Goal: Task Accomplishment & Management: Manage account settings

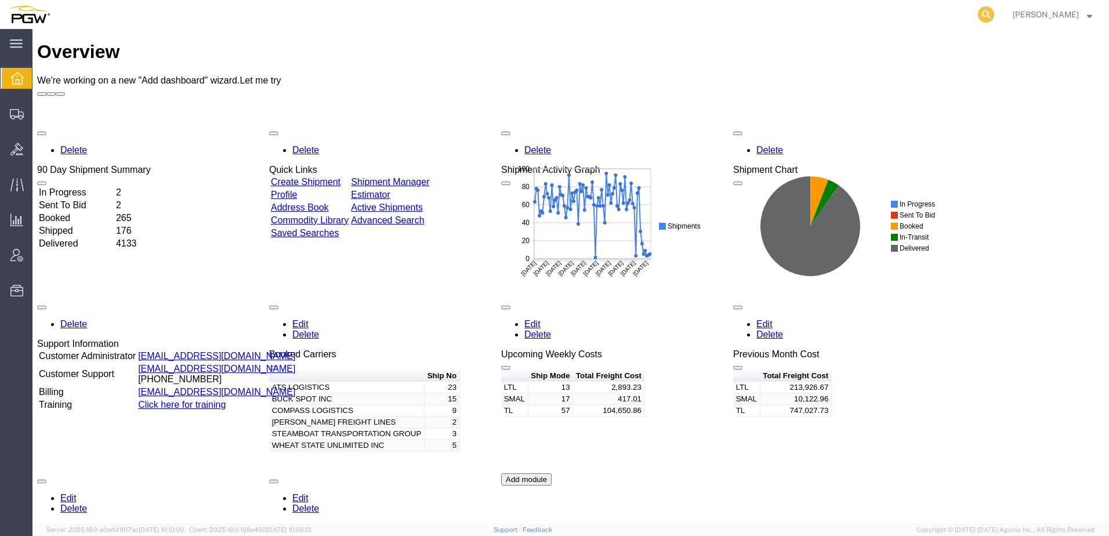
click at [994, 15] on icon at bounding box center [986, 14] width 16 height 16
click at [907, 15] on input "search" at bounding box center [801, 15] width 353 height 28
paste input "56651536"
type input "56651536"
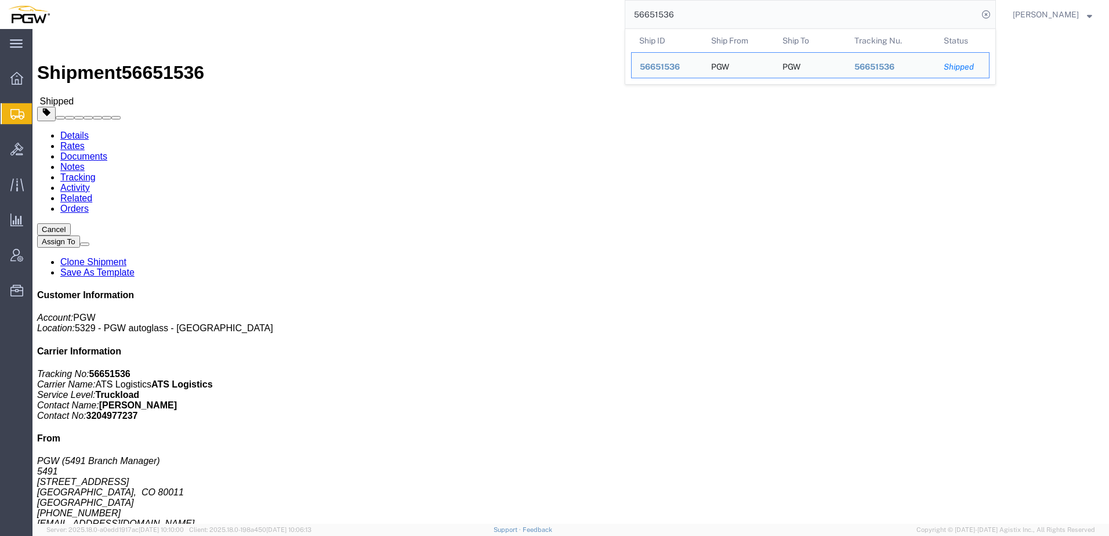
click div "Leg 1 - Truckload Vehicle 1: Box Van (28 Feet) Number of trucks: 1"
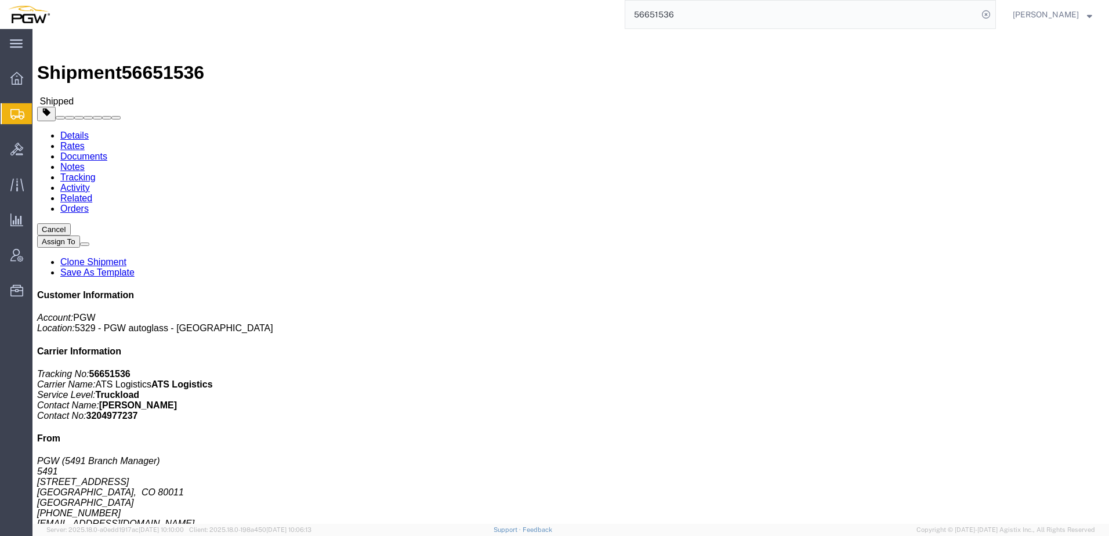
click link "Rates"
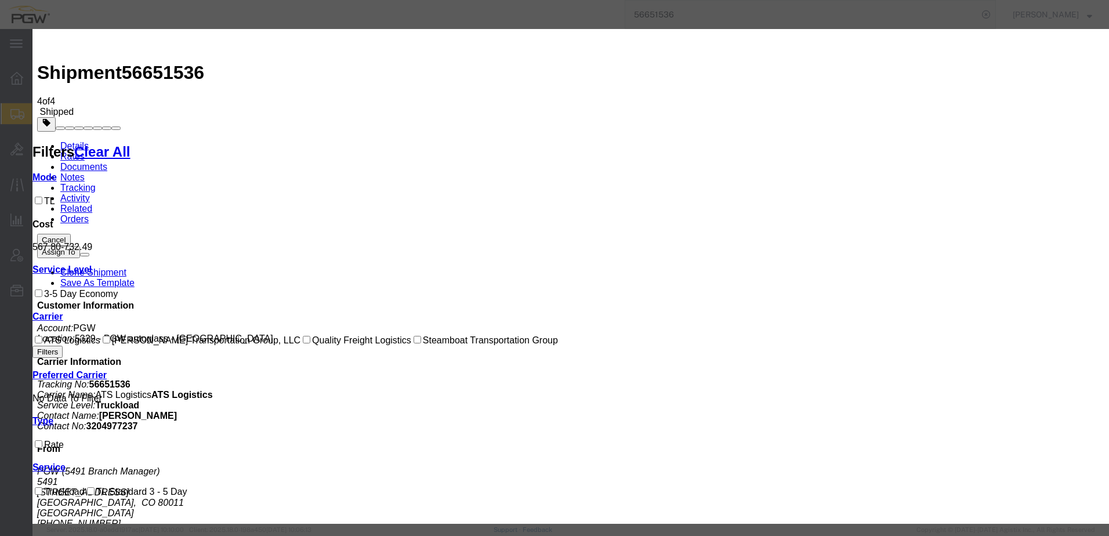
select select "OTHR"
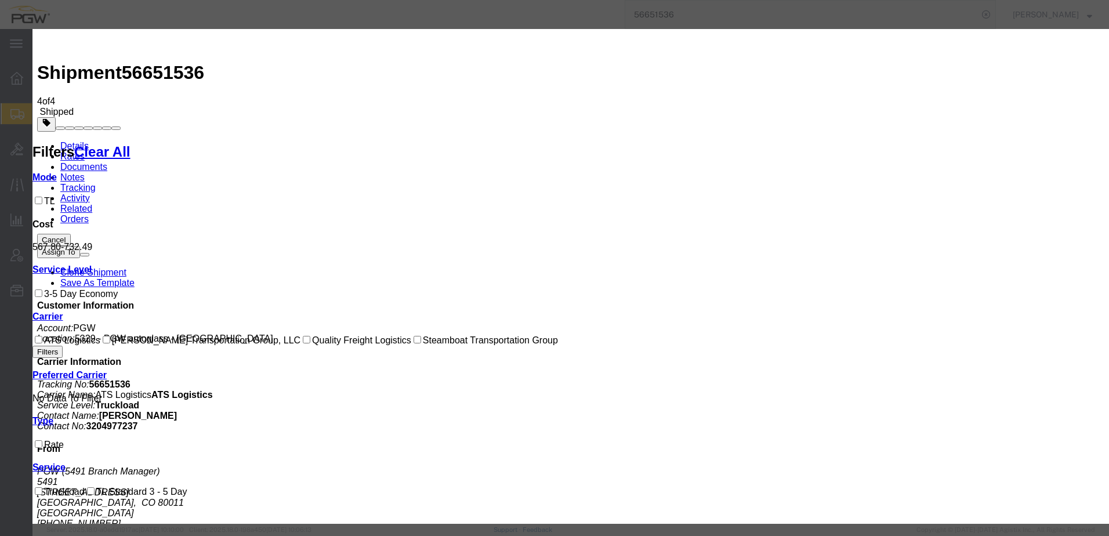
type input "157.2"
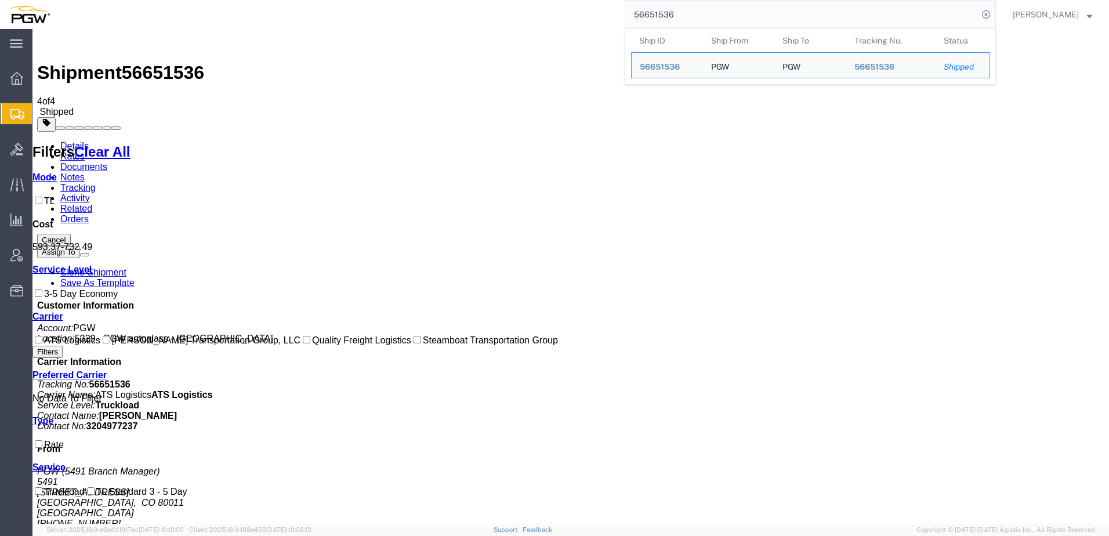
drag, startPoint x: 701, startPoint y: 15, endPoint x: 334, endPoint y: 19, distance: 367.2
click at [336, 19] on div "56651536 Ship ID Ship From Ship To Tracking Nu. Status Ship ID 56651536 Ship Fr…" at bounding box center [527, 14] width 938 height 29
paste input "703185"
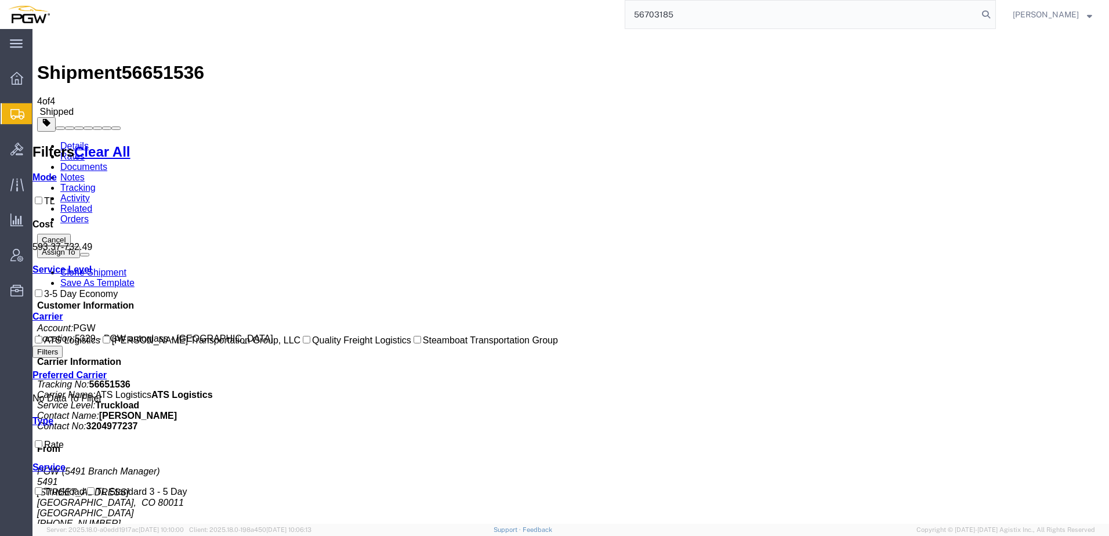
type input "56703185"
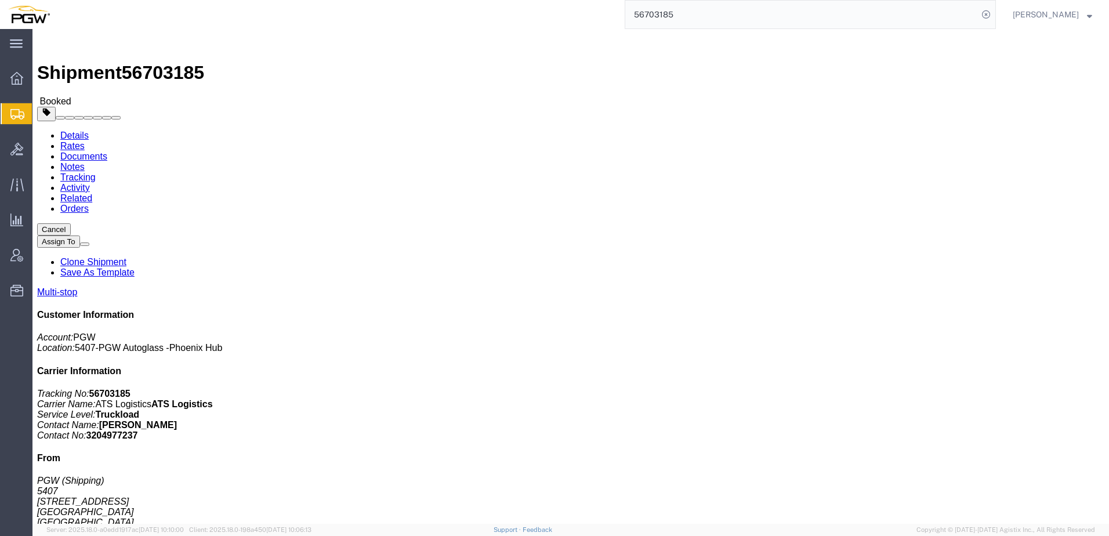
click link "Rates"
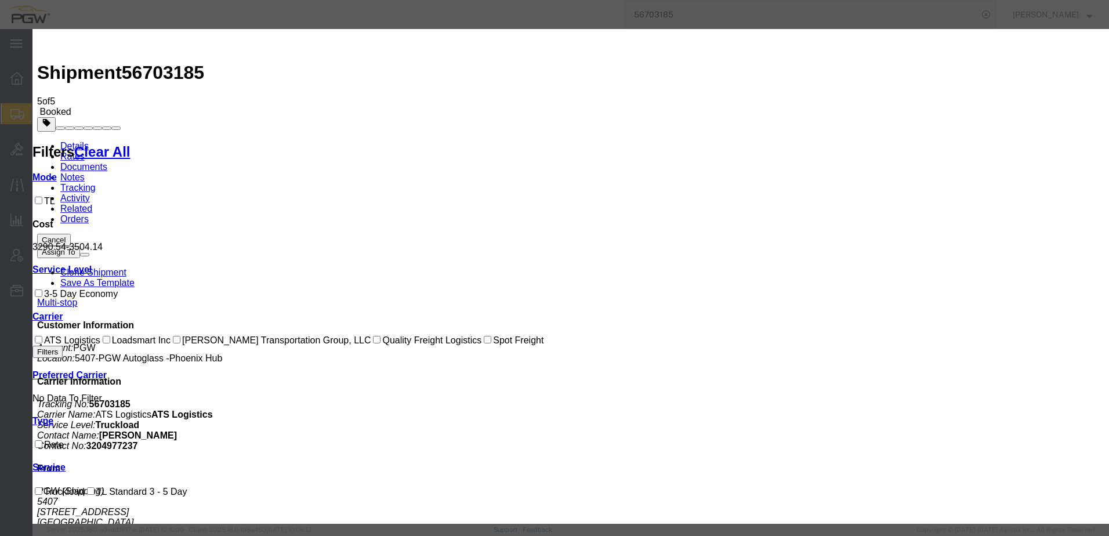
select select "OTHR"
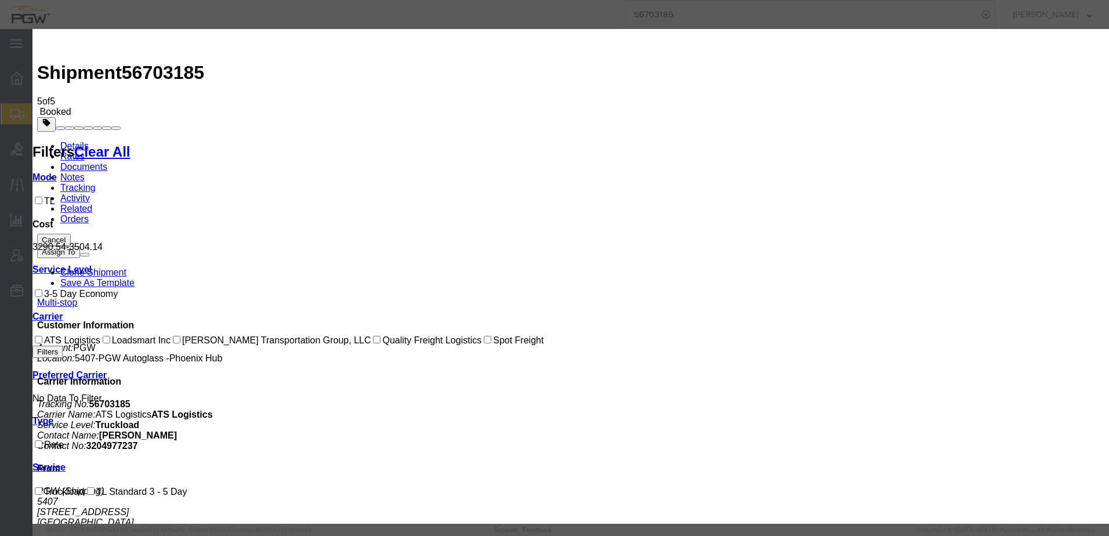
type input "159.45"
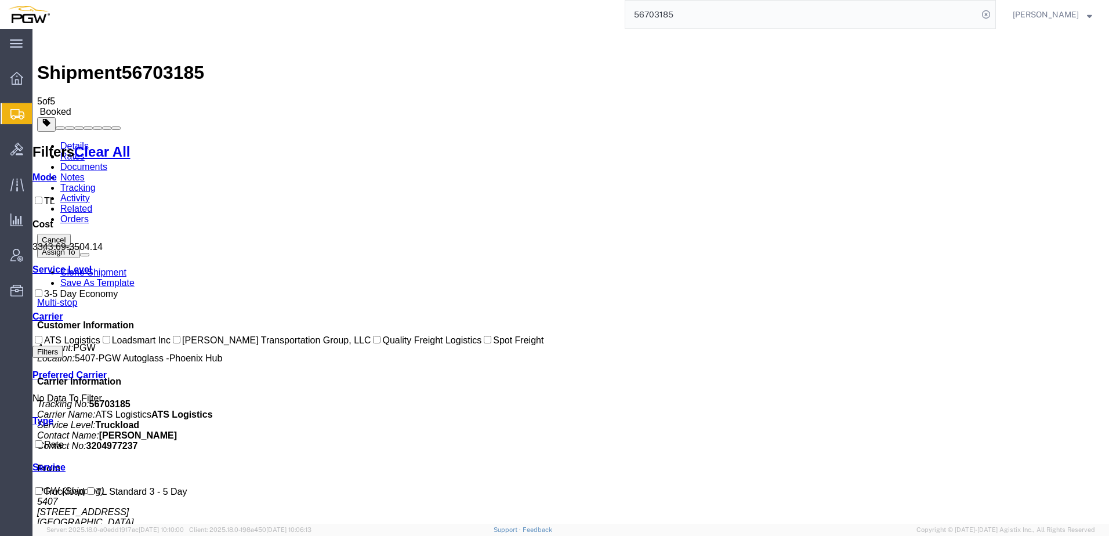
click at [0, 0] on span "Shipment Manager" at bounding box center [0, 0] width 0 height 0
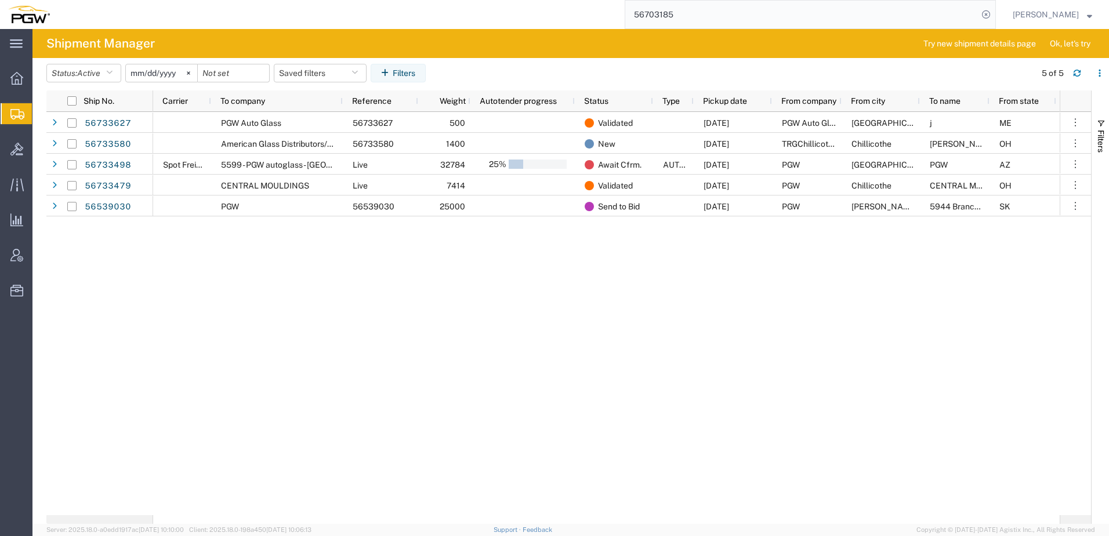
click at [151, 73] on input "[DATE]" at bounding box center [161, 72] width 71 height 17
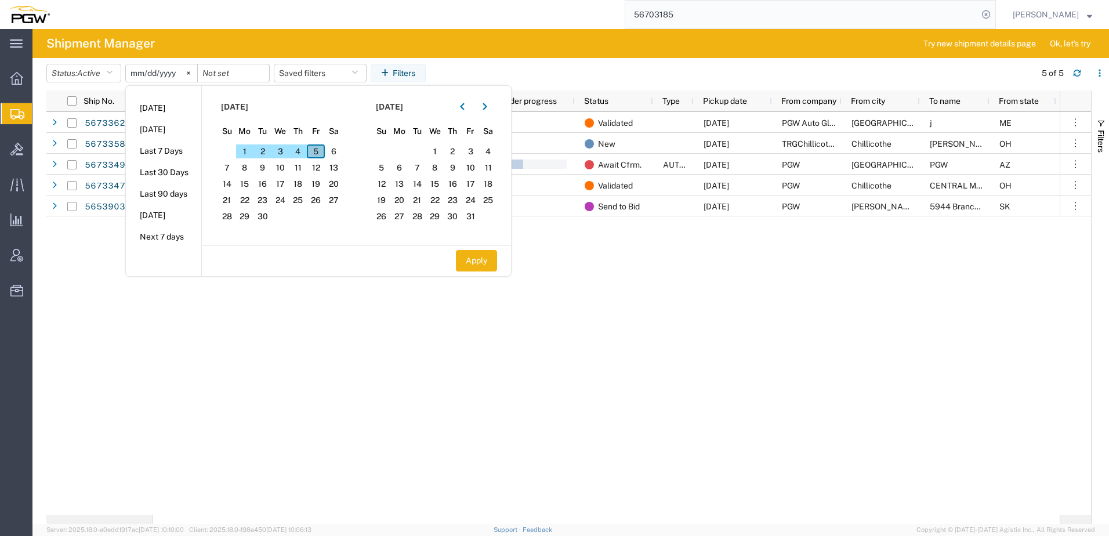
click at [322, 153] on span "5" at bounding box center [316, 151] width 18 height 14
click at [489, 264] on button "Apply" at bounding box center [476, 260] width 41 height 21
type input "[DATE]"
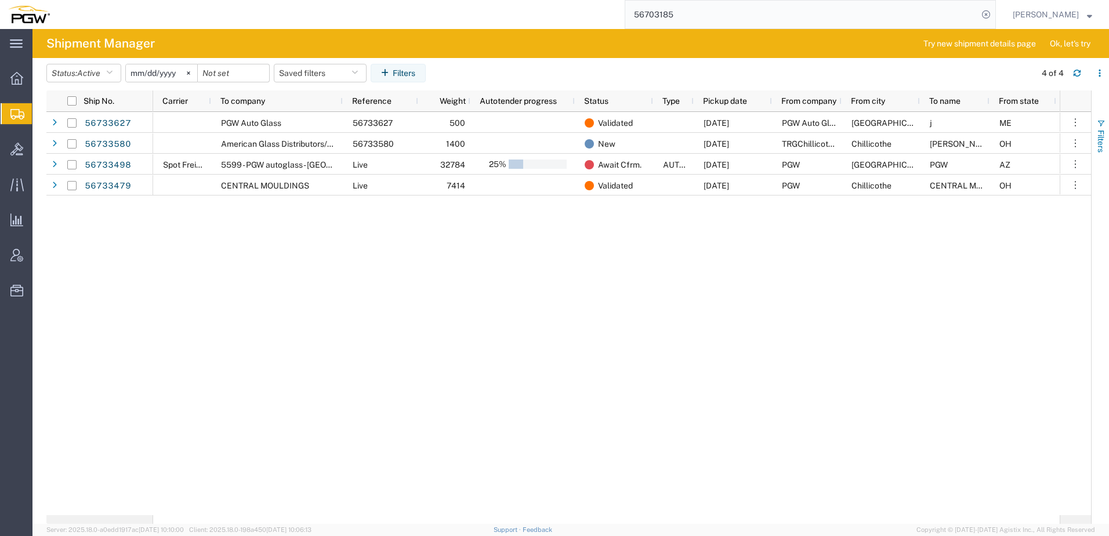
click at [1100, 142] on span "Filters" at bounding box center [1100, 141] width 9 height 23
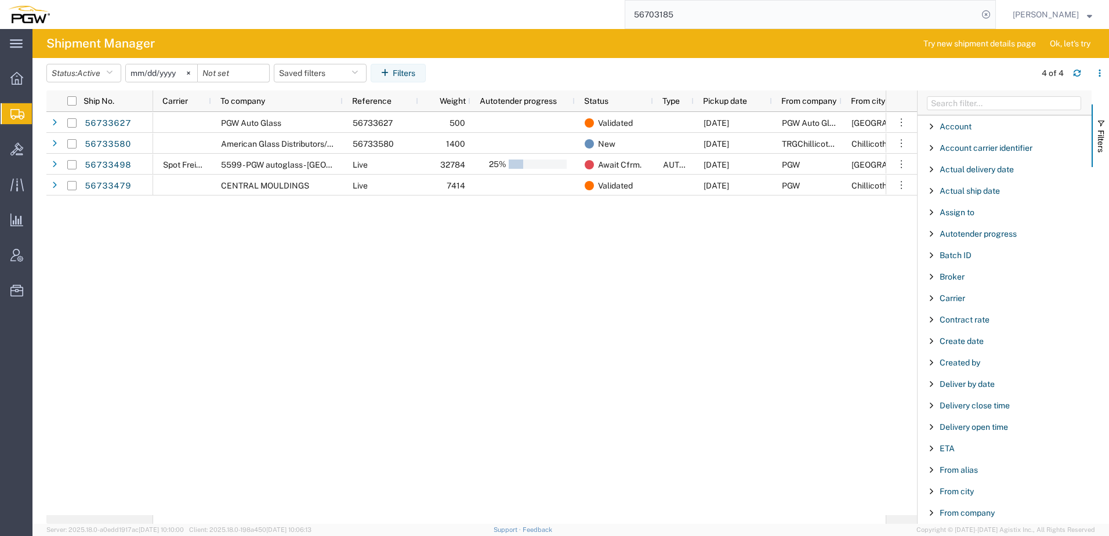
click at [256, 296] on div "PGW Auto Glass 56733627 500 Validated [DATE] PGW Auto Glass [PERSON_NAME] j ME …" at bounding box center [519, 313] width 733 height 403
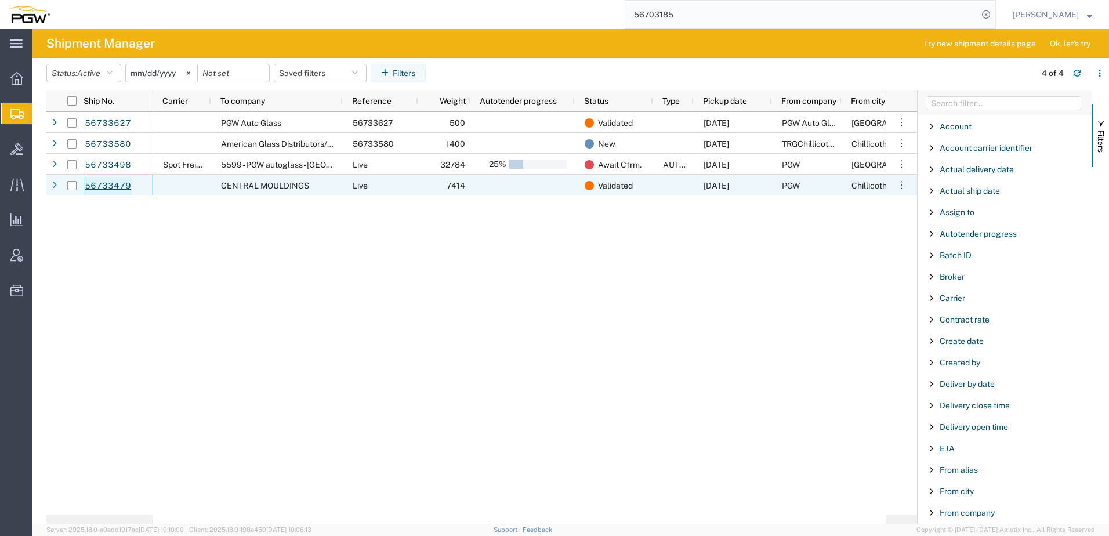
click at [90, 182] on link "56733479" at bounding box center [108, 186] width 48 height 19
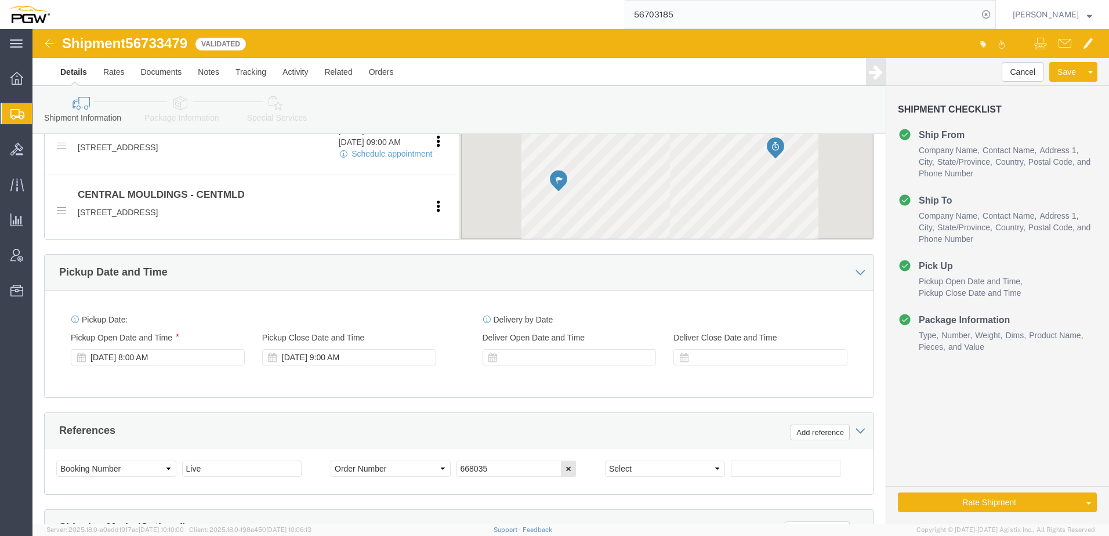
scroll to position [464, 0]
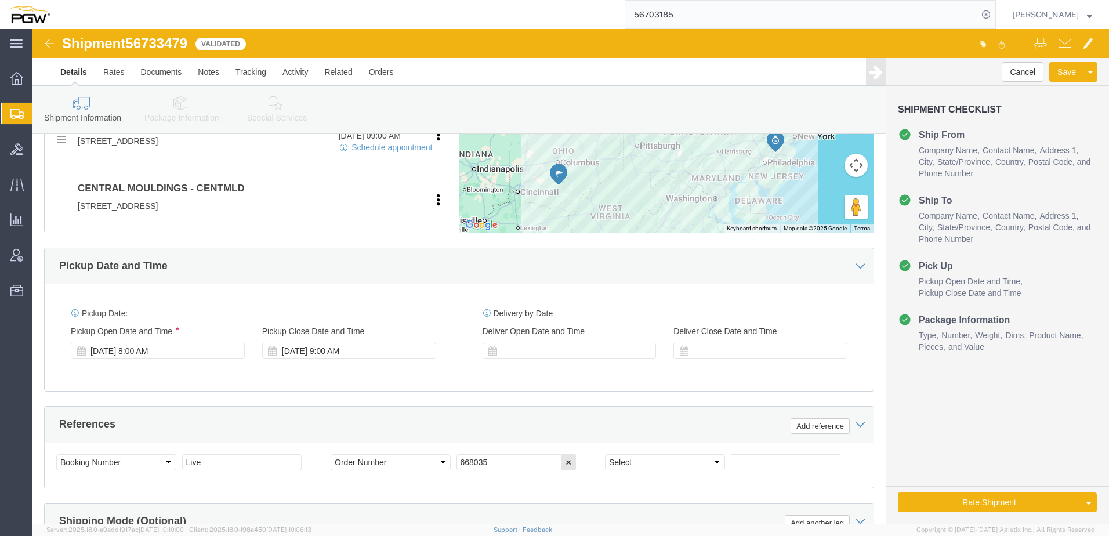
select select "28253"
select select
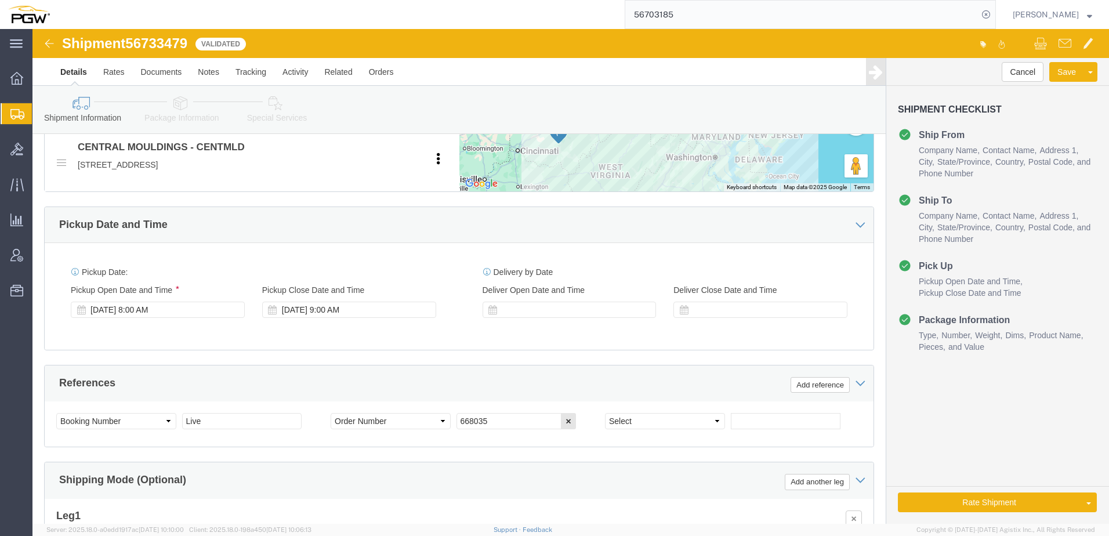
scroll to position [686, 0]
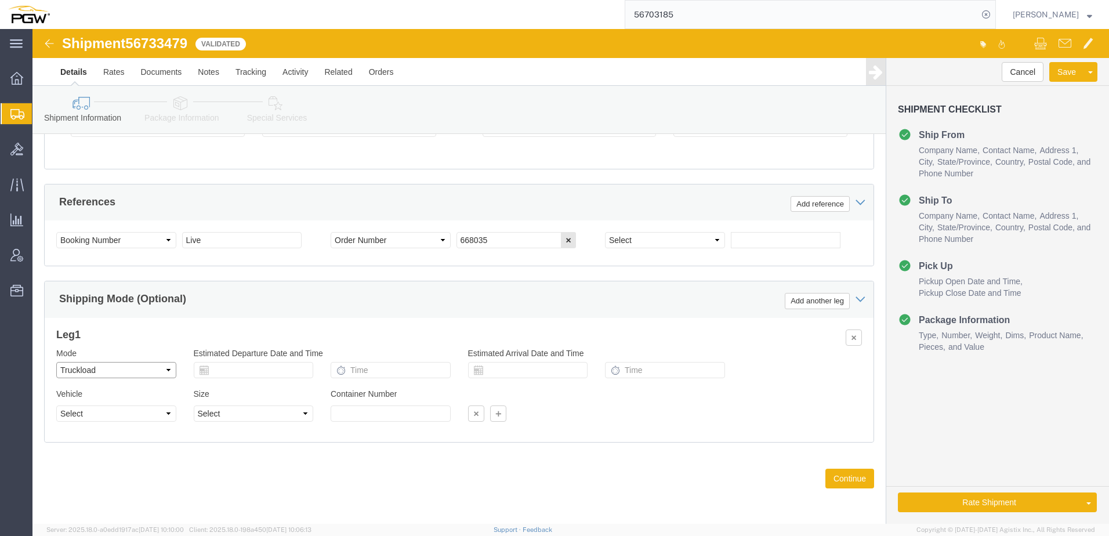
click select "Select Air Less than Truckload Multi-Leg Ocean Freight Rail Small Parcel Truckl…"
click select "Select 1-Ton (PSS) 10 Wheel 10 Yard Dump Truck 20 Yard Dump Truck Bobtail Botto…"
click select "Select 53 Feet 20 Feet 35 Feet 48 Feet"
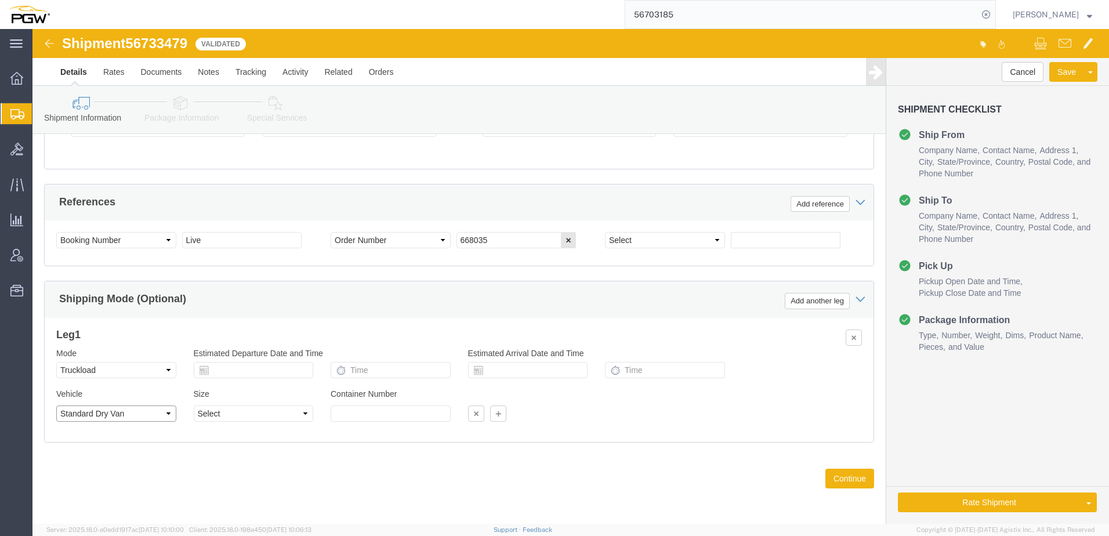
click select "Select 1-Ton (PSS) 10 Wheel 10 Yard Dump Truck 20 Yard Dump Truck Bobtail Botto…"
select select "BXVN"
click select "Select 1-Ton (PSS) 10 Wheel 10 Yard Dump Truck 20 Yard Dump Truck Bobtail Botto…"
click select "Select 28 Feet 53 Feet 20 Feet 40 Feet 35 Feet 48 Feet"
select select "28FT"
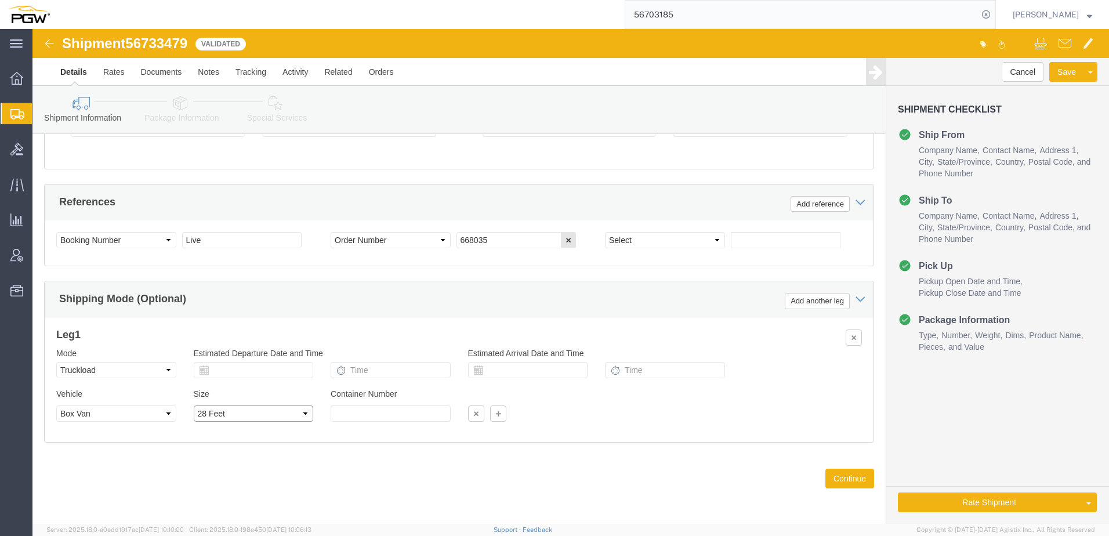
click select "Select 28 Feet 53 Feet 20 Feet 40 Feet 35 Feet 48 Feet"
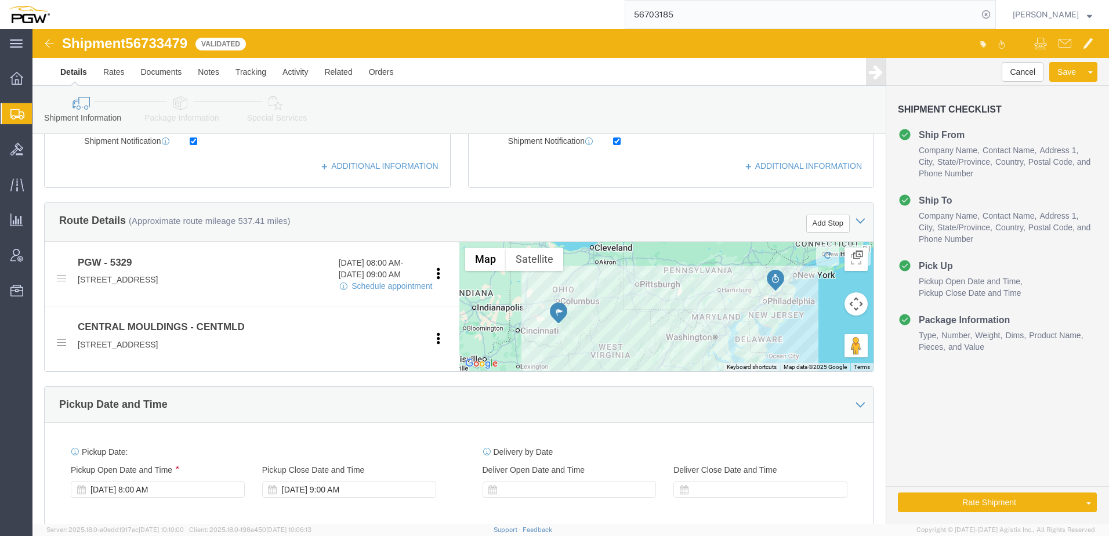
scroll to position [164, 0]
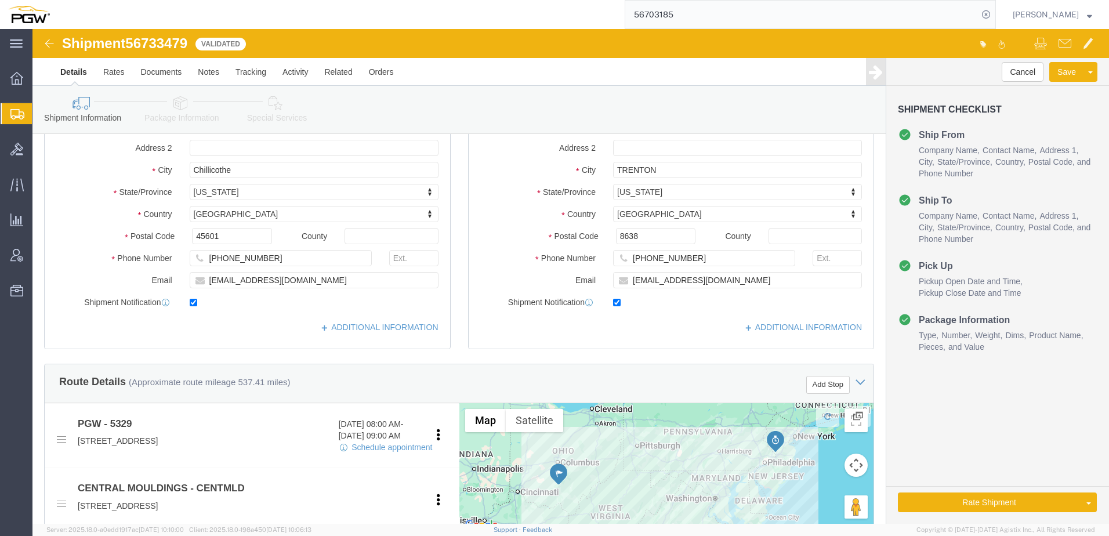
click link "Package Information"
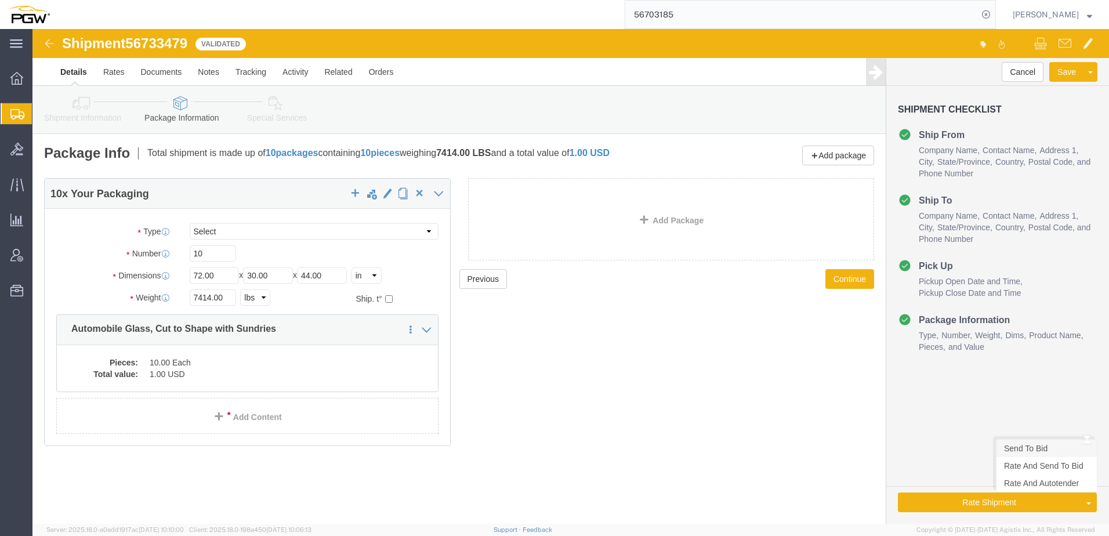
click link "Send To Bid"
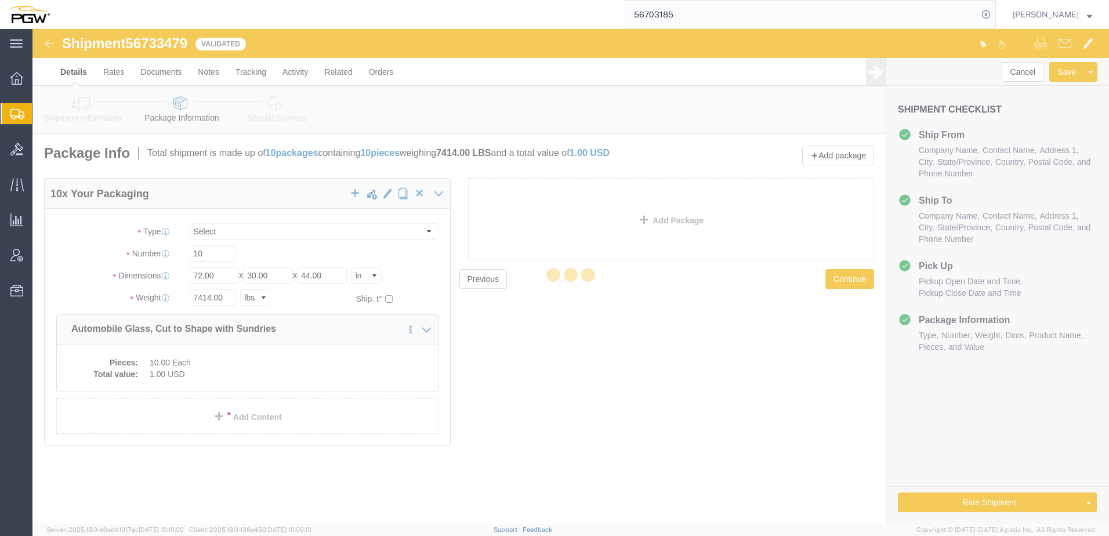
select select "28253"
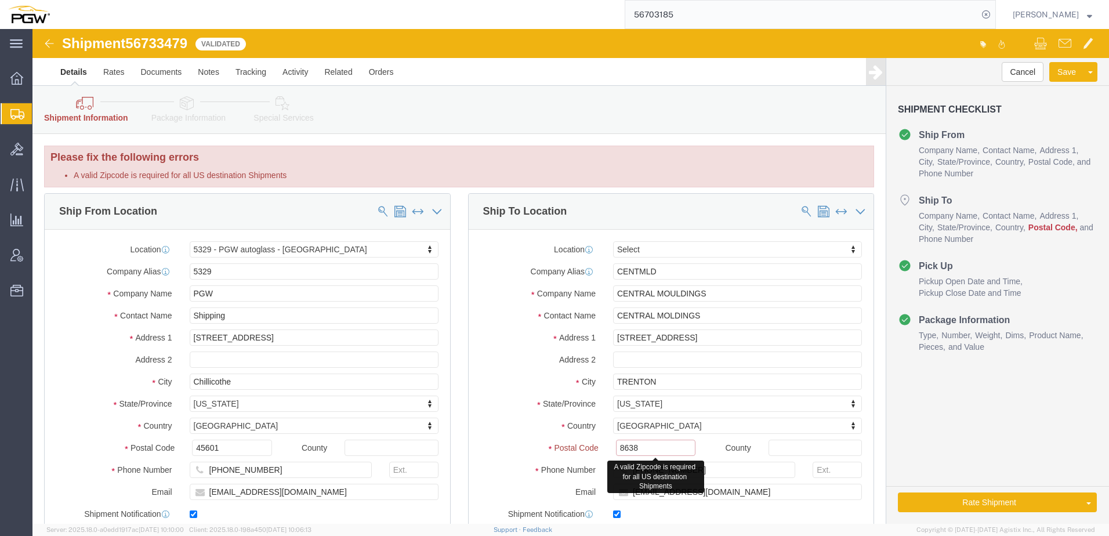
click input "8638"
type input "08638"
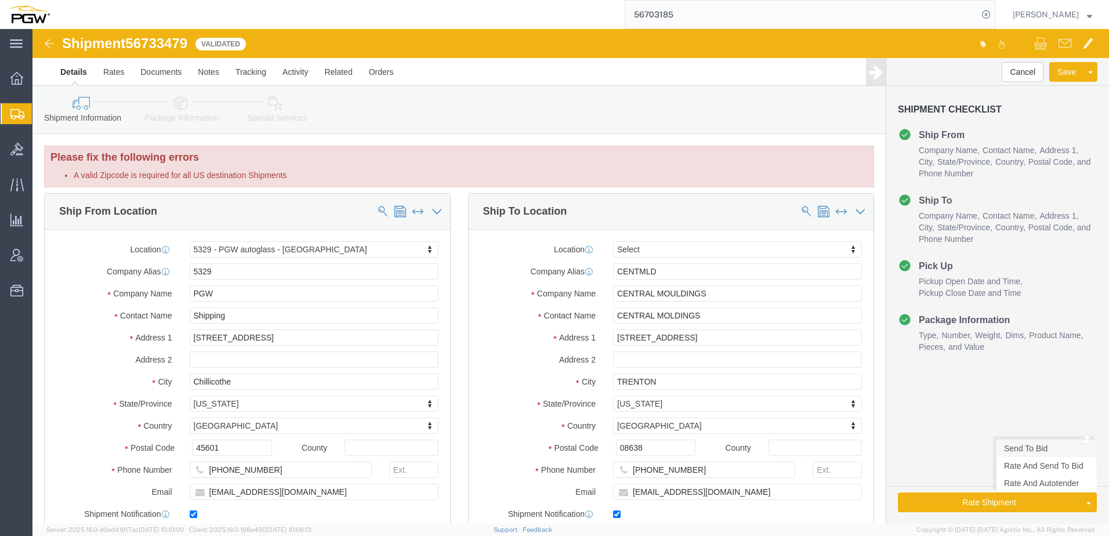
click link "Send To Bid"
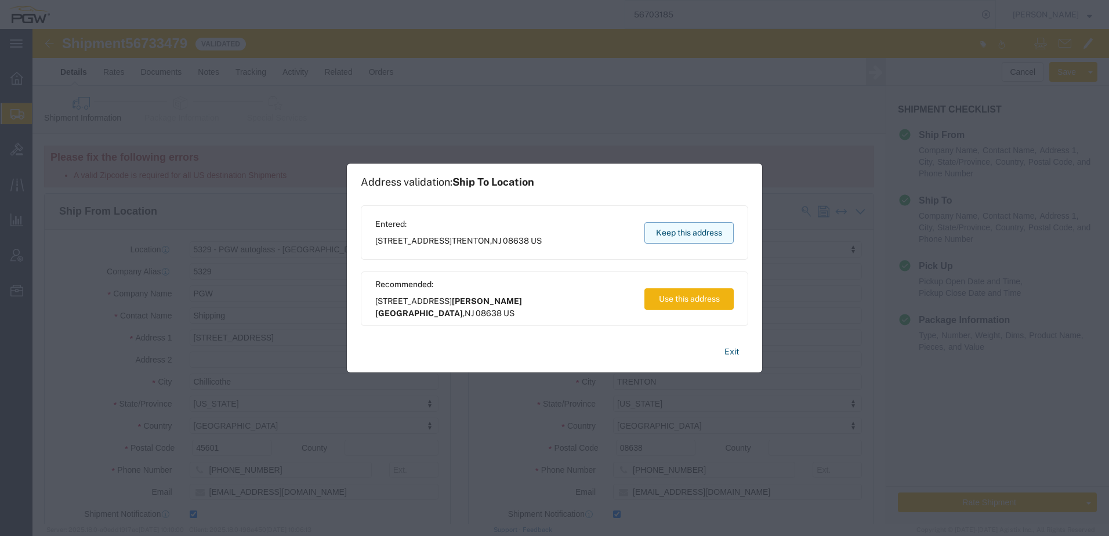
click at [660, 234] on button "Keep this address" at bounding box center [688, 232] width 89 height 21
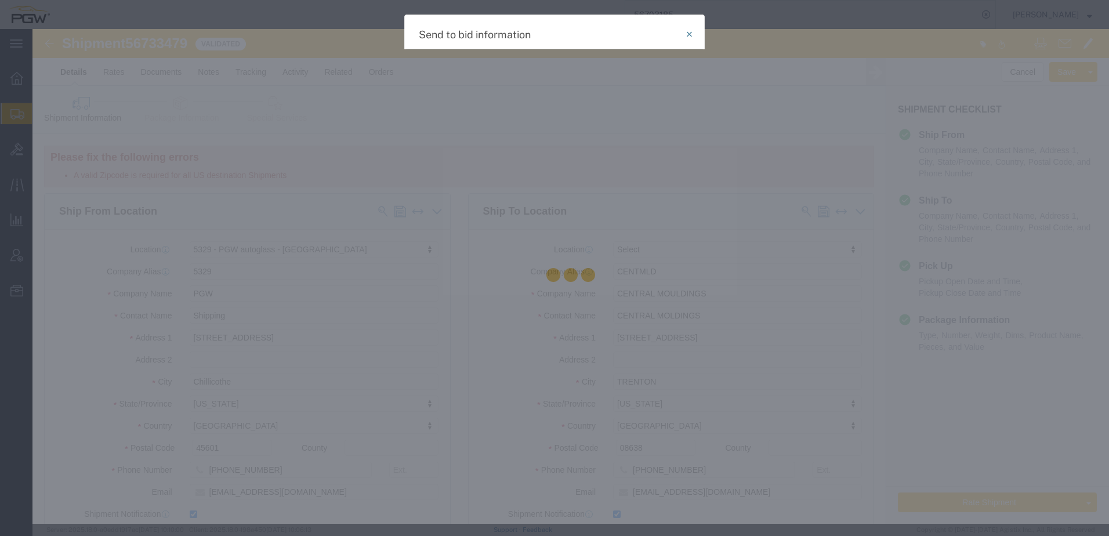
select select "TL"
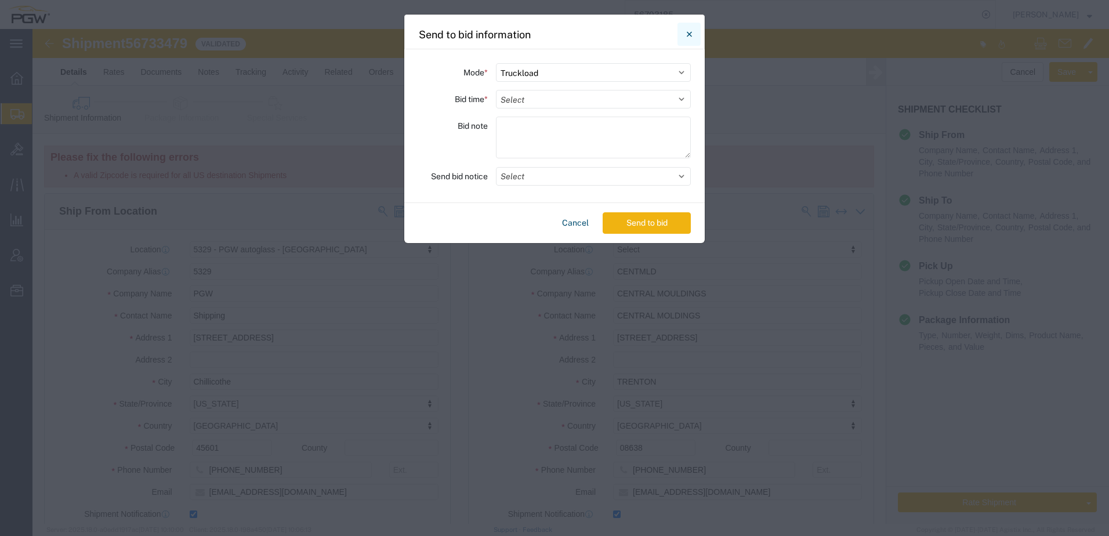
click at [689, 33] on icon "Close" at bounding box center [689, 34] width 5 height 14
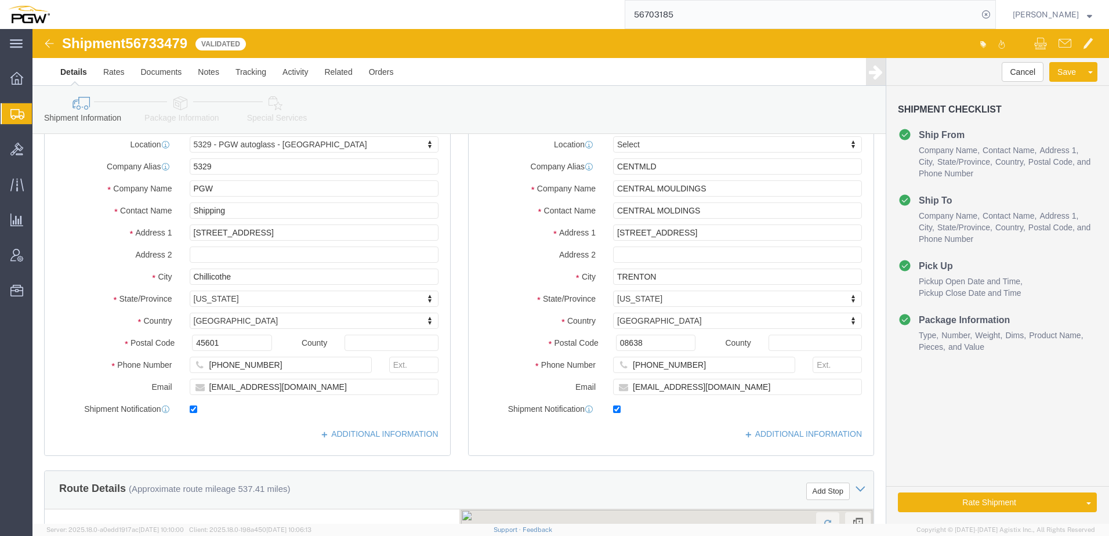
scroll to position [232, 0]
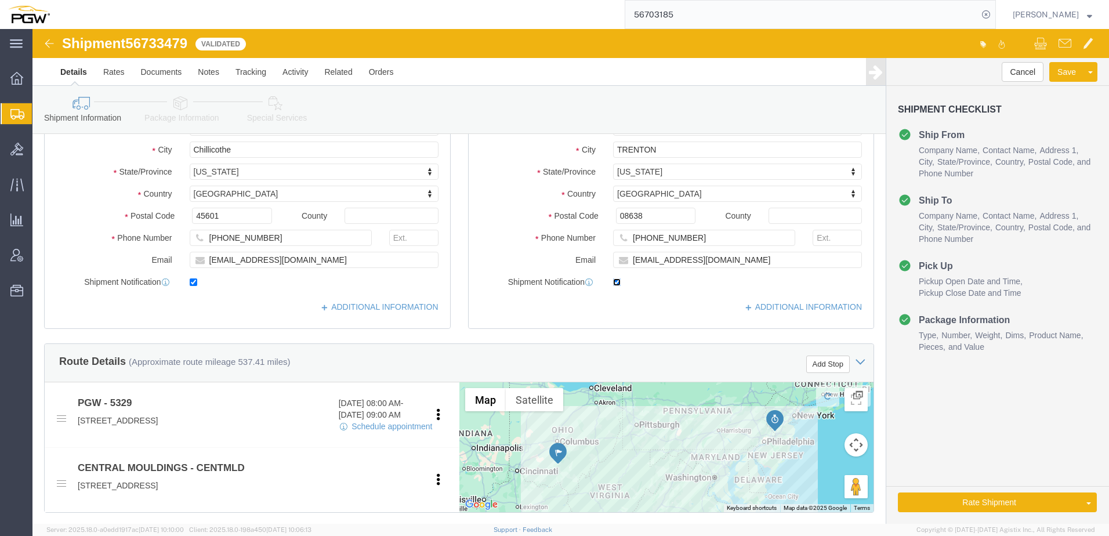
click input "checkbox"
checkbox input "false"
click link "Send To Bid"
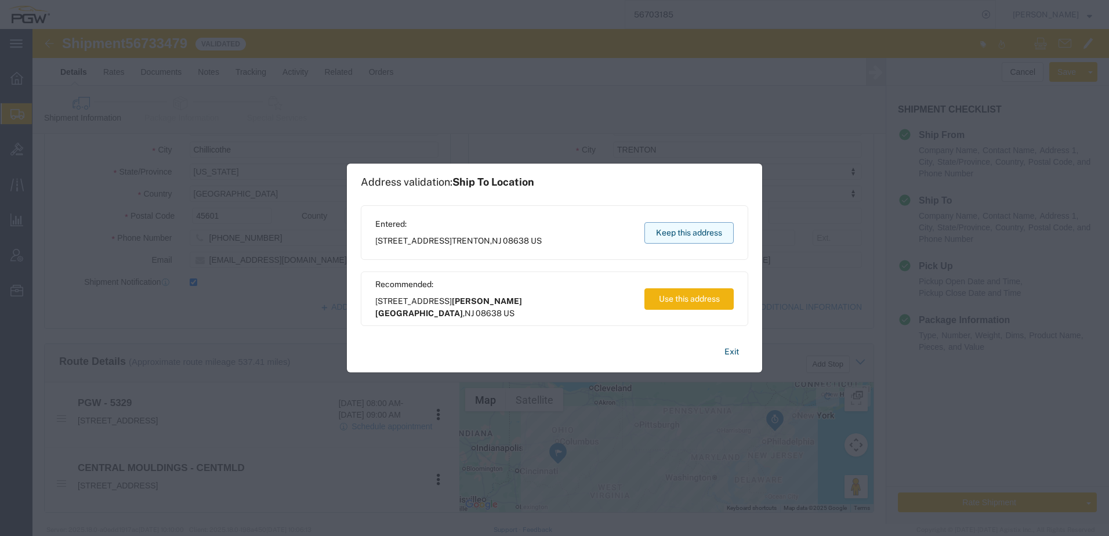
click at [683, 226] on button "Keep this address" at bounding box center [688, 232] width 89 height 21
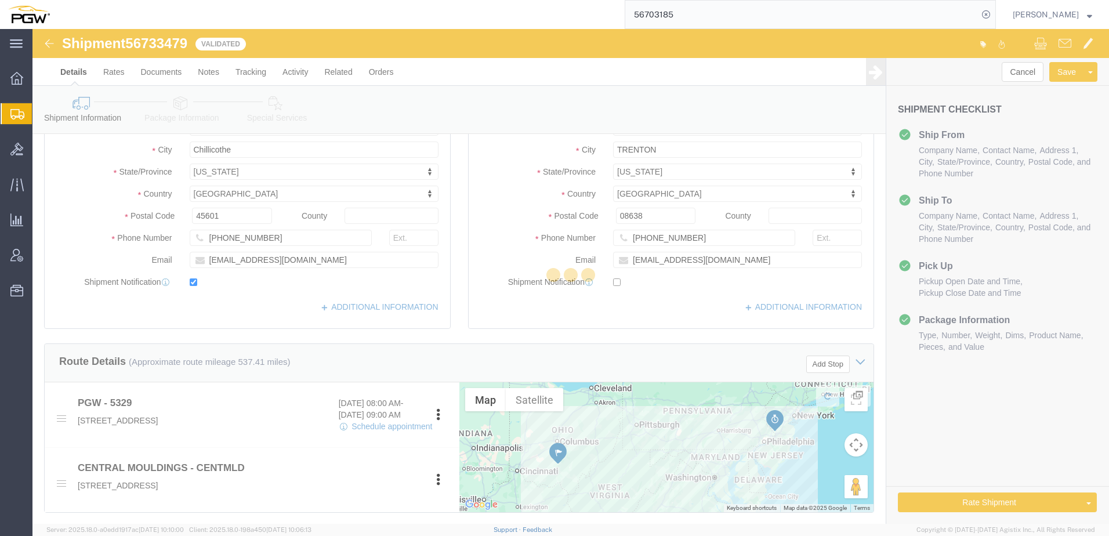
select select "TL"
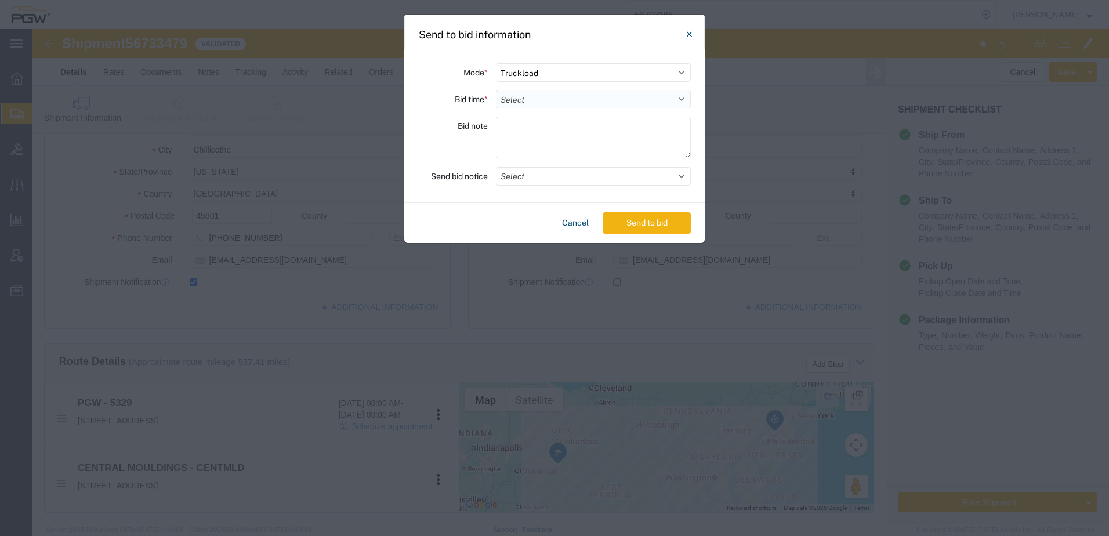
click at [564, 97] on select "Select 30 Min (Rush) 1 Hour (Rush) 2 Hours (Rush) 4 Hours (Rush) 8 Hours (Rush)…" at bounding box center [593, 99] width 195 height 19
select select "72"
click at [496, 90] on select "Select 30 Min (Rush) 1 Hour (Rush) 2 Hours (Rush) 4 Hours (Rush) 8 Hours (Rush)…" at bounding box center [593, 99] width 195 height 19
click at [633, 223] on button "Send to bid" at bounding box center [647, 222] width 88 height 21
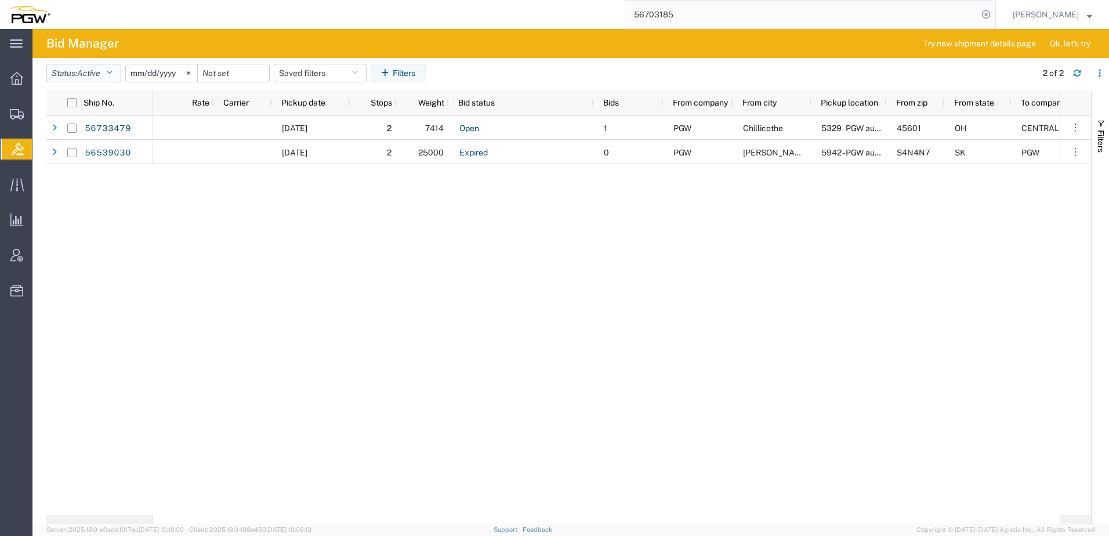
click at [73, 78] on button "Status: Active" at bounding box center [83, 73] width 75 height 19
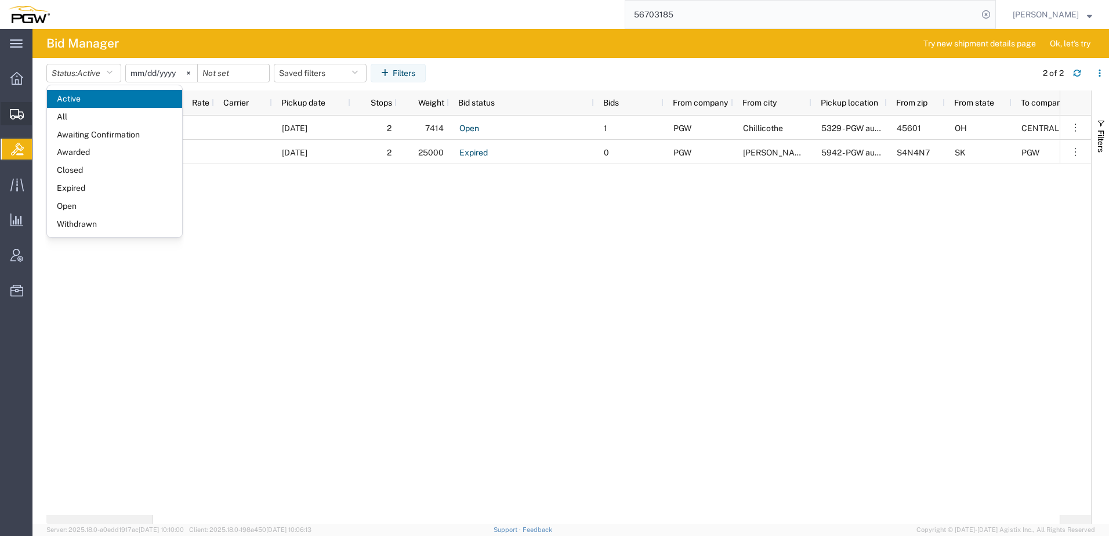
click at [13, 114] on icon at bounding box center [17, 114] width 14 height 10
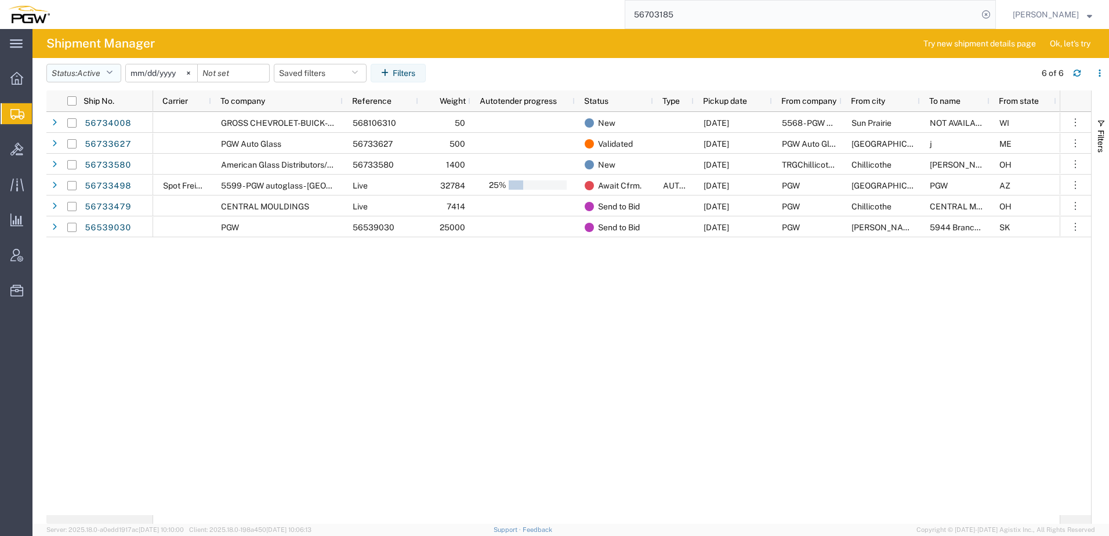
click at [95, 72] on span "Active" at bounding box center [88, 72] width 23 height 9
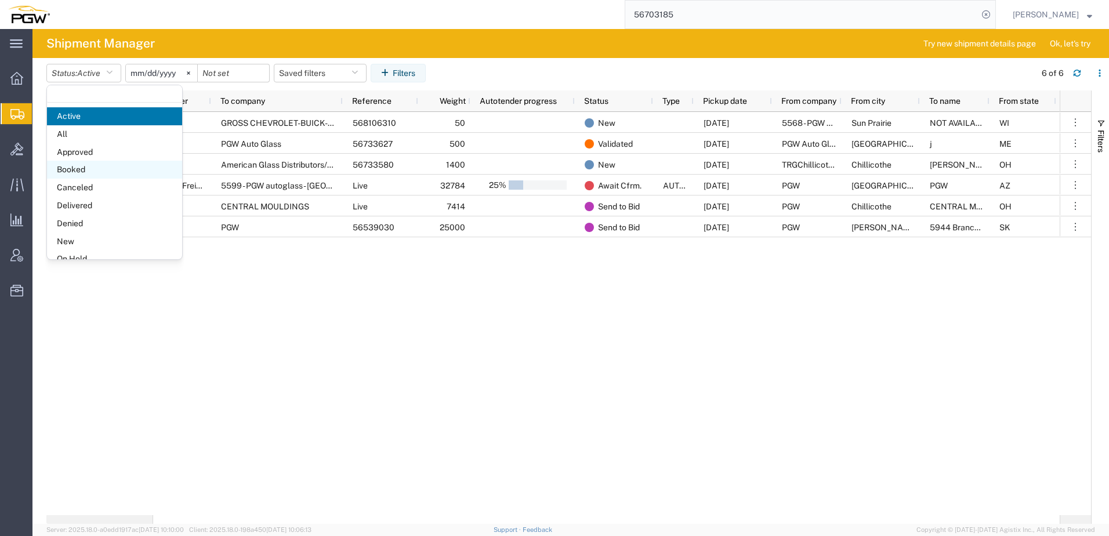
click at [79, 164] on span "Booked" at bounding box center [114, 170] width 135 height 18
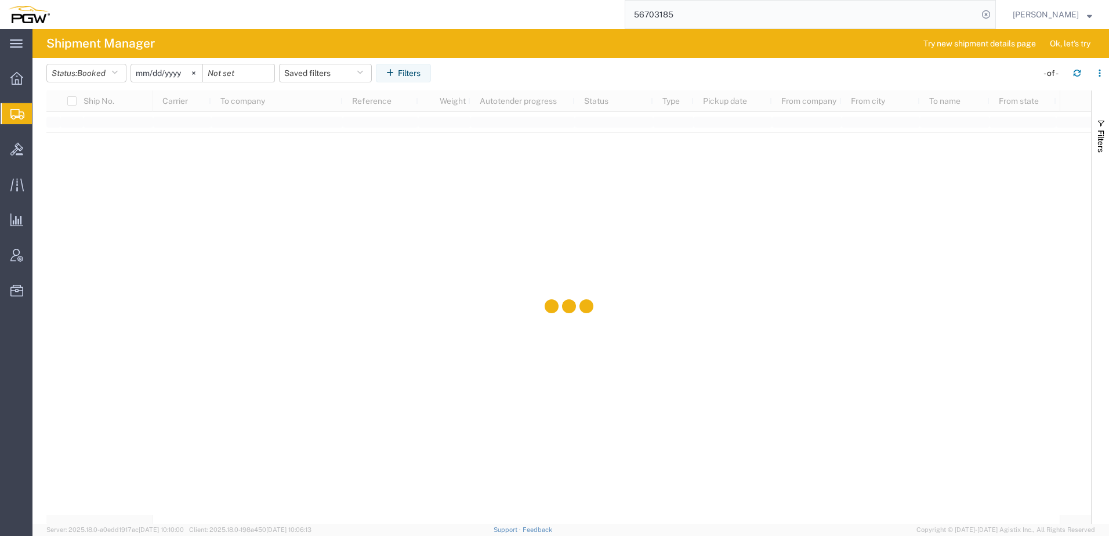
click at [156, 75] on input "[DATE]" at bounding box center [166, 72] width 71 height 17
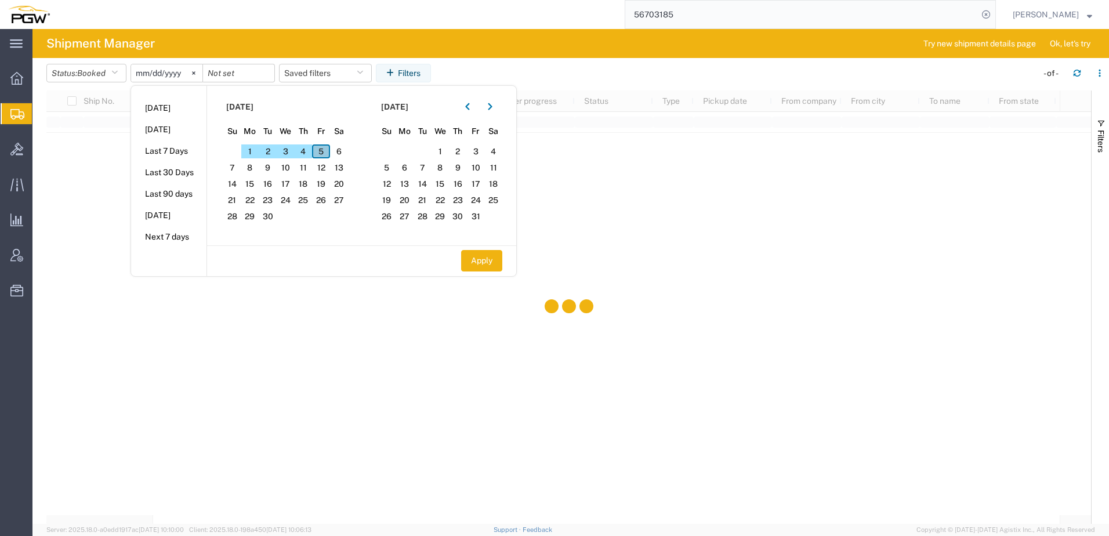
click at [321, 152] on span "5" at bounding box center [321, 151] width 18 height 14
click at [492, 263] on button "Apply" at bounding box center [481, 260] width 41 height 21
type input "[DATE]"
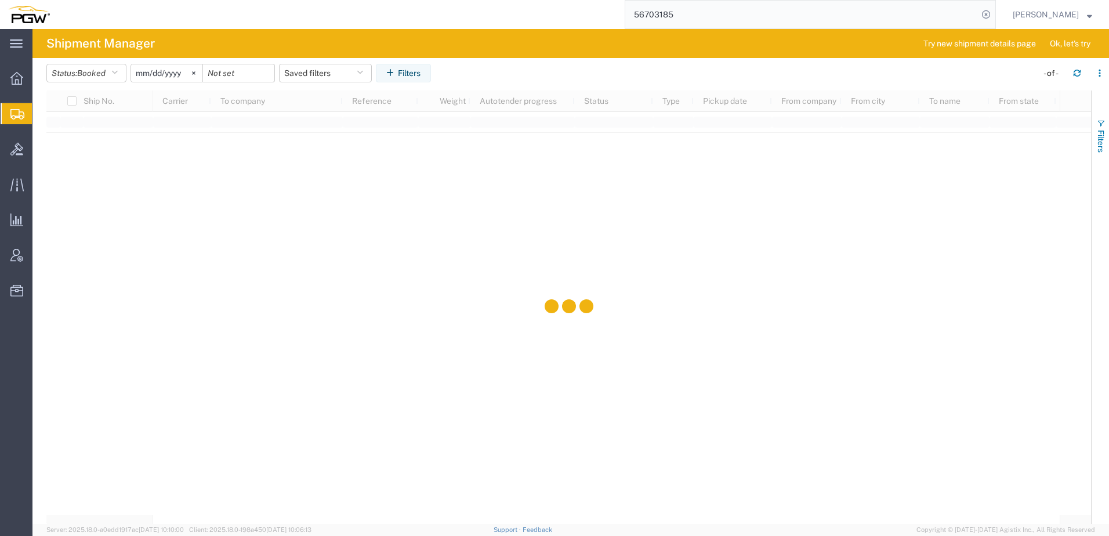
click at [1104, 131] on span "Filters" at bounding box center [1100, 141] width 9 height 23
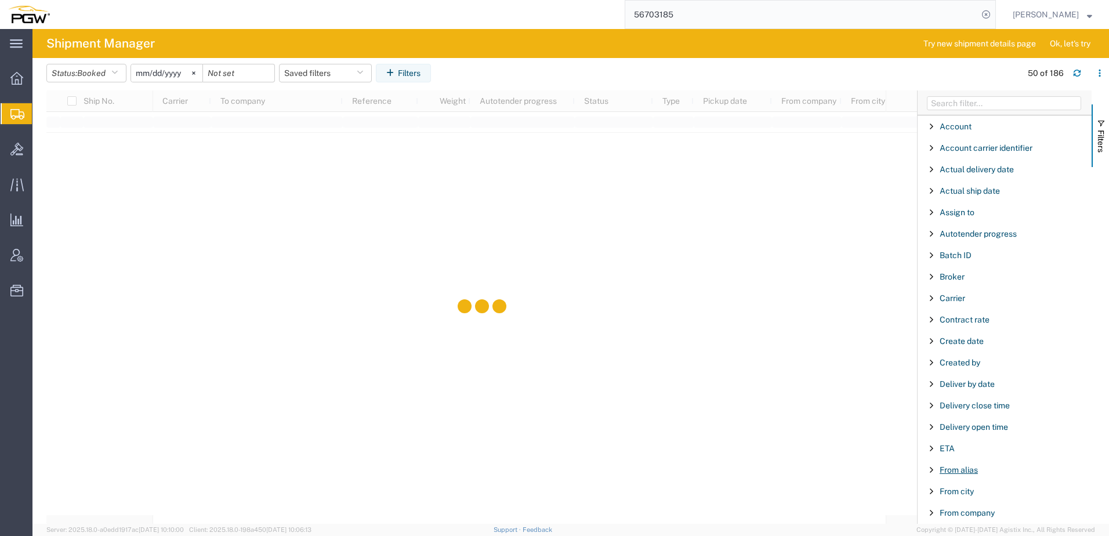
click at [955, 469] on span "From alias" at bounding box center [959, 469] width 38 height 9
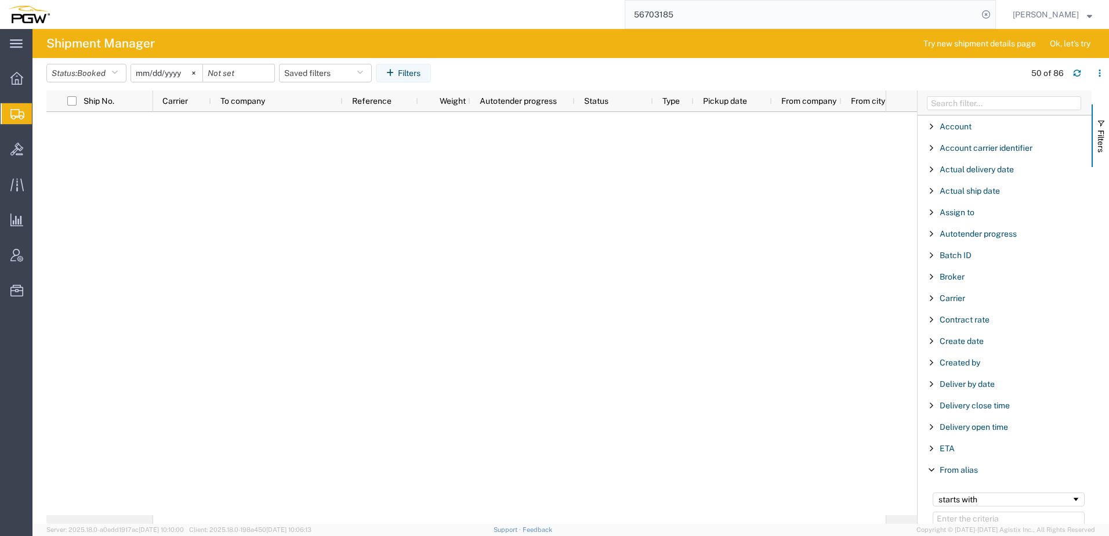
click at [952, 510] on div "starts with" at bounding box center [1009, 509] width 166 height 47
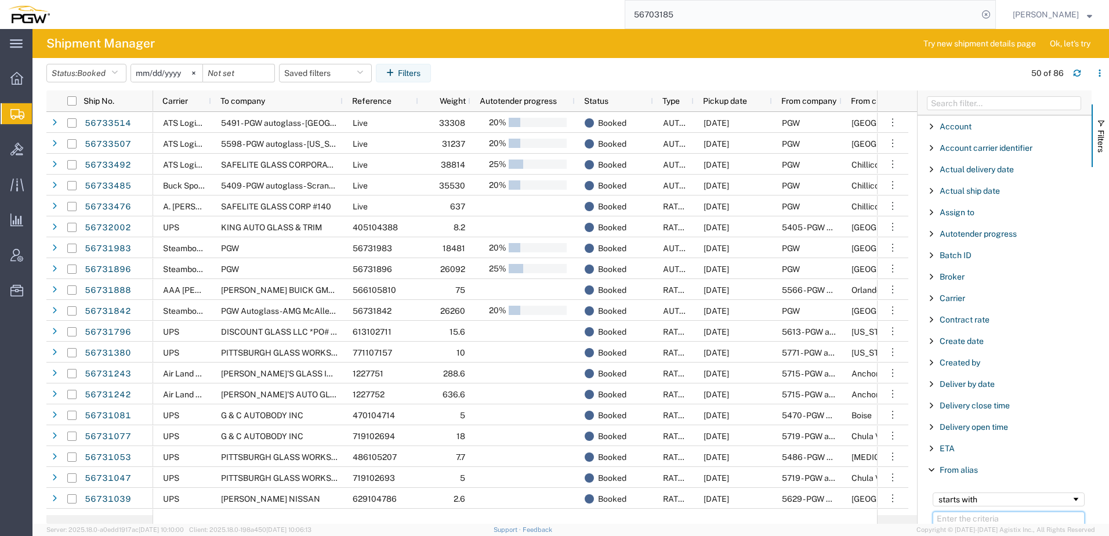
click at [954, 517] on input "Filter Value" at bounding box center [1009, 519] width 152 height 14
type input "5568"
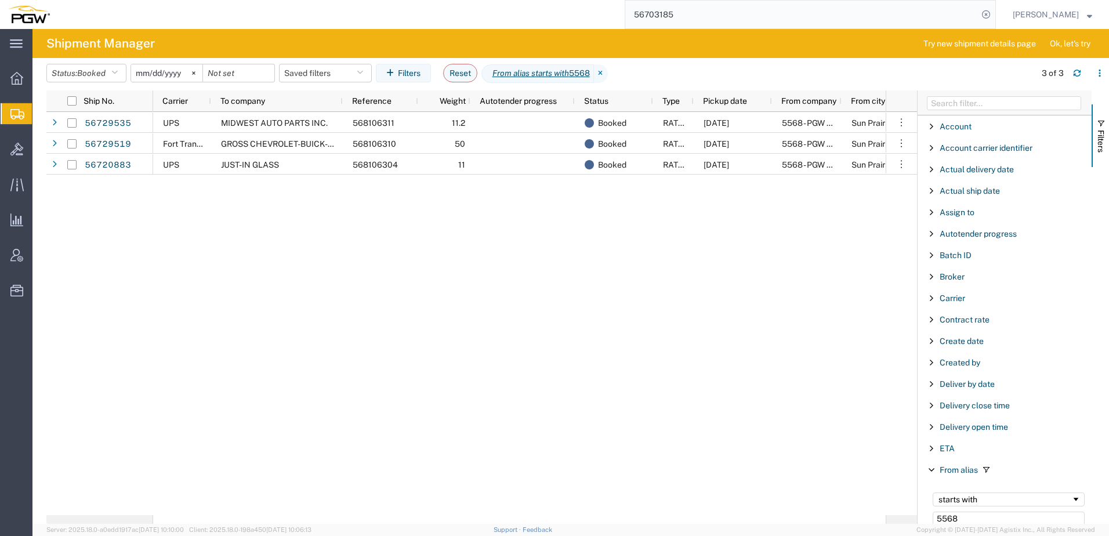
click at [221, 325] on div "UPS MIDWEST AUTO PARTS INC. 568106311 11.2 Booked RATED [DATE] 5568 - PGW autog…" at bounding box center [519, 313] width 733 height 403
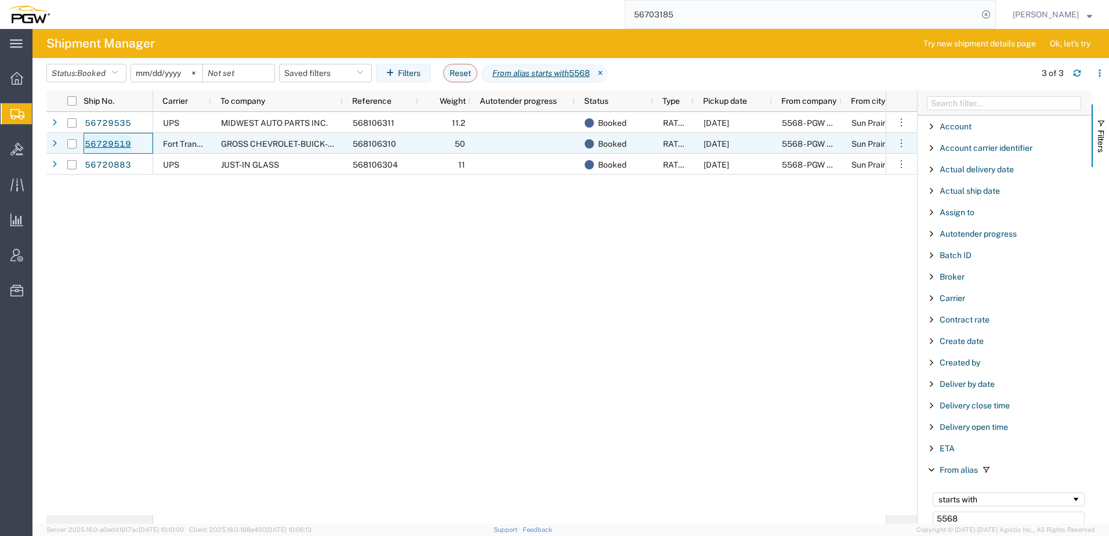
click at [100, 143] on link "56729519" at bounding box center [108, 144] width 48 height 19
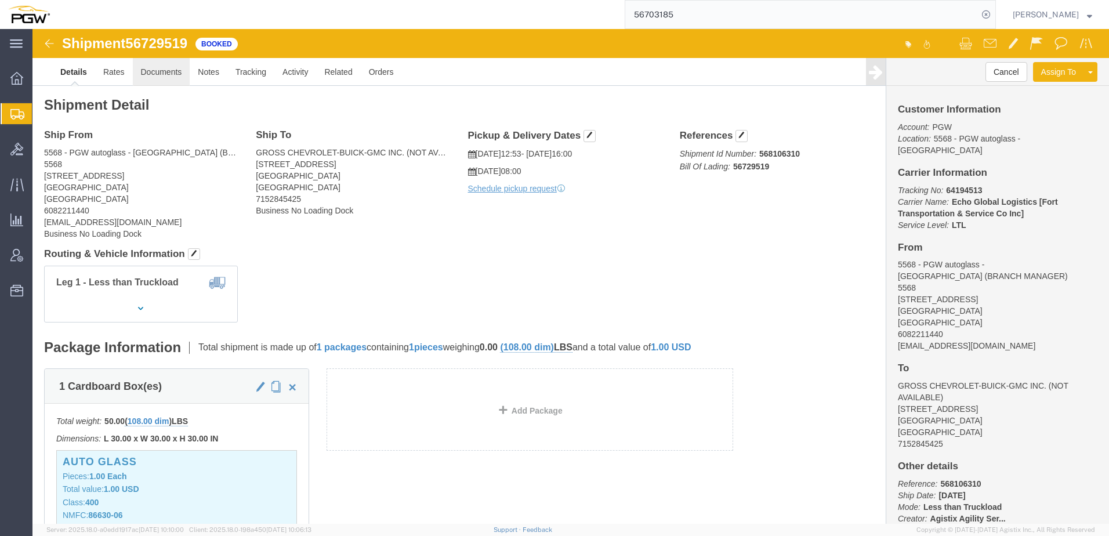
click link "Documents"
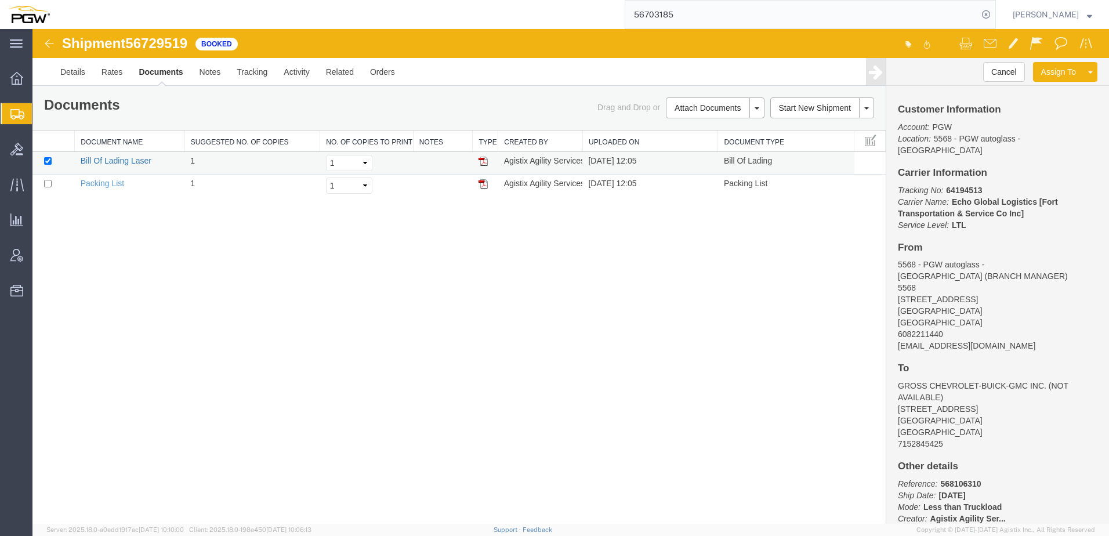
click at [102, 161] on link "Bill Of Lading Laser" at bounding box center [116, 160] width 71 height 9
click at [46, 42] on img at bounding box center [49, 44] width 14 height 14
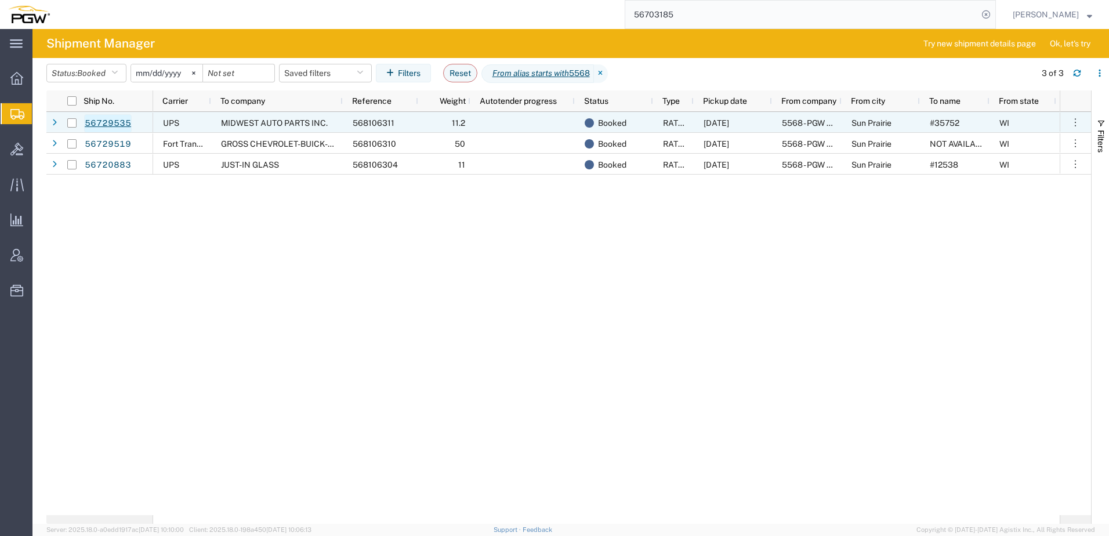
click at [110, 123] on link "56729535" at bounding box center [108, 123] width 48 height 19
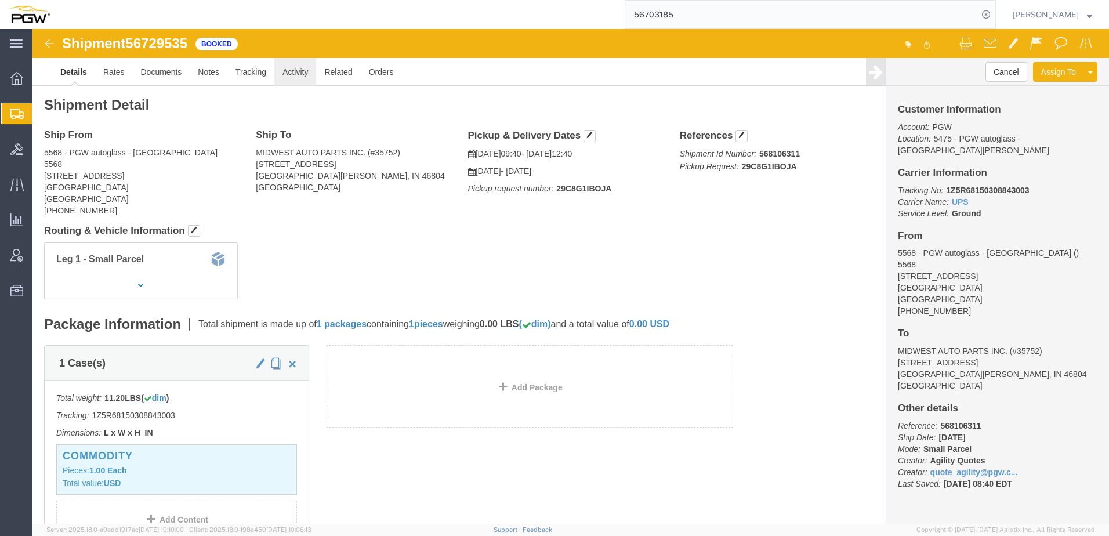
click link "Activity"
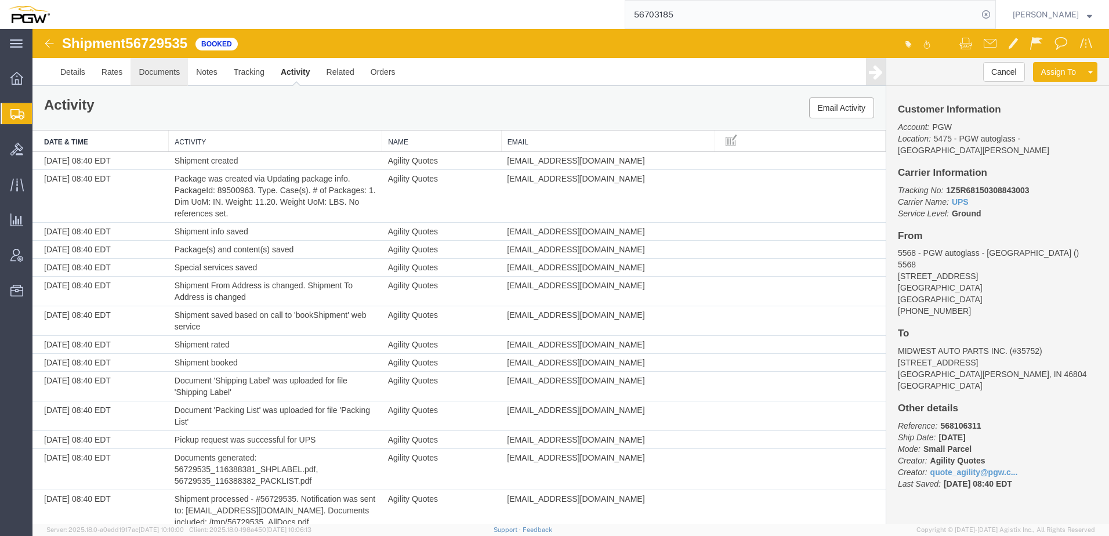
click at [157, 74] on link "Documents" at bounding box center [159, 72] width 57 height 28
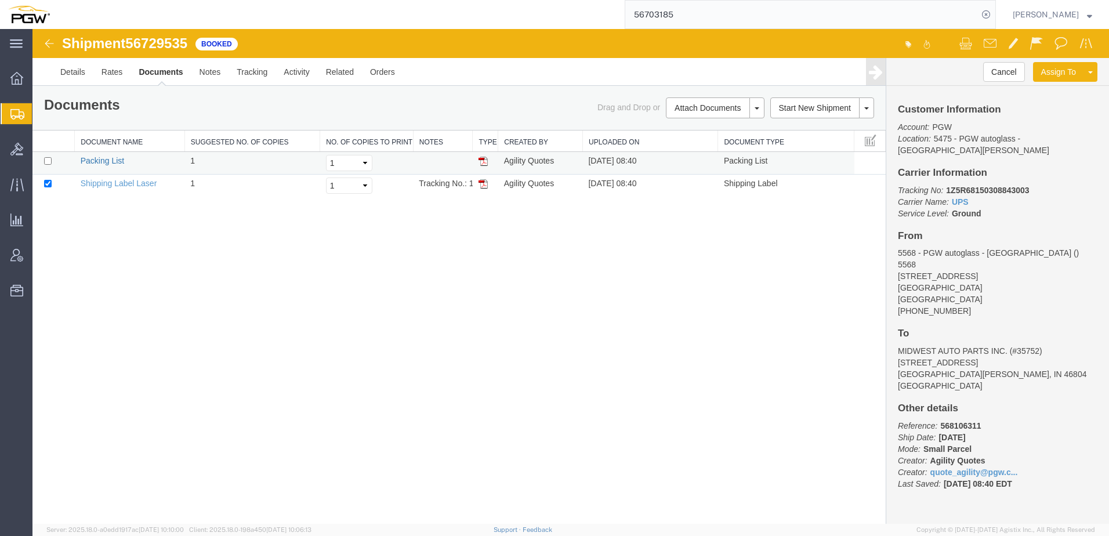
click at [105, 159] on link "Packing List" at bounding box center [103, 160] width 44 height 9
click at [99, 185] on link "Shipping Label Laser" at bounding box center [119, 183] width 77 height 9
click at [50, 48] on img at bounding box center [49, 44] width 14 height 14
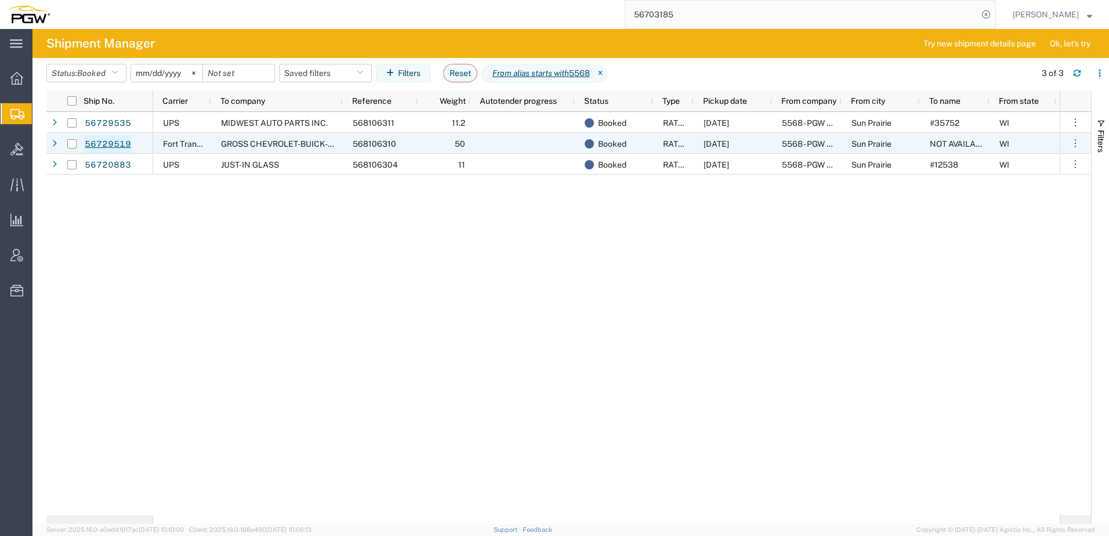
click at [93, 140] on link "56729519" at bounding box center [108, 144] width 48 height 19
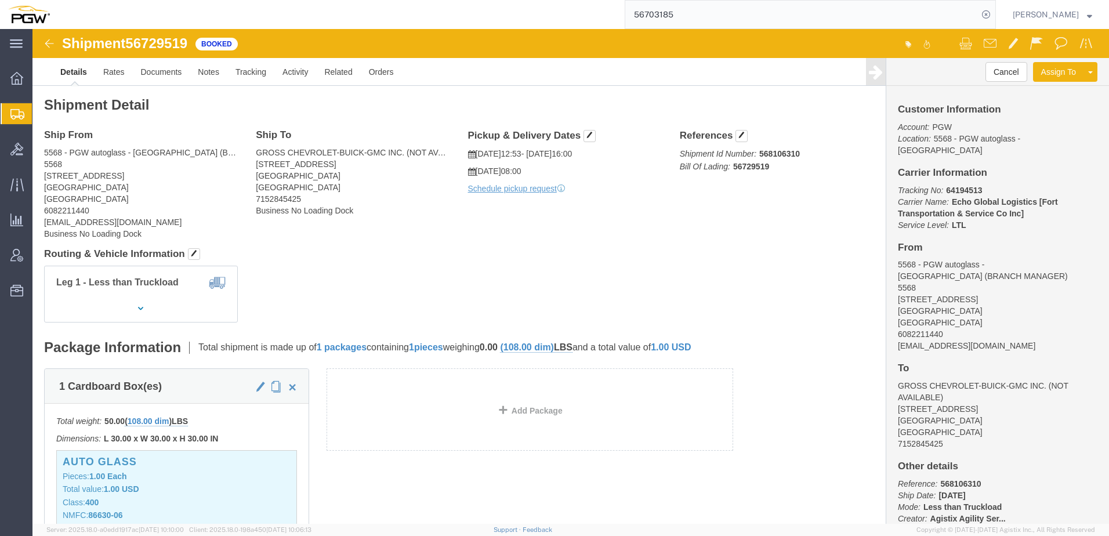
click img
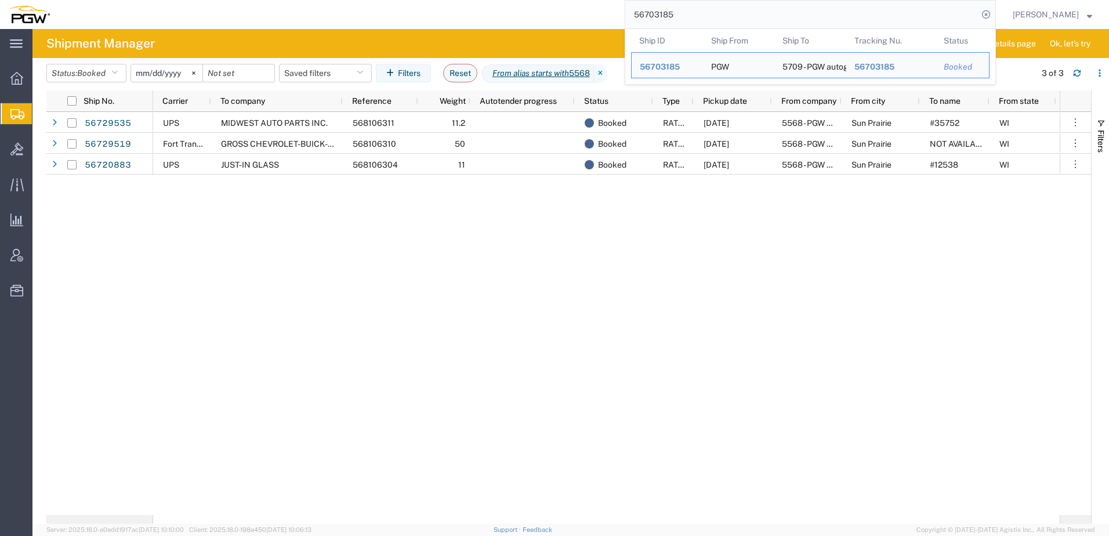
drag, startPoint x: 701, startPoint y: 19, endPoint x: 378, endPoint y: 3, distance: 323.5
click at [378, 3] on div "56703185 Ship ID Ship From Ship To Tracking Nu. Status Ship ID 56703185 Ship Fr…" at bounding box center [527, 14] width 938 height 29
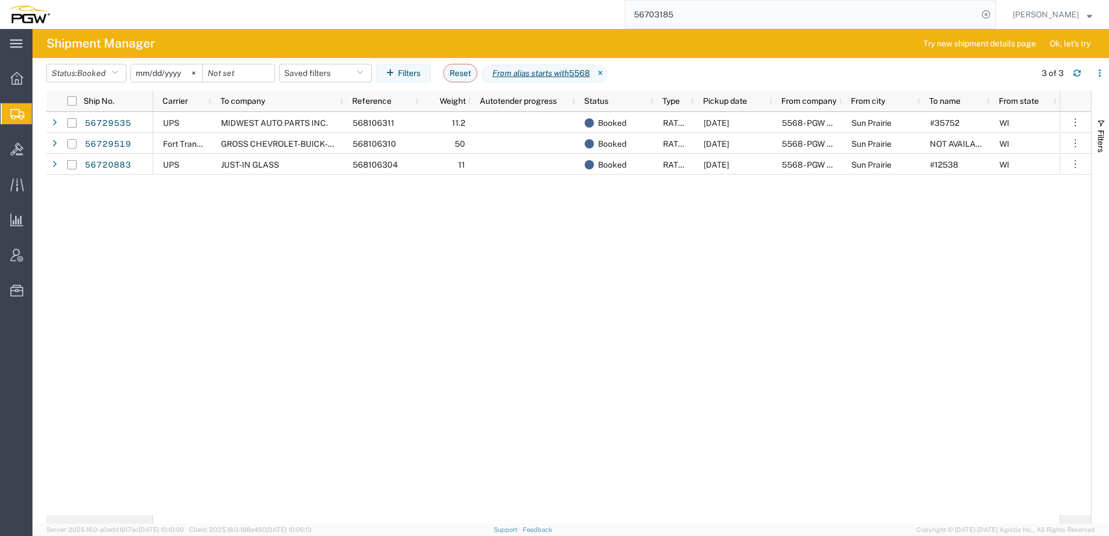
paste input "33627"
type input "56733627"
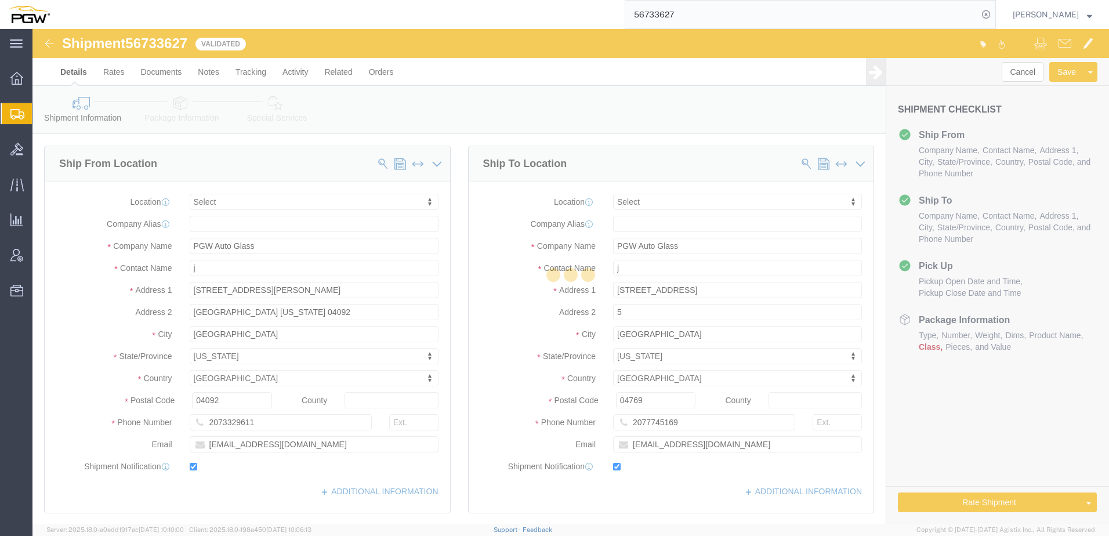
select select
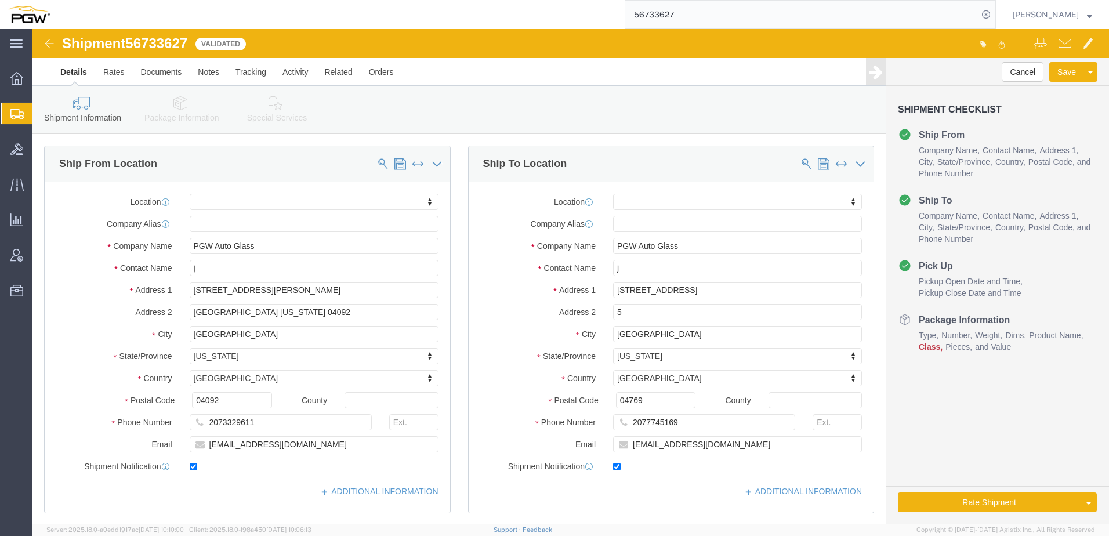
click link "Package Information"
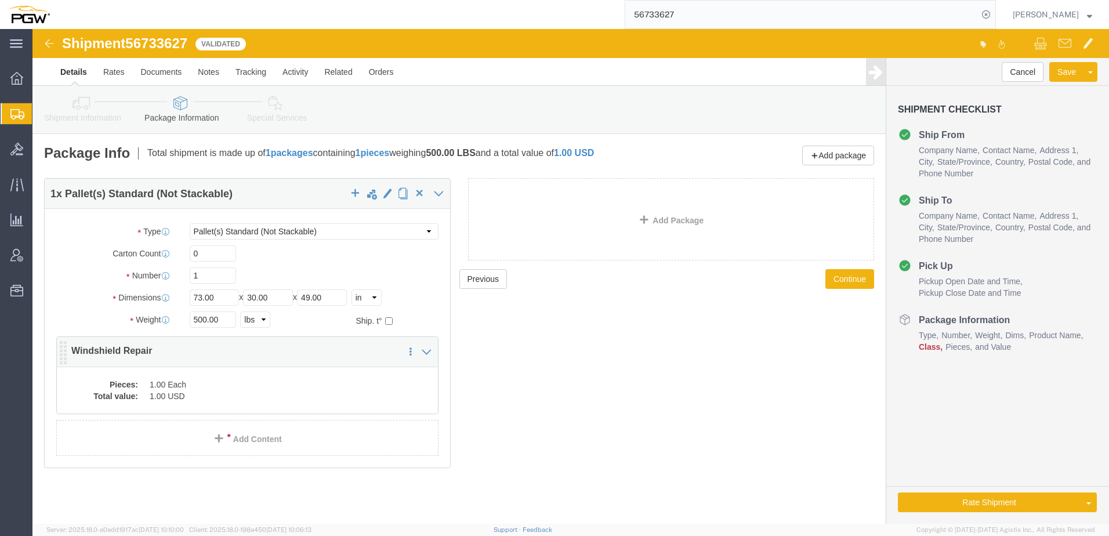
click p "Windshield Repair"
click dd "1.00 Each"
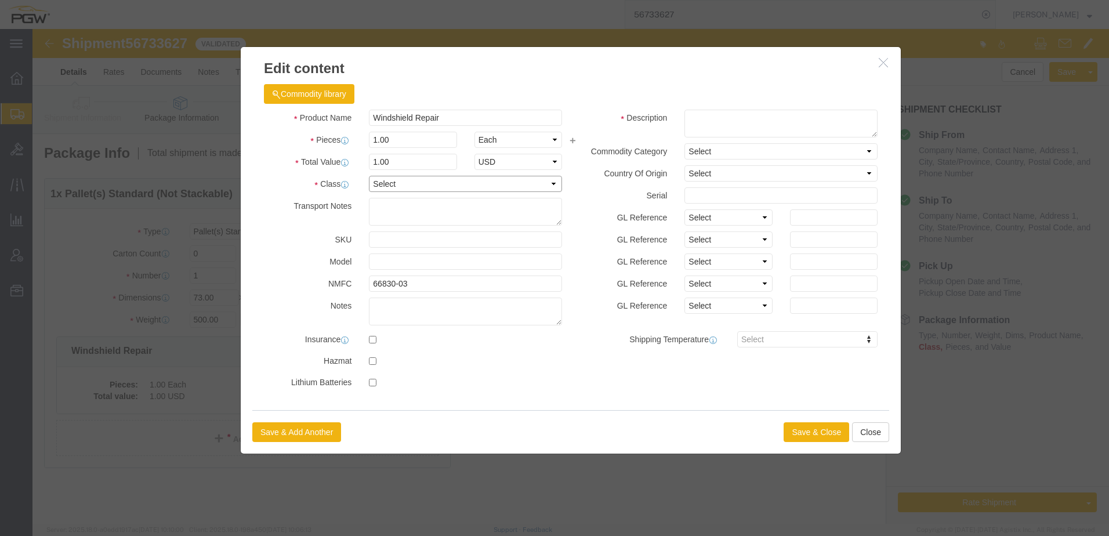
click select "Select 50 55 60 65 70 85 92.5 100 125 175 250 300 400"
select select "92.5"
click select "Select 50 55 60 65 70 85 92.5 100 125 175 250 300 400"
click button "Save & Close"
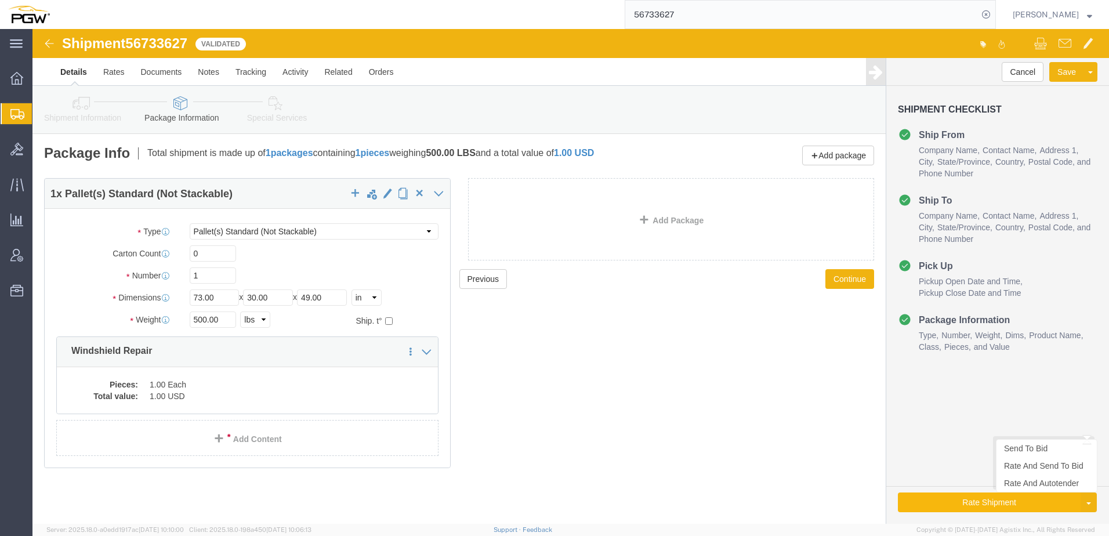
click button "Rate Shipment"
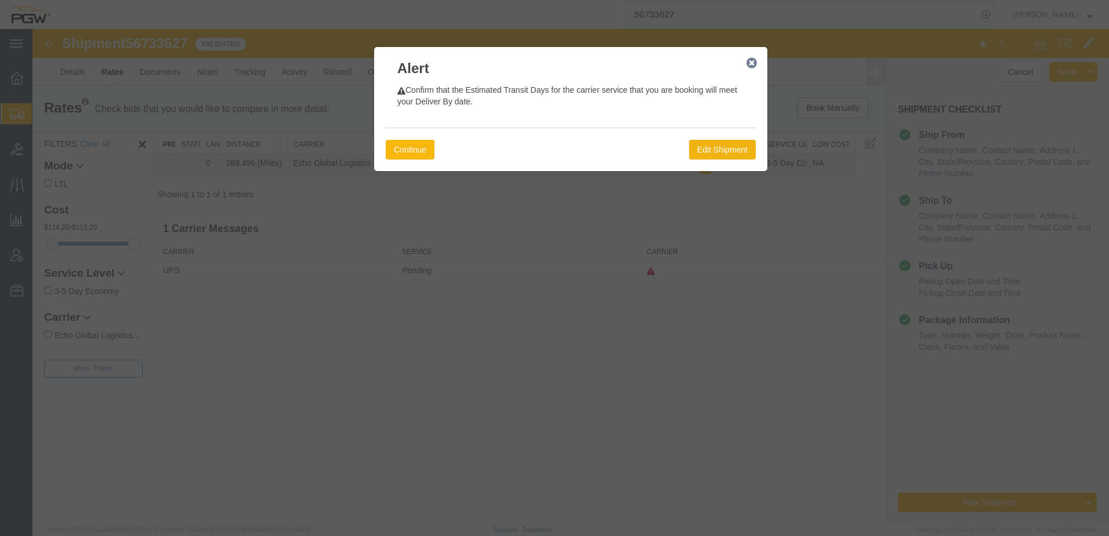
click at [414, 153] on button "Continue" at bounding box center [410, 150] width 49 height 20
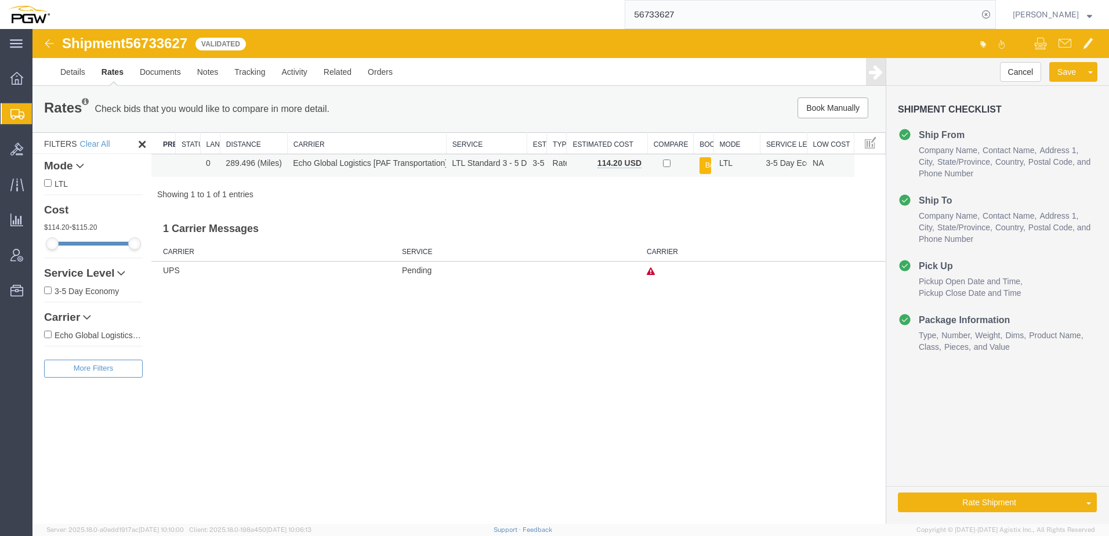
click at [705, 161] on button "Book" at bounding box center [706, 165] width 12 height 17
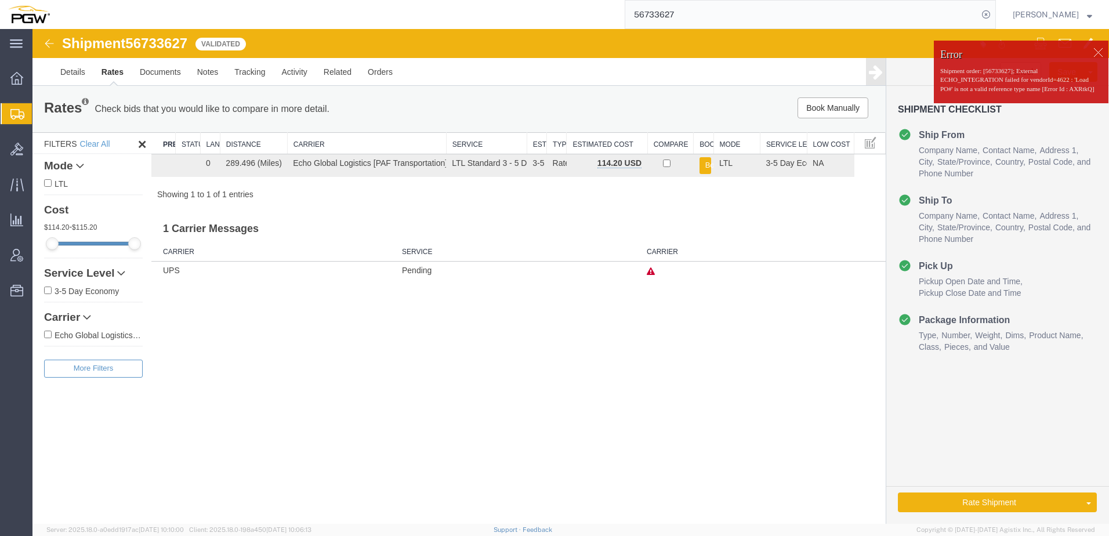
click at [1099, 53] on div at bounding box center [1097, 52] width 17 height 17
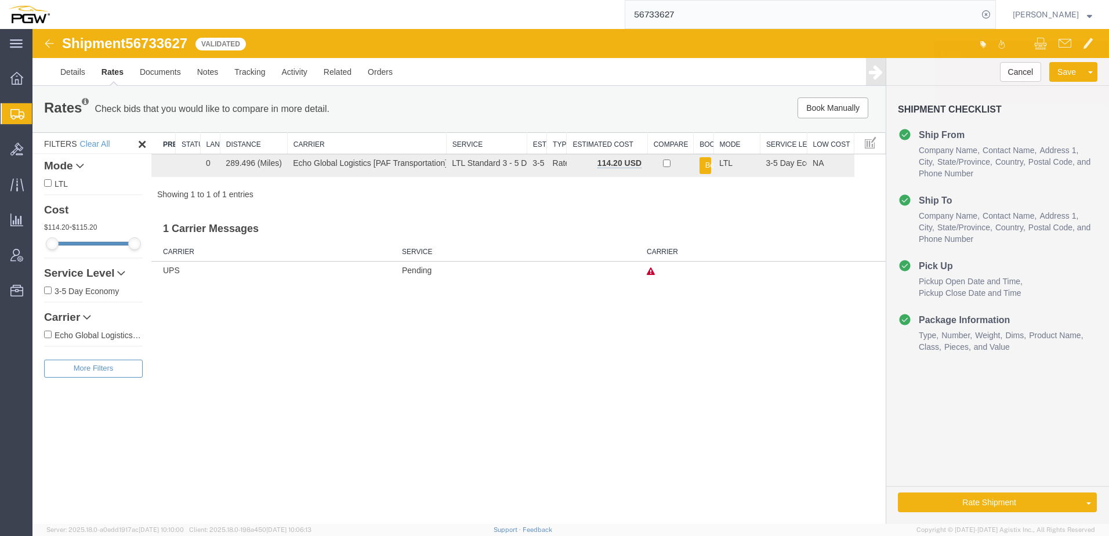
click at [302, 383] on div "Shipment 56733627 1 of 1 Validated Details Rates Documents Notes Tracking Activ…" at bounding box center [570, 276] width 1077 height 495
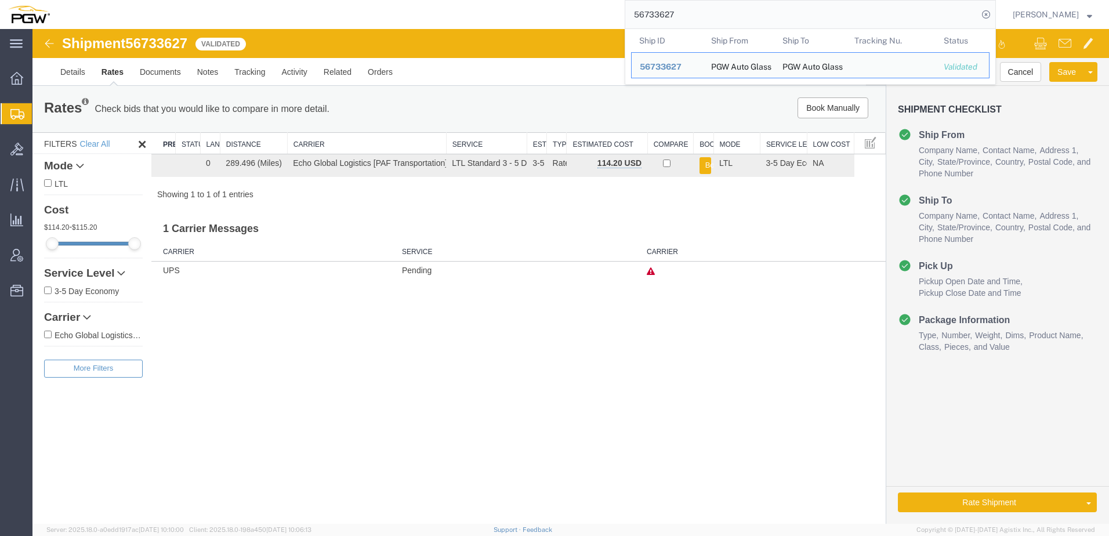
drag, startPoint x: 765, startPoint y: 16, endPoint x: 208, endPoint y: -24, distance: 558.3
click at [208, 0] on html "main_menu Created with Sketch. Collapse Menu Overview Shipments Shipment Manage…" at bounding box center [554, 268] width 1109 height 536
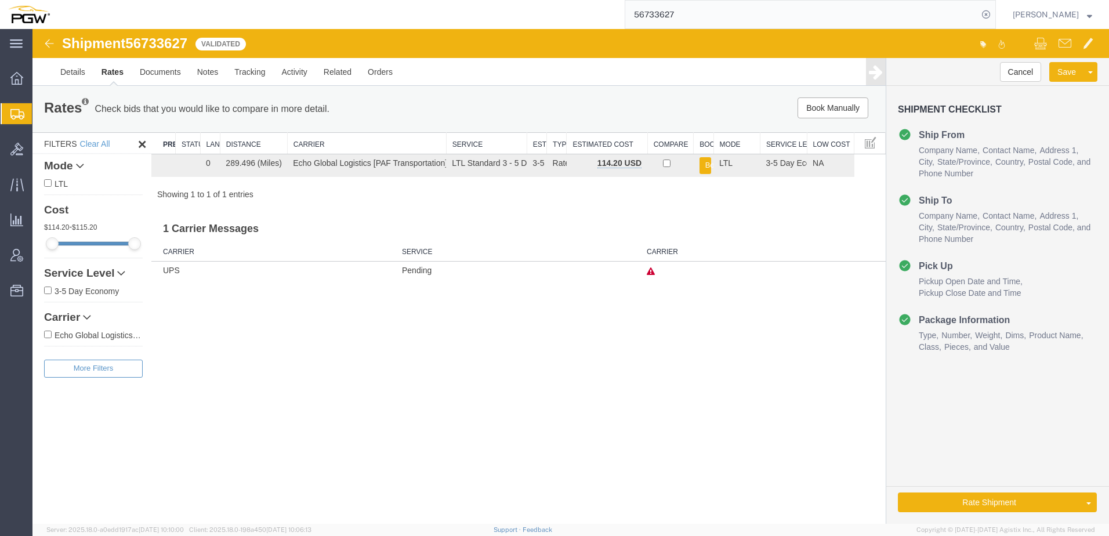
paste input "667534"
type input "667534"
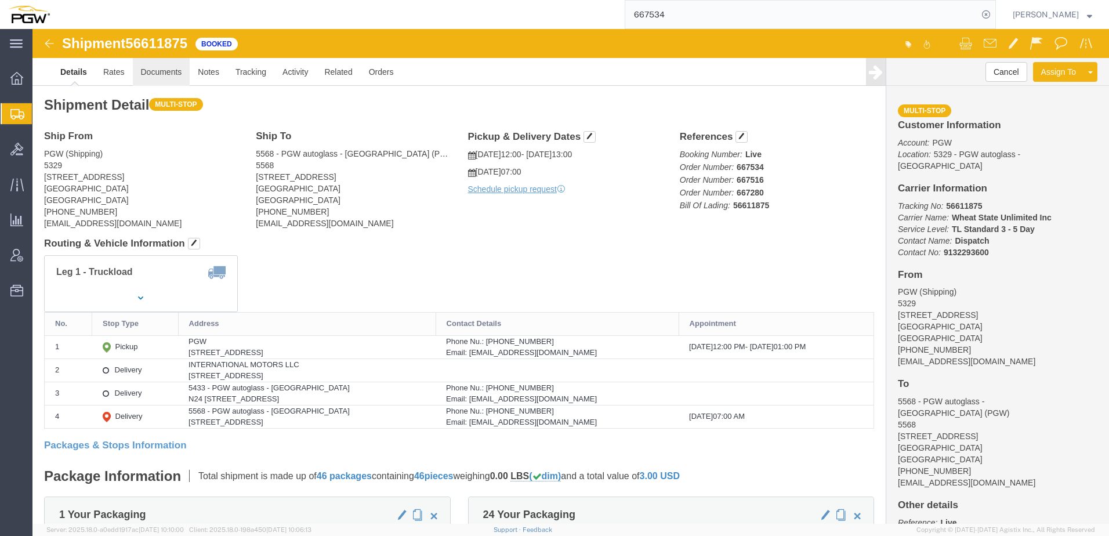
click link "Documents"
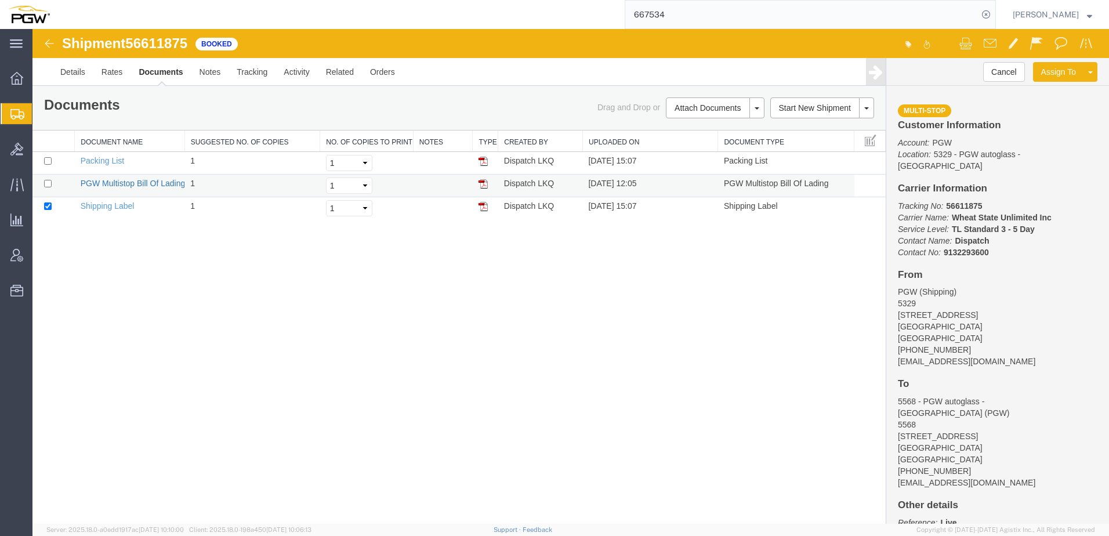
click at [101, 182] on link "PGW Multistop Bill Of Lading" at bounding box center [133, 183] width 105 height 9
click at [394, 386] on div "Shipment 56611875 3 of 3 Booked Details Rates Documents Notes Tracking Activity…" at bounding box center [570, 276] width 1077 height 495
click at [0, 0] on span "Create Shipment" at bounding box center [0, 0] width 0 height 0
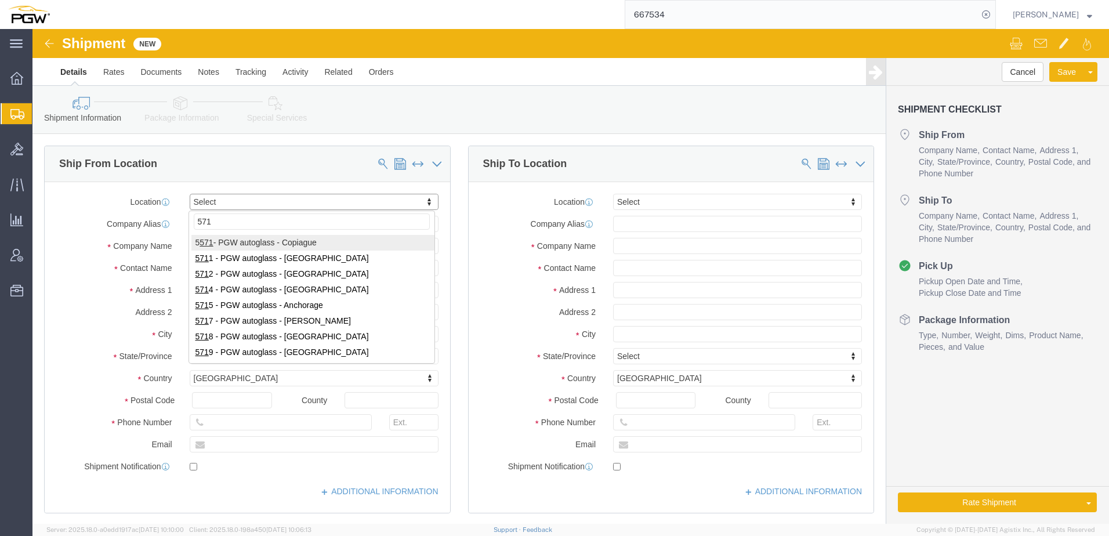
type input "5719"
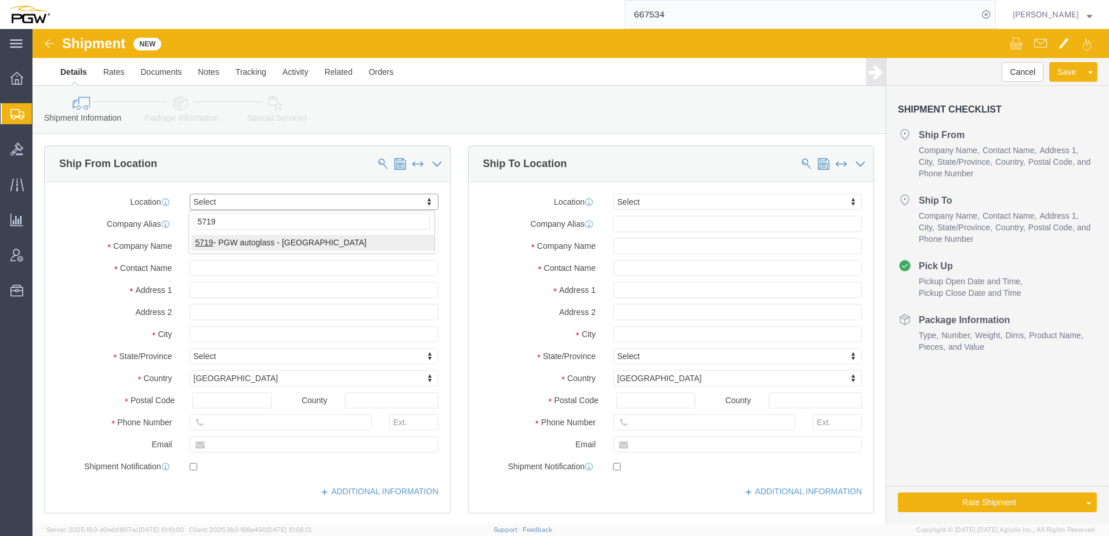
select select "28477"
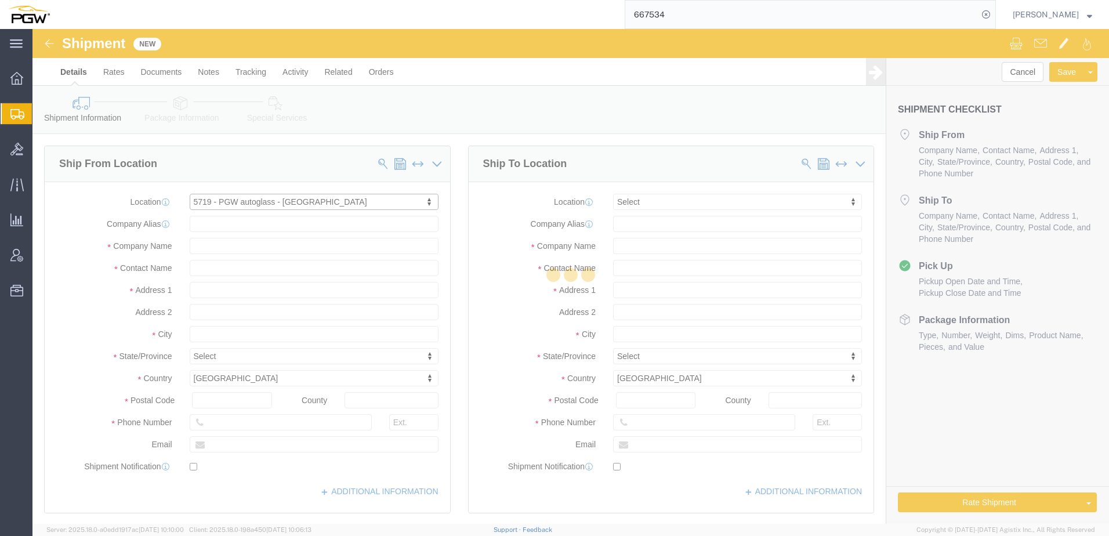
select select "CA"
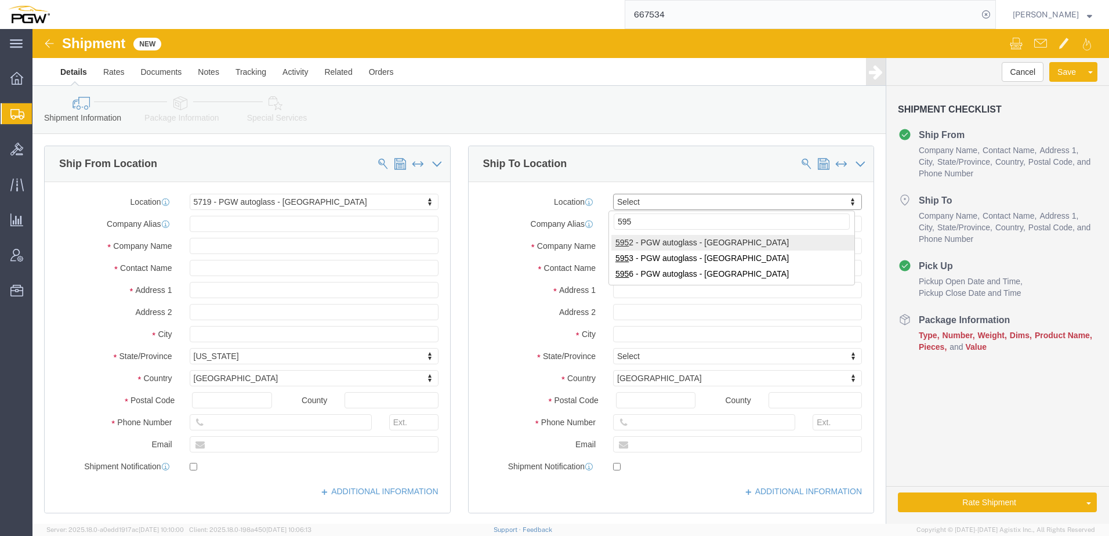
type input "5953"
select select "28527"
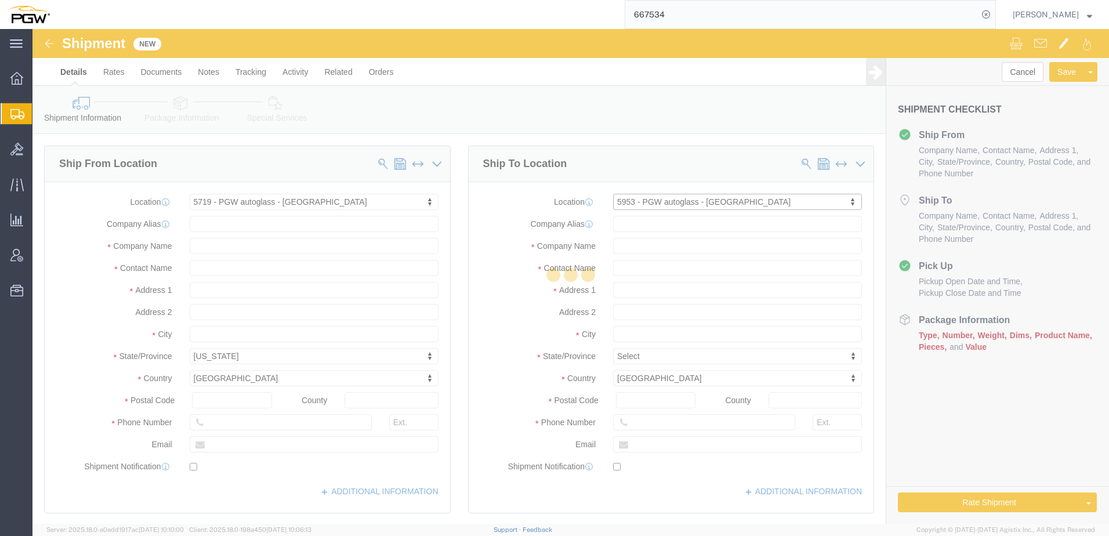
select select "BC"
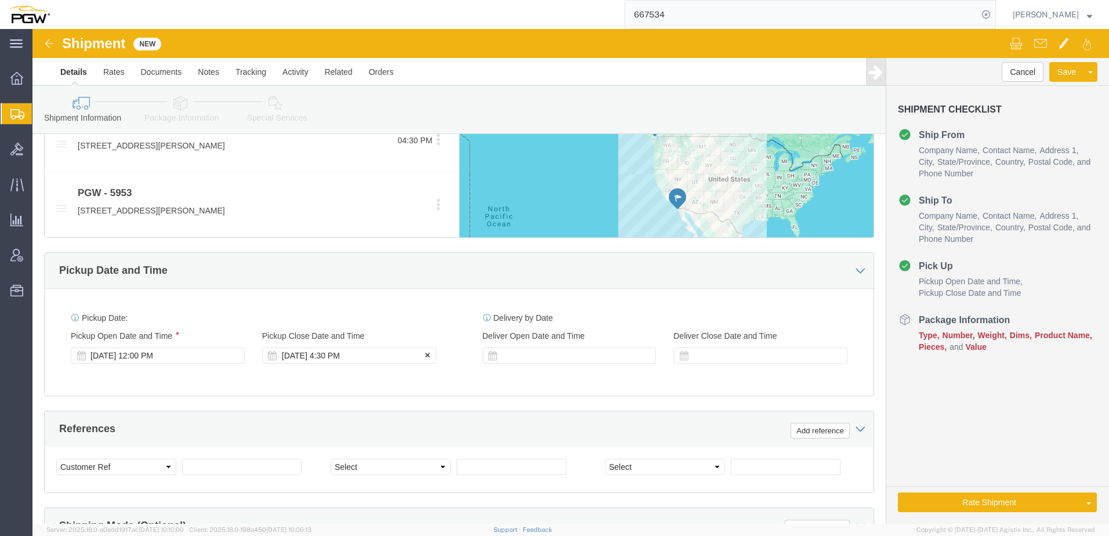
scroll to position [522, 0]
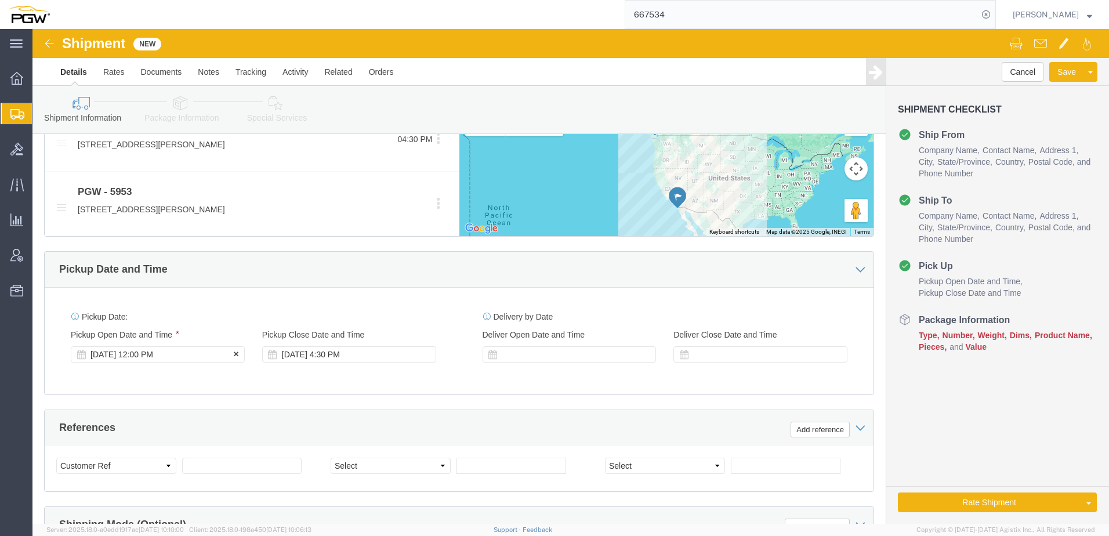
click div "[DATE] 12:00 PM"
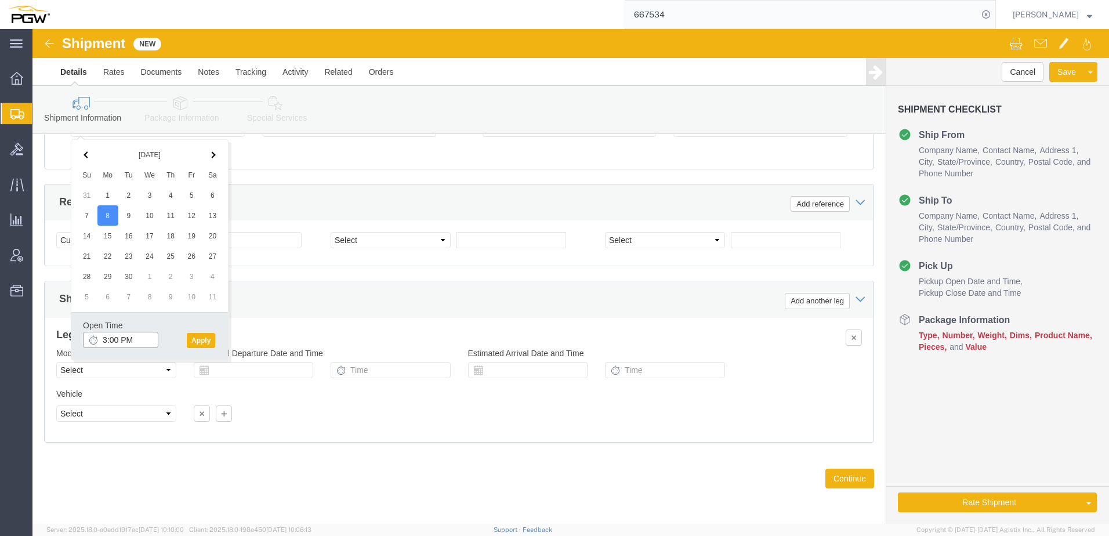
click input "3:00 PM"
type input "8:00 AM"
click button "Apply"
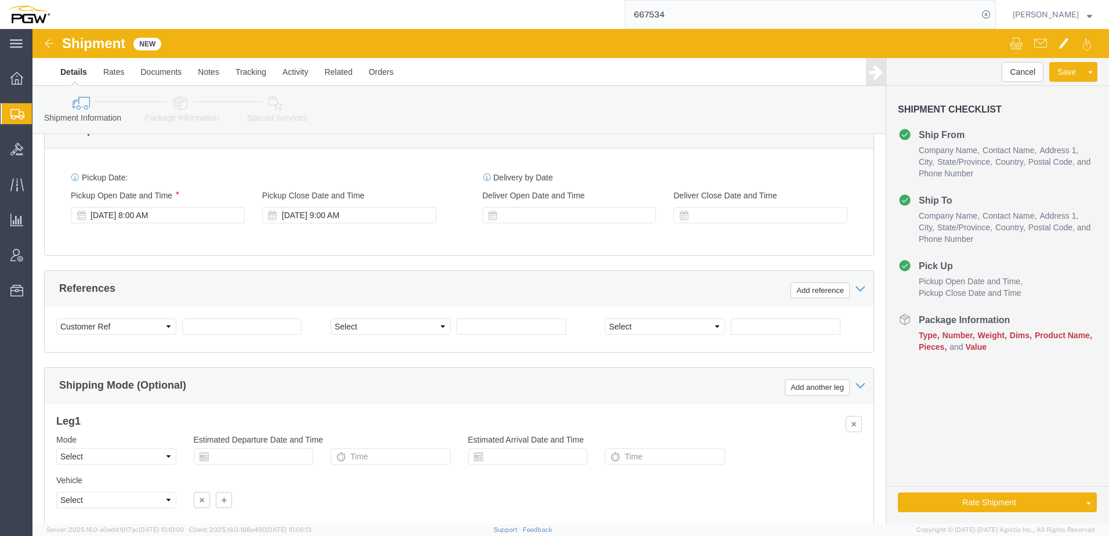
scroll to position [516, 0]
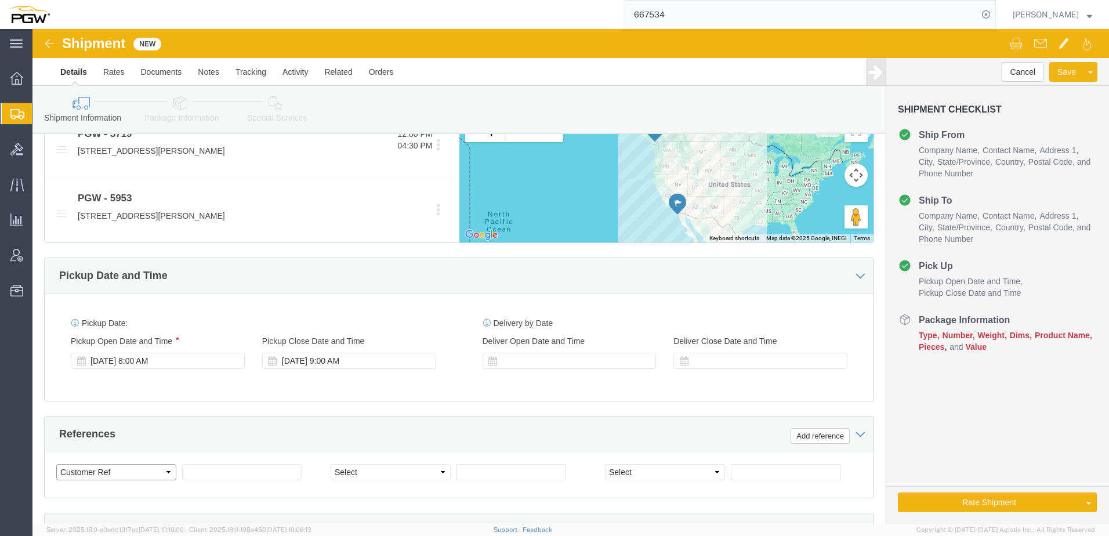
click select "Select Account Type Activity ID Airline Appointment Number ASN Batch Request # …"
select select "BOL"
click select "Select Account Type Activity ID Airline Appointment Number ASN Batch Request # …"
click button "Save"
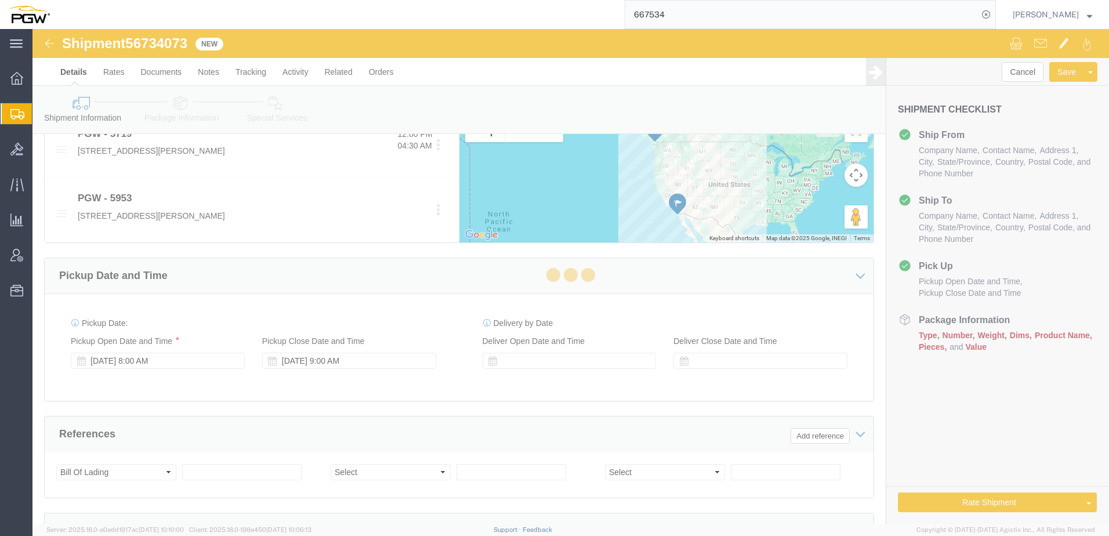
select select "28477"
select select "28527"
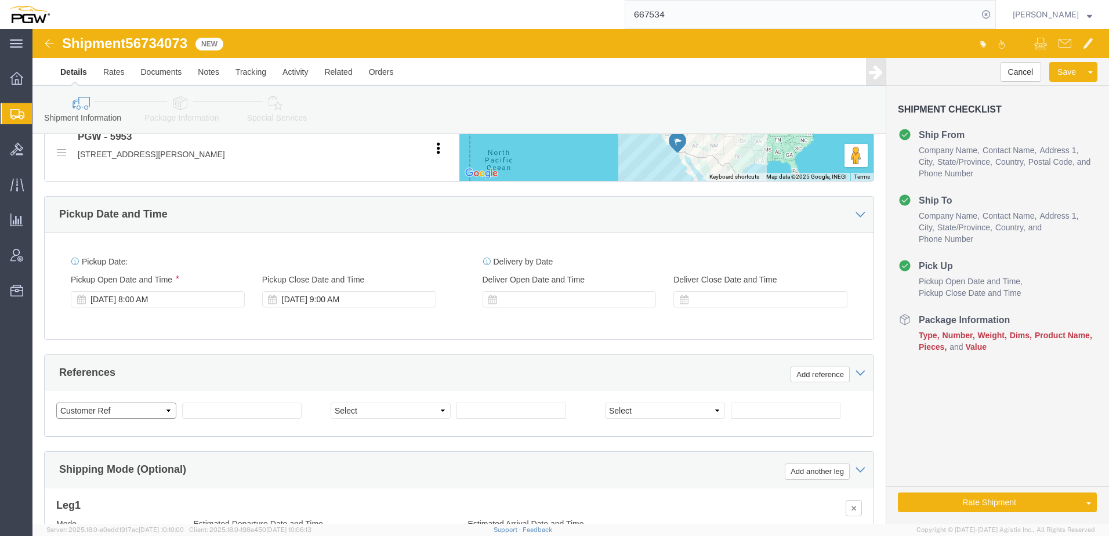
click select "Select Account Type Activity ID Airline Appointment Number ASN Batch Request # …"
select select "BOL"
click select "Select Account Type Activity ID Airline Appointment Number ASN Batch Request # …"
drag, startPoint x: 100, startPoint y: 9, endPoint x: 158, endPoint y: 14, distance: 58.2
click div "Shipment 56734073 New"
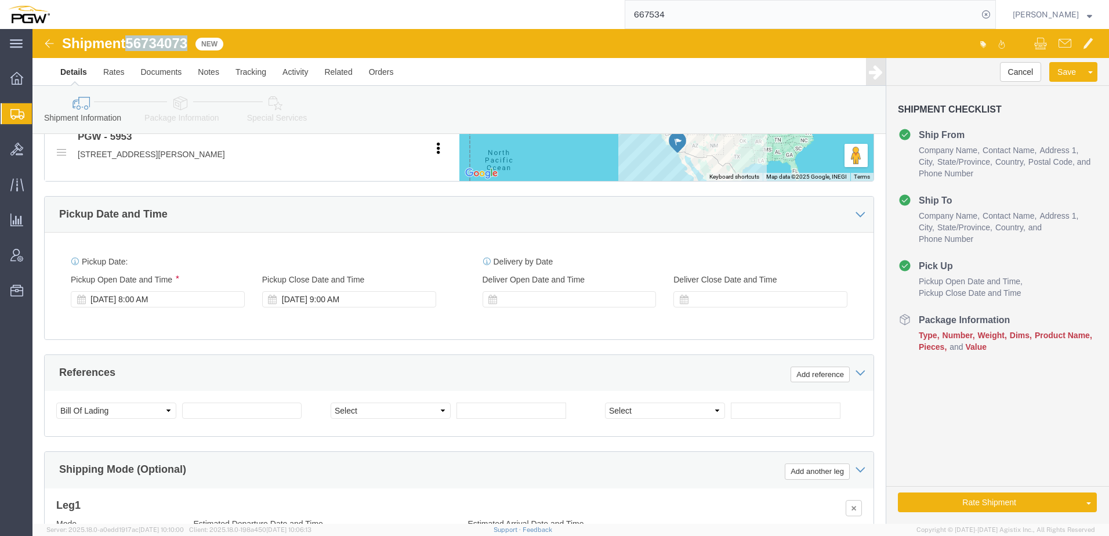
copy span "56734073"
click input "text"
paste input "56734073"
type input "56734073"
click select "Select Account Type Activity ID Airline Appointment Number ASN Batch Request # …"
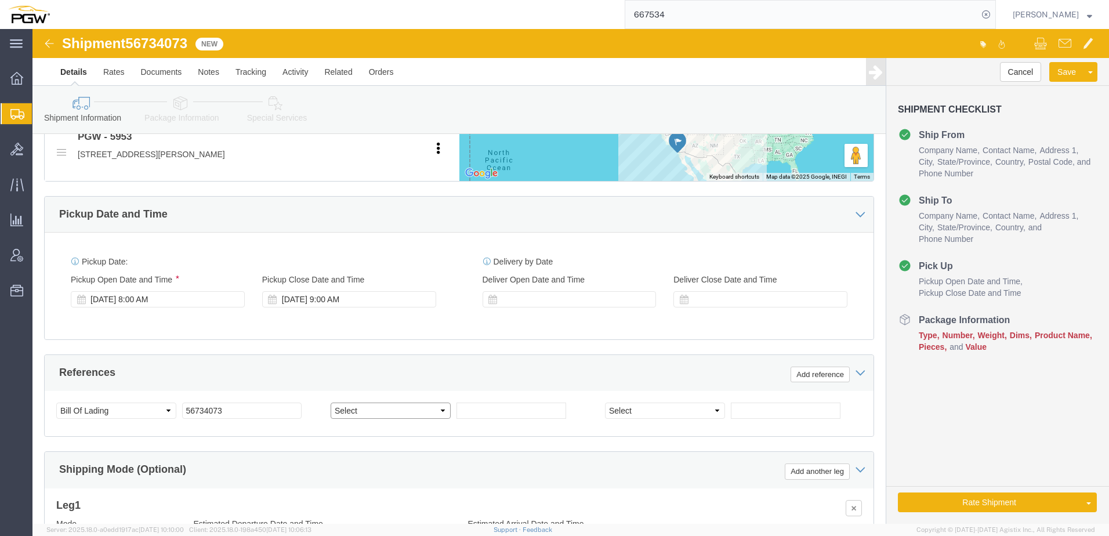
select select "ORDERNUM"
click select "Select Account Type Activity ID Airline Appointment Number ASN Batch Request # …"
click input "text"
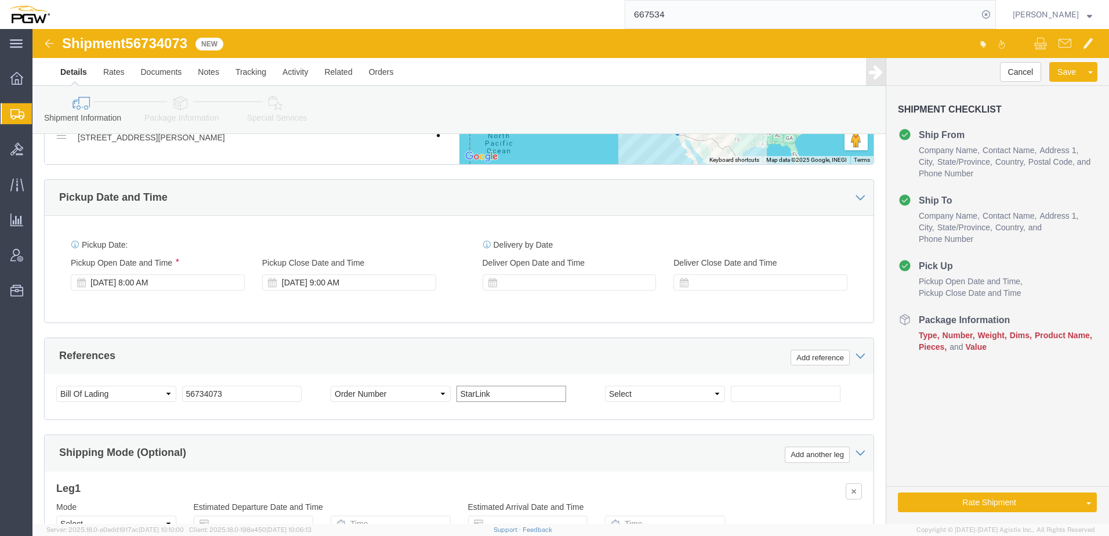
scroll to position [338, 0]
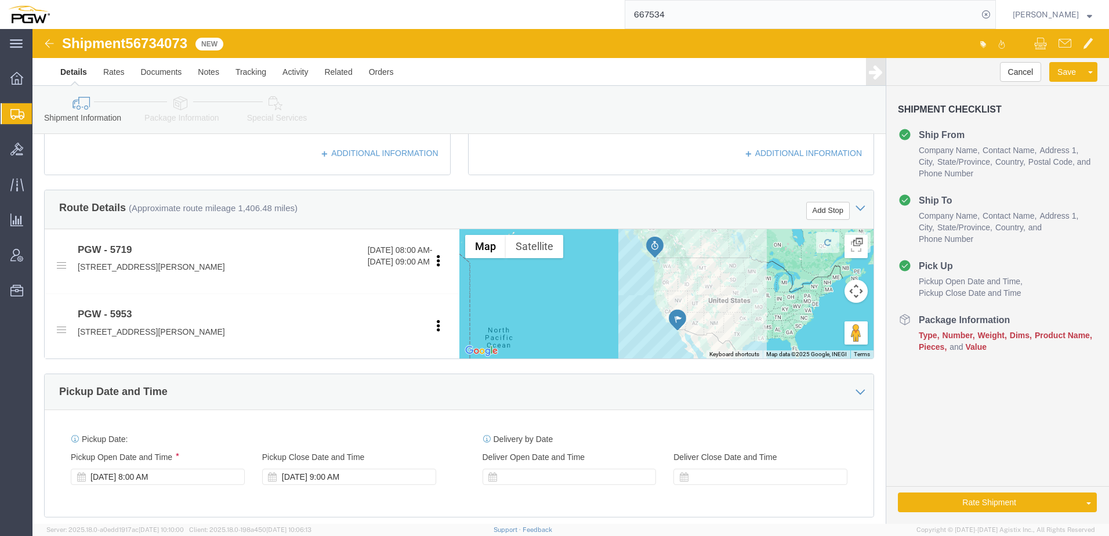
type input "StarLink"
click icon
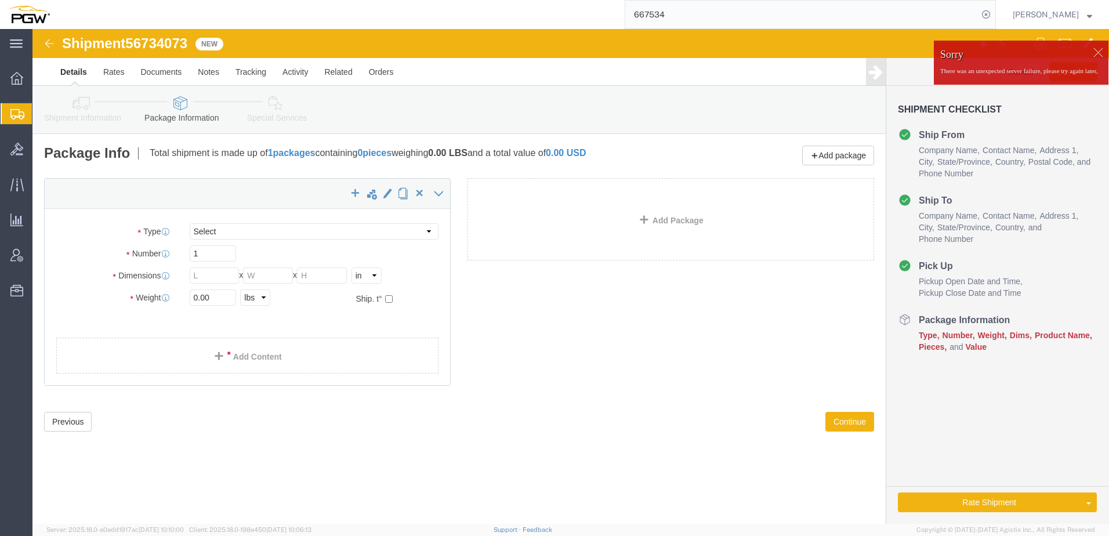
click div
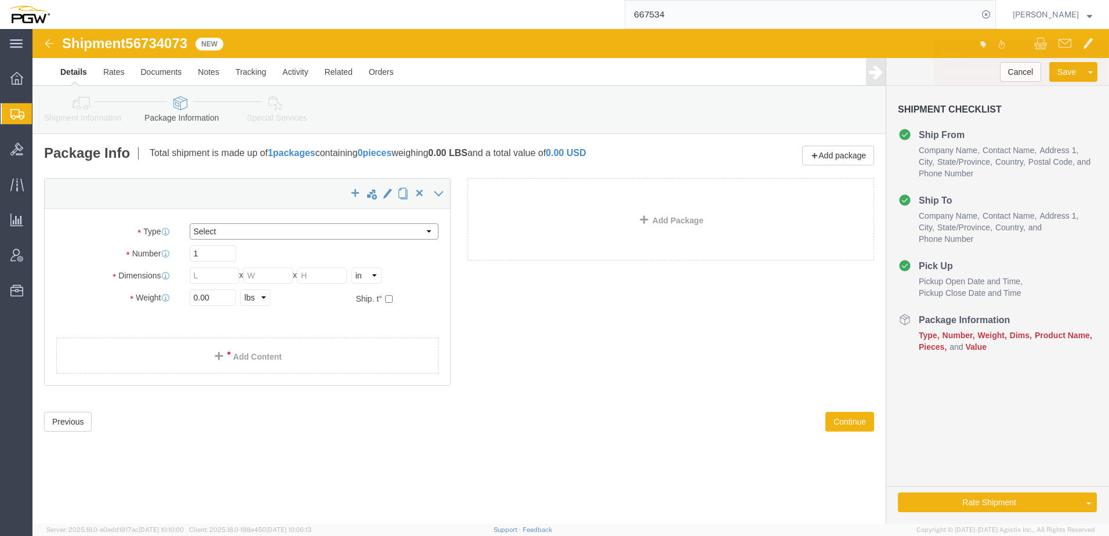
click select "Select Loose Agricultrural Product Bale(s) BC42 BC42 Frozen [DATE] Ambient [DAT…"
click div "x Package Type Select Loose Agricultrural Product Bale(s) BC42 BC42 Frozen [DAT…"
click link "Shipment Information"
click div
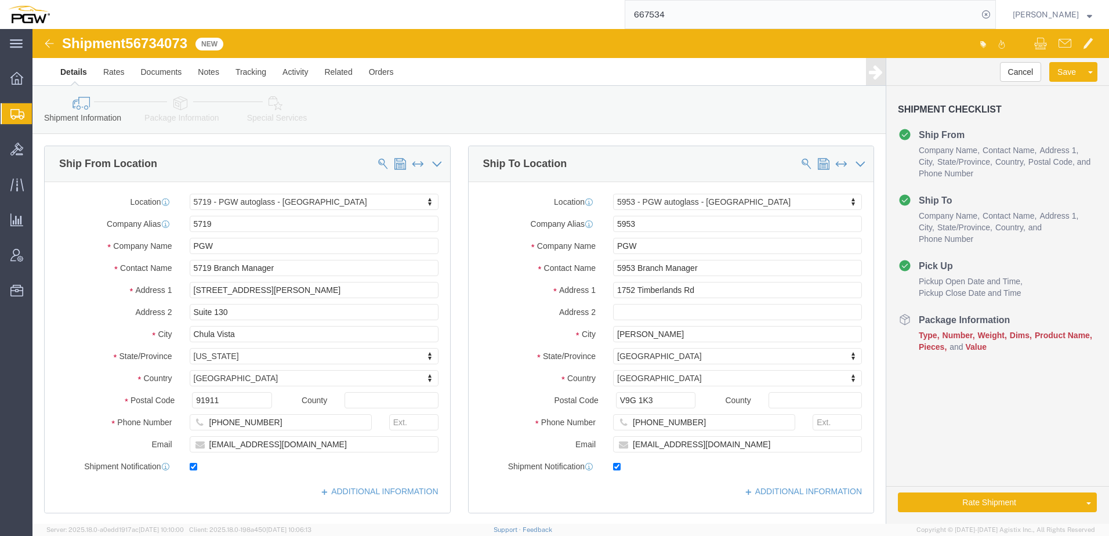
click link "Package Information"
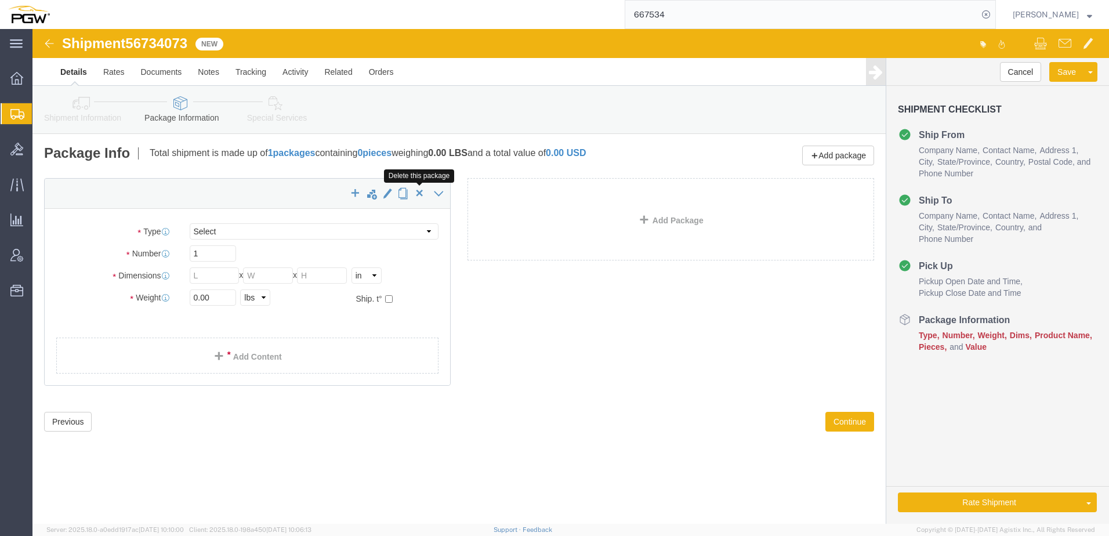
click span "button"
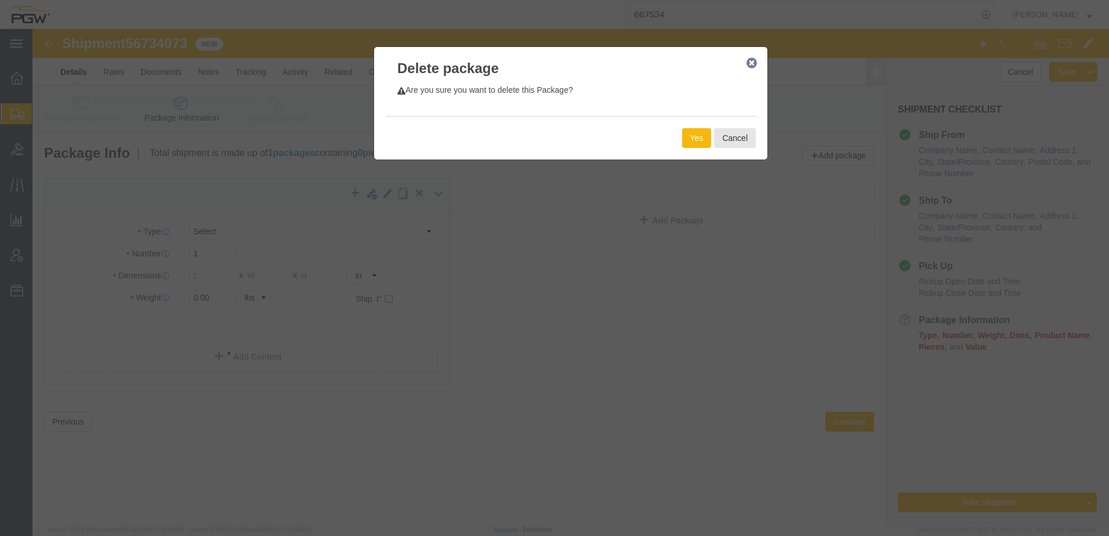
click button "Yes"
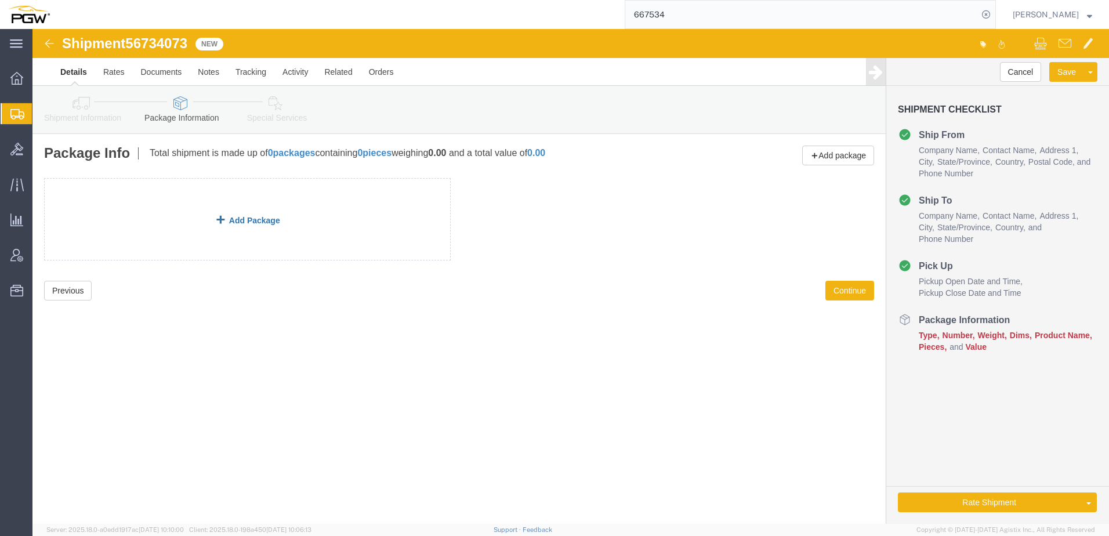
click link "Add Package"
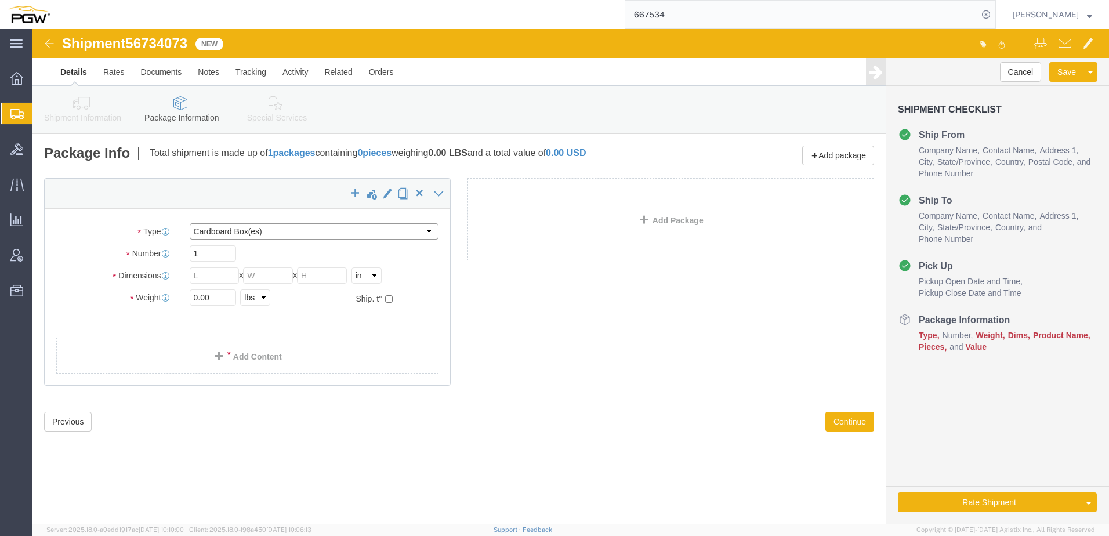
click select "Select Bale(s) Basket(s) Bolt(s) Bottle(s) Buckets Bulk Bundle(s) Can(s) Cardbo…"
select select "YRPK"
click select "Select Bale(s) Basket(s) Bolt(s) Bottle(s) Buckets Bulk Bundle(s) Can(s) Cardbo…"
click input "text"
click input "0.00"
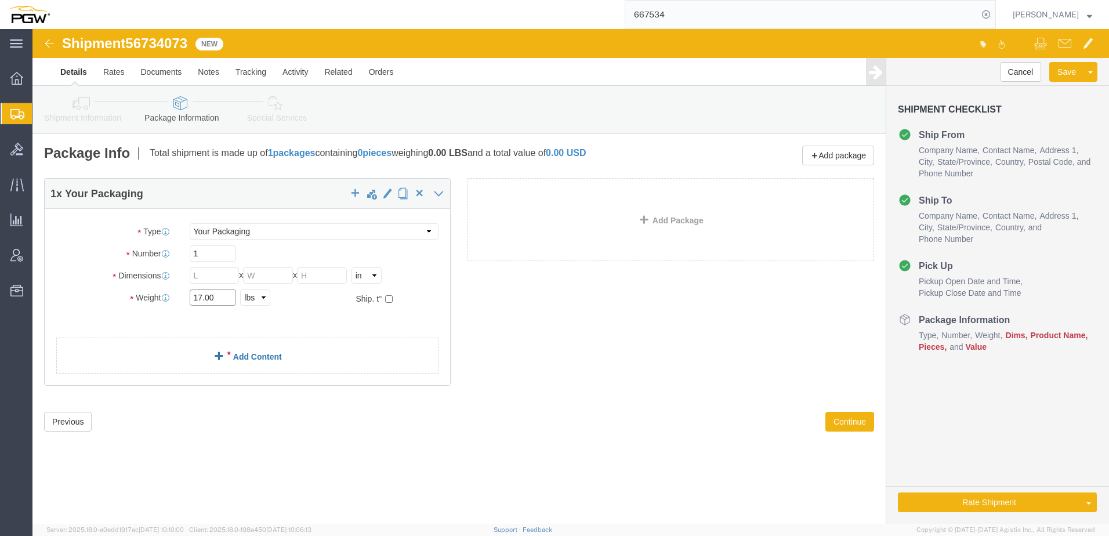
type input "17.00"
click link "Add Content"
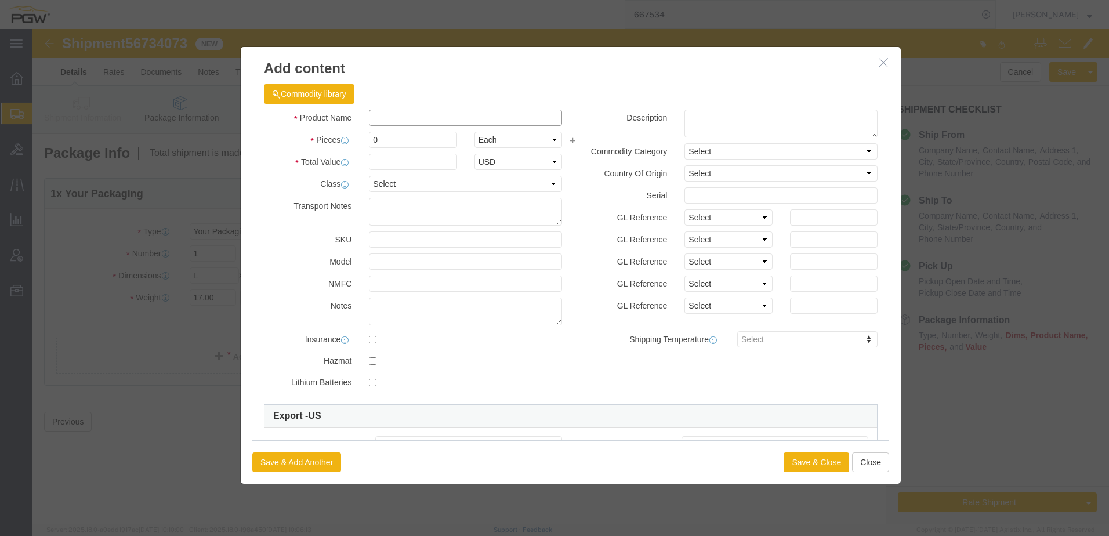
click input "text"
type input "Electronics"
type input "1.00"
click input "text"
type input "1076.76"
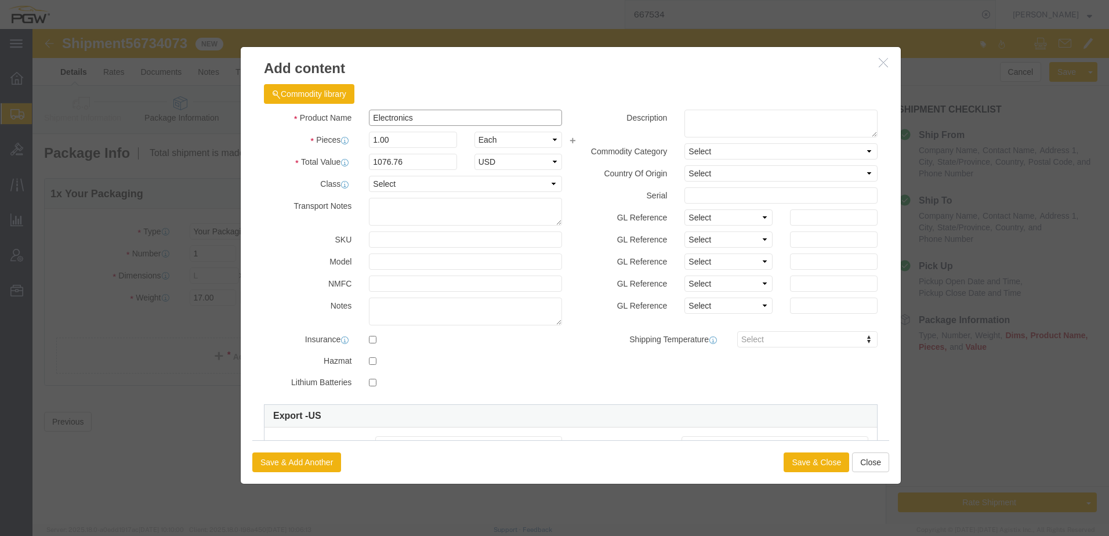
click input "Electronics"
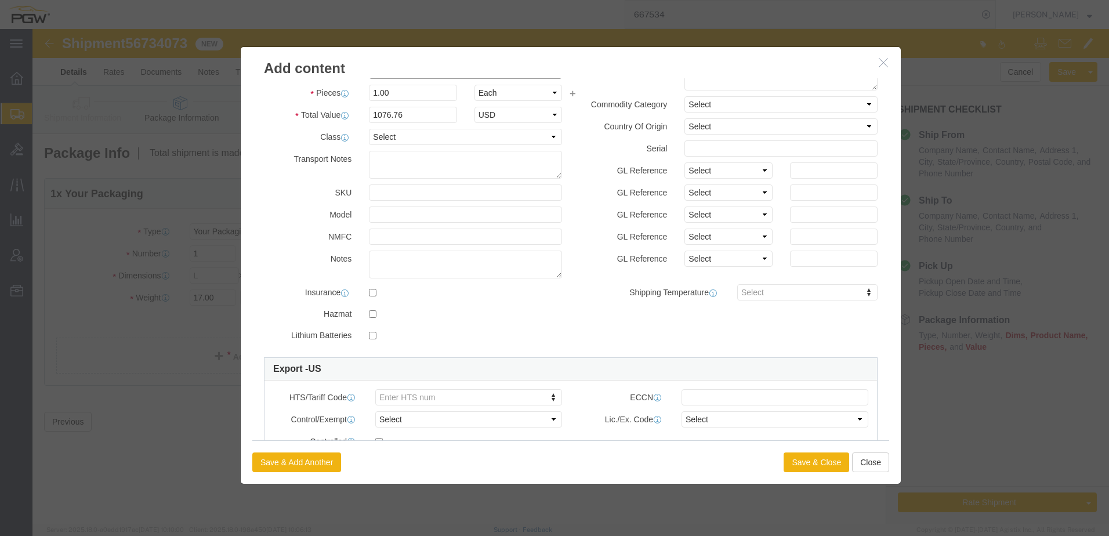
scroll to position [193, 0]
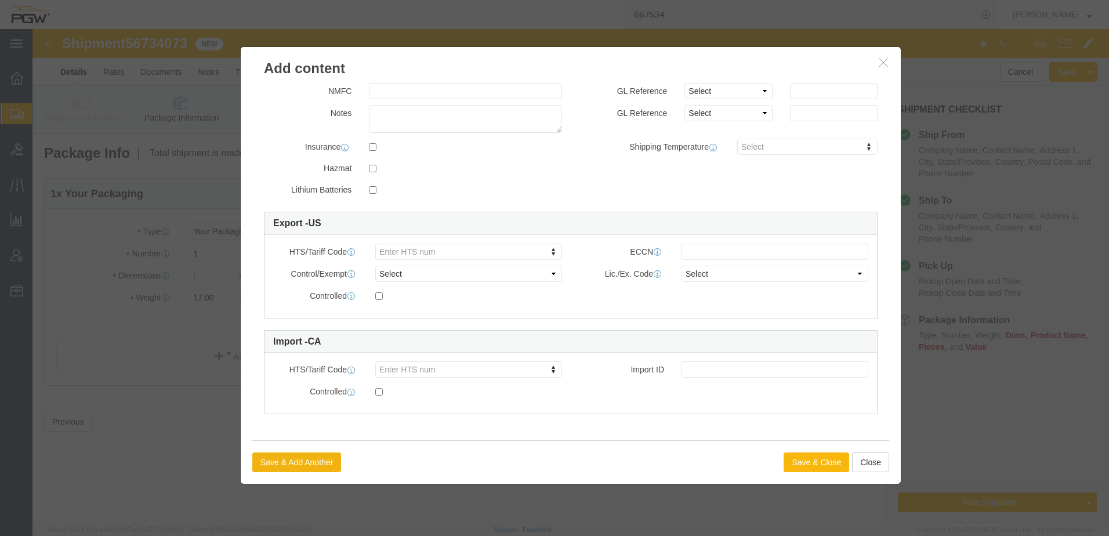
type input "Electronic"
click button "Save & Close"
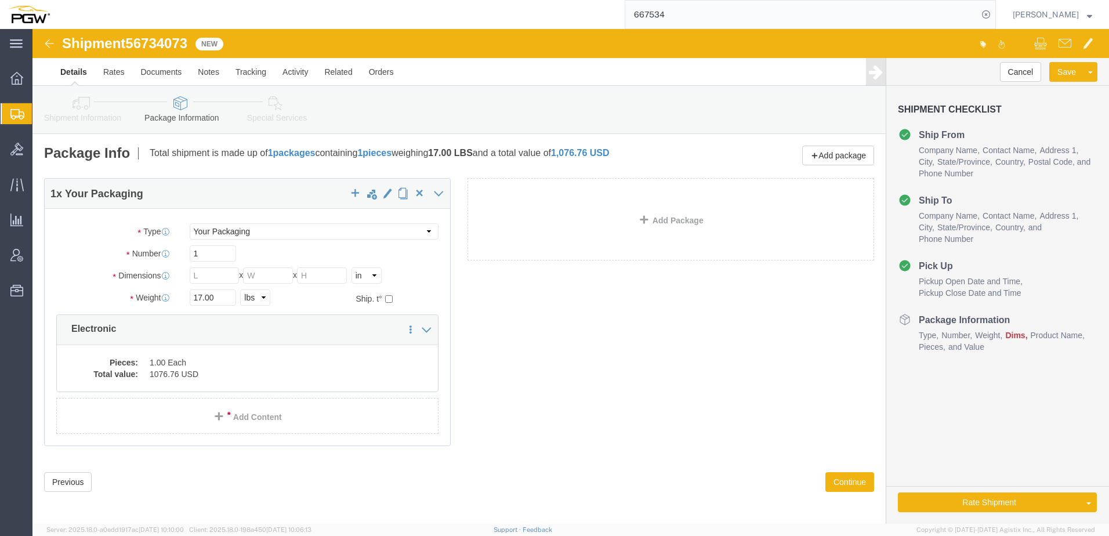
click link "Special Services"
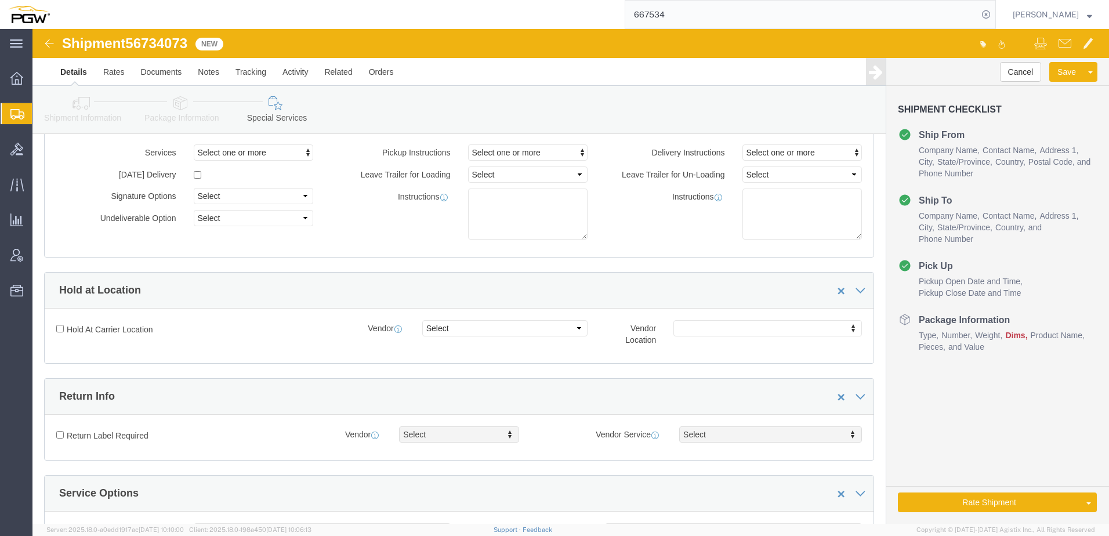
scroll to position [290, 0]
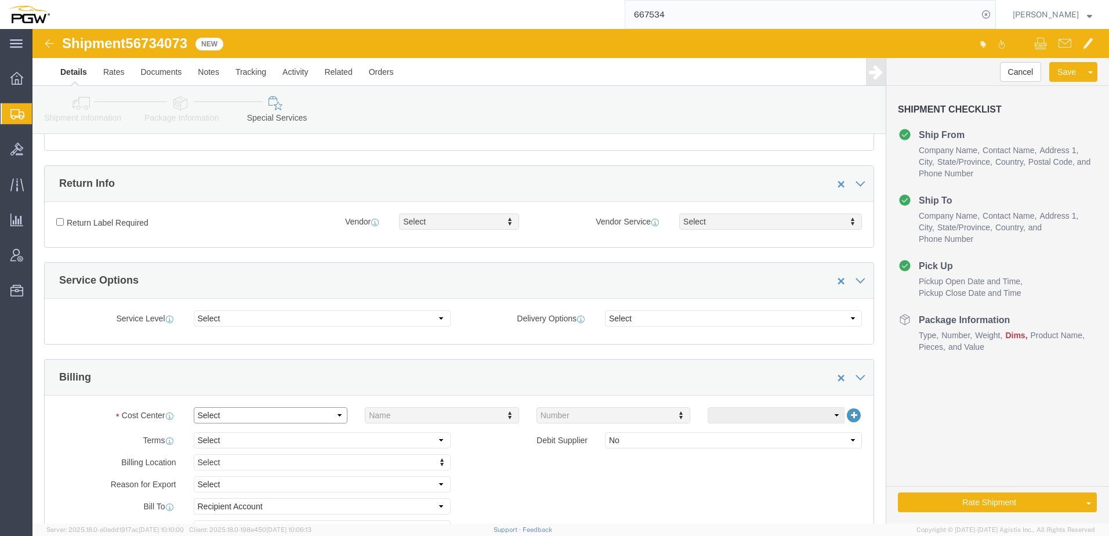
click select "Select Buyer Cost Center Department Operations Number Order Number Sales Person"
select select "COSTCENTER"
click select "Select Buyer Cost Center Department Operations Number Order Number Sales Person"
type input "5953"
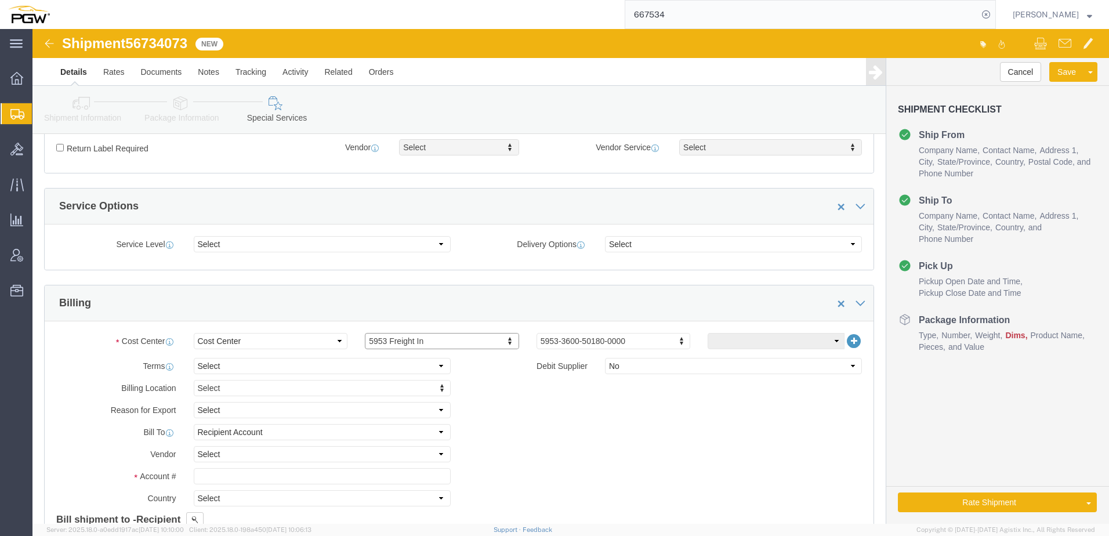
scroll to position [522, 0]
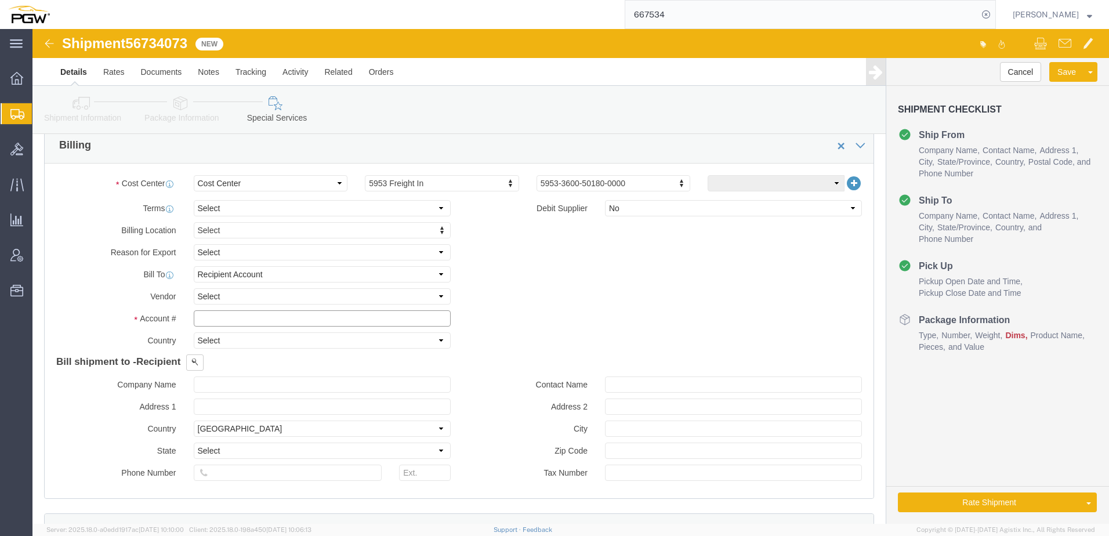
click input "text"
type input "5953"
drag, startPoint x: 61, startPoint y: 84, endPoint x: 20, endPoint y: 95, distance: 42.2
click link "Shipment Information"
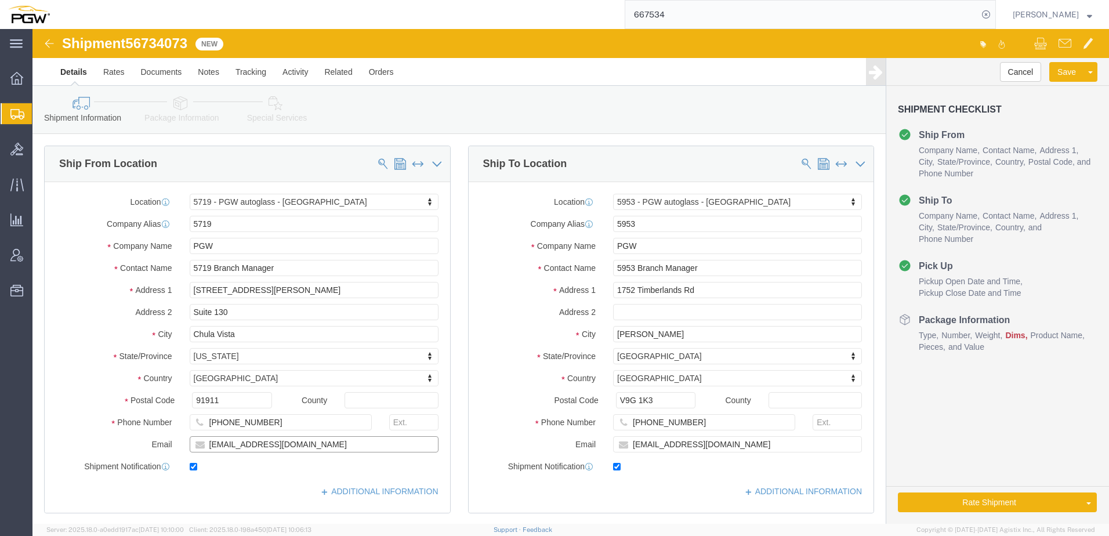
drag, startPoint x: 311, startPoint y: 415, endPoint x: -126, endPoint y: 366, distance: 439.5
click html "Shipment 56734073 New Details Rates Documents Notes Tracking Activity Related O…"
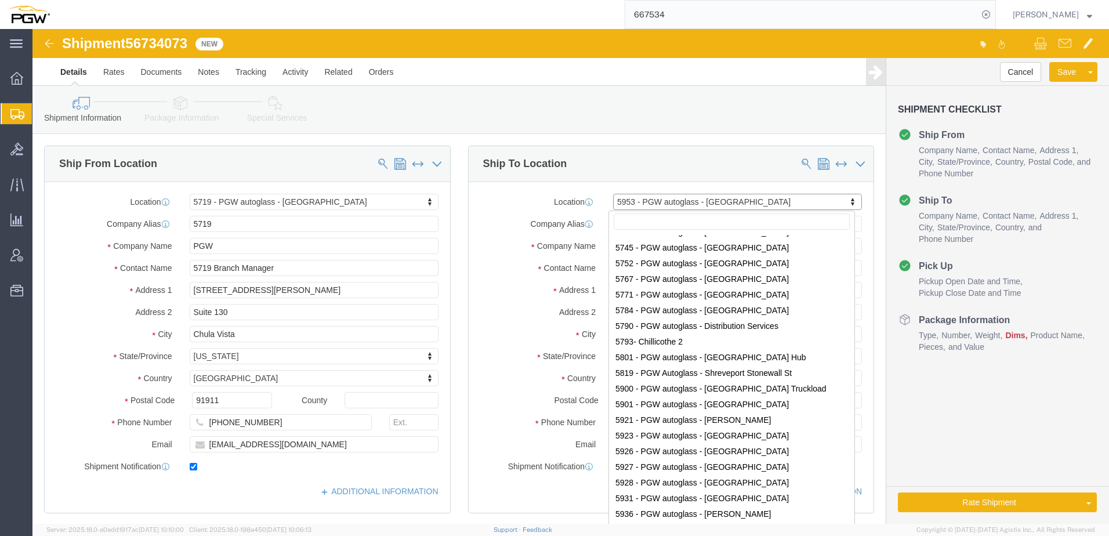
scroll to position [2320, 0]
drag, startPoint x: 709, startPoint y: 169, endPoint x: 622, endPoint y: 169, distance: 87.6
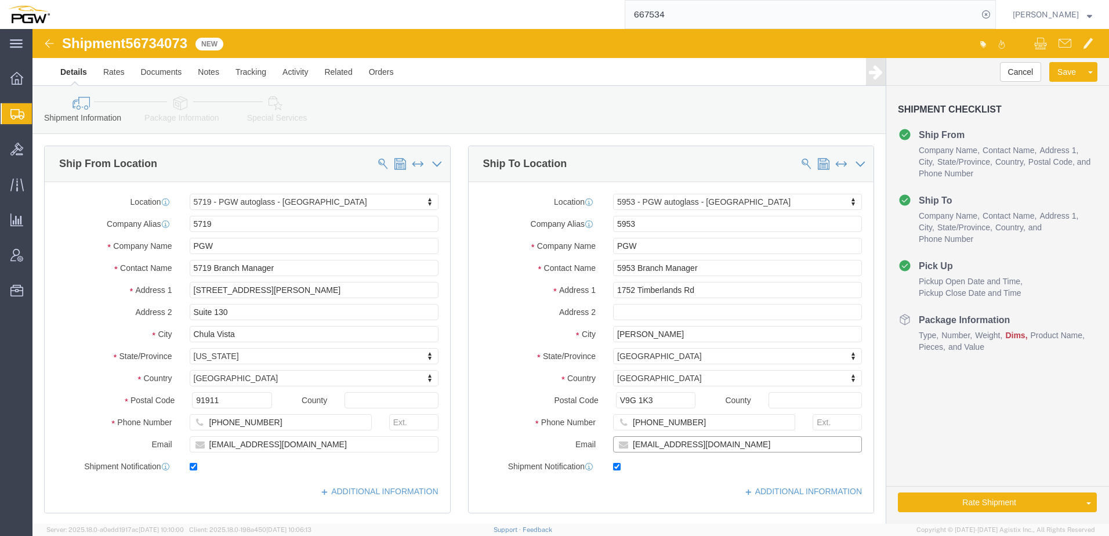
drag, startPoint x: 738, startPoint y: 416, endPoint x: 479, endPoint y: 412, distance: 259.3
click div "Email [EMAIL_ADDRESS][DOMAIN_NAME]"
drag, startPoint x: 98, startPoint y: 12, endPoint x: 160, endPoint y: 15, distance: 61.5
click div "Shipment 56734073 New"
copy span "56734073"
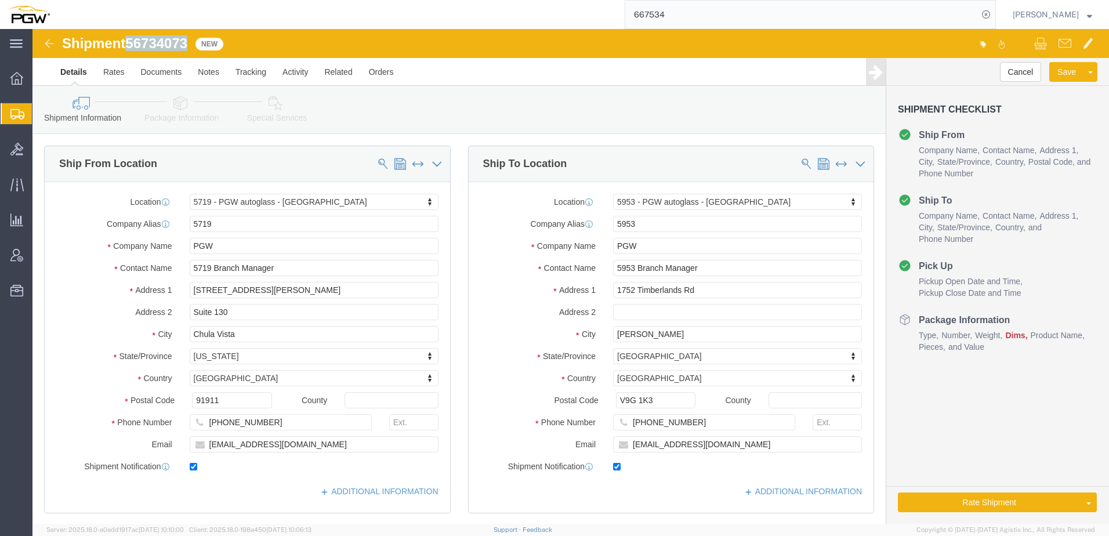
click icon
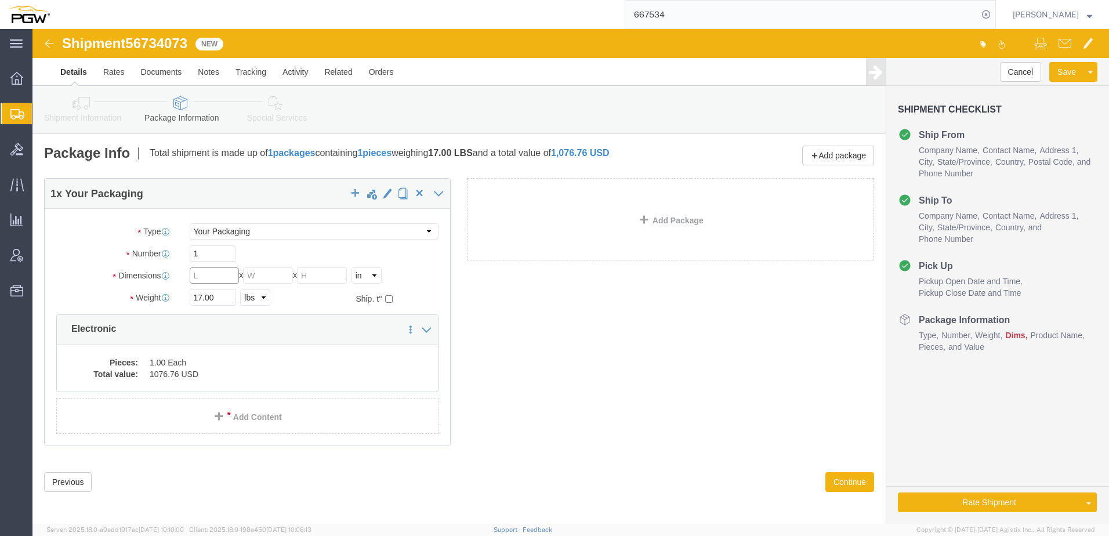
click input "text"
type input "24"
type input "15"
type input "11"
click label "Dimensions"
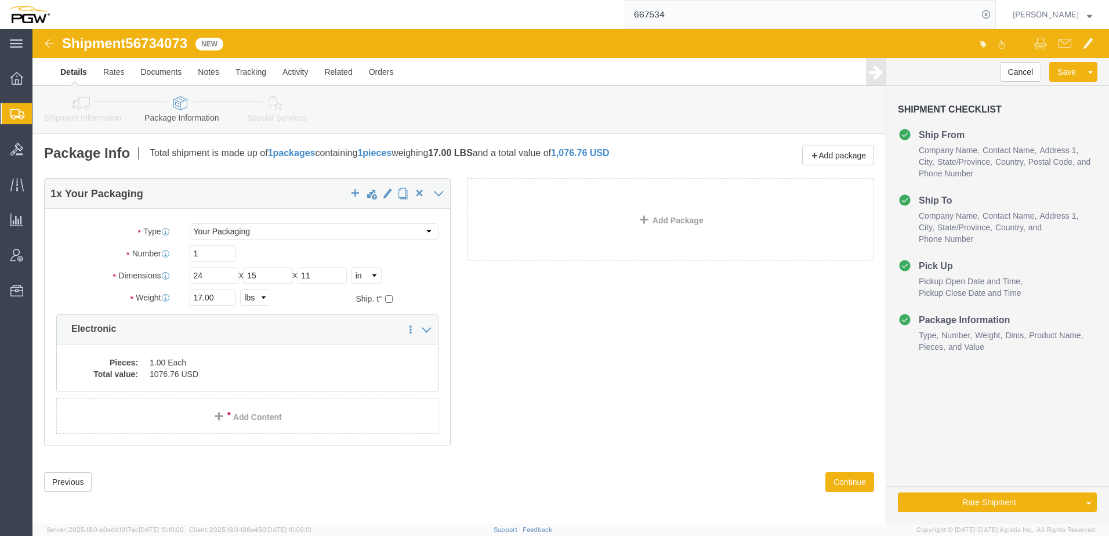
click icon
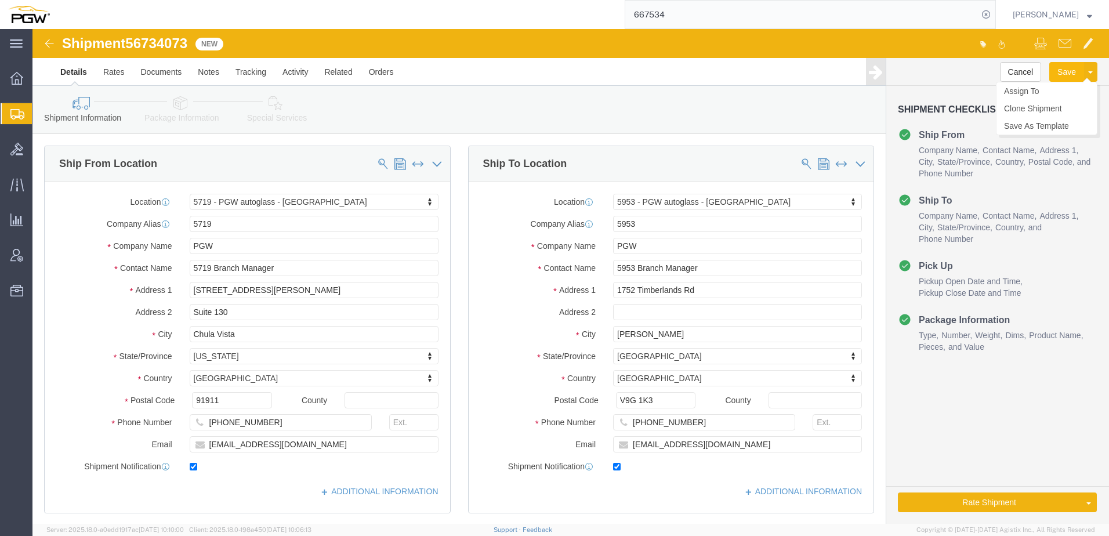
click button "Save"
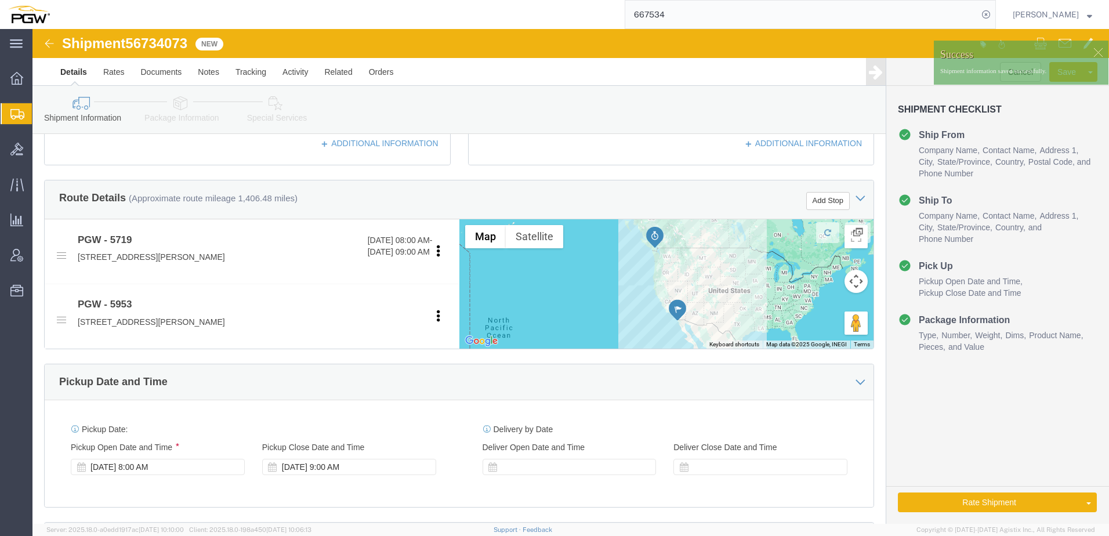
scroll to position [686, 0]
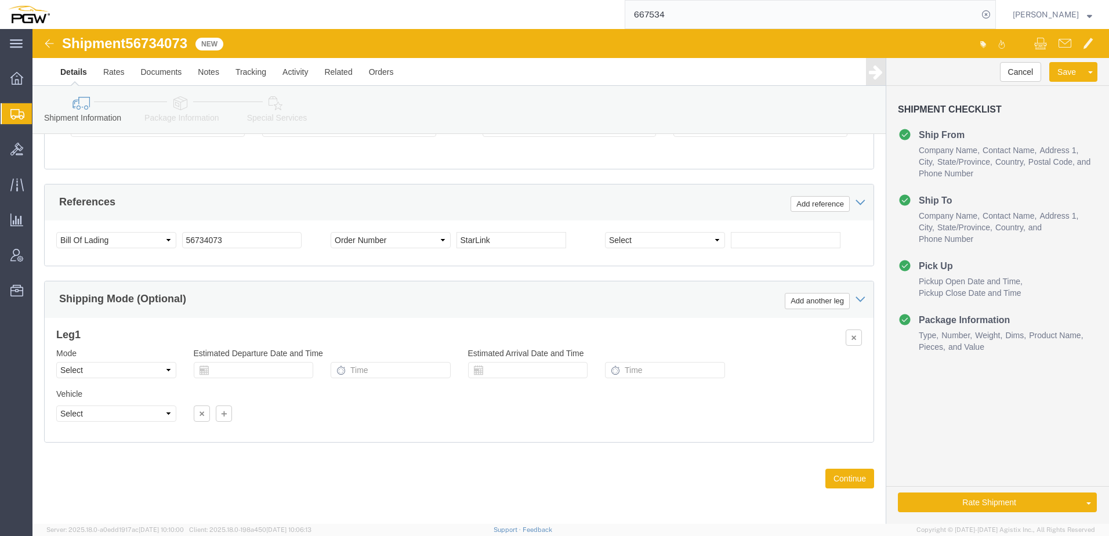
click div "Shipping Mode (Optional) Add another leg"
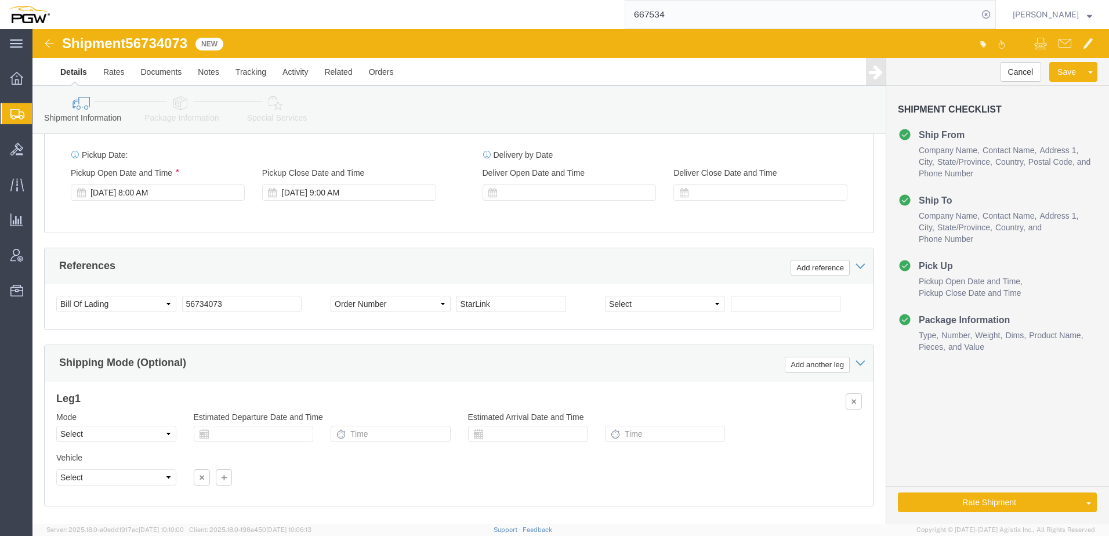
scroll to position [512, 0]
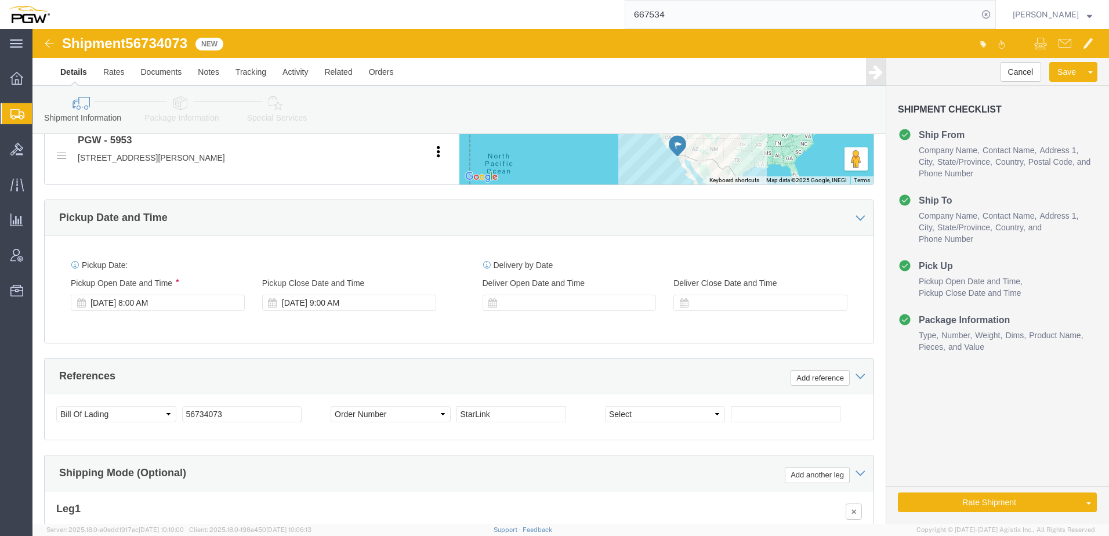
click icon
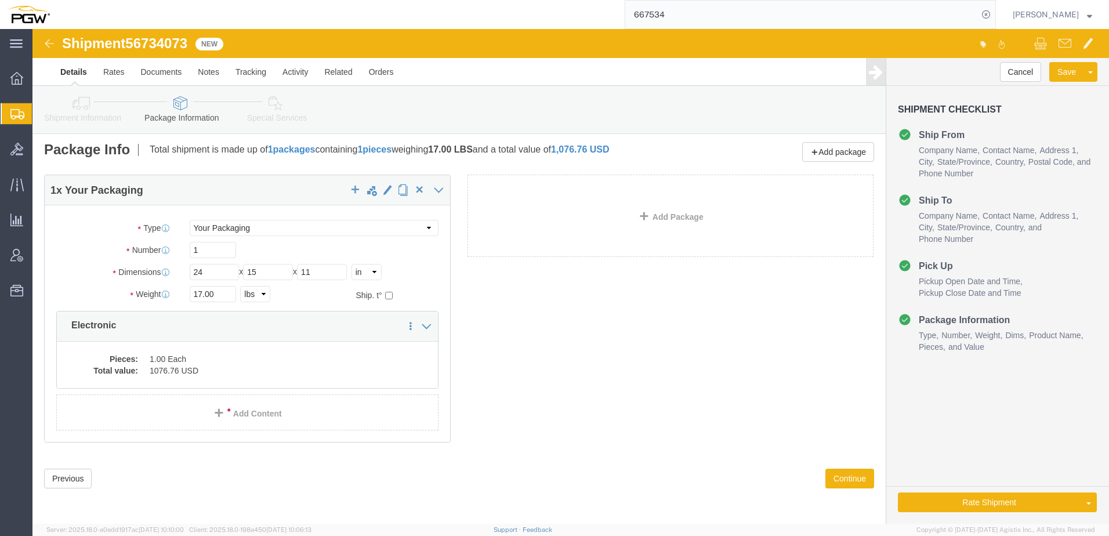
scroll to position [3, 0]
click div "1 x Your Packaging Package Type Select Bale(s) Basket(s) Bolt(s) Bottle(s) Buck…"
click button "Rate Shipment"
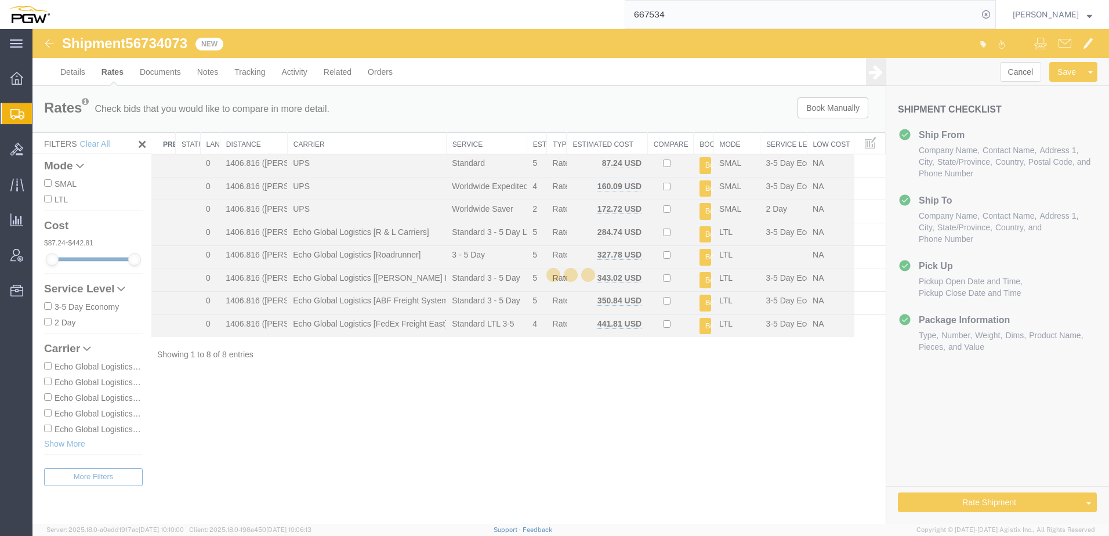
scroll to position [0, 0]
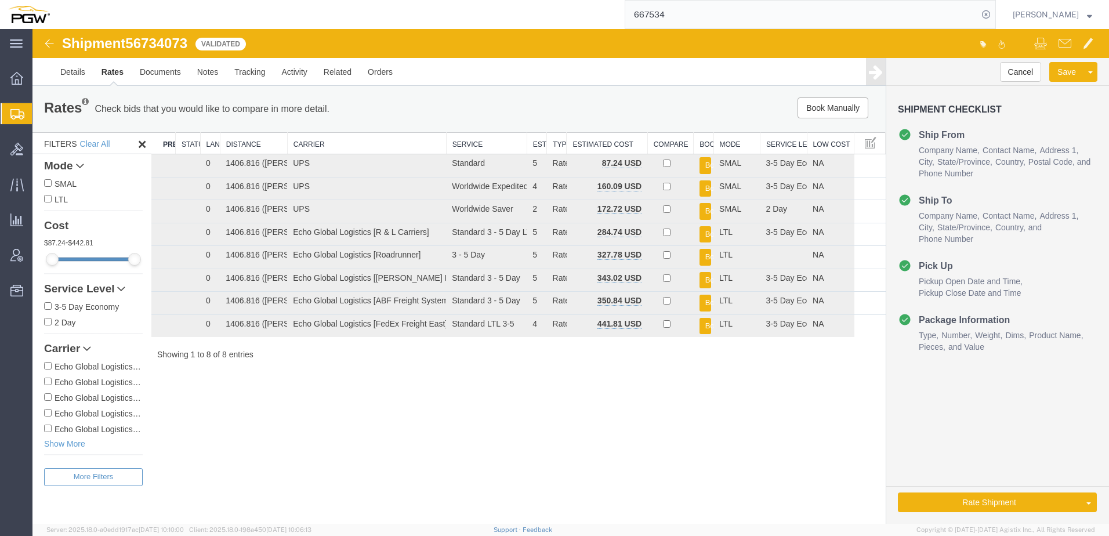
click at [636, 441] on div "Shipment 56734073 8 of 8 Validated Details Rates Documents Notes Tracking Activ…" at bounding box center [570, 276] width 1077 height 495
drag, startPoint x: 289, startPoint y: 142, endPoint x: 256, endPoint y: 146, distance: 32.7
click at [256, 146] on div "Search: Preferred Carrier Status Lane Rank Distance Carrier Service Estimated T…" at bounding box center [518, 246] width 734 height 228
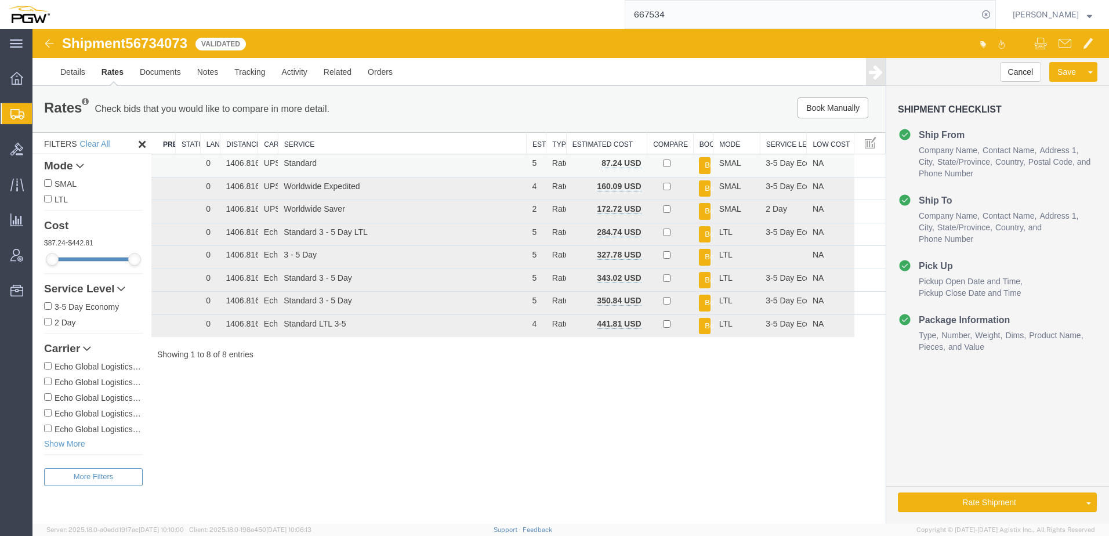
drag, startPoint x: 447, startPoint y: 136, endPoint x: 216, endPoint y: 158, distance: 231.3
click at [216, 158] on div "Search: Preferred Carrier Status Lane Rank Distance Carrier Service Estimated T…" at bounding box center [518, 246] width 734 height 228
click at [705, 162] on button "Book" at bounding box center [705, 165] width 12 height 17
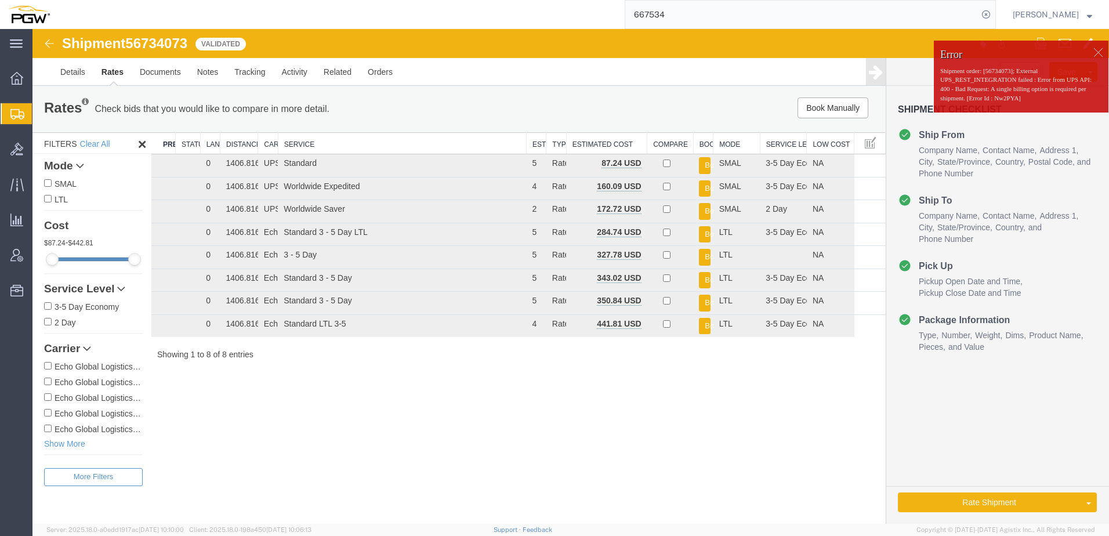
click at [1102, 49] on div at bounding box center [1097, 52] width 17 height 17
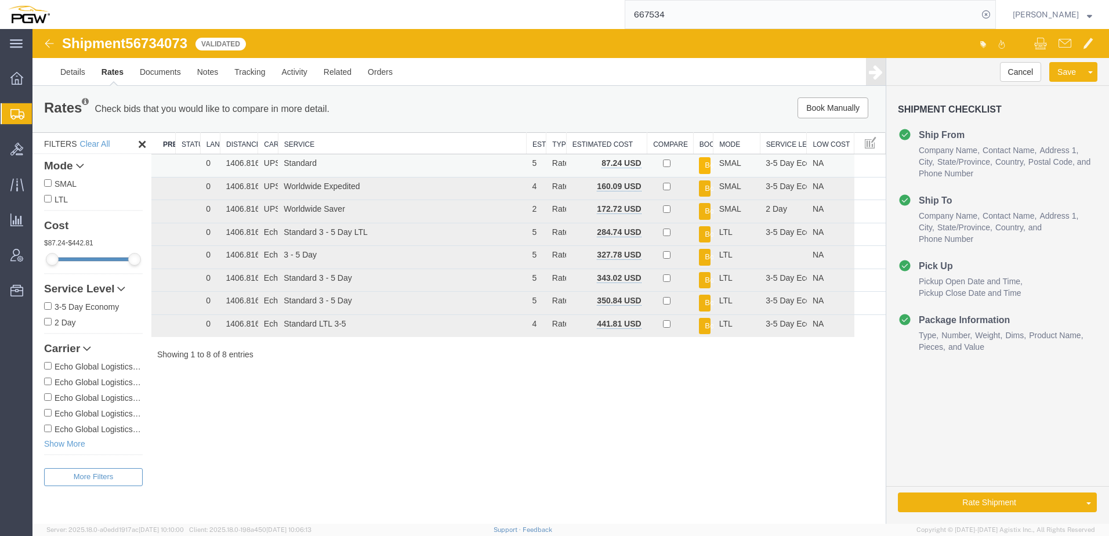
click at [702, 165] on button "Book" at bounding box center [705, 165] width 12 height 17
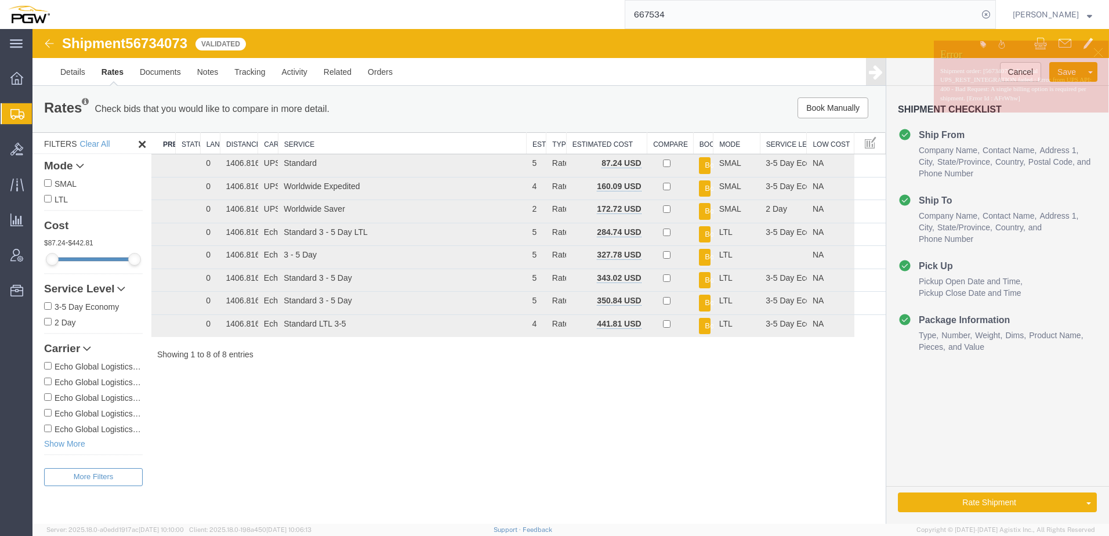
click at [502, 426] on div "Shipment 56734073 8 of 8 Validated Details Rates Documents Notes Tracking Activ…" at bounding box center [570, 276] width 1077 height 495
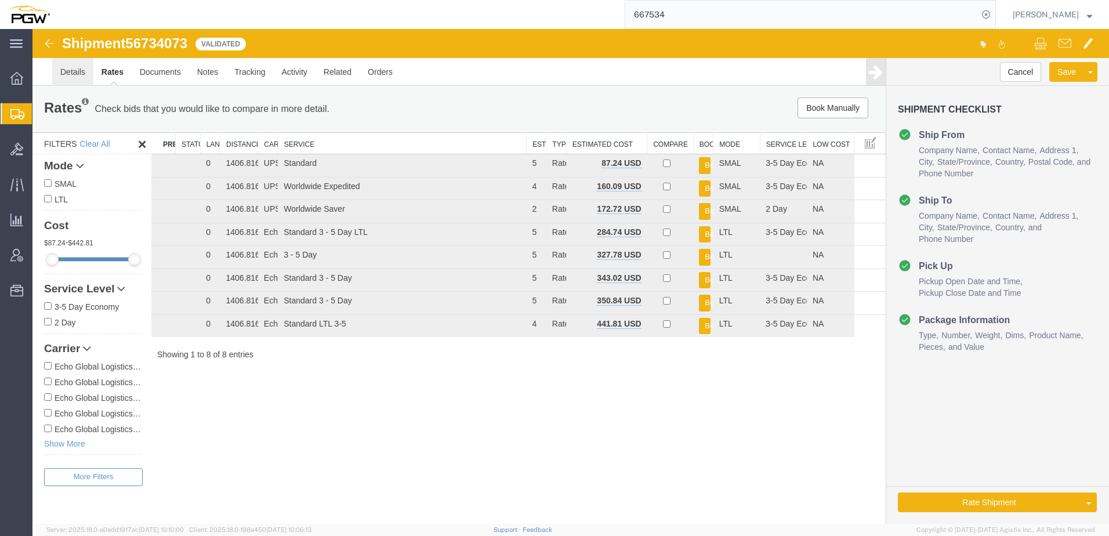
click at [71, 75] on link "Details" at bounding box center [72, 72] width 41 height 28
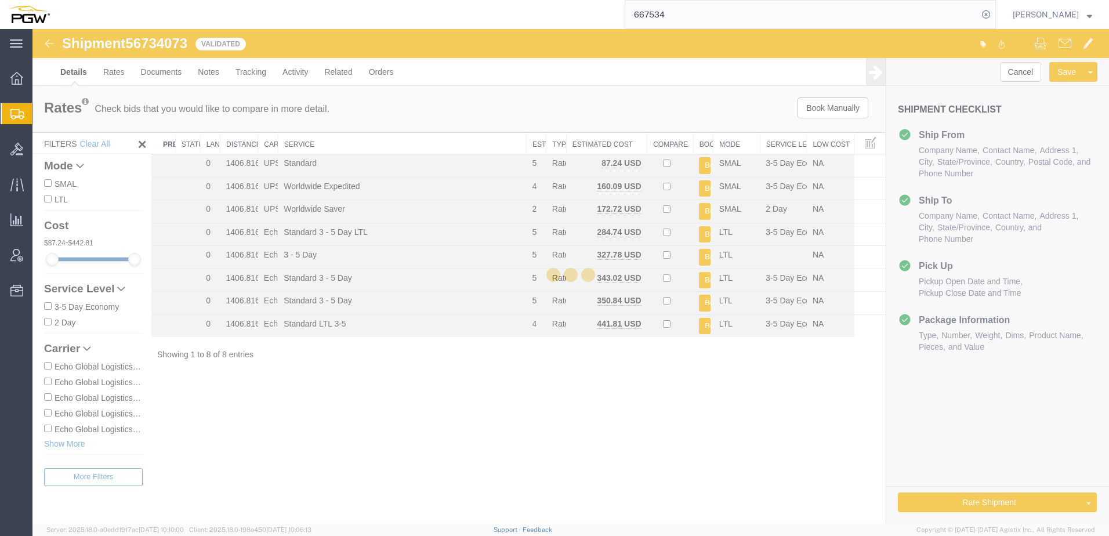
select select "28477"
select select "28527"
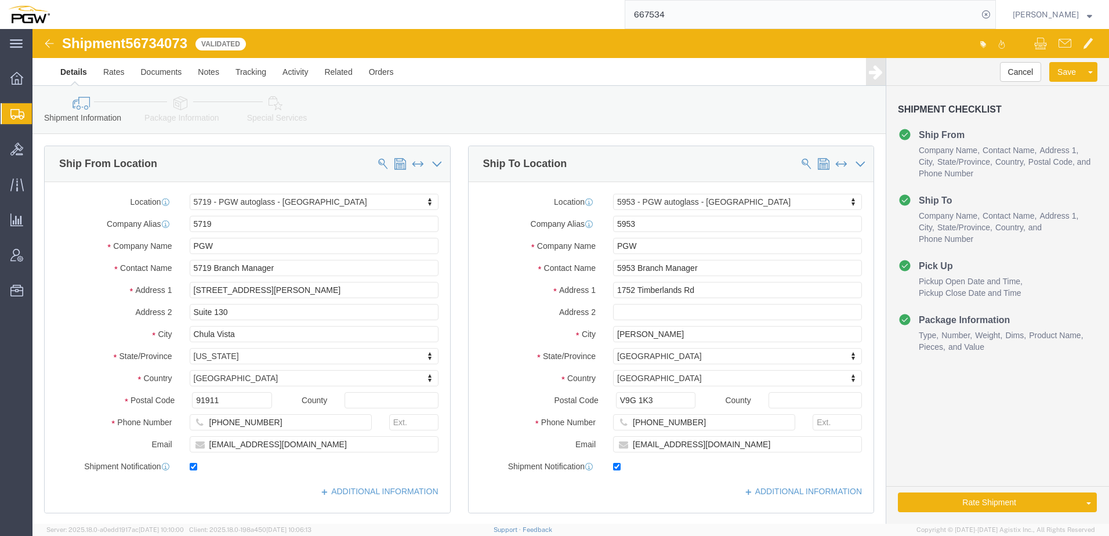
click link "Special Services"
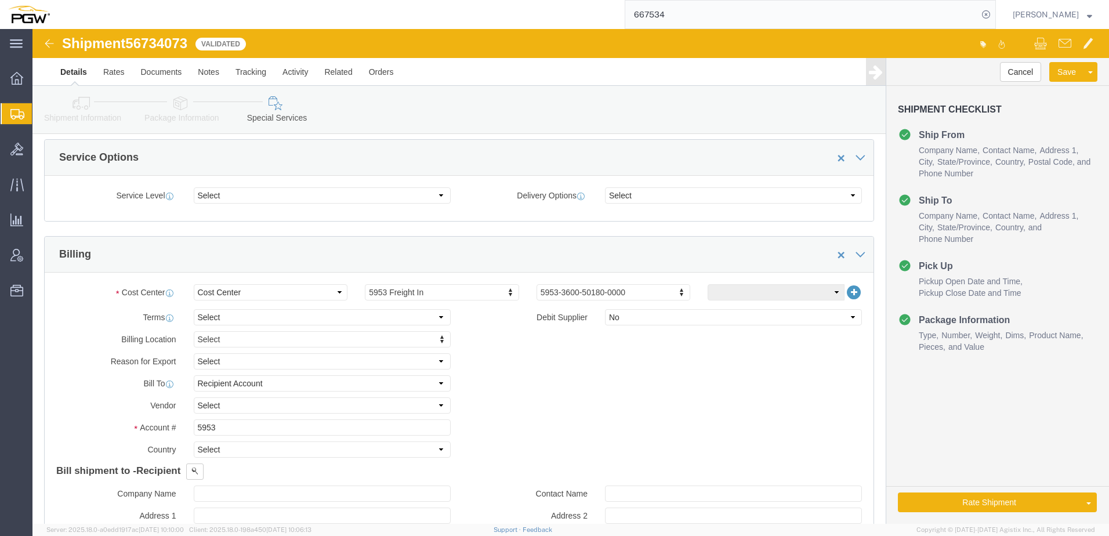
scroll to position [406, 0]
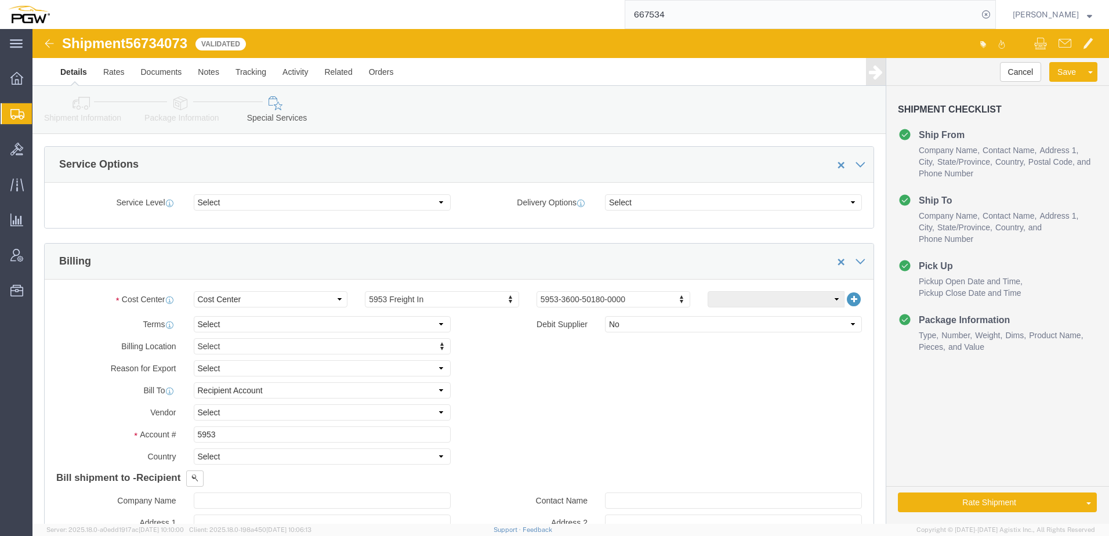
click icon
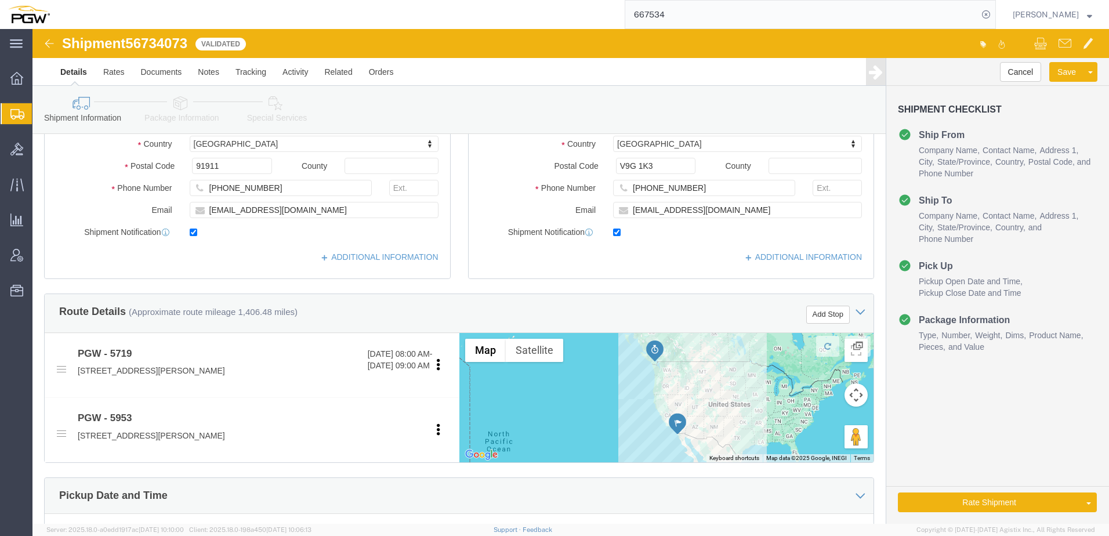
scroll to position [116, 0]
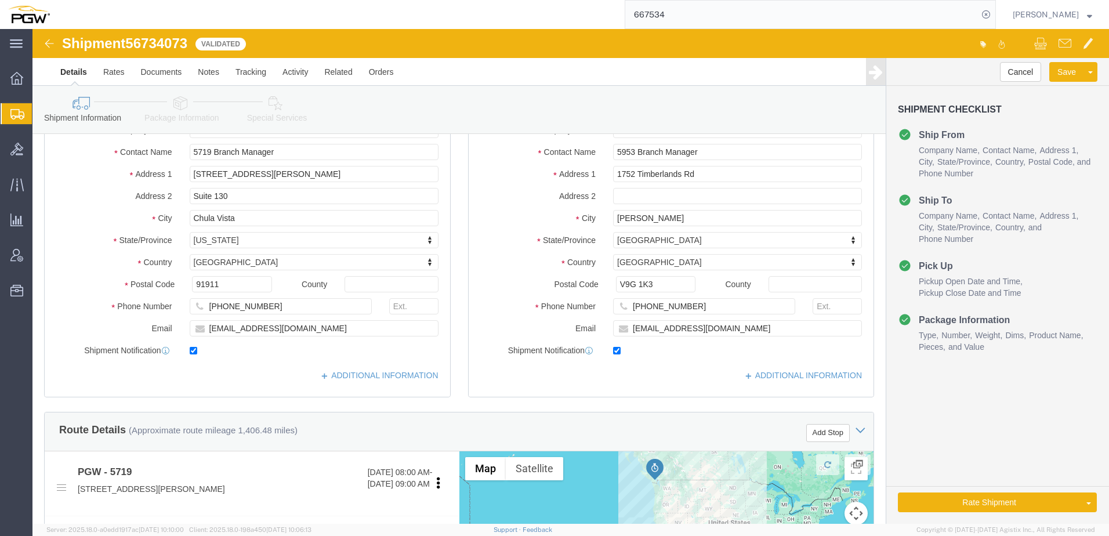
click div "Route Details (Approximate route mileage 1,406.48 miles) Add Stop"
click at [40, 221] on span "Analytics" at bounding box center [36, 219] width 8 height 23
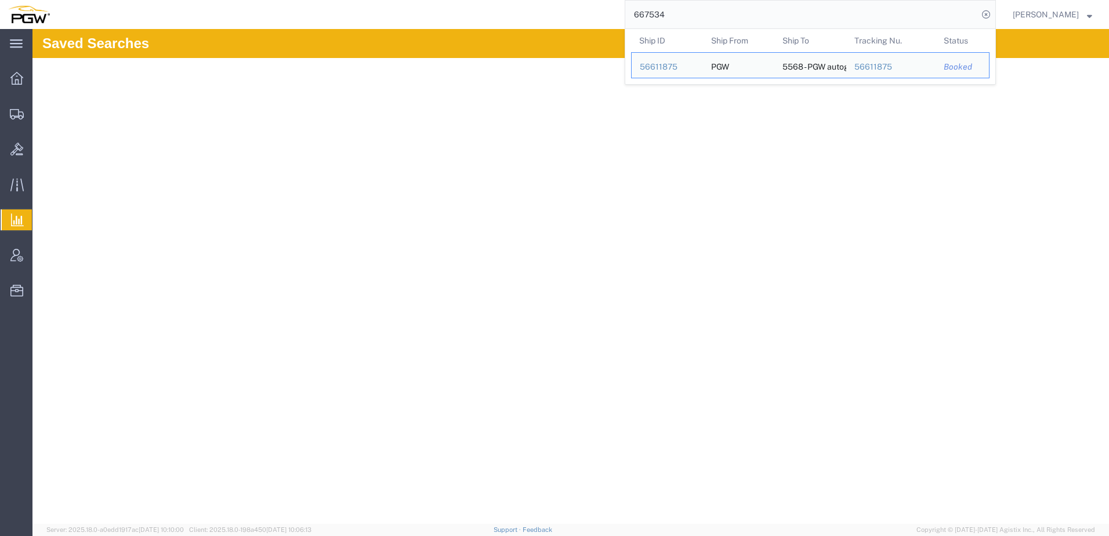
drag, startPoint x: 725, startPoint y: 14, endPoint x: 331, endPoint y: -10, distance: 394.1
click at [331, 0] on html "main_menu Created with Sketch. Collapse Menu Overview Shipments Shipment Manage…" at bounding box center [554, 268] width 1109 height 536
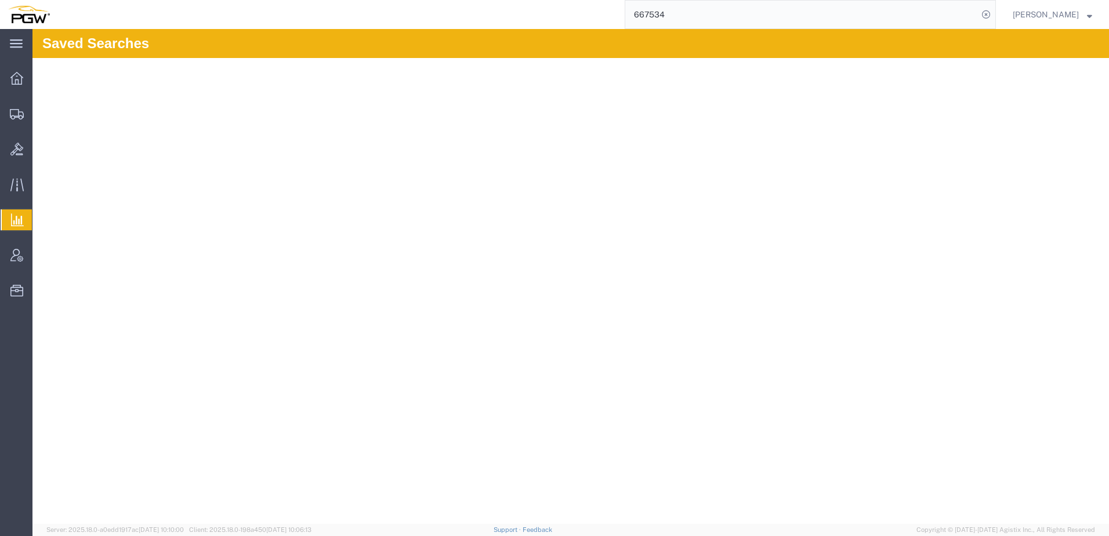
paste input "56734413"
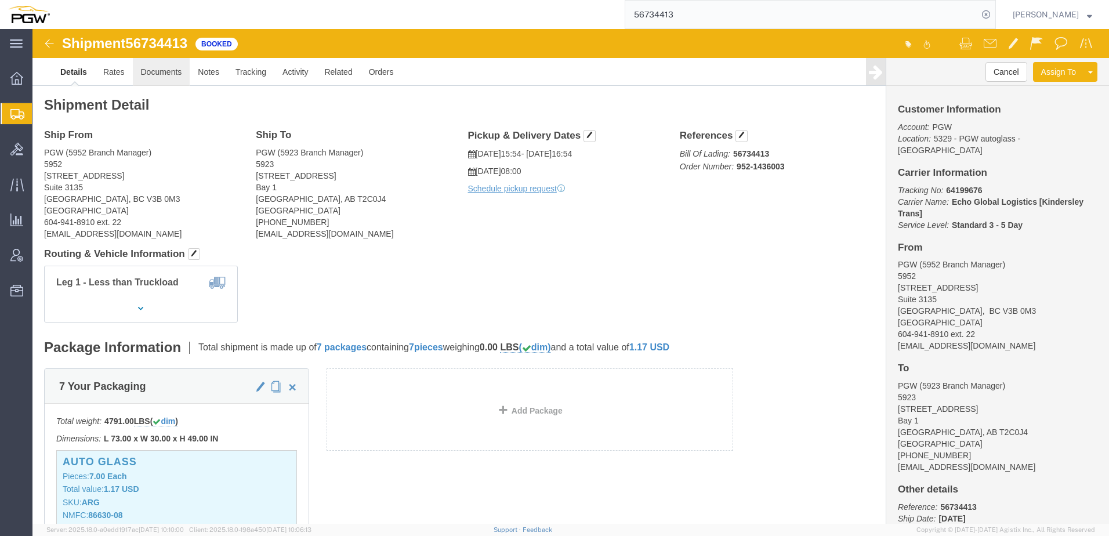
click link "Documents"
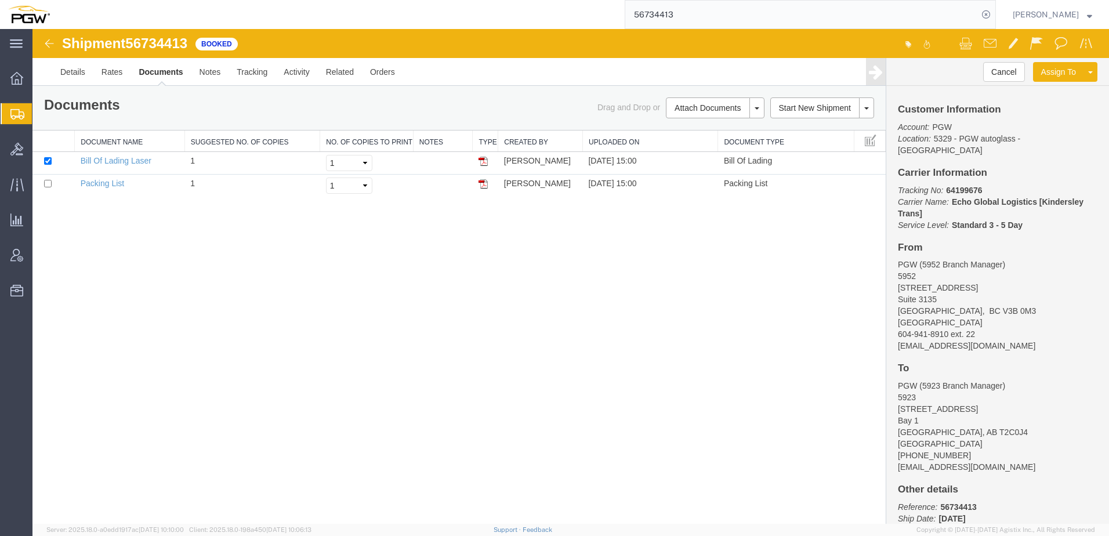
click at [257, 299] on div "Shipment 56734413 2 of 2 Booked Details Rates Documents Notes Tracking Activity…" at bounding box center [570, 276] width 1077 height 495
click at [107, 160] on link "Bill Of Lading Laser" at bounding box center [116, 160] width 71 height 9
click at [325, 363] on div "Shipment 56734413 2 of 2 Booked Details Rates Documents Notes Tracking Activity…" at bounding box center [570, 276] width 1077 height 495
drag, startPoint x: 702, startPoint y: 12, endPoint x: 376, endPoint y: 14, distance: 326.0
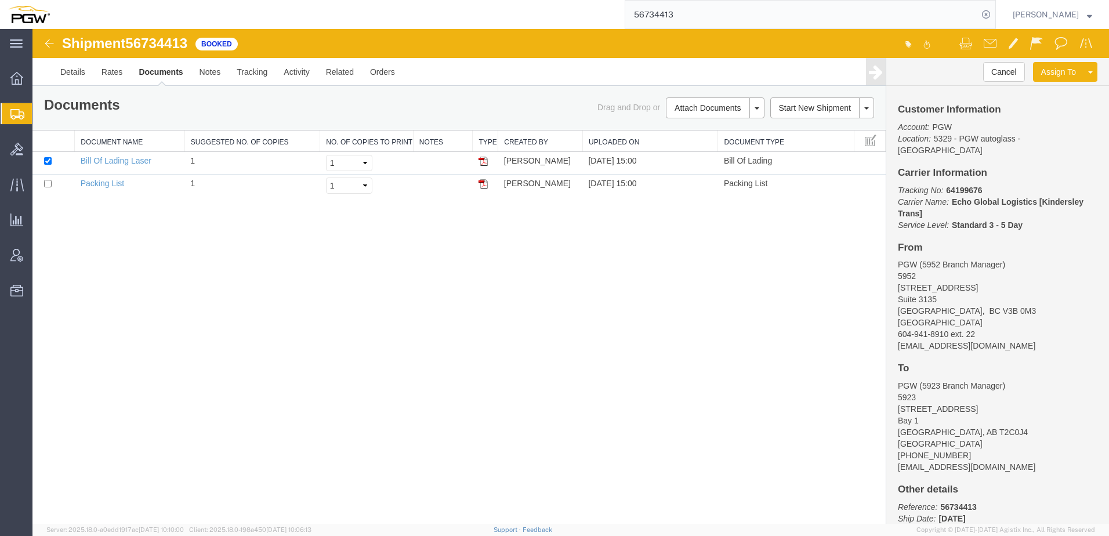
click at [375, 14] on div "56734413" at bounding box center [527, 14] width 938 height 29
type input "56734073"
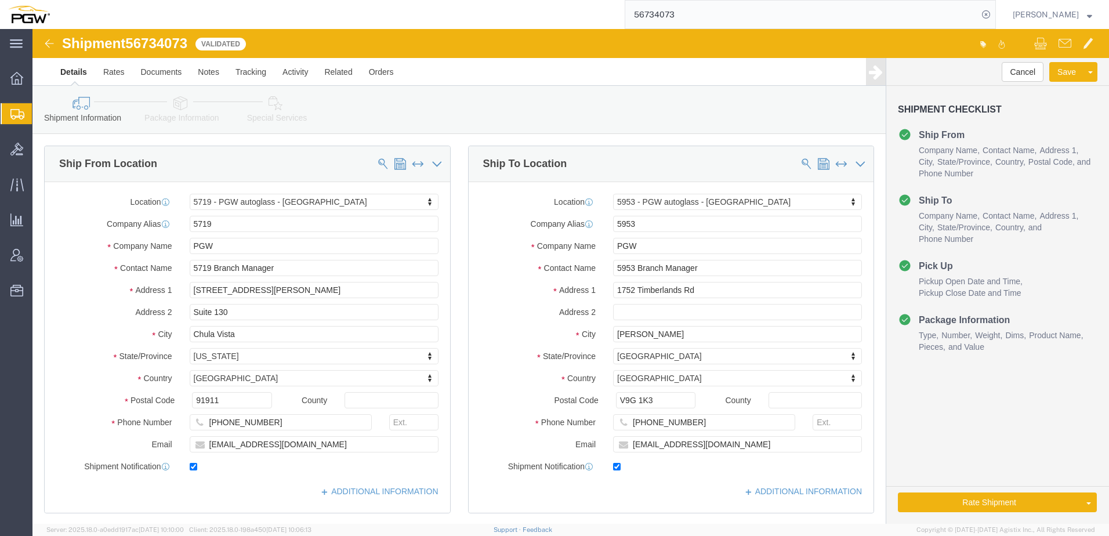
select select "28477"
select select "28527"
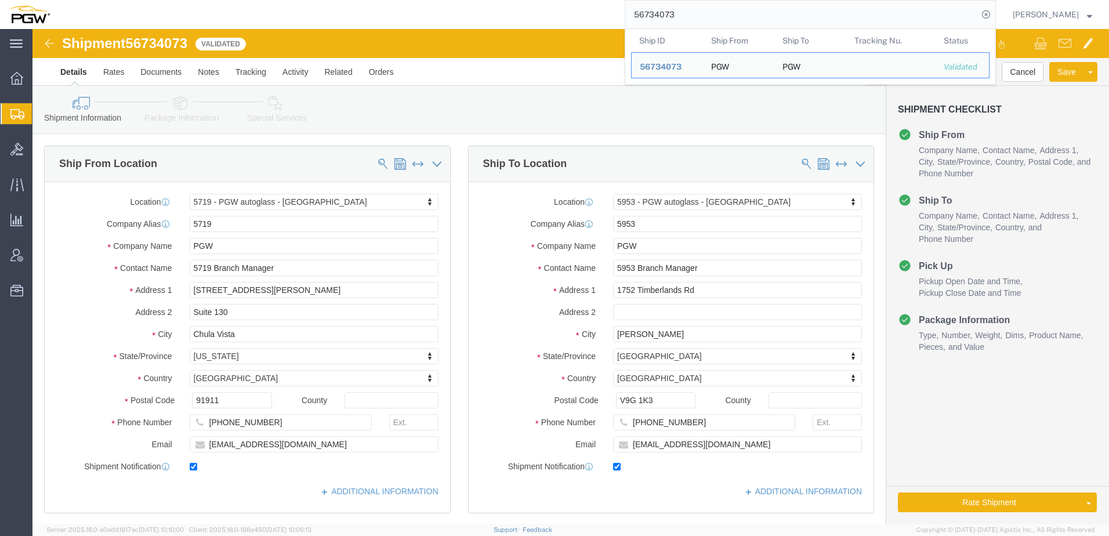
click link "Package Information"
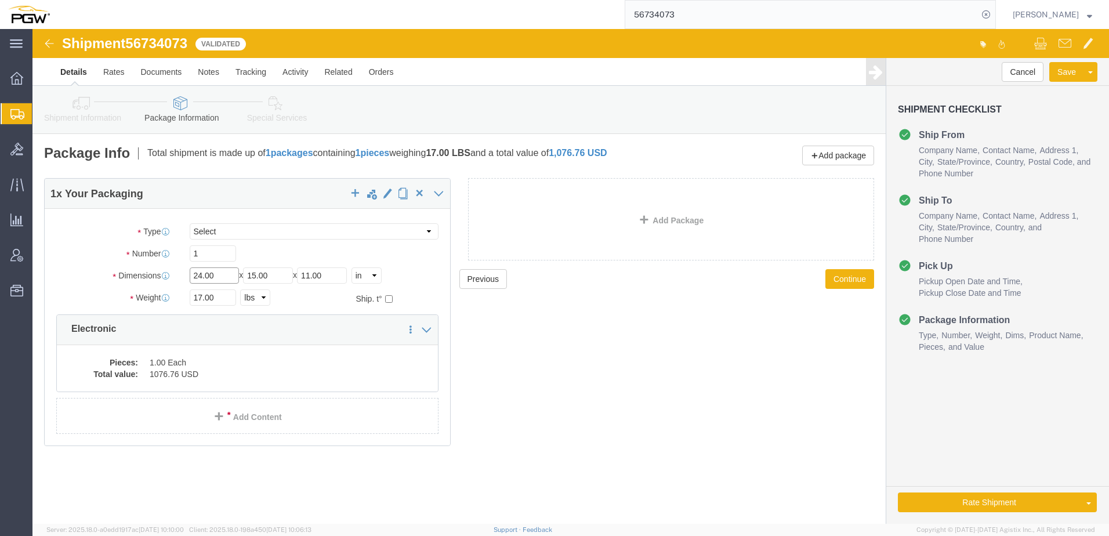
drag, startPoint x: 197, startPoint y: 246, endPoint x: 6, endPoint y: 241, distance: 191.5
click div "1 x Your Packaging Package Type Select Bale(s) Basket(s) Bolt(s) Bottle(s) Buck…"
type input "25.5"
type input "3.5"
type input "17.5"
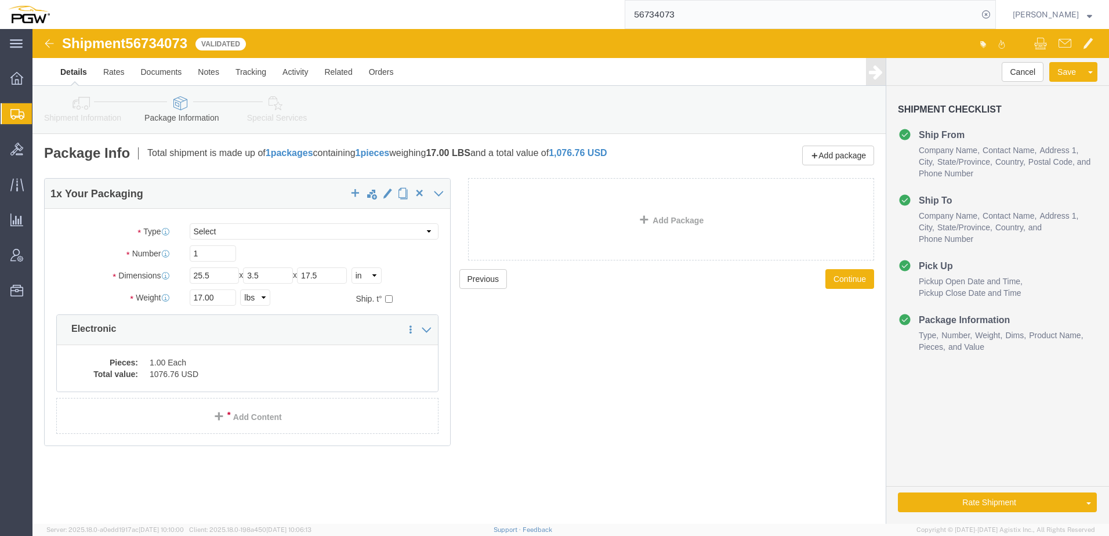
click link "Special Services"
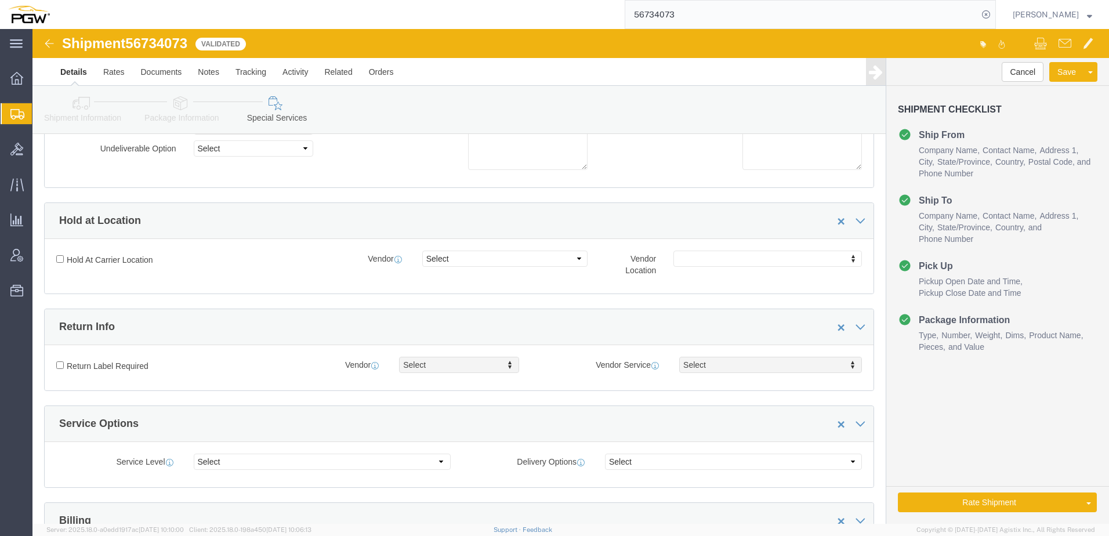
scroll to position [348, 0]
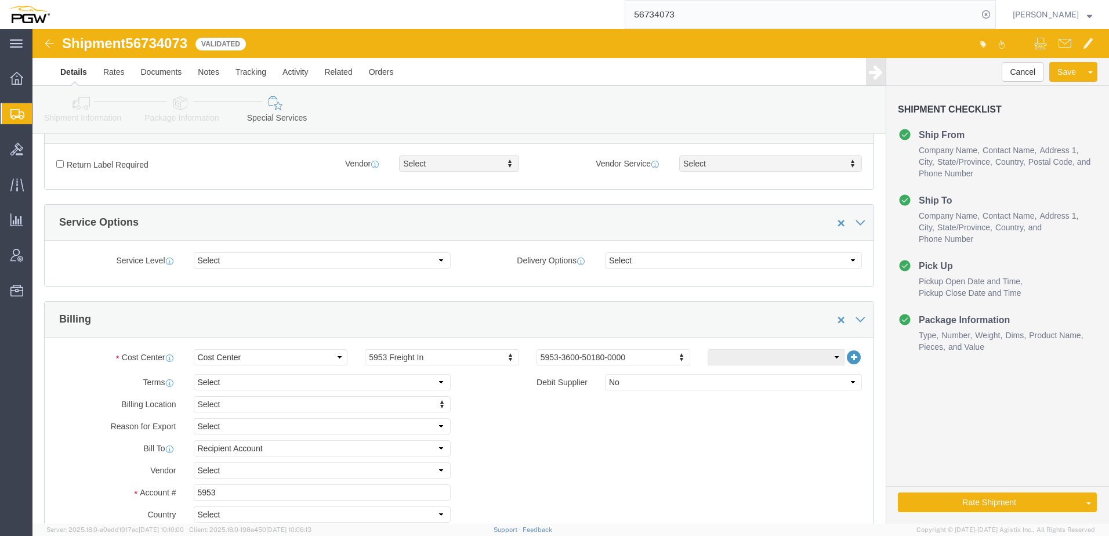
click link "Shipment Information"
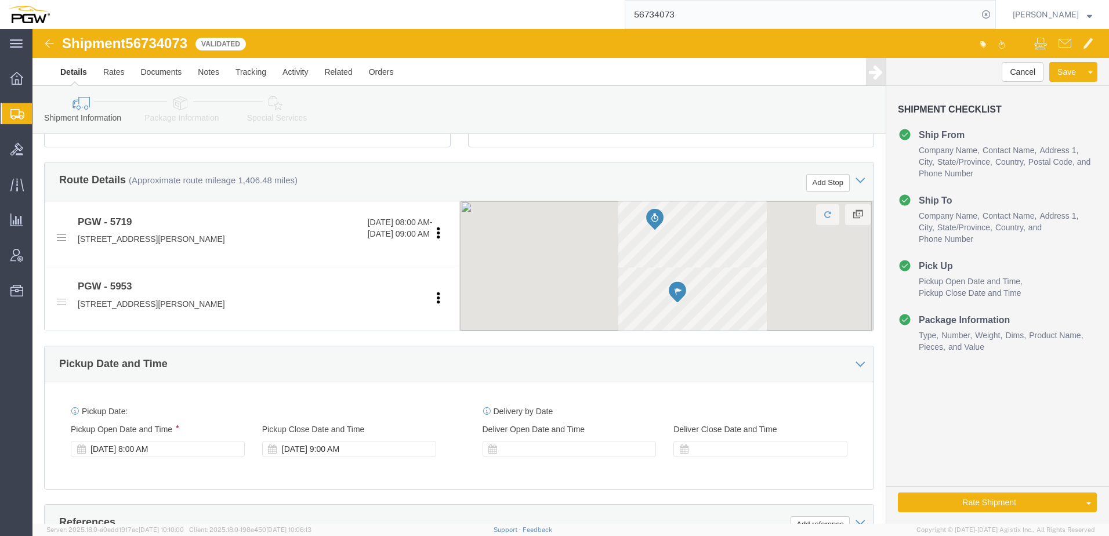
scroll to position [686, 0]
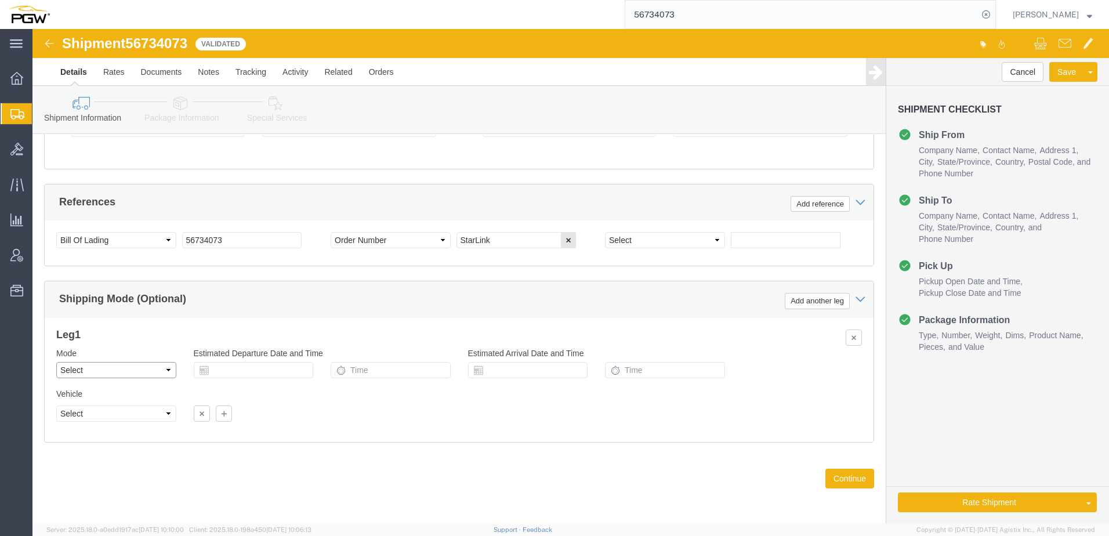
click select "Select Air Less than Truckload Multi-Leg Ocean Freight Rail Small Parcel Truckl…"
select select "SMAL"
click select "Select Air Less than Truckload Multi-Leg Ocean Freight Rail Small Parcel Truckl…"
click div "Leg 1 Mode Select Air Less than Truckload Multi-Leg Ocean Freight Rail Small Pa…"
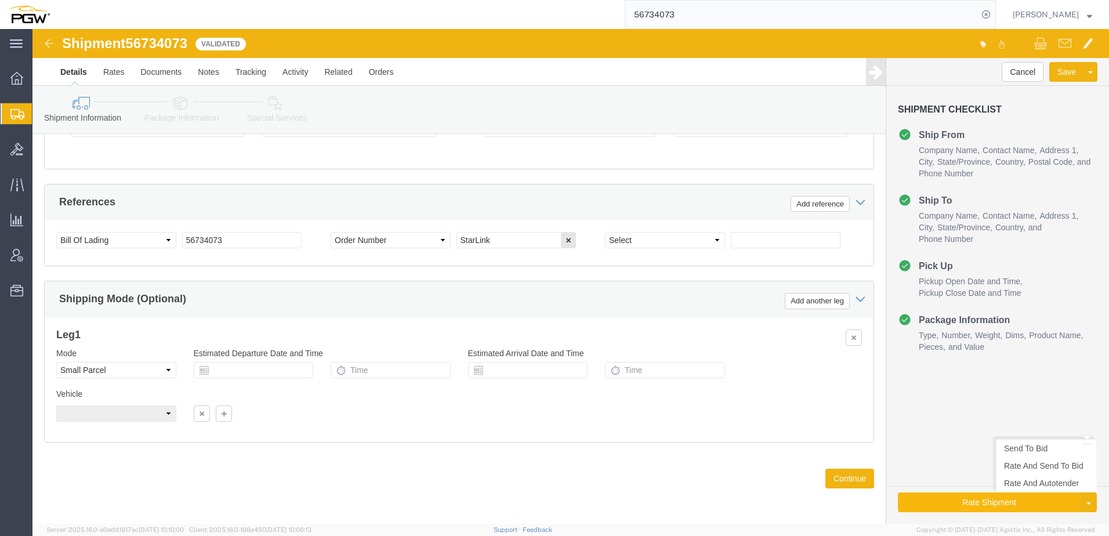
click button "Rate Shipment"
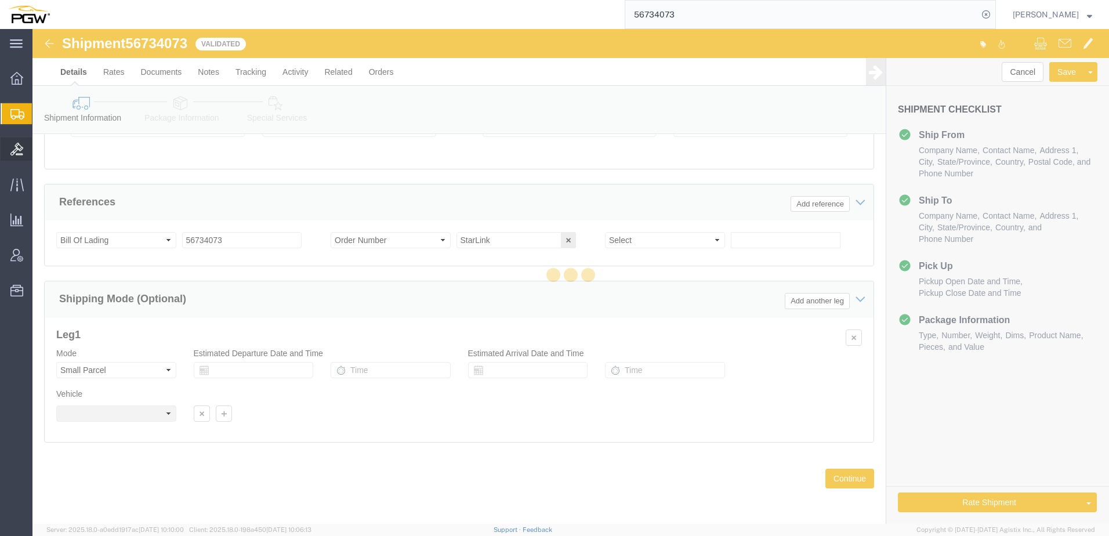
select select
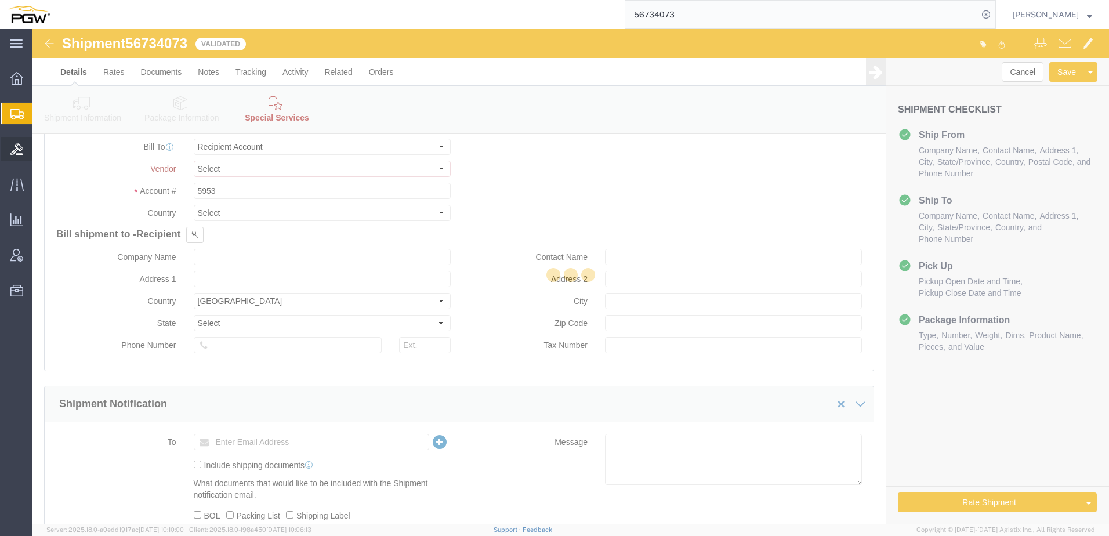
select select "COSTCENTER"
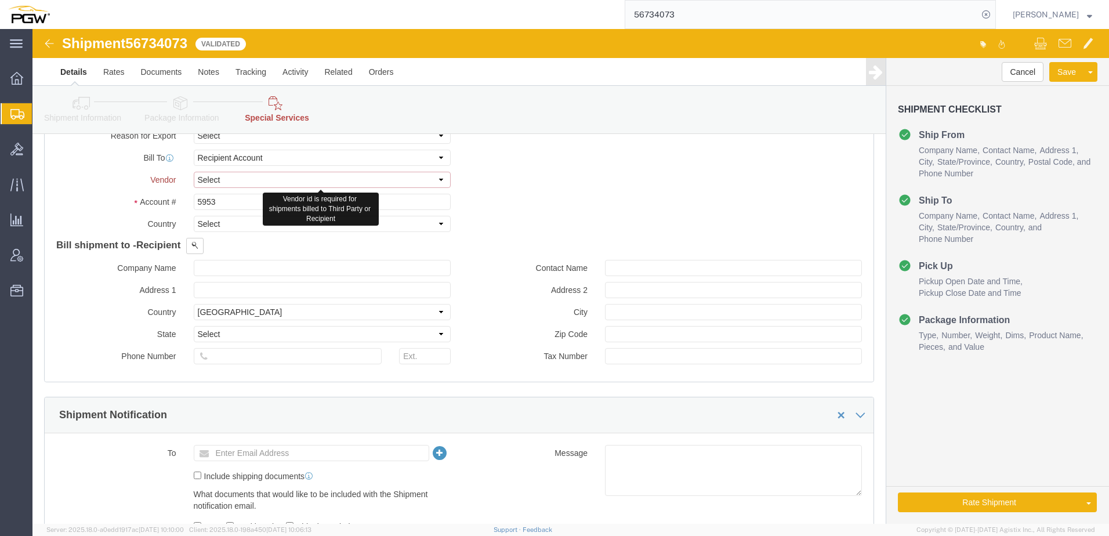
click select "Select DHL FedEx Express UPS"
select select "UPS"
click select "Select DHL FedEx Express UPS"
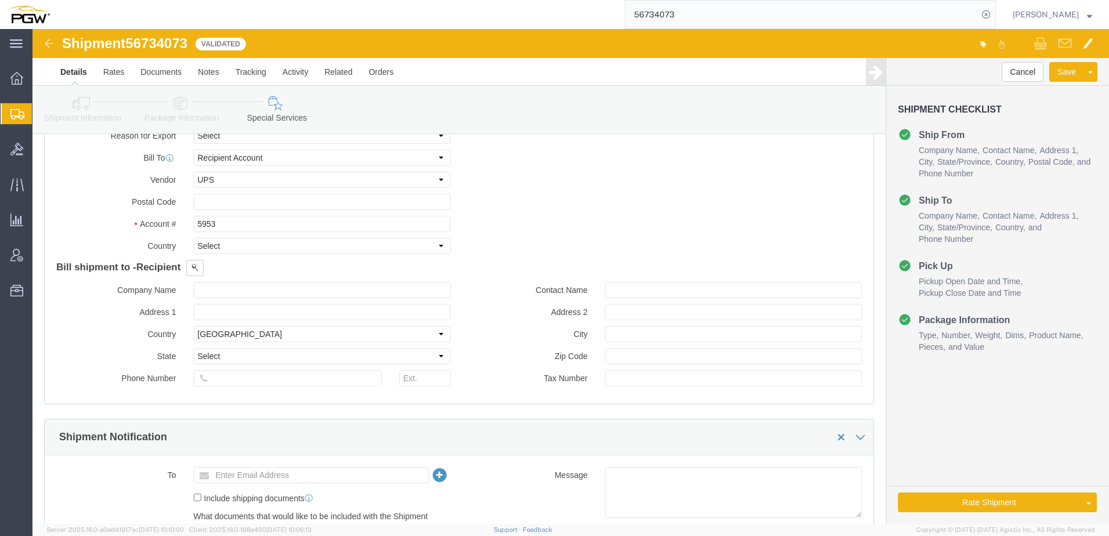
click icon
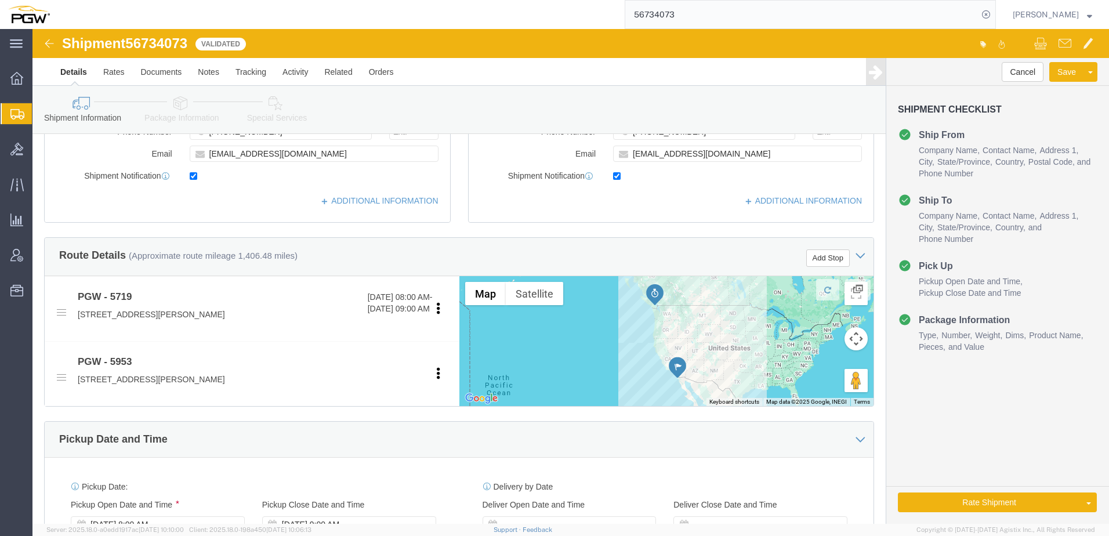
scroll to position [48, 0]
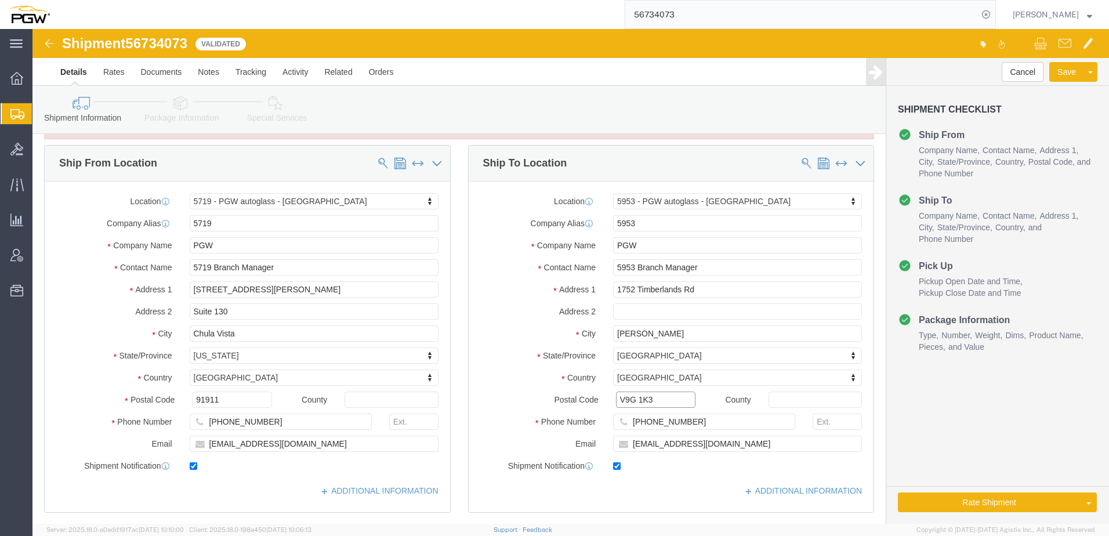
drag, startPoint x: 638, startPoint y: 372, endPoint x: 510, endPoint y: 356, distance: 128.6
click div "Postal Code V9G 1K3"
click link "Special Services"
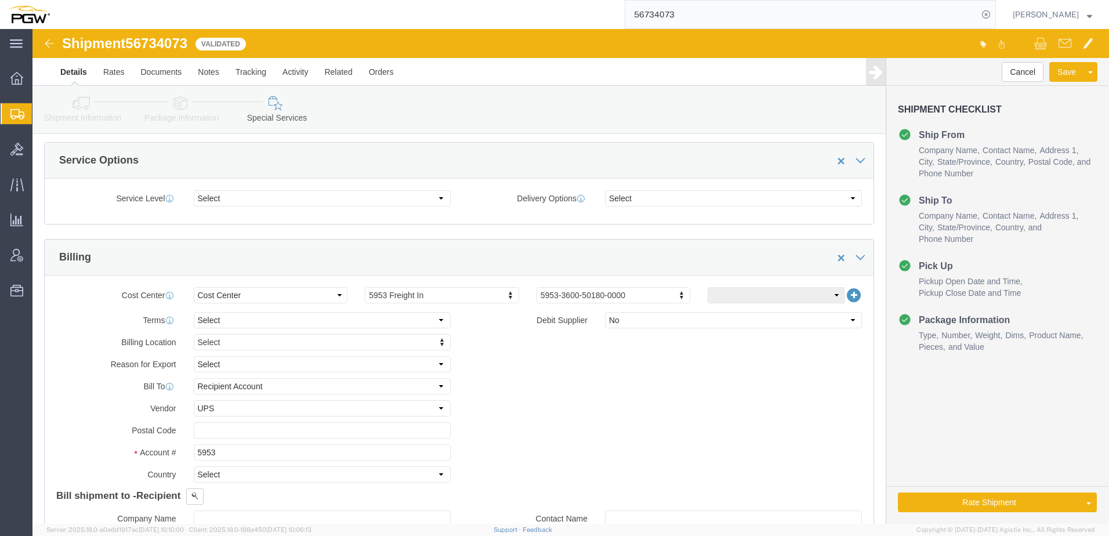
scroll to position [628, 0]
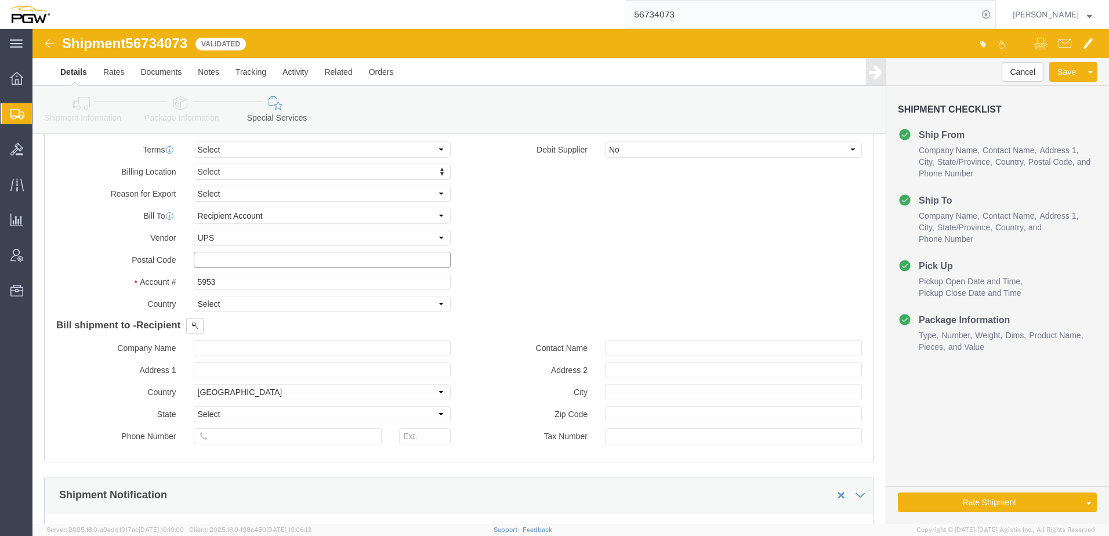
click input "text"
paste input "V9G 1K3"
type input "V9G 1K3"
click button "Rate Shipment"
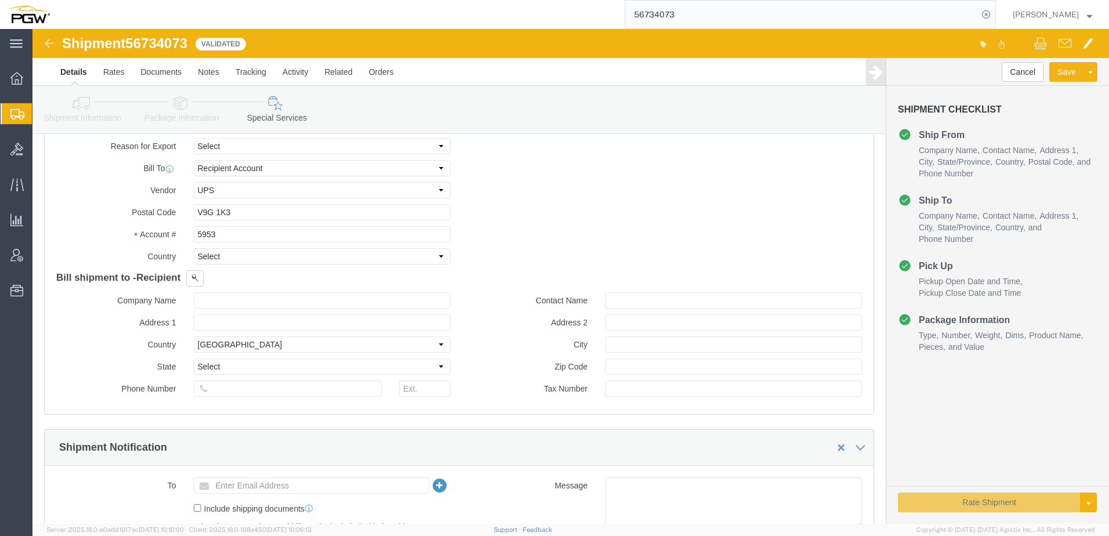
scroll to position [581, 0]
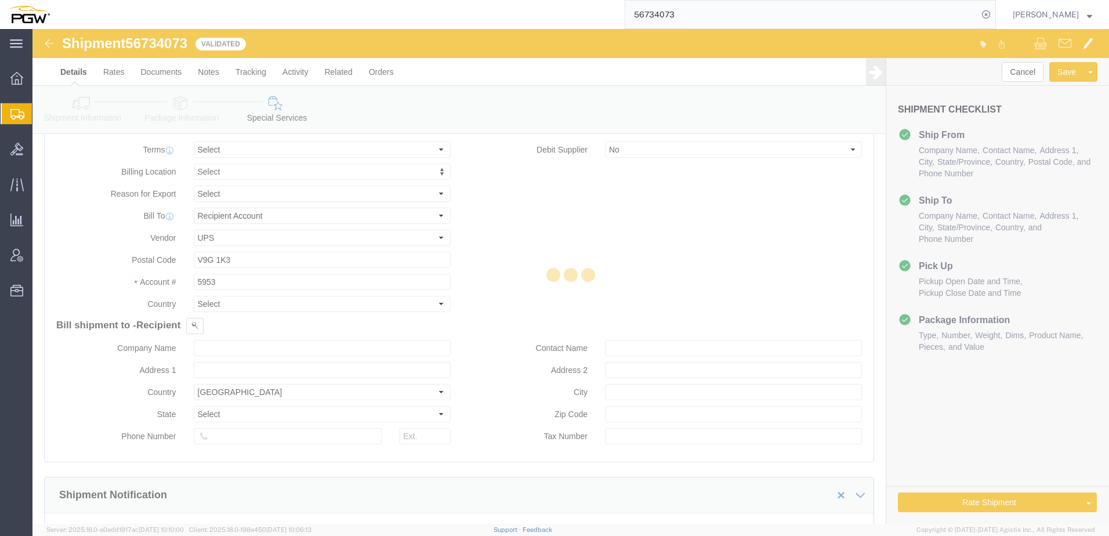
select select
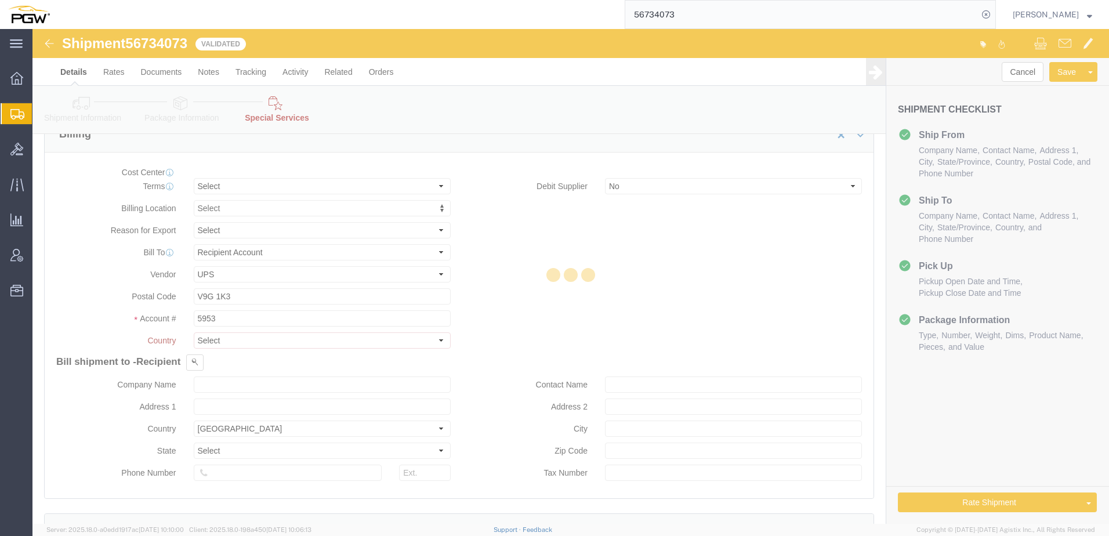
select select "COSTCENTER"
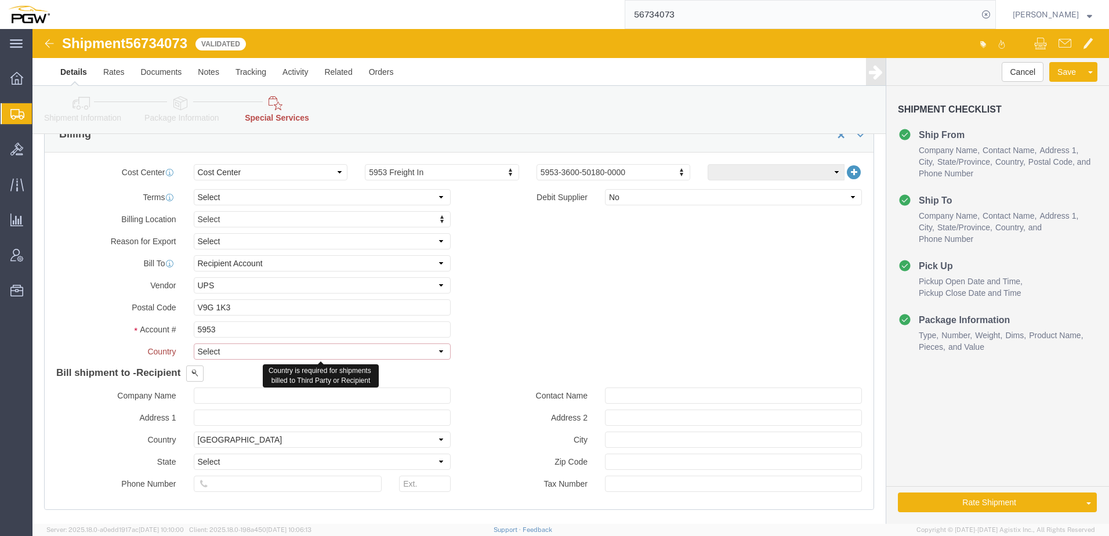
click select "Select [GEOGRAPHIC_DATA] [GEOGRAPHIC_DATA] [GEOGRAPHIC_DATA] [GEOGRAPHIC_DATA] …"
select select "CA"
click select "Select [GEOGRAPHIC_DATA] [GEOGRAPHIC_DATA] [GEOGRAPHIC_DATA] [GEOGRAPHIC_DATA] …"
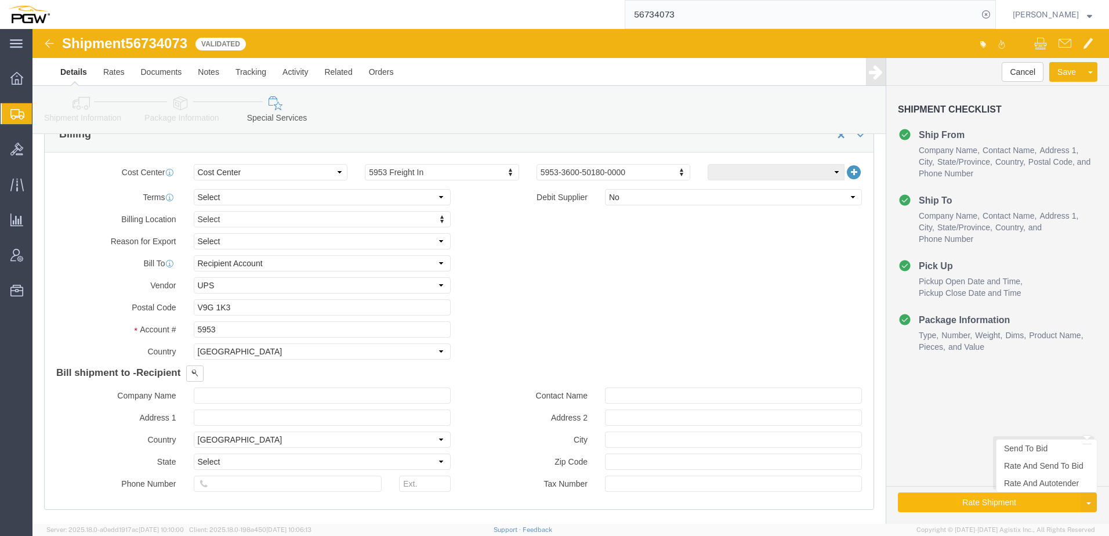
click button "Rate Shipment"
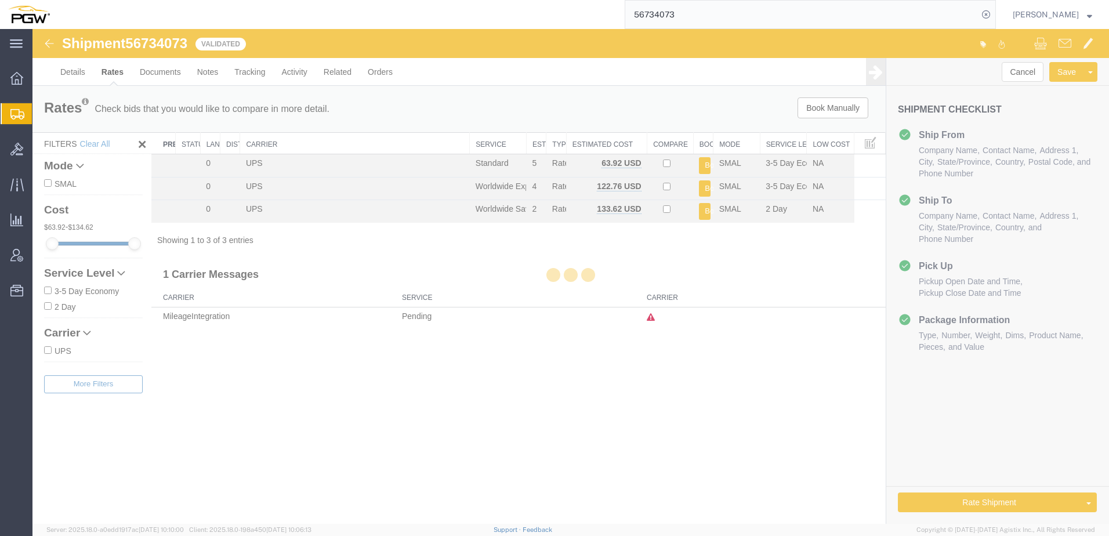
scroll to position [0, 0]
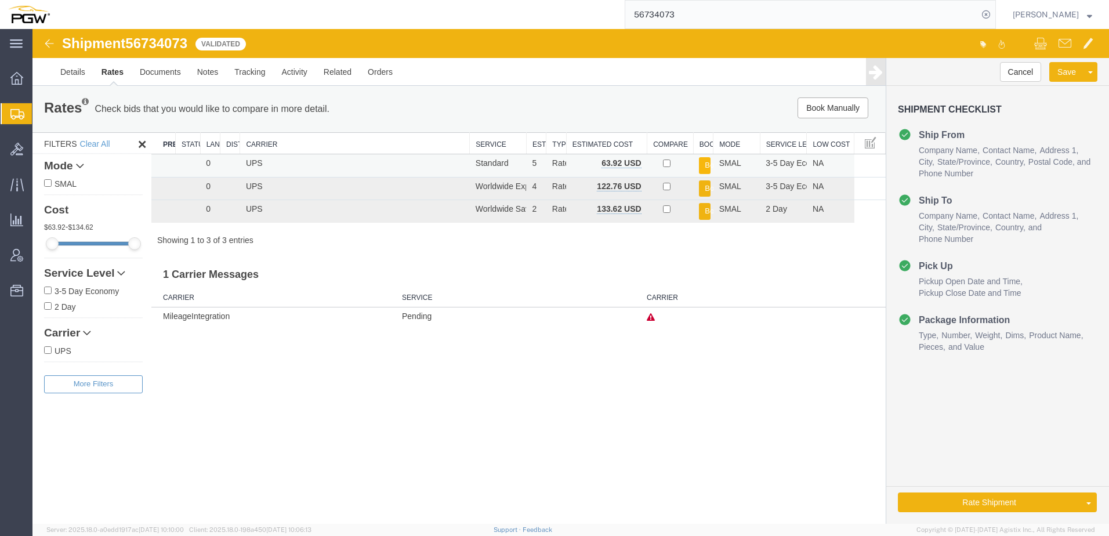
click at [707, 168] on button "Book" at bounding box center [705, 165] width 12 height 17
click at [707, 160] on button "Book" at bounding box center [705, 165] width 12 height 17
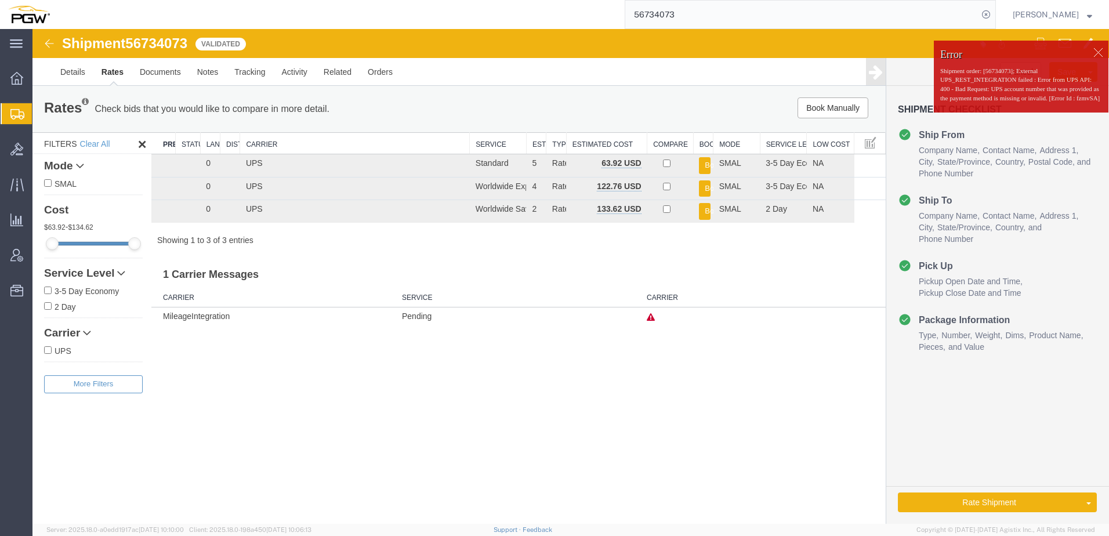
click at [1100, 53] on div at bounding box center [1097, 52] width 17 height 17
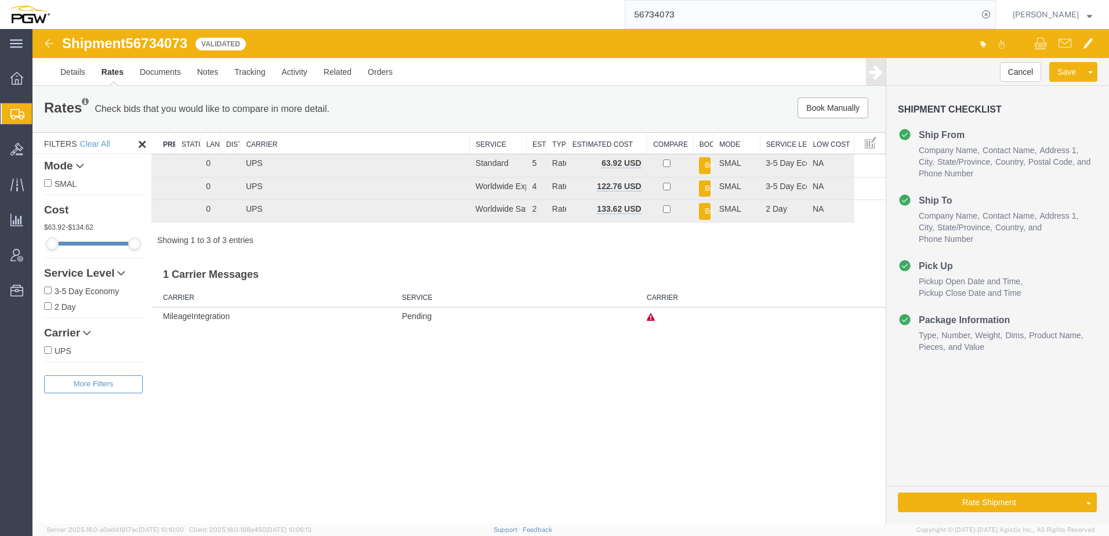
click at [560, 382] on div "Shipment 56734073 3 of 3 Validated Details Rates Documents Notes Tracking Activ…" at bounding box center [570, 276] width 1077 height 495
drag, startPoint x: 350, startPoint y: 415, endPoint x: 331, endPoint y: 343, distance: 74.6
click at [352, 415] on div "Shipment 56734073 3 of 3 Validated Details Rates Documents Notes Tracking Activ…" at bounding box center [570, 276] width 1077 height 495
click at [0, 0] on span "Shipment Manager" at bounding box center [0, 0] width 0 height 0
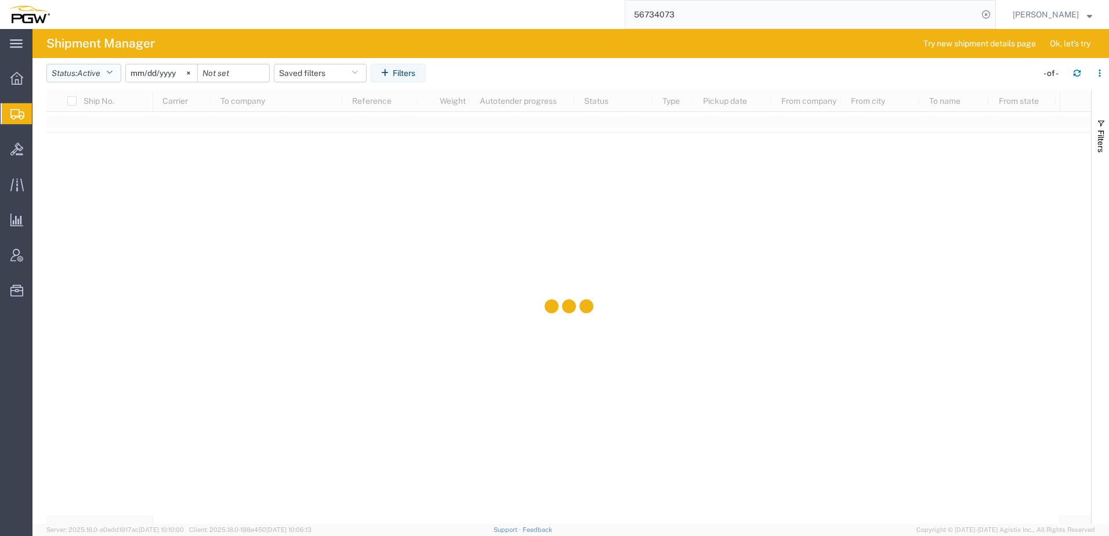
click at [85, 67] on button "Status: Active" at bounding box center [83, 73] width 75 height 19
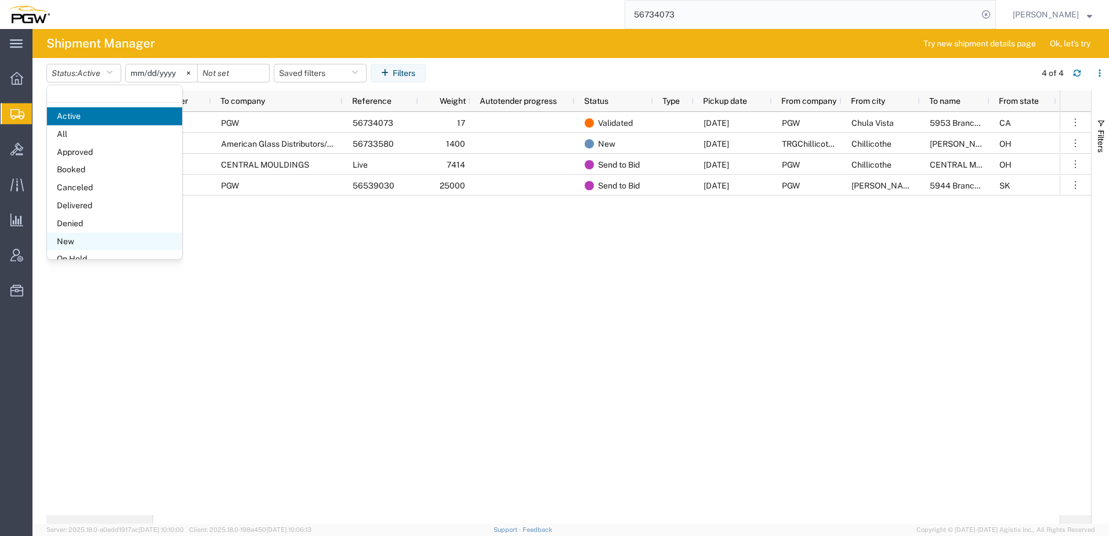
click at [64, 242] on span "New" at bounding box center [114, 242] width 135 height 18
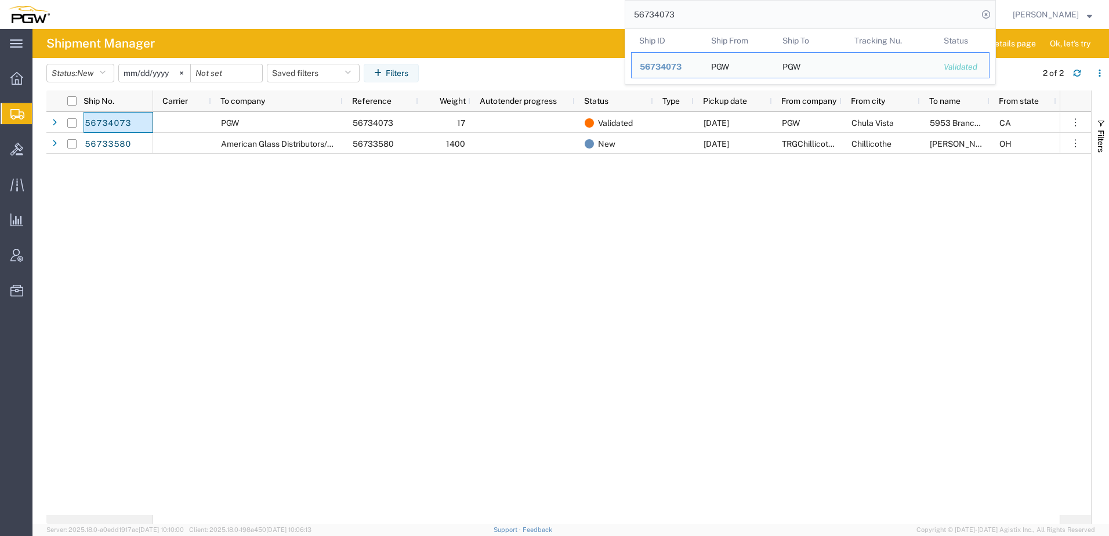
drag, startPoint x: 697, startPoint y: 17, endPoint x: 339, endPoint y: -10, distance: 359.0
click at [339, 0] on html "main_menu Created with Sketch. Collapse Menu Overview Shipments Shipment Manage…" at bounding box center [554, 268] width 1109 height 536
paste input "03185"
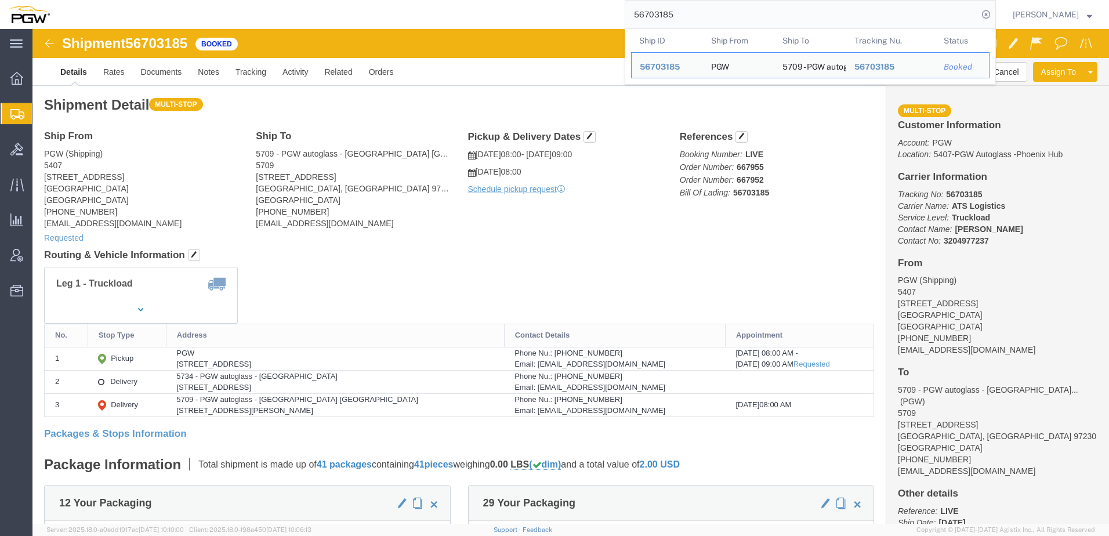
drag, startPoint x: 729, startPoint y: 15, endPoint x: 420, endPoint y: -12, distance: 310.3
click at [420, 0] on html "main_menu Created with Sketch. Collapse Menu Overview Shipments Shipment Manage…" at bounding box center [554, 268] width 1109 height 536
paste input ""56551272 ""
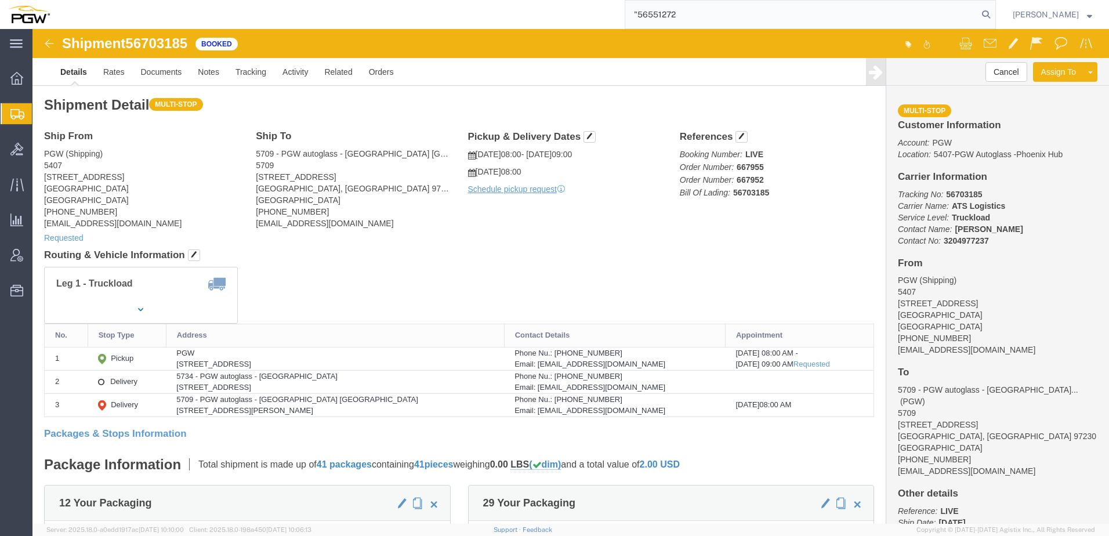
drag, startPoint x: 650, startPoint y: 12, endPoint x: 600, endPoint y: 9, distance: 49.9
click at [602, 9] on div ""56551272" at bounding box center [527, 14] width 938 height 29
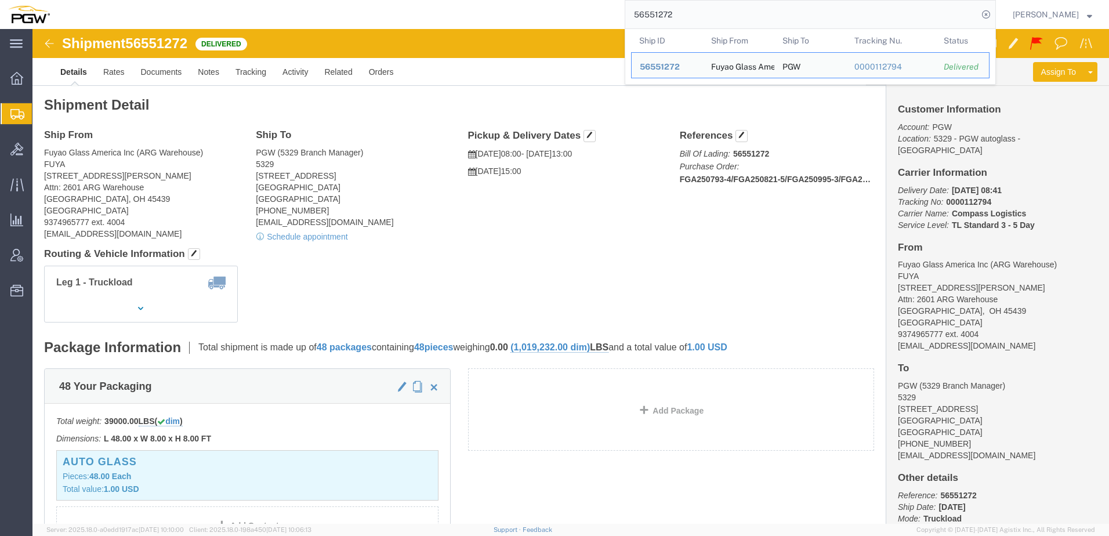
drag, startPoint x: 723, startPoint y: 15, endPoint x: 215, endPoint y: -22, distance: 510.1
click at [215, 0] on html "main_menu Created with Sketch. Collapse Menu Overview Shipments Shipment Manage…" at bounding box center [554, 268] width 1109 height 536
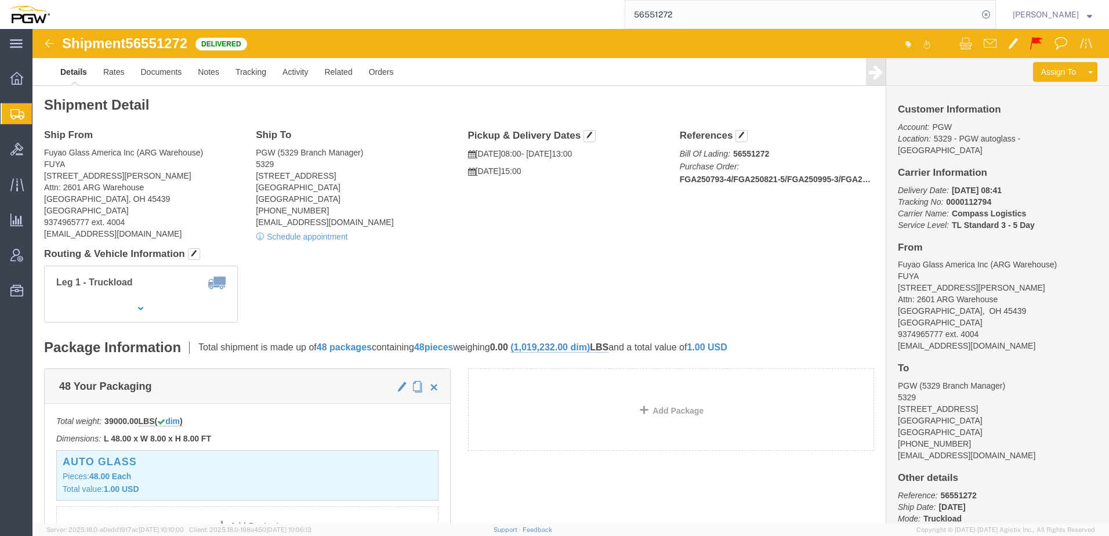
paste input "720345"
type input "56720345"
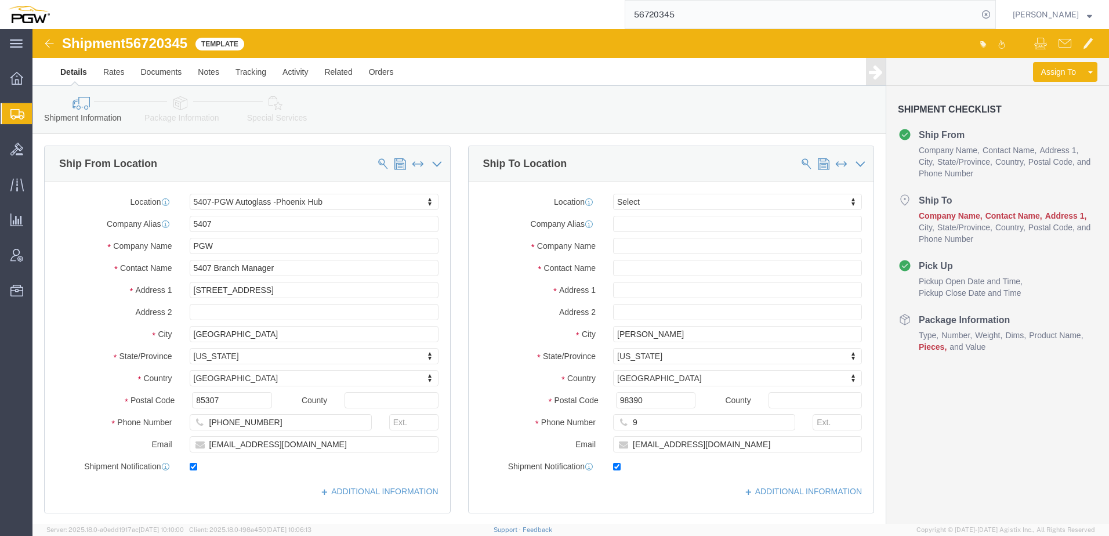
select select "62351"
select select
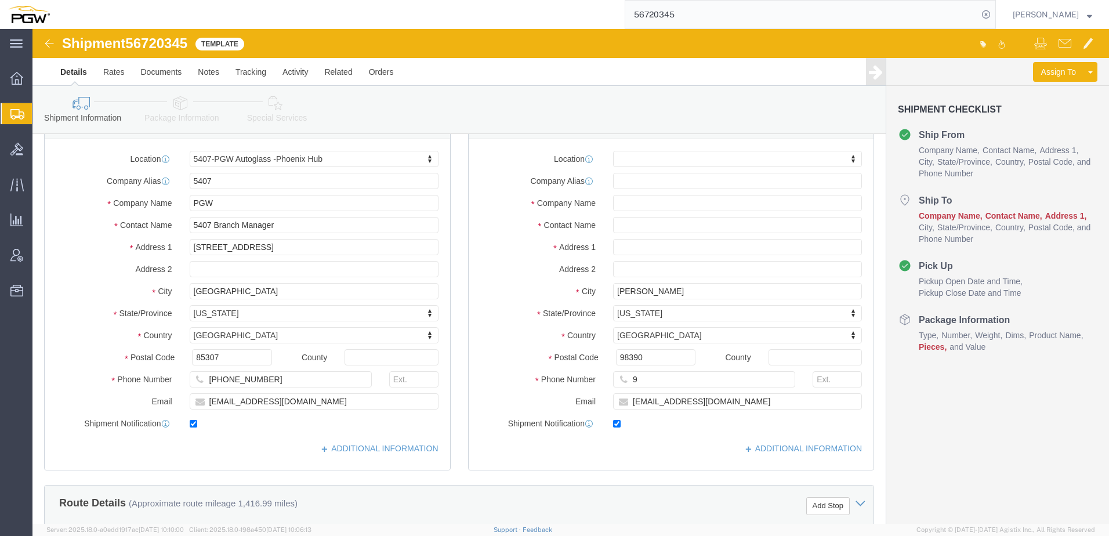
scroll to position [290, 0]
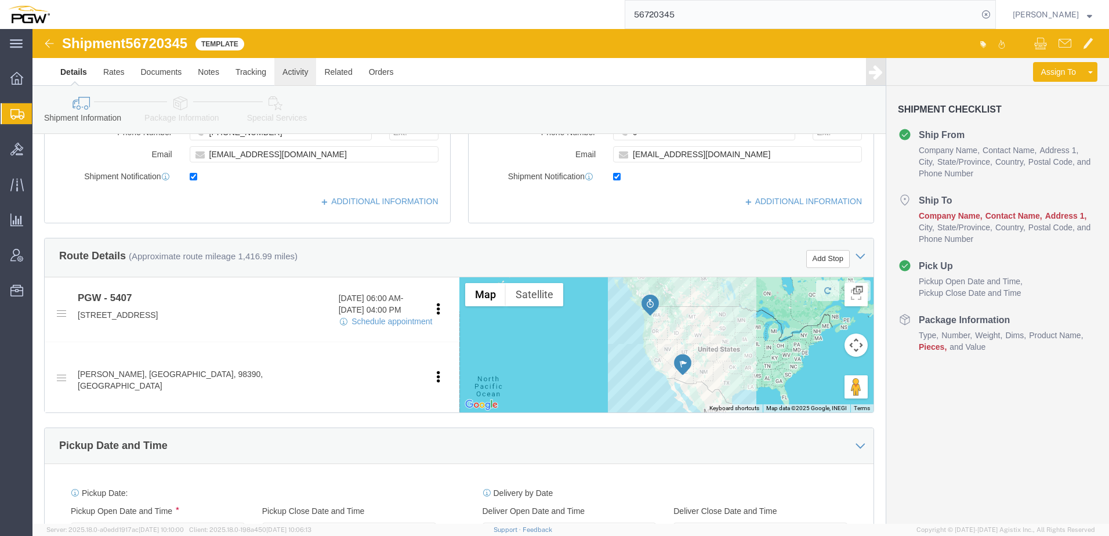
click link "Activity"
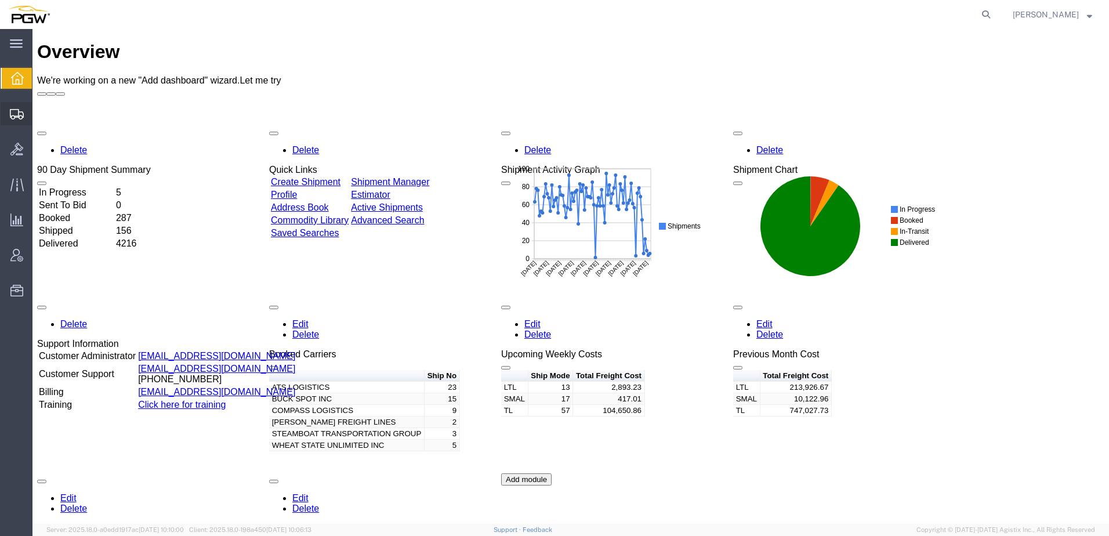
click at [0, 0] on span "Shipment Manager" at bounding box center [0, 0] width 0 height 0
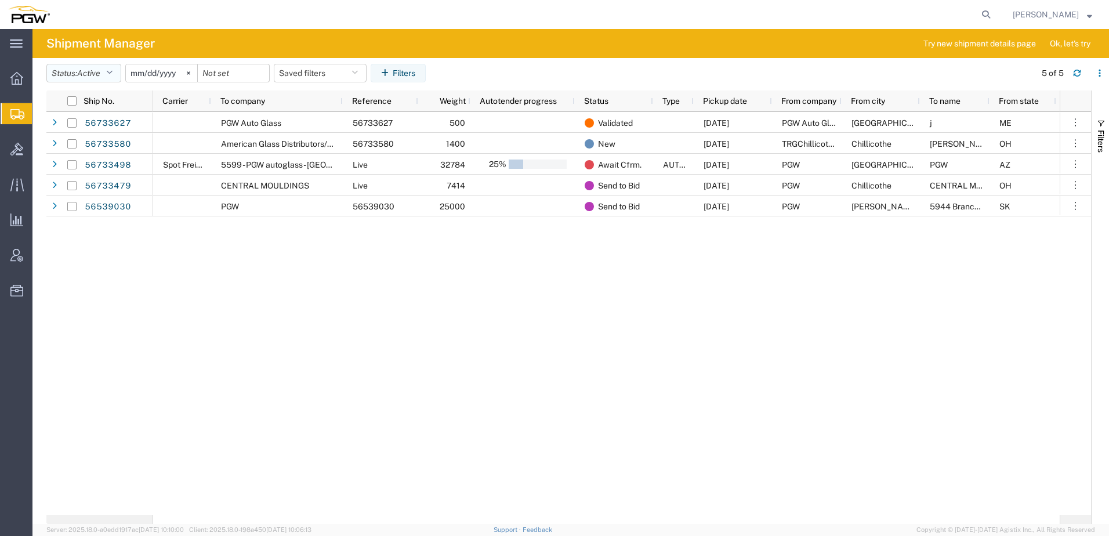
click at [93, 76] on span "Active" at bounding box center [88, 72] width 23 height 9
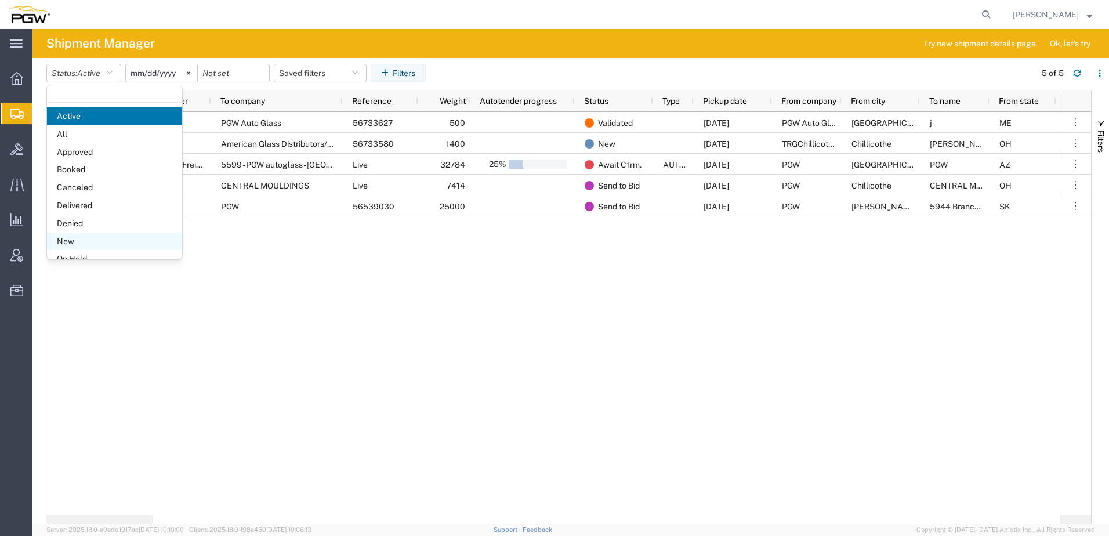
click at [82, 240] on span "New" at bounding box center [114, 242] width 135 height 18
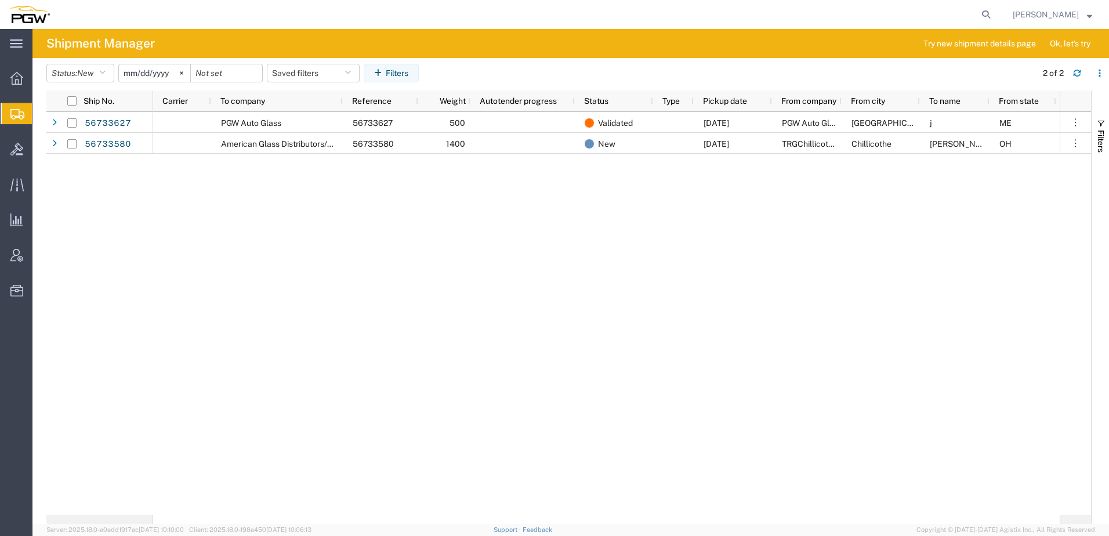
click at [153, 71] on input "[DATE]" at bounding box center [154, 72] width 71 height 17
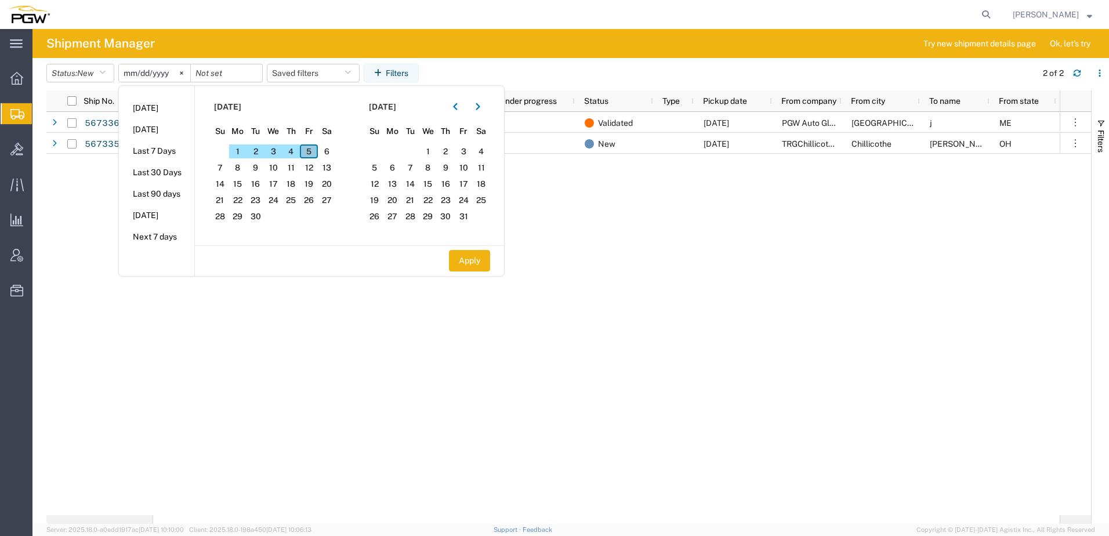
click at [309, 154] on span "5" at bounding box center [309, 151] width 18 height 14
click at [473, 261] on button "Apply" at bounding box center [469, 260] width 41 height 21
type input "[DATE]"
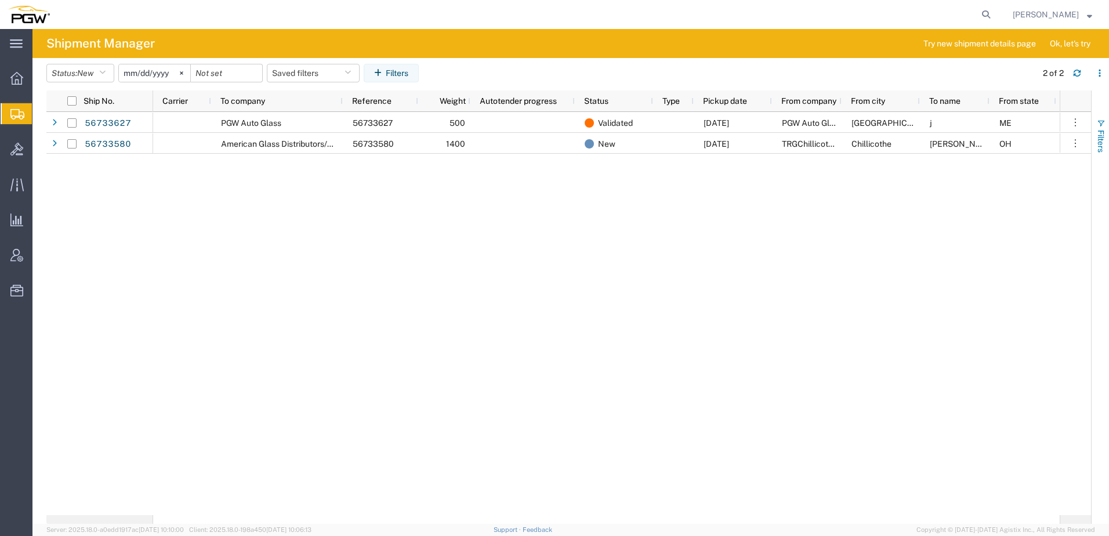
click at [1098, 119] on span "button" at bounding box center [1100, 123] width 9 height 9
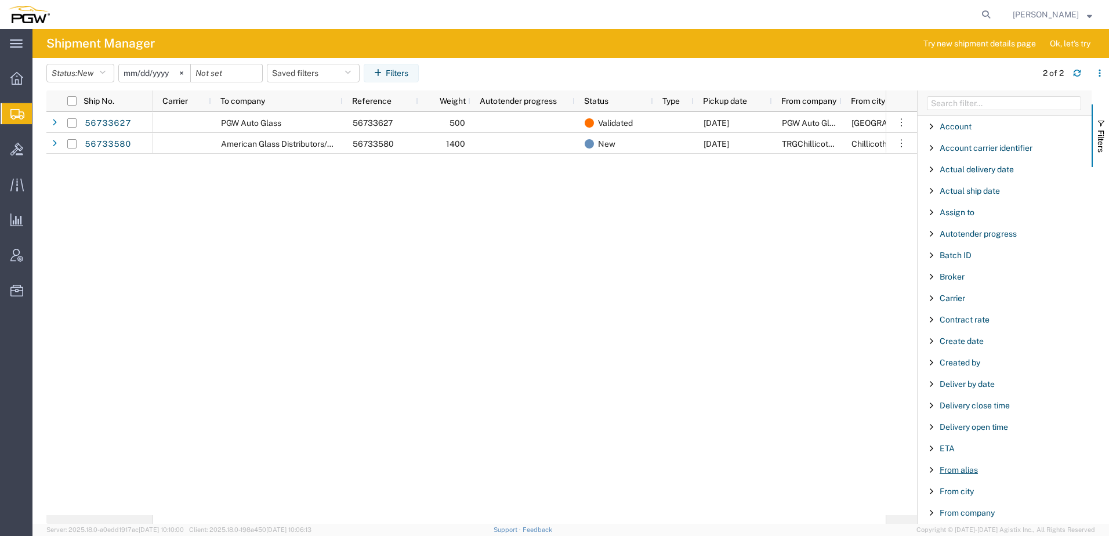
click at [965, 469] on span "From alias" at bounding box center [959, 469] width 38 height 9
click at [61, 59] on header "Status: New Active All Approved Booked Canceled Delivered Denied New On Hold Pe…" at bounding box center [577, 74] width 1063 height 32
click at [65, 77] on button "Status: New" at bounding box center [80, 73] width 68 height 19
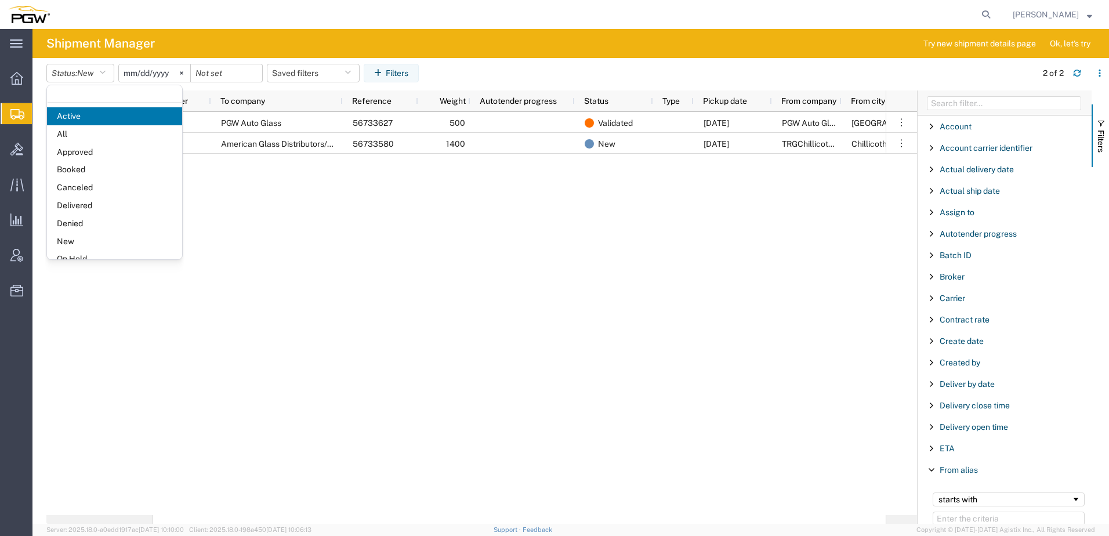
click at [88, 168] on span "Booked" at bounding box center [114, 170] width 135 height 18
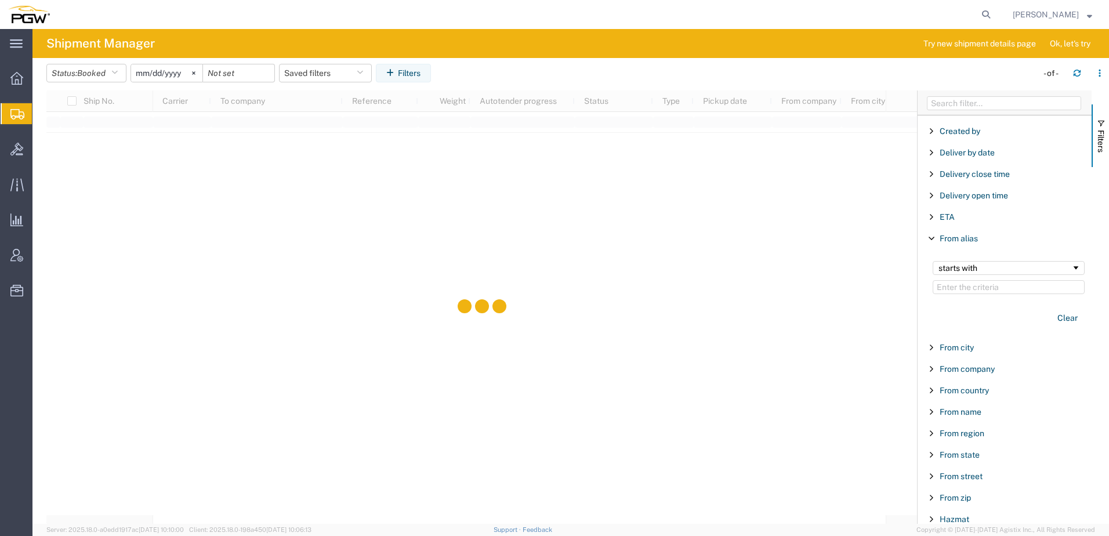
scroll to position [232, 0]
click at [969, 287] on input "Filter Value" at bounding box center [1009, 287] width 152 height 14
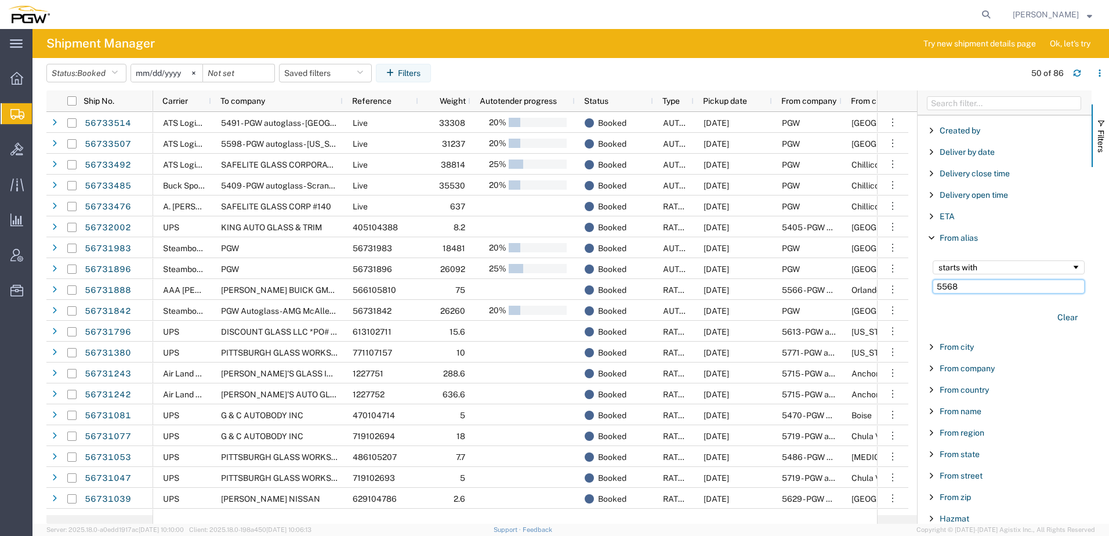
type input "5568"
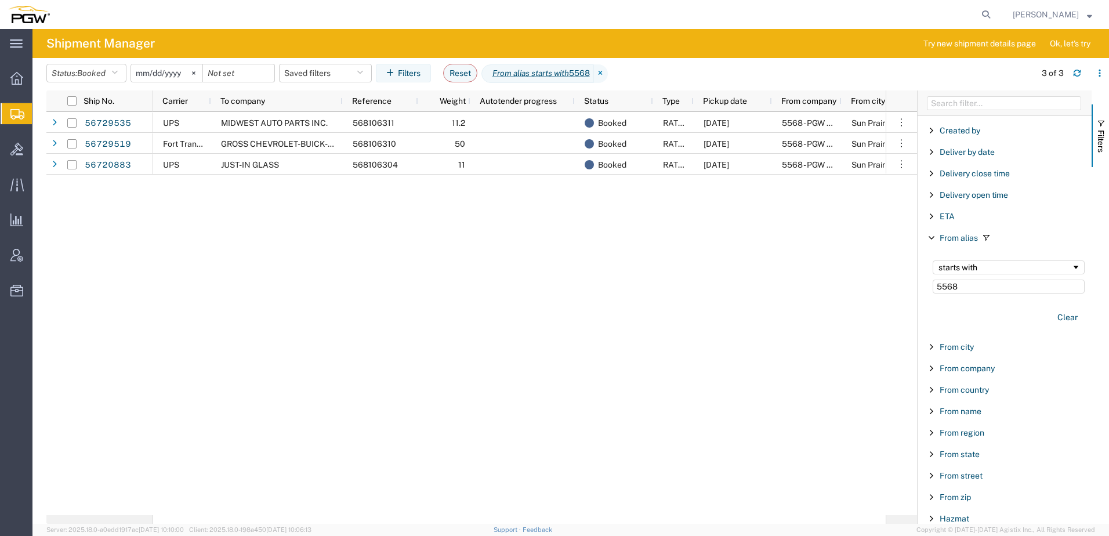
click at [193, 218] on div "UPS MIDWEST AUTO PARTS INC. 568106311 11.2 Booked RATED [DATE] 5568 - PGW autog…" at bounding box center [519, 313] width 733 height 403
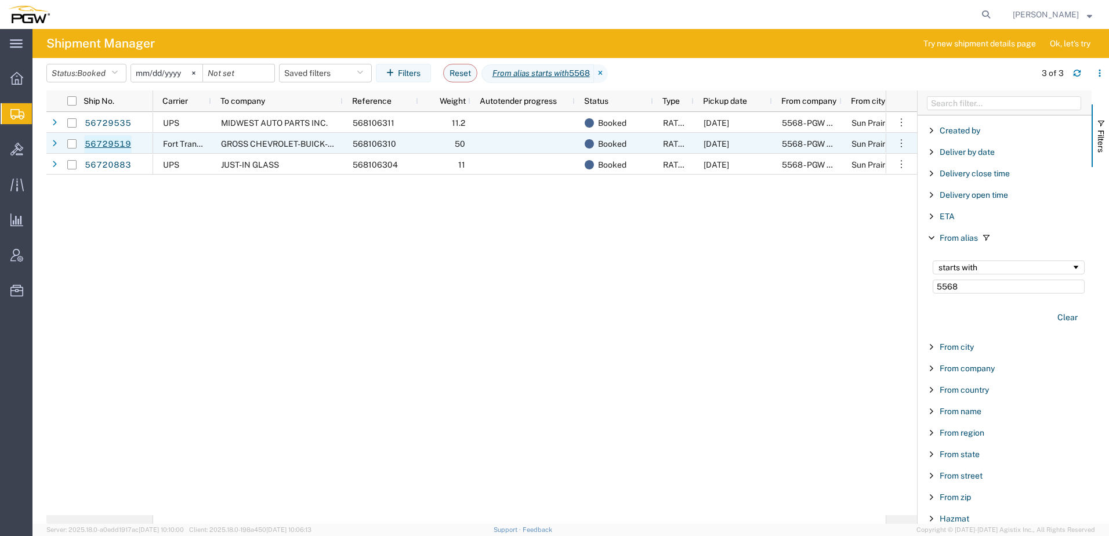
click at [108, 140] on link "56729519" at bounding box center [108, 144] width 48 height 19
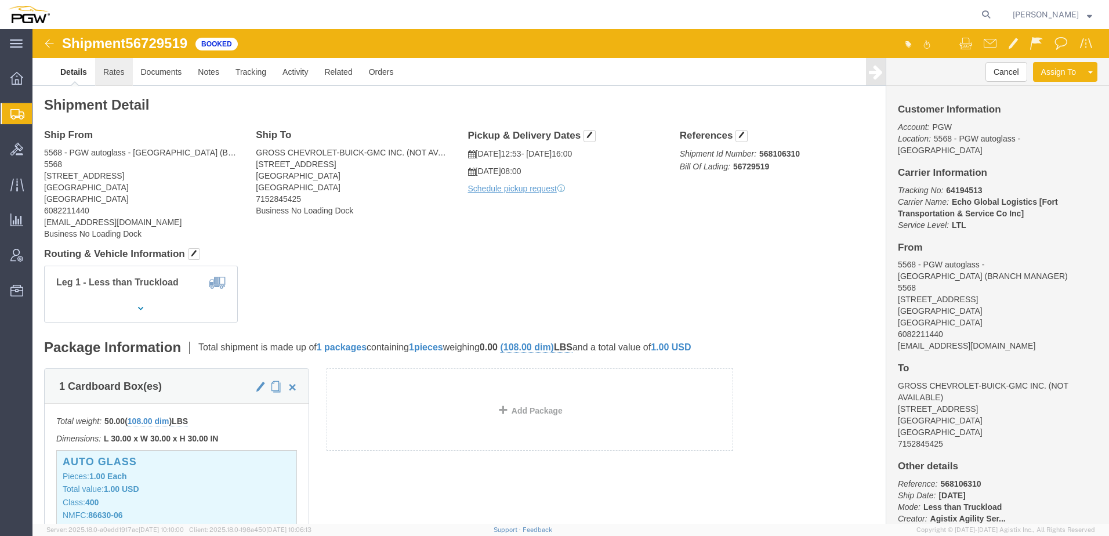
click link "Rates"
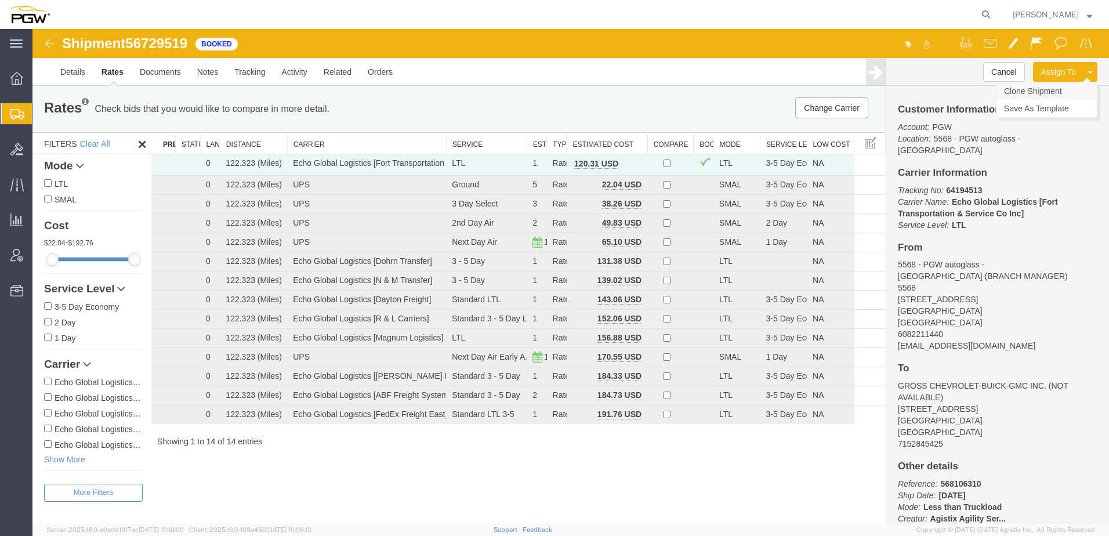
click at [1058, 92] on link "Clone Shipment" at bounding box center [1047, 90] width 100 height 17
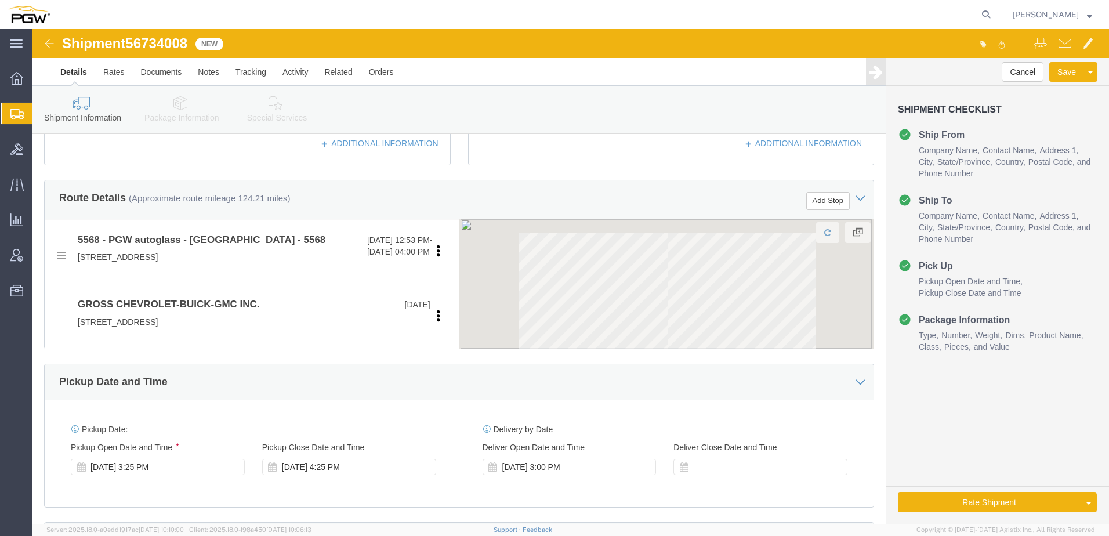
scroll to position [686, 0]
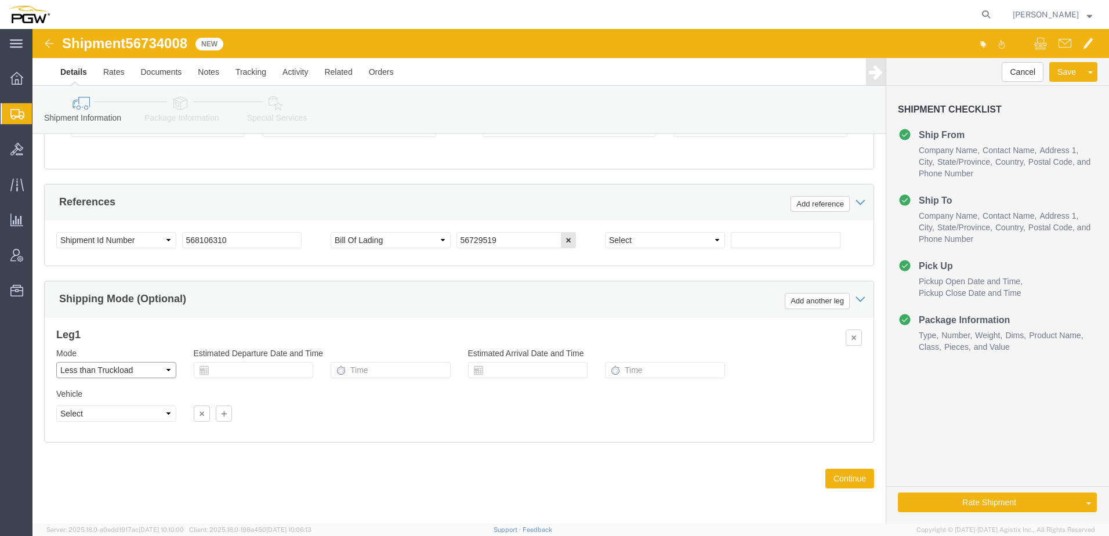
drag, startPoint x: 85, startPoint y: 337, endPoint x: 83, endPoint y: 345, distance: 8.3
click select "Select Air Less than Truckload Multi-Leg Ocean Freight Rail Small Parcel Truckl…"
select select "28377"
select select
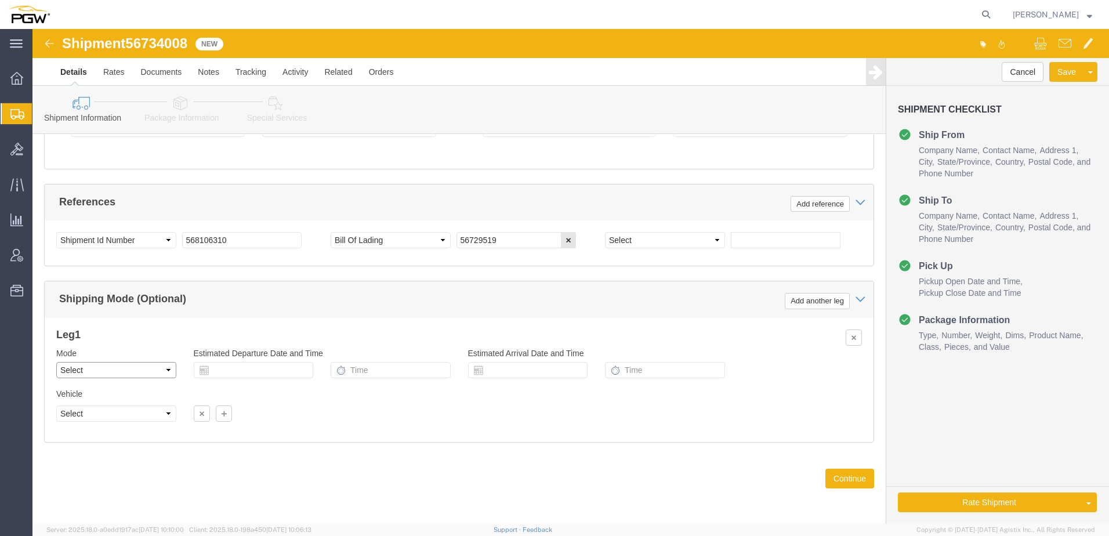
click select "Select Air Less than Truckload Multi-Leg Ocean Freight Rail Small Parcel Truckl…"
click button "Rate Shipment"
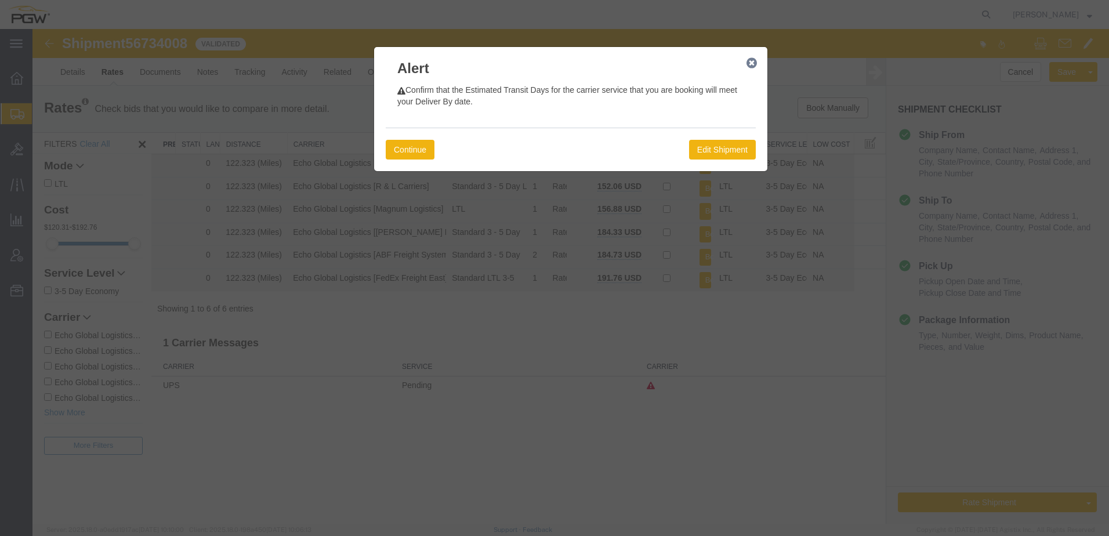
click at [751, 61] on icon "button" at bounding box center [752, 63] width 10 height 9
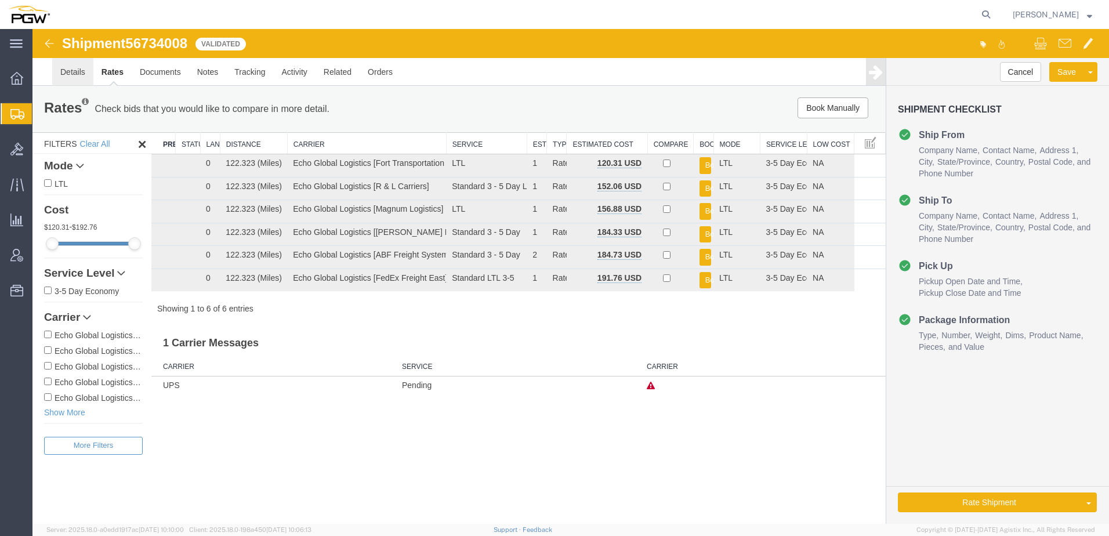
click at [73, 71] on link "Details" at bounding box center [72, 72] width 41 height 28
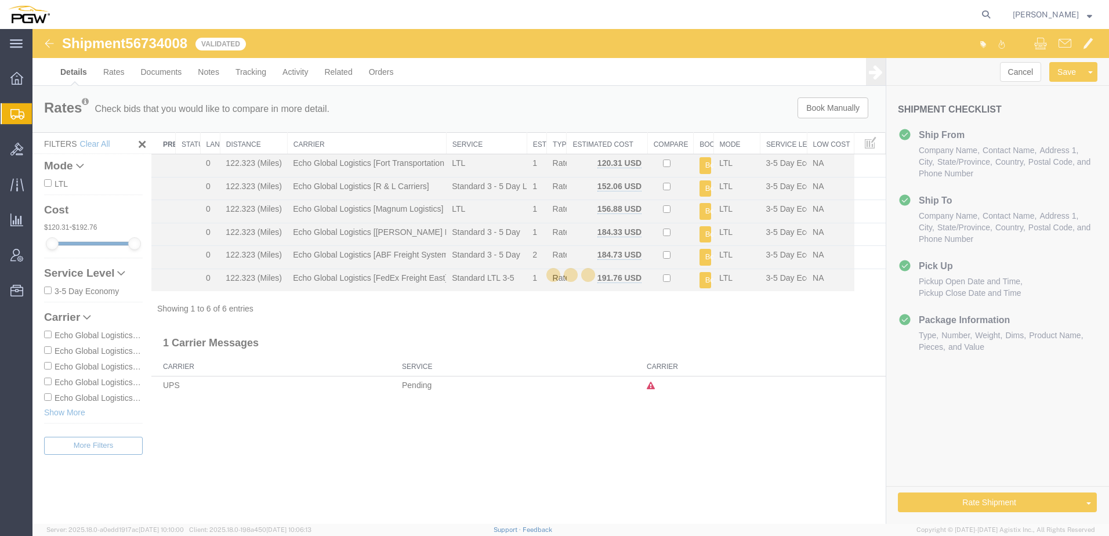
select select "28377"
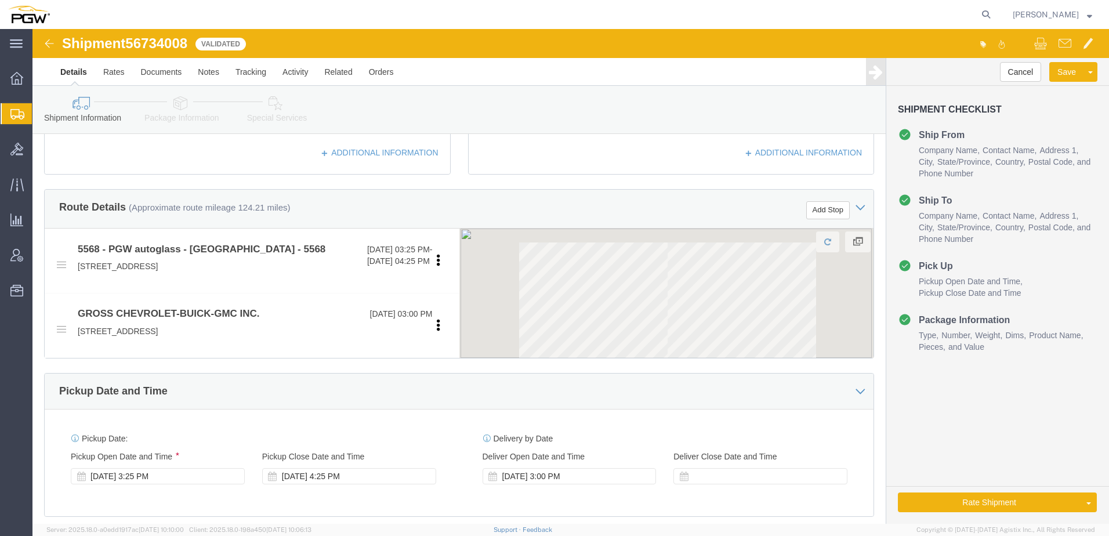
scroll to position [348, 0]
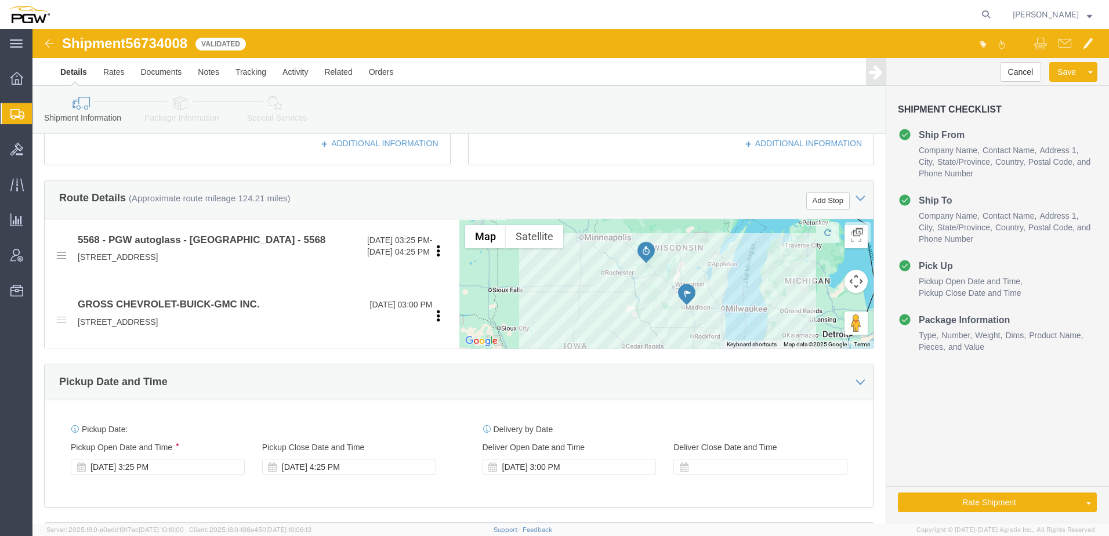
click link "Package Information"
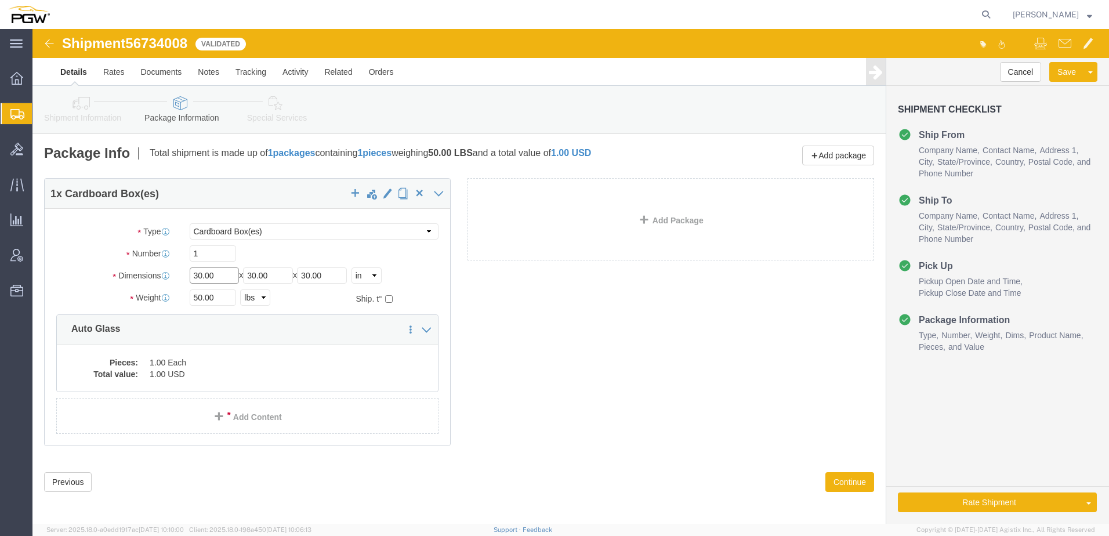
drag, startPoint x: 183, startPoint y: 249, endPoint x: -8, endPoint y: 229, distance: 192.6
click html "Shipment 56734008 6 of 6 Validated Details Rates Documents Notes Tracking Activ…"
drag, startPoint x: 238, startPoint y: 248, endPoint x: 257, endPoint y: 234, distance: 23.7
click div "Package Type Select Bale(s) Basket(s) Bolt(s) Bottle(s) Buckets Bulk Bundle(s) …"
drag, startPoint x: 310, startPoint y: 246, endPoint x: 117, endPoint y: 218, distance: 194.7
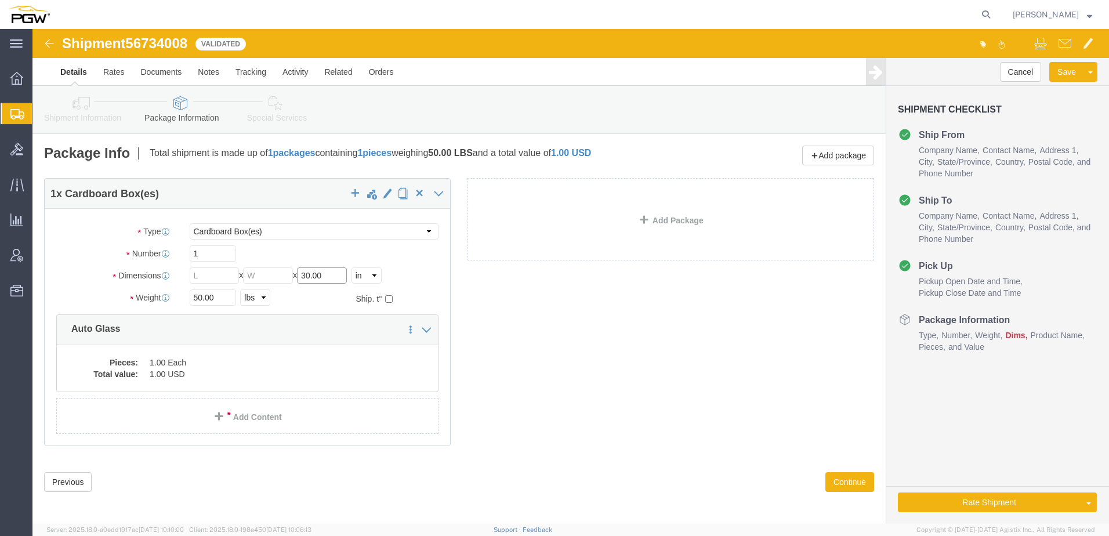
click div "Package Type Select Bale(s) Basket(s) Bolt(s) Bottle(s) Buckets Bulk Bundle(s) …"
click select "Select Bale(s) Basket(s) Bolt(s) Bottle(s) Buckets Bulk Bundle(s) Can(s) Cardbo…"
click div "package1 x Package Type Select Bale(s) Basket(s) Bolt(s) Bottle(s) Buckets Bulk…"
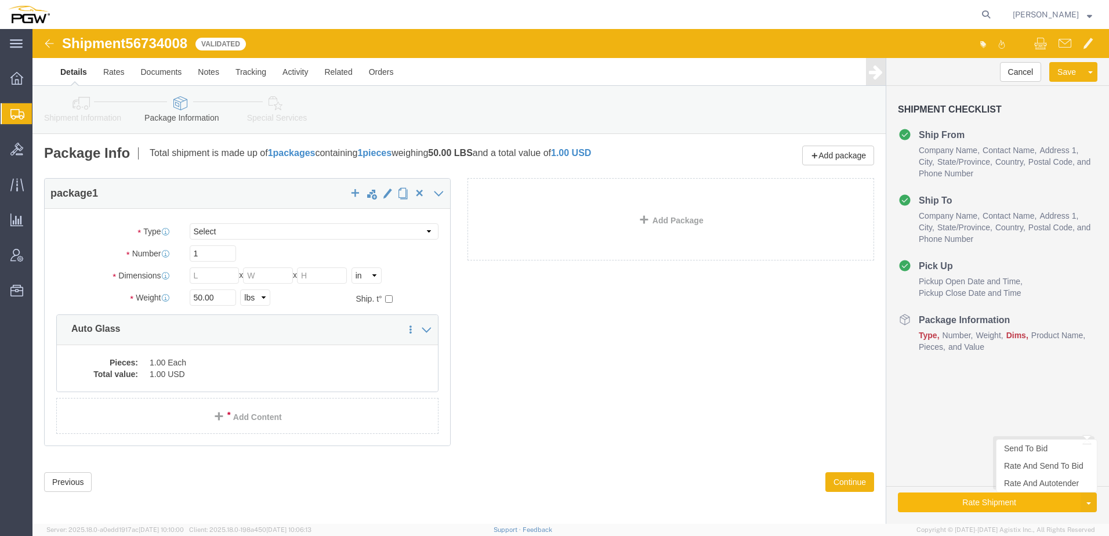
click button "Rate Shipment"
click select "Select Bale(s) Basket(s) Bolt(s) Bottle(s) Buckets Bulk Bundle(s) Can(s) Cardbo…"
select select "YRPK"
click select "Select Bale(s) Basket(s) Bolt(s) Bottle(s) Buckets Bulk Bundle(s) Can(s) Cardbo…"
click button "Rate Shipment"
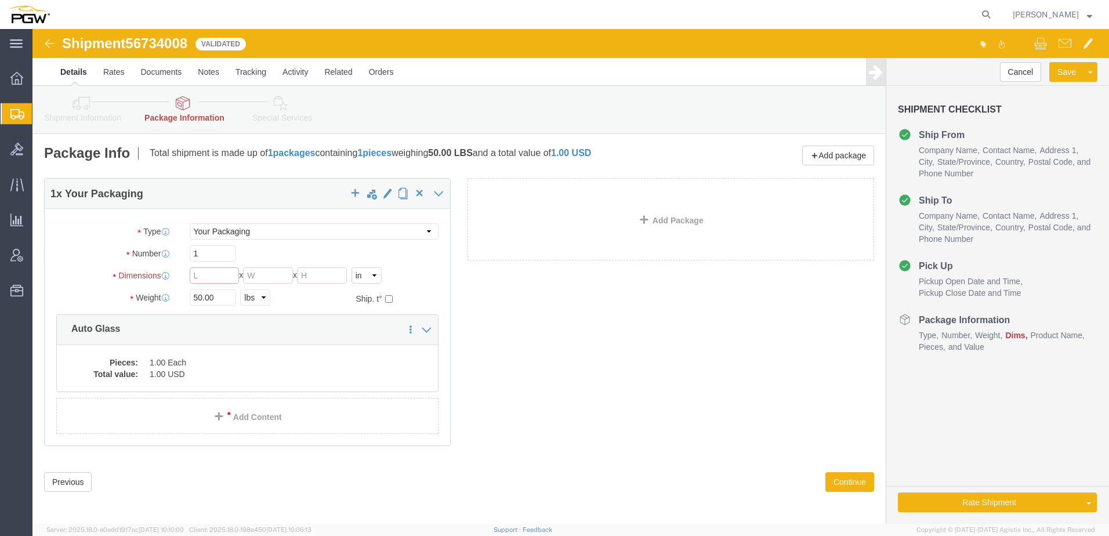
click input "text"
type input "30"
click button "Rate Shipment"
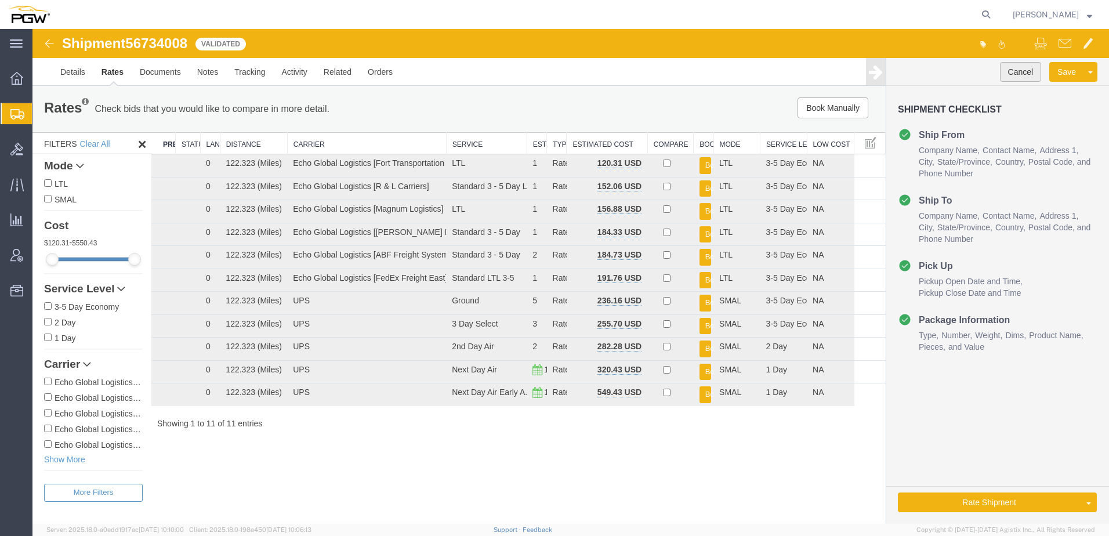
click at [1020, 72] on button "Cancel" at bounding box center [1021, 72] width 42 height 20
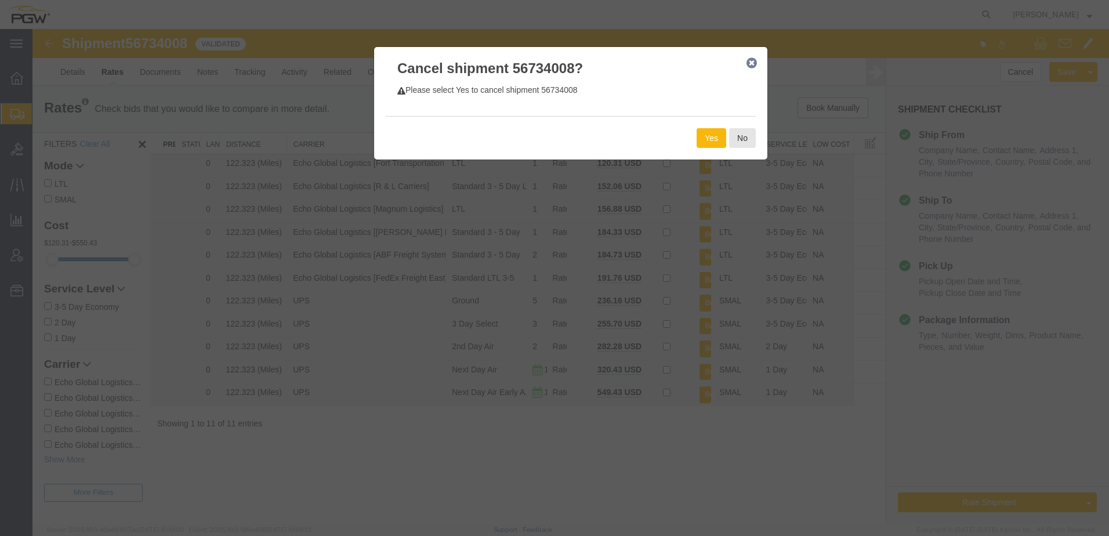
click at [707, 138] on button "Yes" at bounding box center [712, 138] width 30 height 20
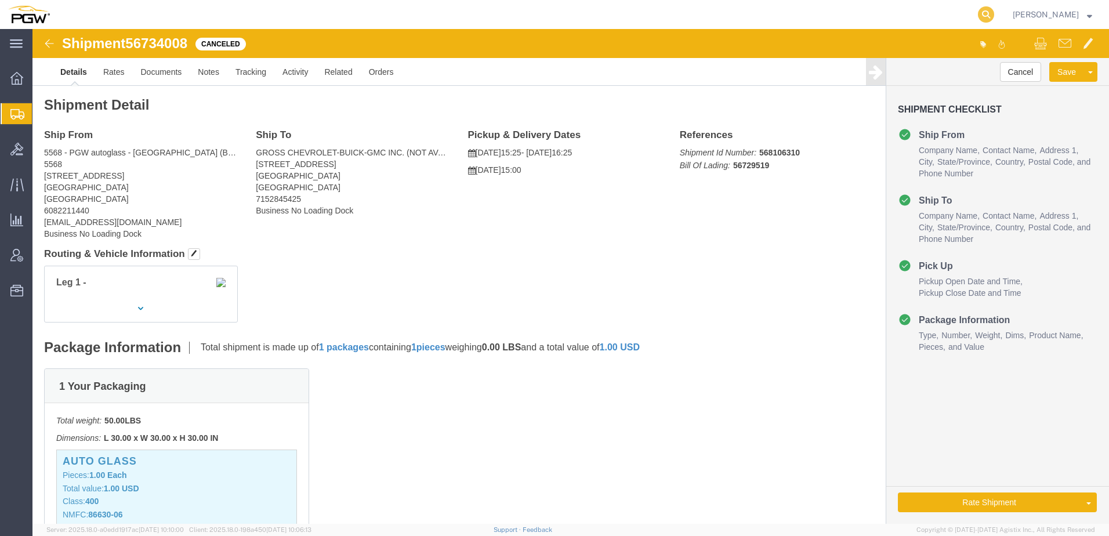
click at [994, 16] on icon at bounding box center [986, 14] width 16 height 16
click at [874, 20] on input "search" at bounding box center [801, 15] width 353 height 28
paste input "56675729"
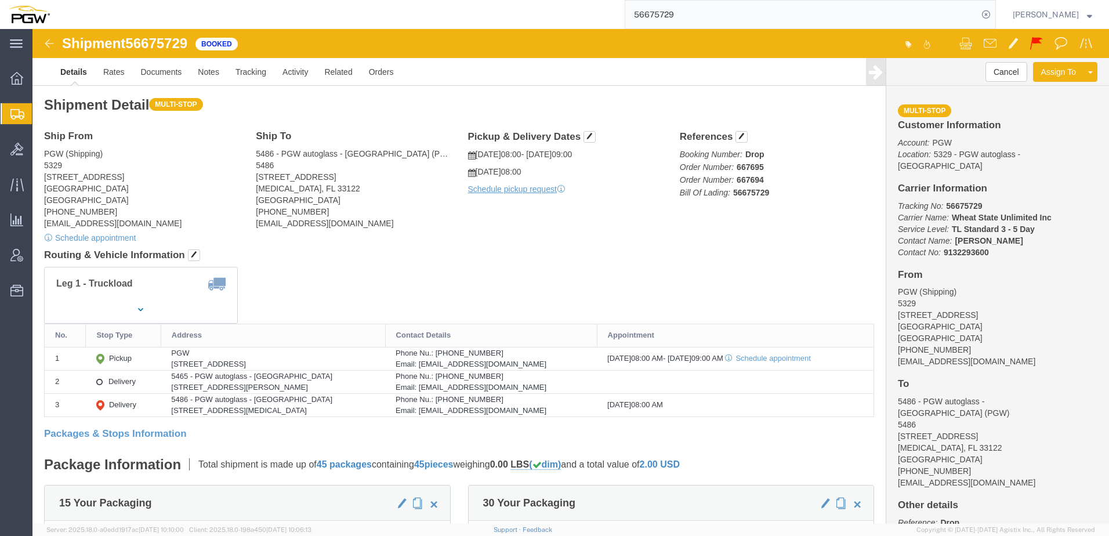
click div "Leg 1 - Truckload"
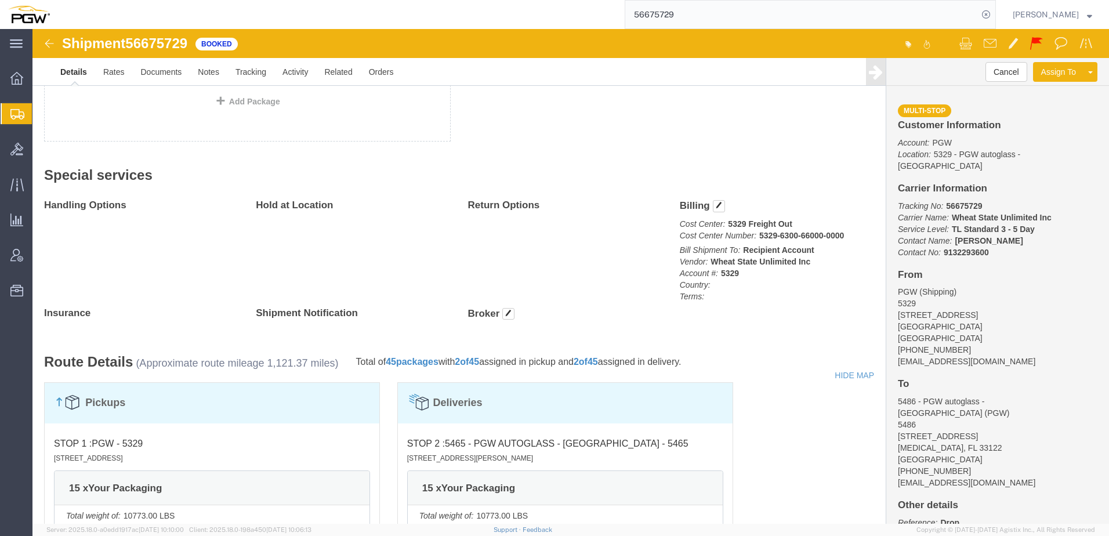
scroll to position [464, 0]
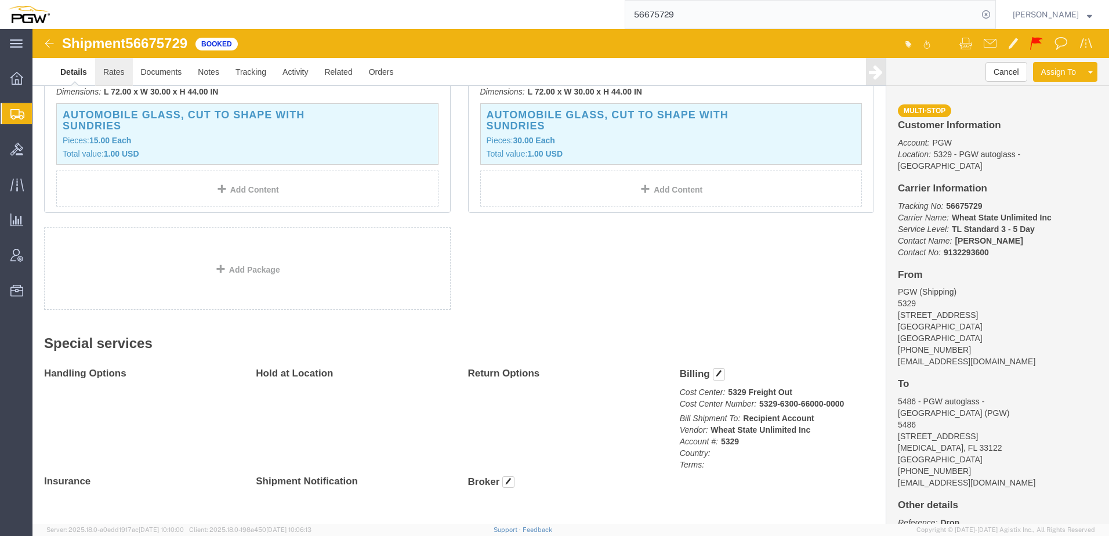
click link "Rates"
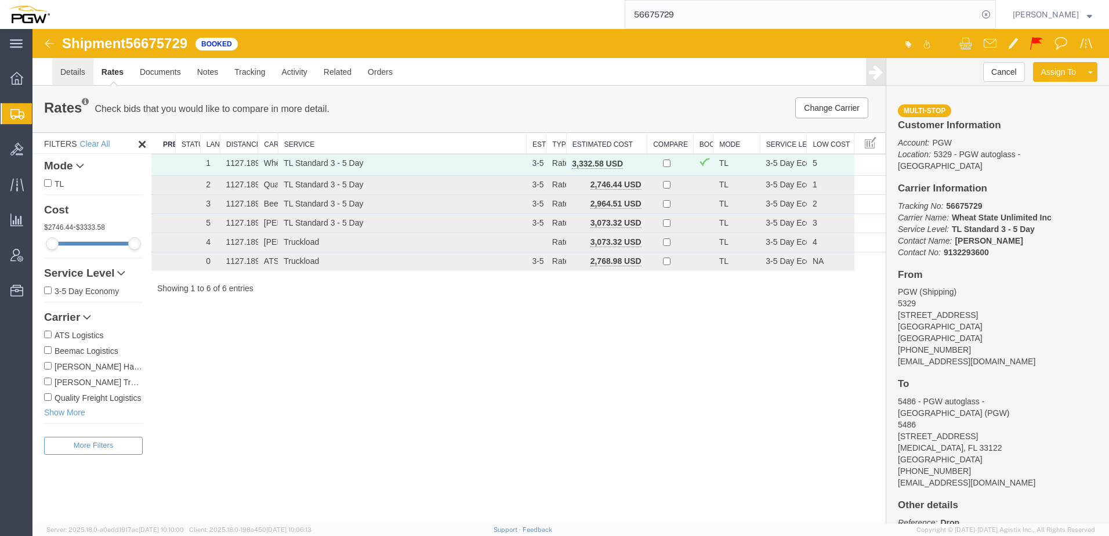
click at [68, 73] on link "Details" at bounding box center [72, 72] width 41 height 28
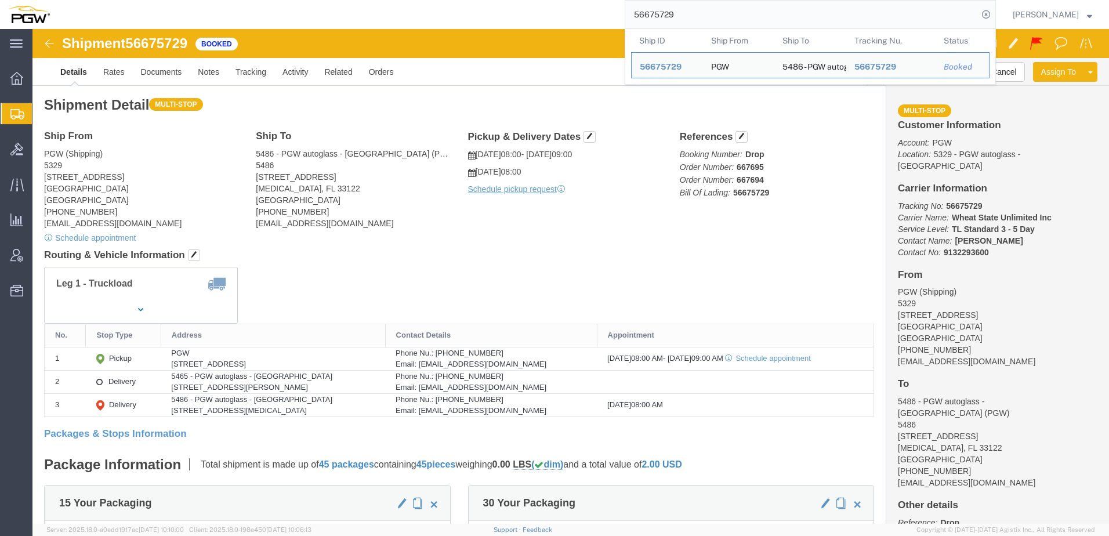
drag, startPoint x: 723, startPoint y: 15, endPoint x: 323, endPoint y: 6, distance: 399.8
click at [320, 8] on div "56675729 Ship ID Ship From Ship To Tracking Nu. Status Ship ID 56675729 Ship Fr…" at bounding box center [527, 14] width 938 height 29
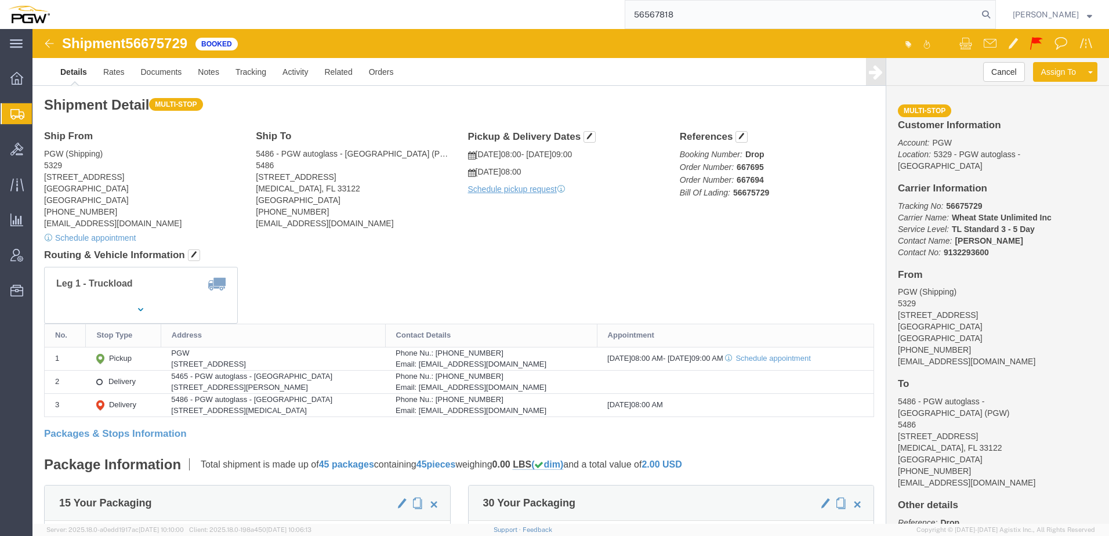
type input "56567818"
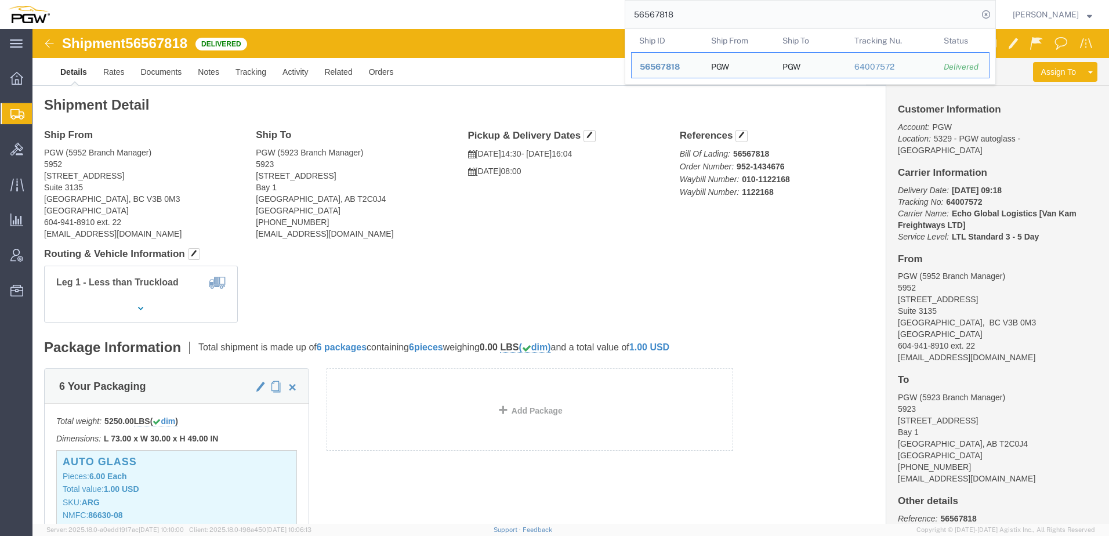
click div "Leg 1 - Less than Truckload"
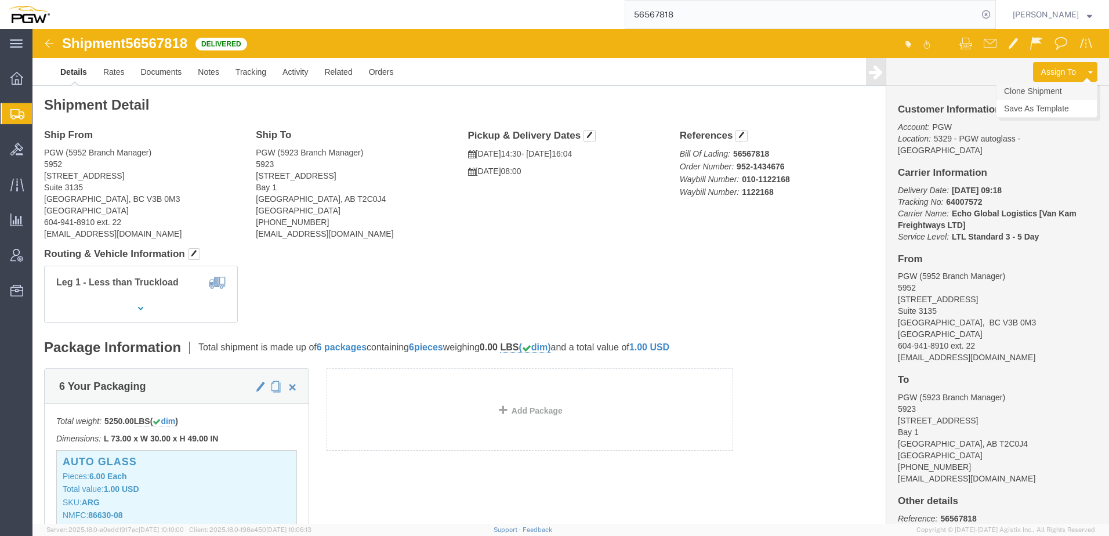
click link "Clone Shipment"
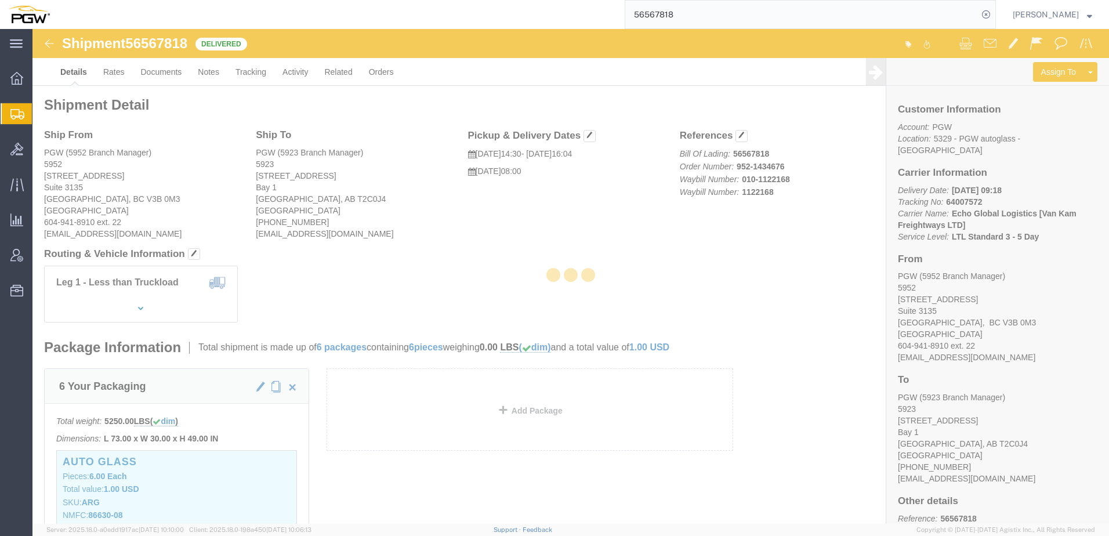
select select "28525"
select select "28509"
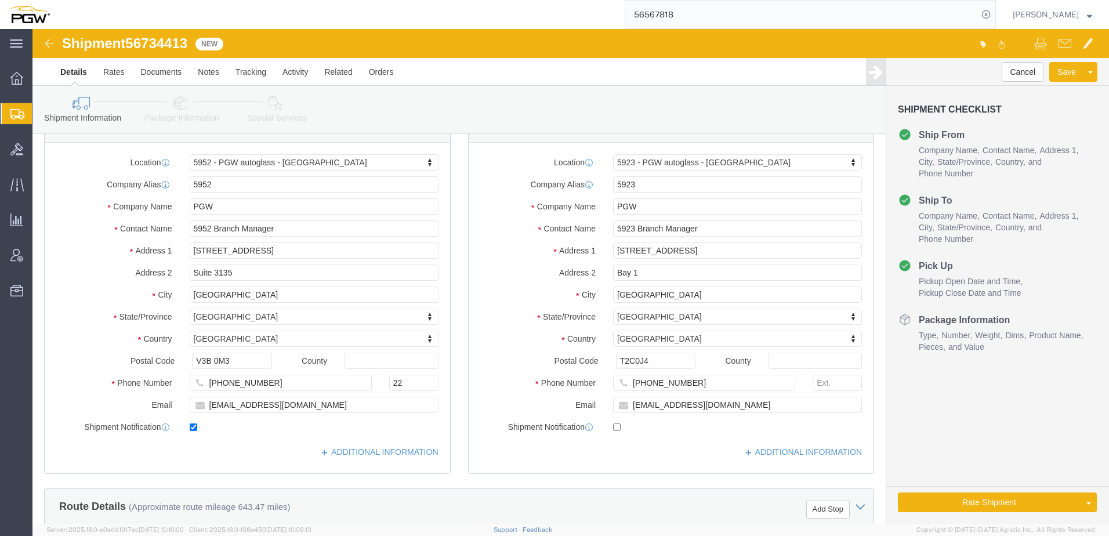
scroll to position [348, 0]
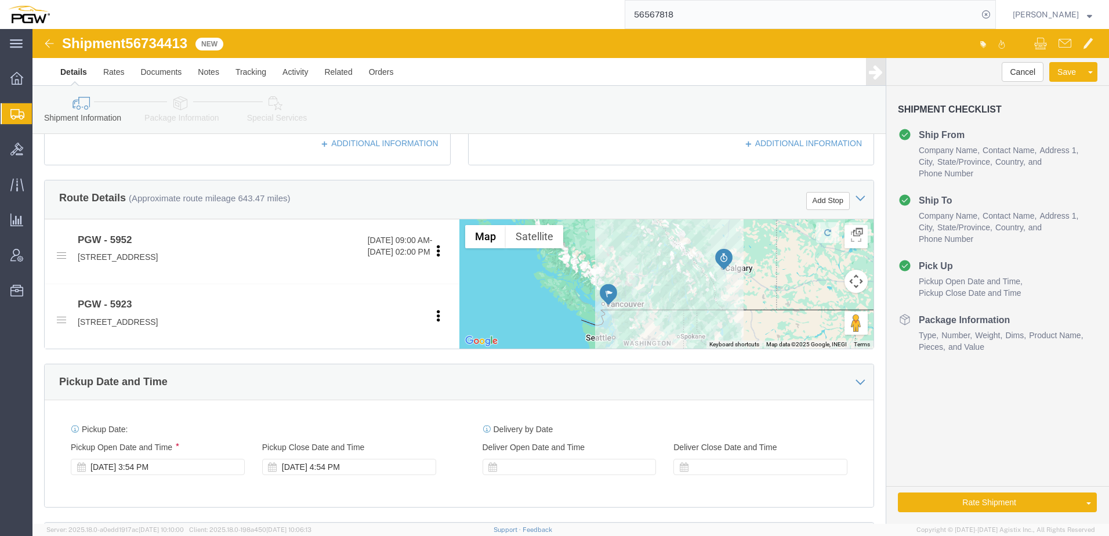
click icon
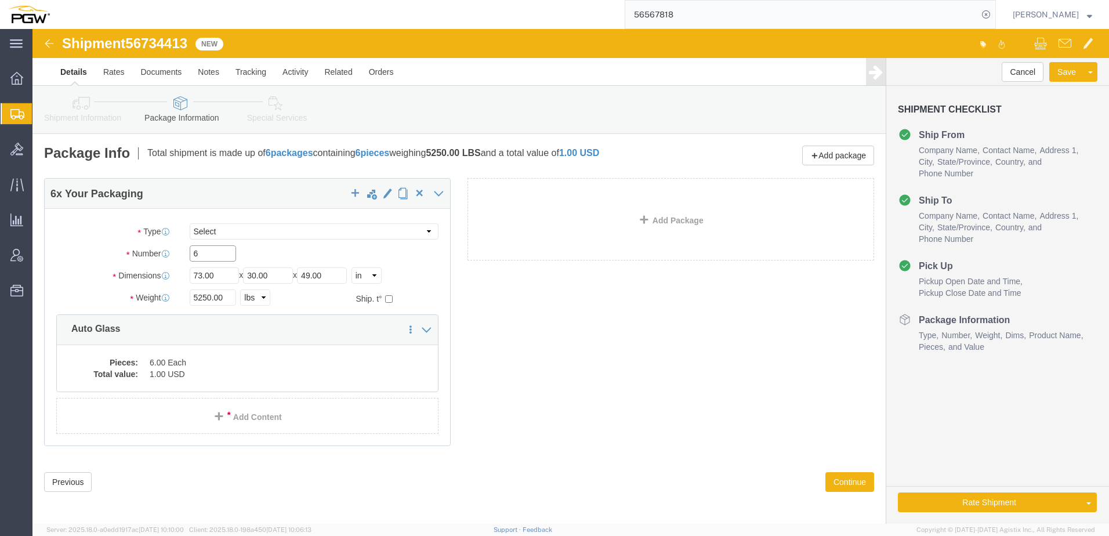
drag, startPoint x: 183, startPoint y: 220, endPoint x: 77, endPoint y: 238, distance: 107.2
click div "Number 6"
type input "7"
drag, startPoint x: 178, startPoint y: 267, endPoint x: 97, endPoint y: 256, distance: 81.4
click div "Package Type Select Bale(s) Basket(s) Bolt(s) Bottle(s) Buckets Bulk Bundle(s) …"
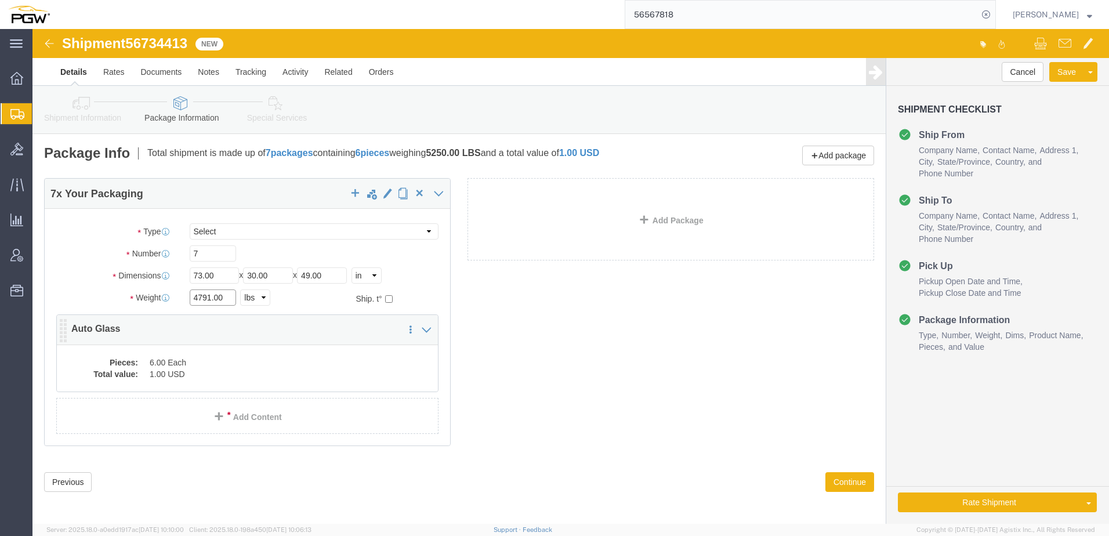
type input "4791.00"
click dd "6.00 Each"
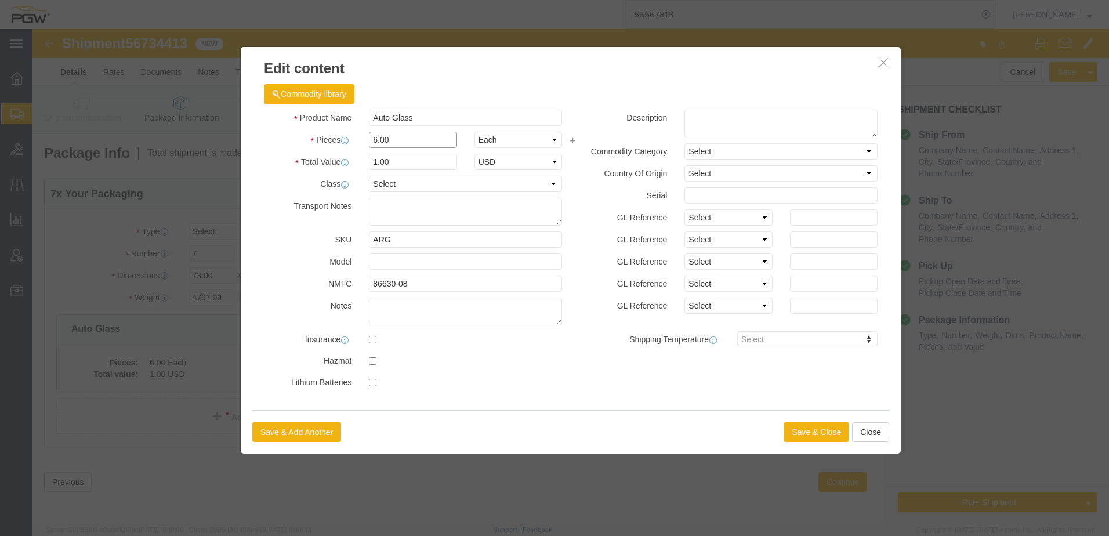
drag, startPoint x: 370, startPoint y: 106, endPoint x: 180, endPoint y: 116, distance: 189.4
click div "Commodity library Product Name Auto Glass Pieces 6.00 Select Bag Barrels 100Boa…"
type input "7.00"
type input "1.17"
click button "Save & Close"
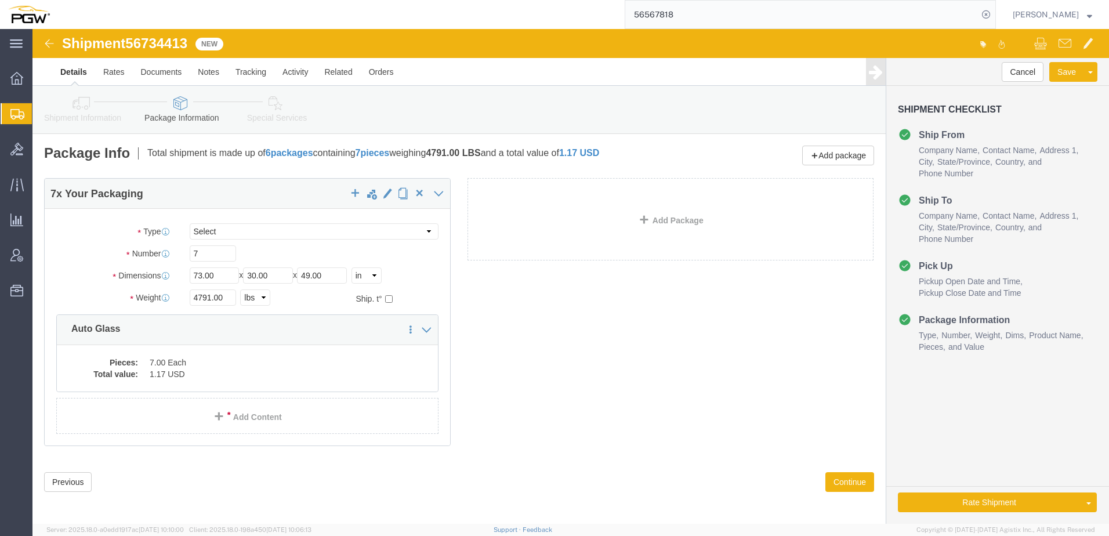
click icon
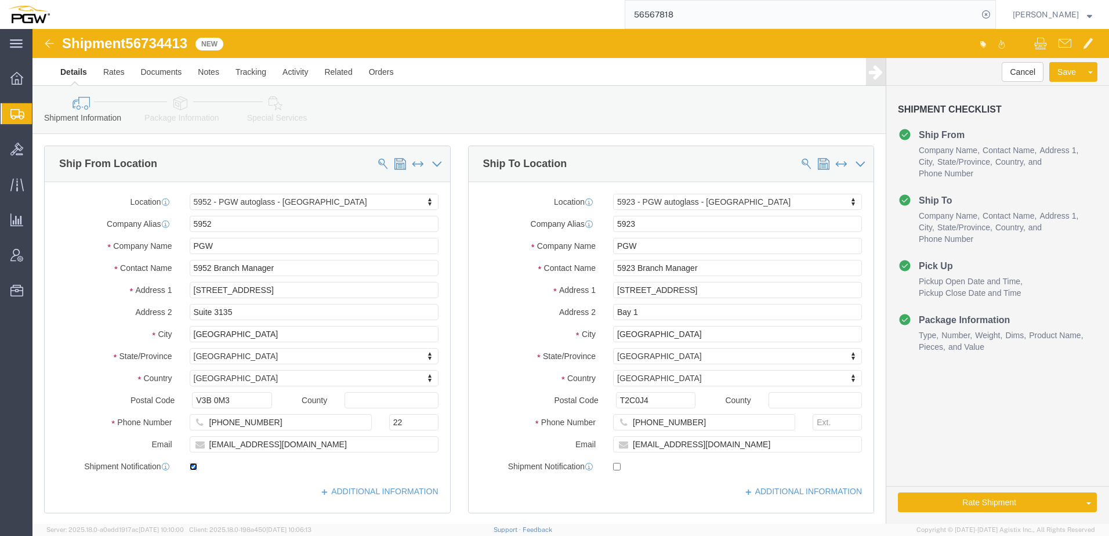
click input "checkbox"
checkbox input "false"
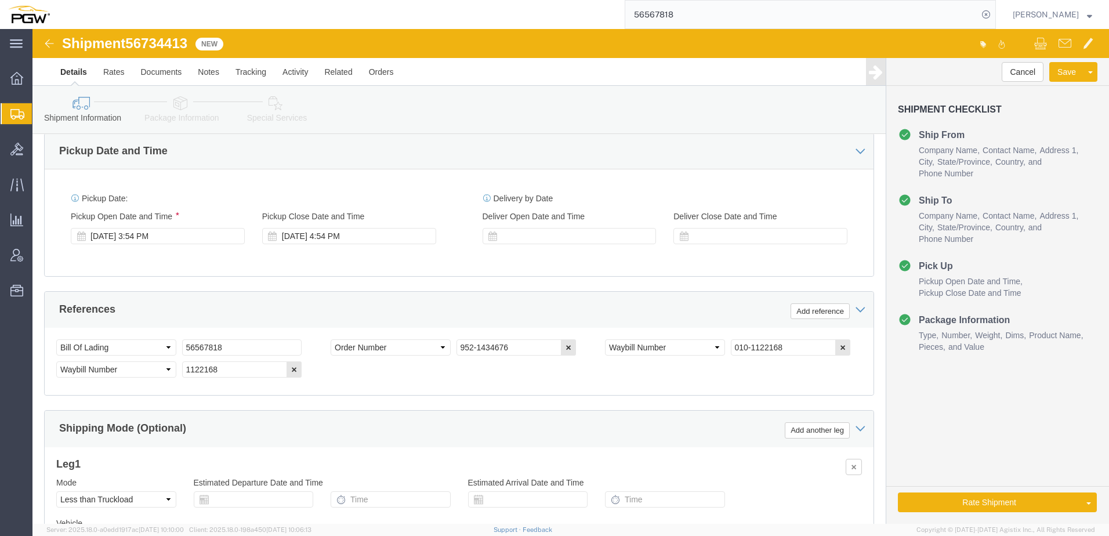
scroll to position [580, 0]
drag, startPoint x: 99, startPoint y: 12, endPoint x: 162, endPoint y: 13, distance: 63.2
click div "Shipment 56734413 New"
copy span "56734413"
drag, startPoint x: 240, startPoint y: 313, endPoint x: -299, endPoint y: 293, distance: 538.7
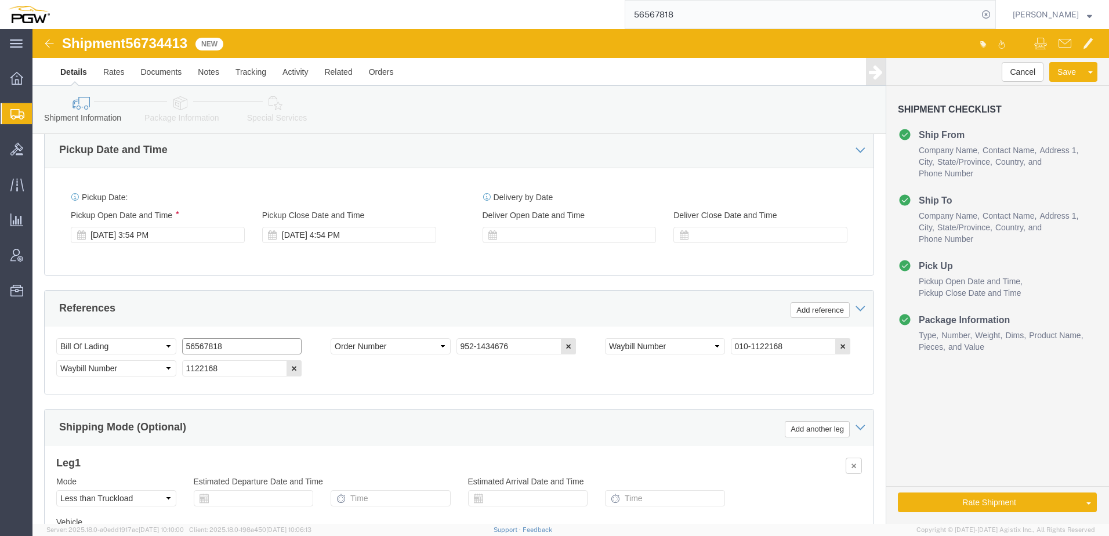
click html "Shipment 56734413 New Details Rates Documents Notes Tracking Activity Related O…"
paste input "734413"
type input "56734413"
drag, startPoint x: 494, startPoint y: 317, endPoint x: 394, endPoint y: 296, distance: 101.5
click div "References Add reference Select Account Type Activity ID Airline Appointment Nu…"
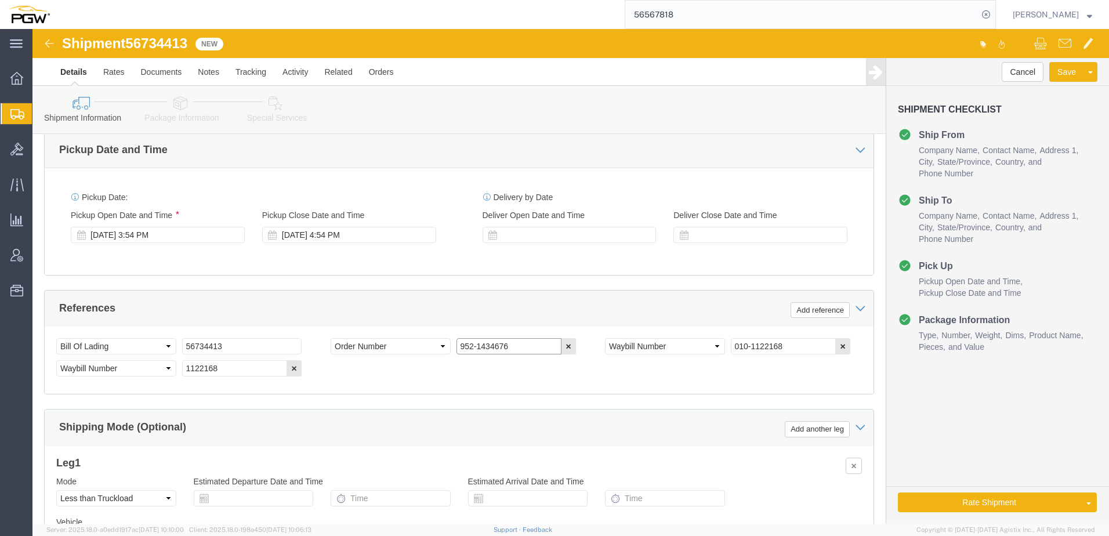
paste input "6003"
type input "952-1436003"
click button "button"
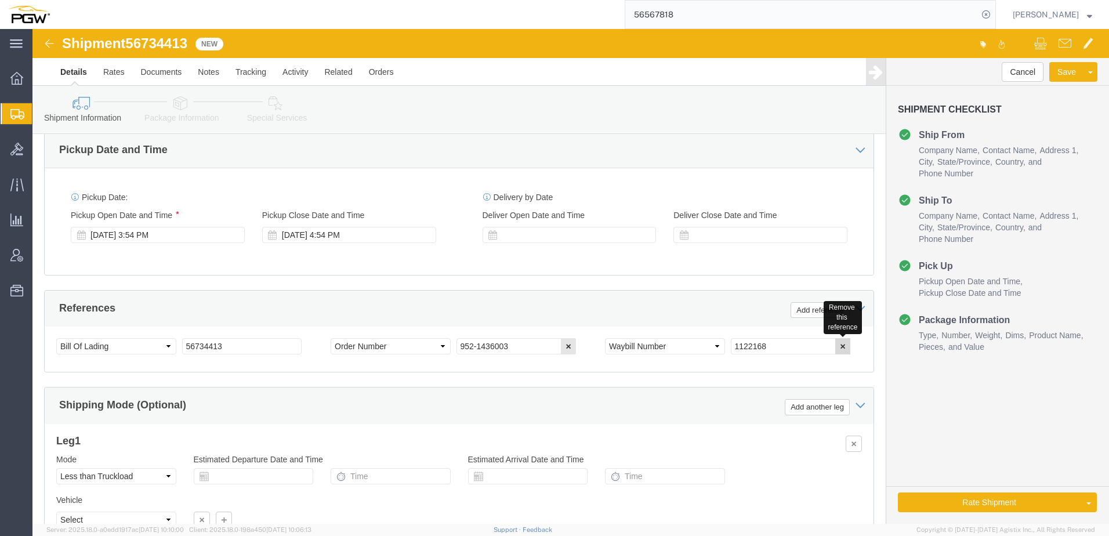
click icon "button"
click button "Rate Shipment"
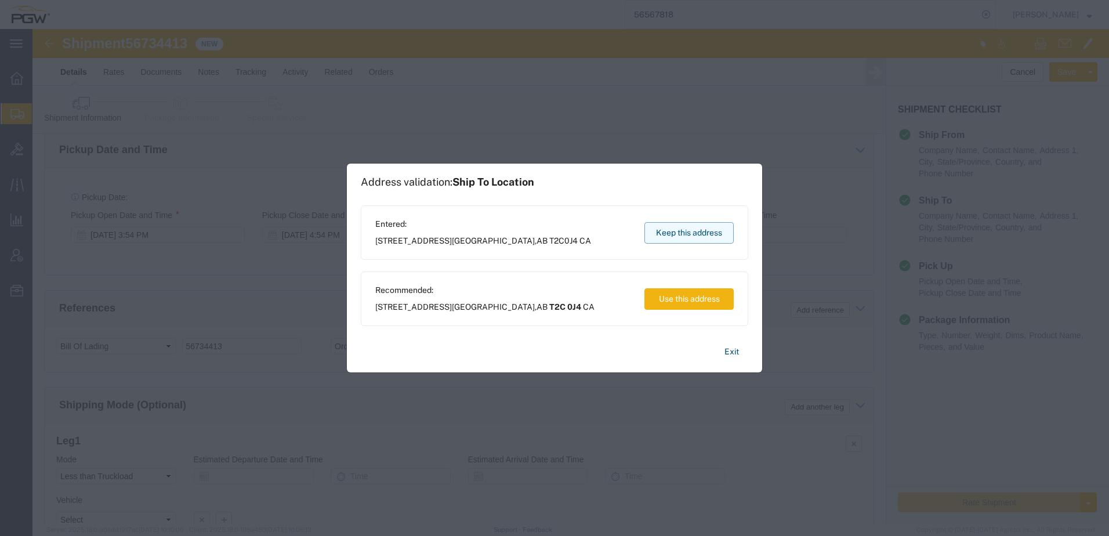
click at [686, 230] on button "Keep this address" at bounding box center [688, 232] width 89 height 21
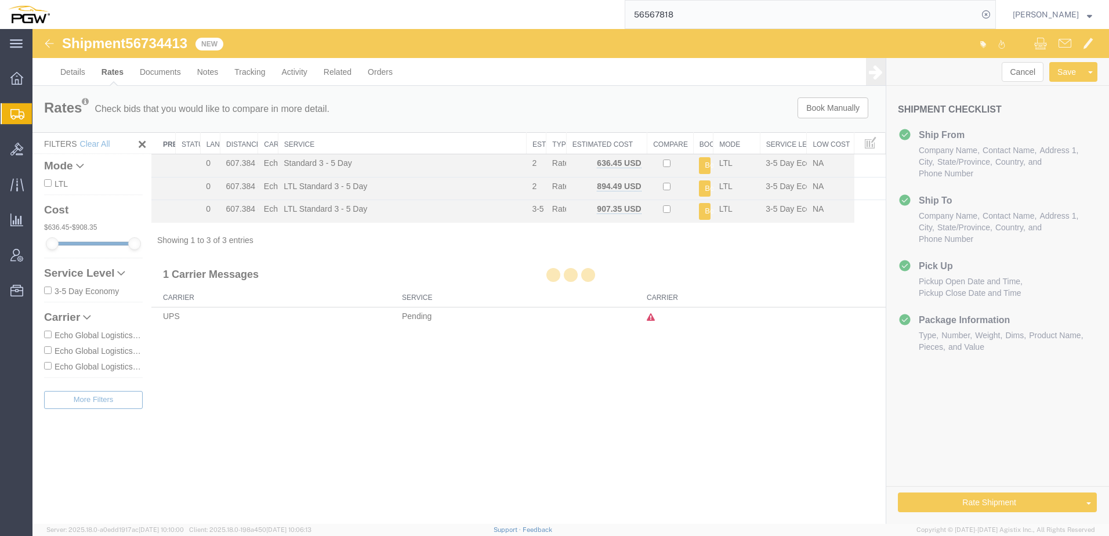
scroll to position [0, 0]
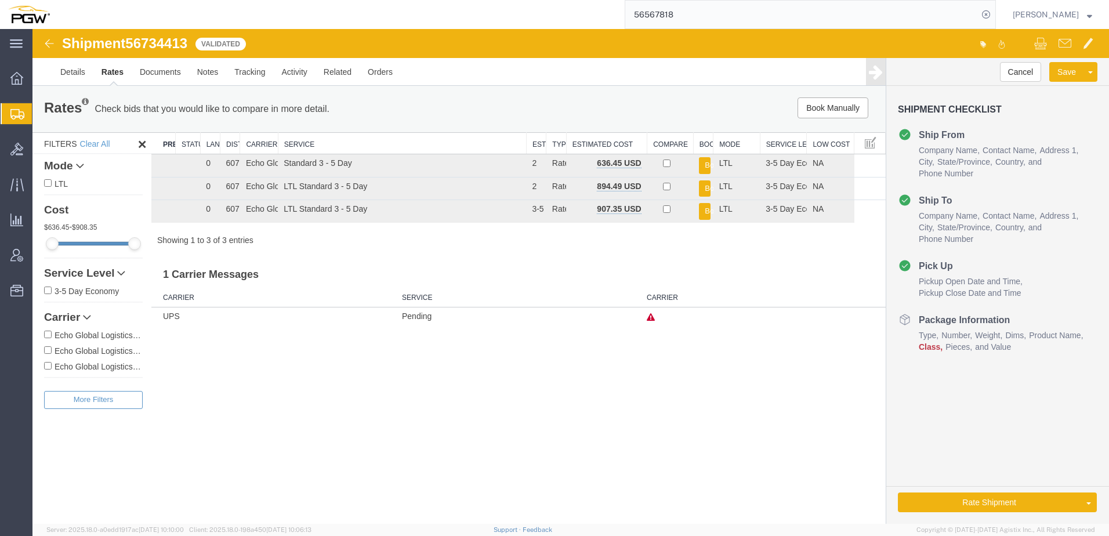
drag, startPoint x: 258, startPoint y: 140, endPoint x: 183, endPoint y: 140, distance: 74.8
click at [139, 133] on div "Rates Check bids that you would like to compare in more detail. Compare Filter …" at bounding box center [458, 205] width 853 height 239
drag, startPoint x: 279, startPoint y: 142, endPoint x: 491, endPoint y: 147, distance: 211.8
click at [491, 147] on div "Search: Preferred Carrier Status Lane Rank Distance Carrier Service Estimated T…" at bounding box center [518, 189] width 734 height 114
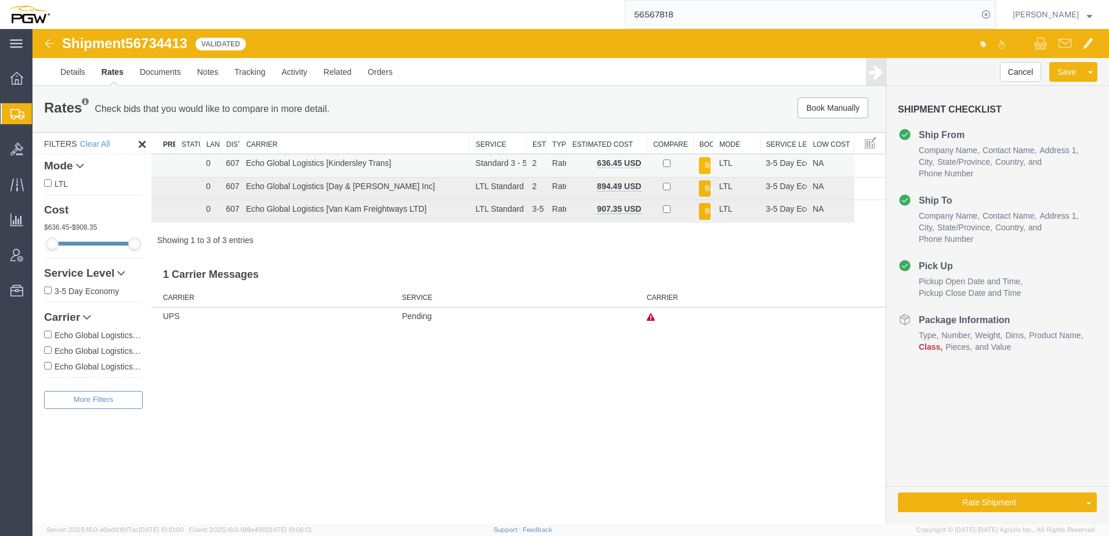
click at [702, 163] on button "Book" at bounding box center [705, 165] width 12 height 17
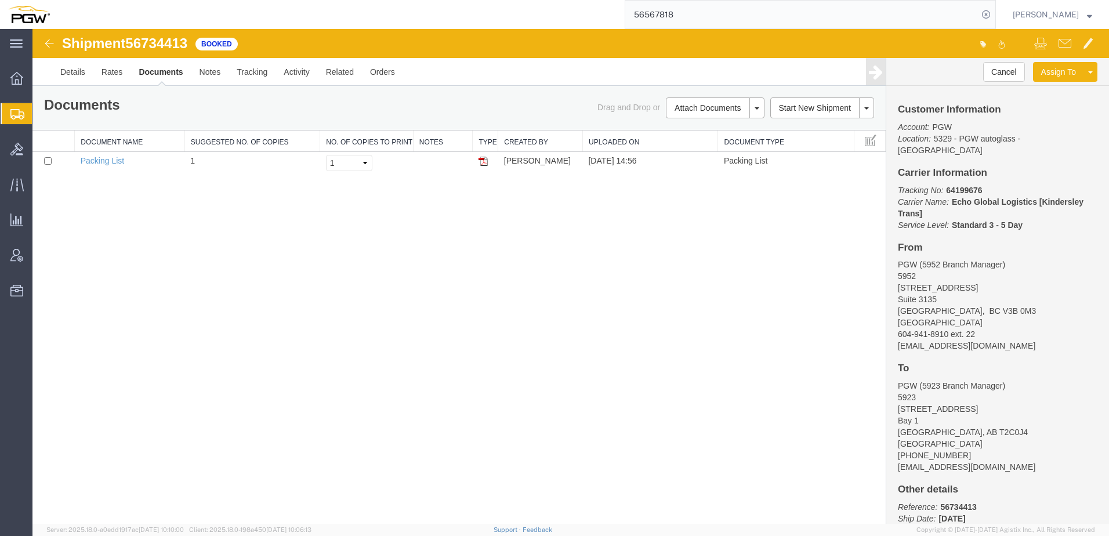
click at [302, 346] on div "Shipment 56734413 1 of 1 Booked Details Rates Documents Notes Tracking Activity…" at bounding box center [570, 276] width 1077 height 495
drag, startPoint x: 129, startPoint y: 43, endPoint x: 189, endPoint y: 46, distance: 59.8
click at [187, 46] on span "56734413" at bounding box center [156, 43] width 62 height 16
copy span "56734413"
drag, startPoint x: 374, startPoint y: 333, endPoint x: 324, endPoint y: 247, distance: 99.8
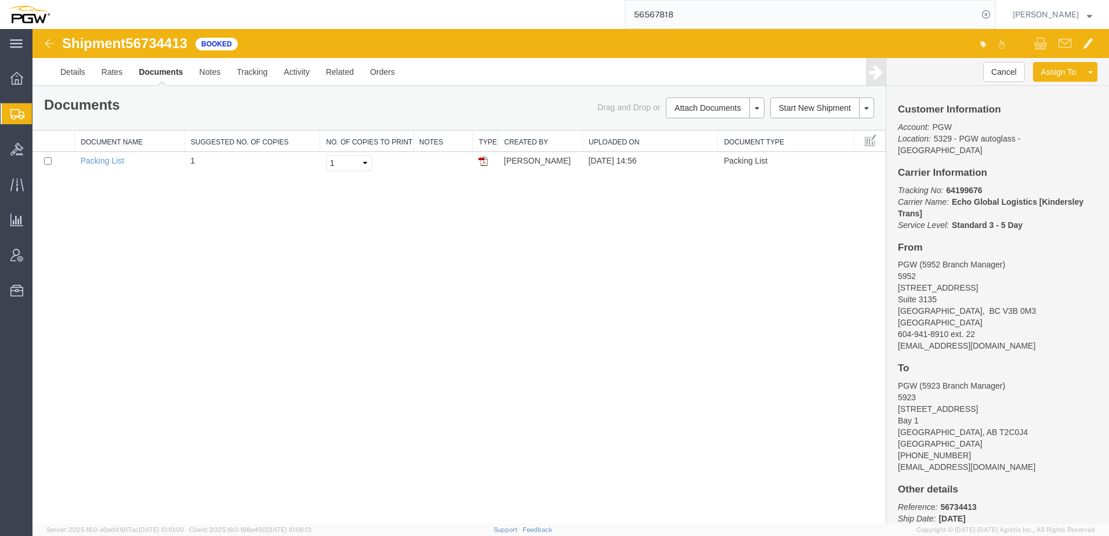
click at [374, 338] on div "Shipment 56734413 1 of 1 Booked Details Rates Documents Notes Tracking Activity…" at bounding box center [570, 276] width 1077 height 495
click at [204, 299] on div "Shipment 56734413 1 of 1 Booked Details Rates Documents Notes Tracking Activity…" at bounding box center [570, 276] width 1077 height 495
click at [498, 313] on div "Shipment 56734413 1 of 1 Booked Details Rates Documents Notes Tracking Activity…" at bounding box center [570, 276] width 1077 height 495
click at [563, 400] on div "Shipment 56734413 1 of 1 Booked Details Rates Documents Notes Tracking Activity…" at bounding box center [570, 276] width 1077 height 495
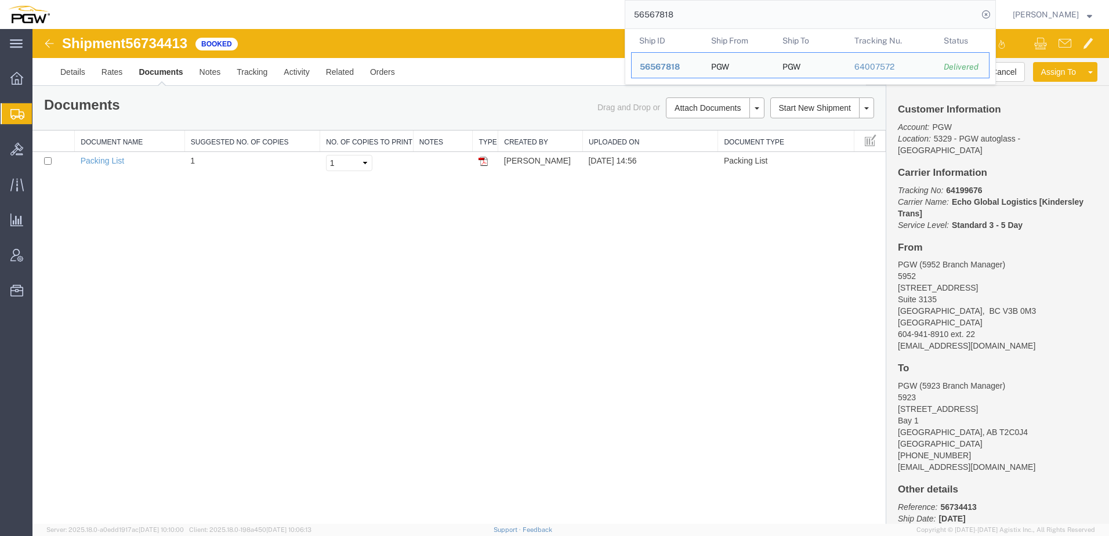
drag, startPoint x: 731, startPoint y: 19, endPoint x: 322, endPoint y: -1, distance: 410.0
click at [322, 0] on html "main_menu Created with Sketch. Collapse Menu Overview Shipments Shipment Manage…" at bounding box center [554, 268] width 1109 height 536
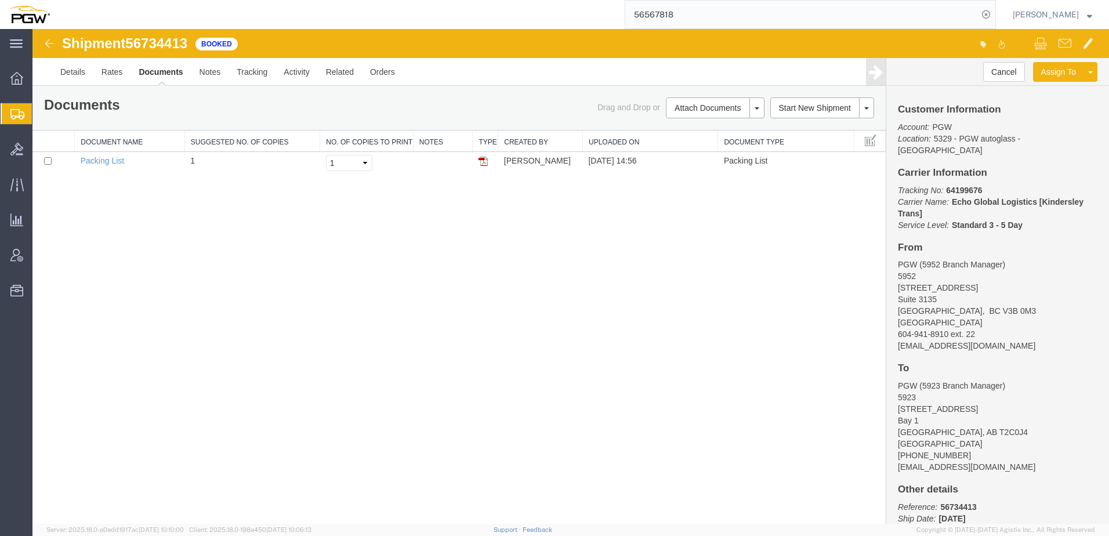
paste input "56733479"
type input "56733479"
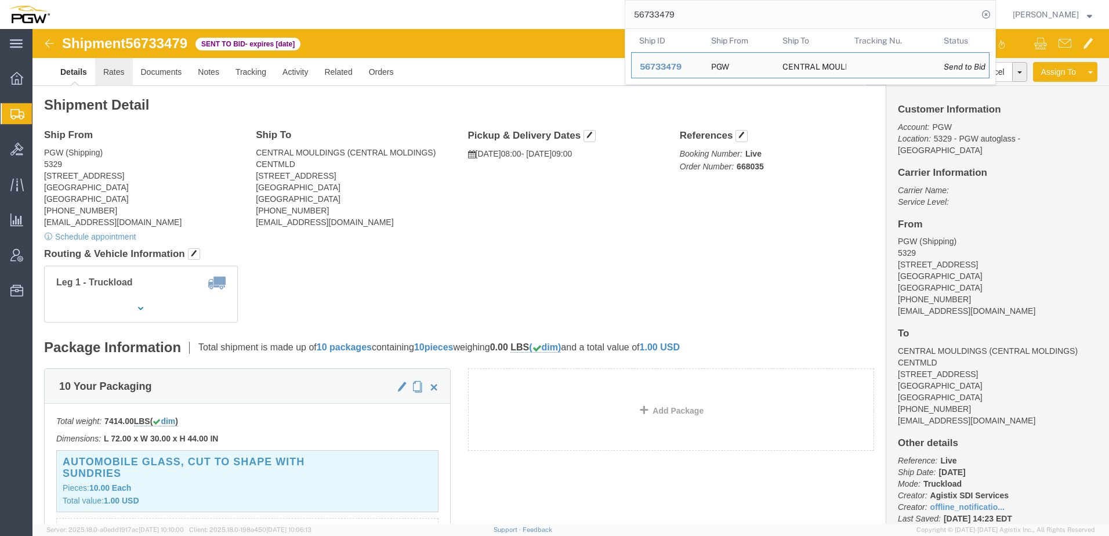
click link "Rates"
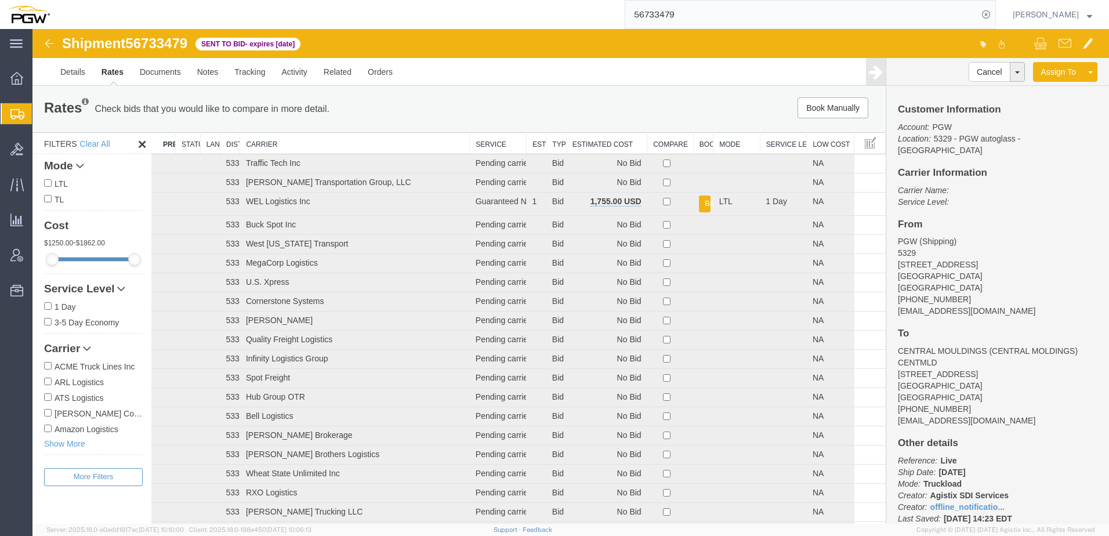
click at [597, 141] on th "Estimated Cost" at bounding box center [606, 143] width 81 height 21
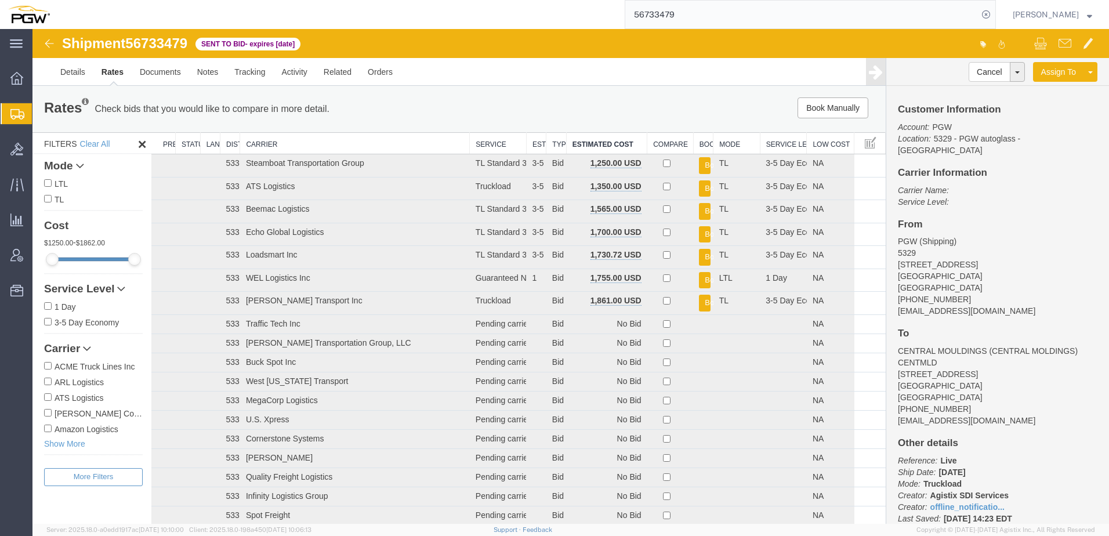
click at [401, 107] on div "Rates Check bids that you would like to compare in more detail. Compare Filter" at bounding box center [282, 108] width 494 height 23
click at [151, 75] on link "Documents" at bounding box center [160, 72] width 57 height 28
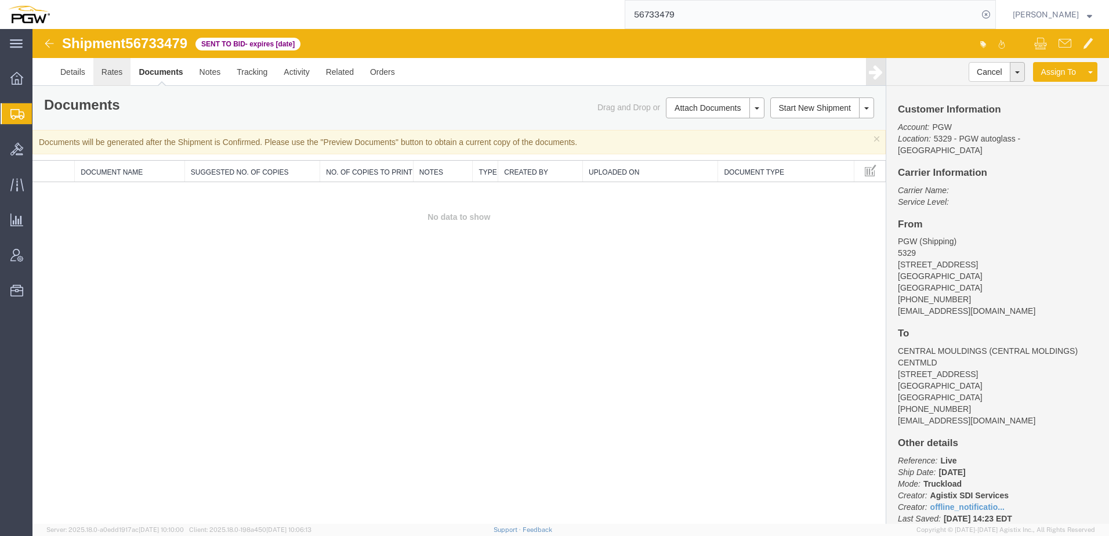
drag, startPoint x: 104, startPoint y: 77, endPoint x: 40, endPoint y: 201, distance: 139.8
click at [104, 77] on link "Rates" at bounding box center [112, 72] width 38 height 28
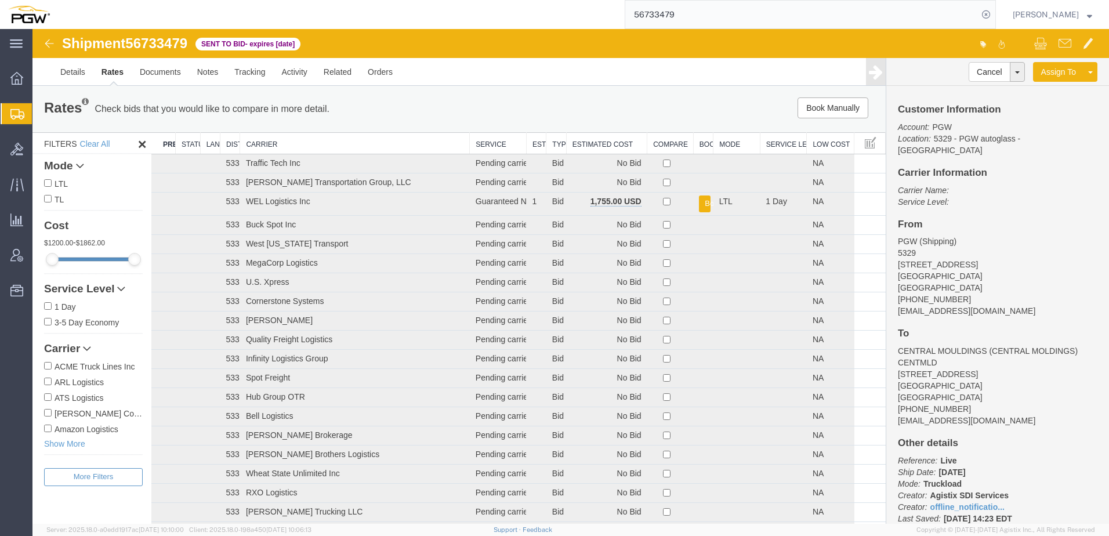
click at [591, 140] on th "Estimated Cost" at bounding box center [606, 143] width 81 height 21
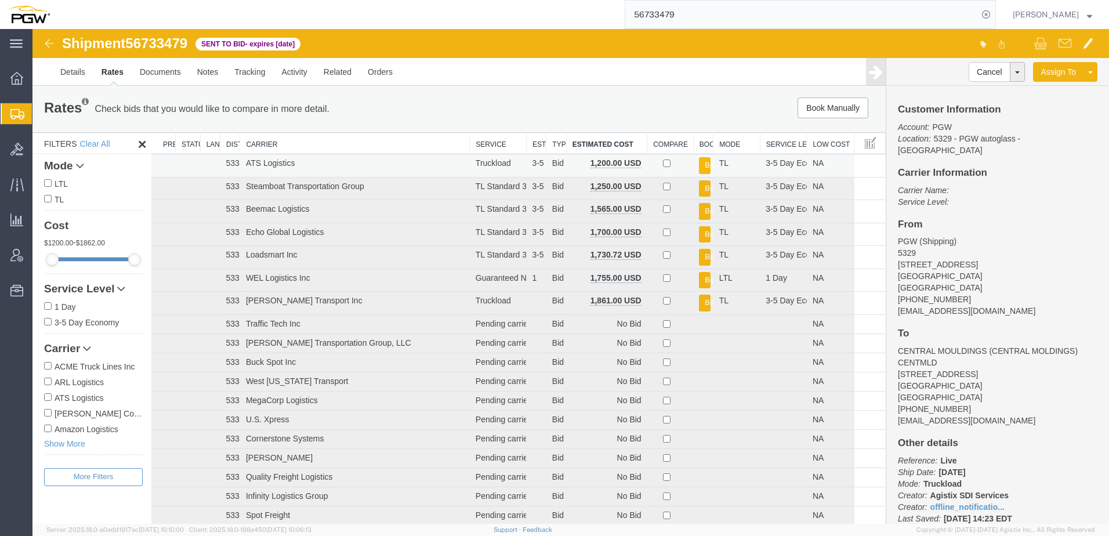
click at [701, 167] on button "Book" at bounding box center [705, 165] width 12 height 17
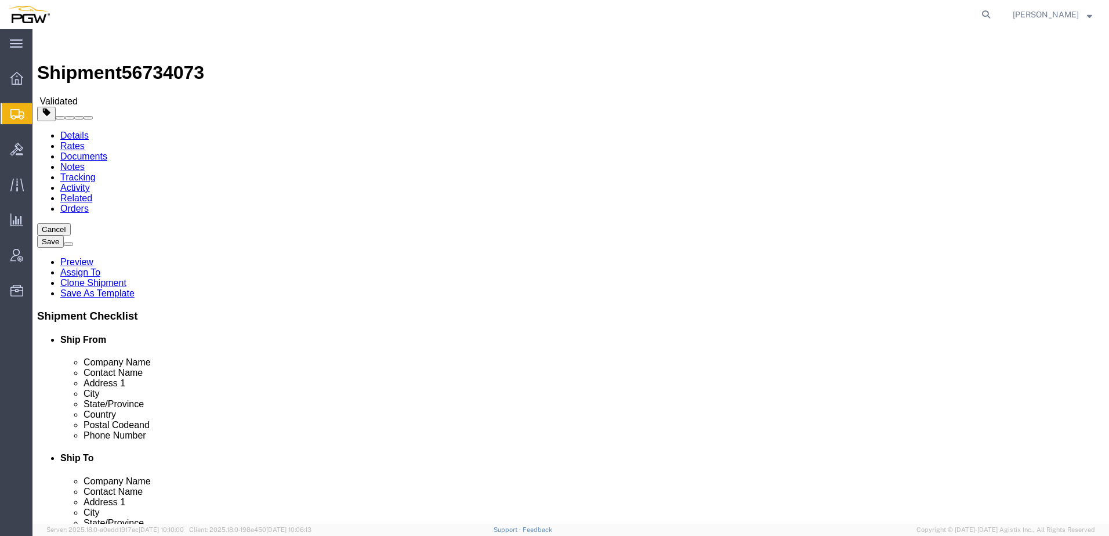
select select "28477"
select select "28527"
